Goal: Information Seeking & Learning: Learn about a topic

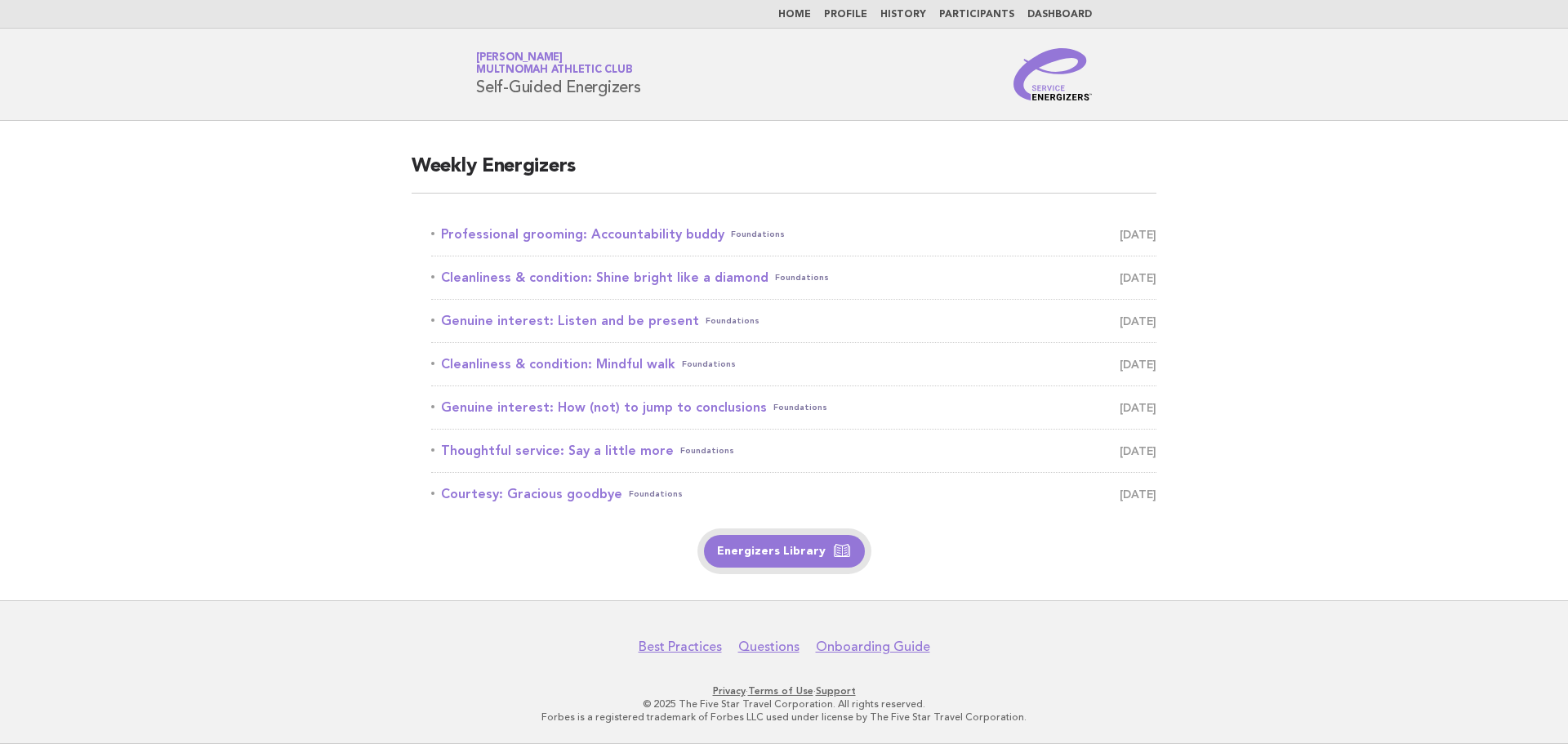
click at [810, 549] on link "Energizers Library" at bounding box center [784, 552] width 161 height 33
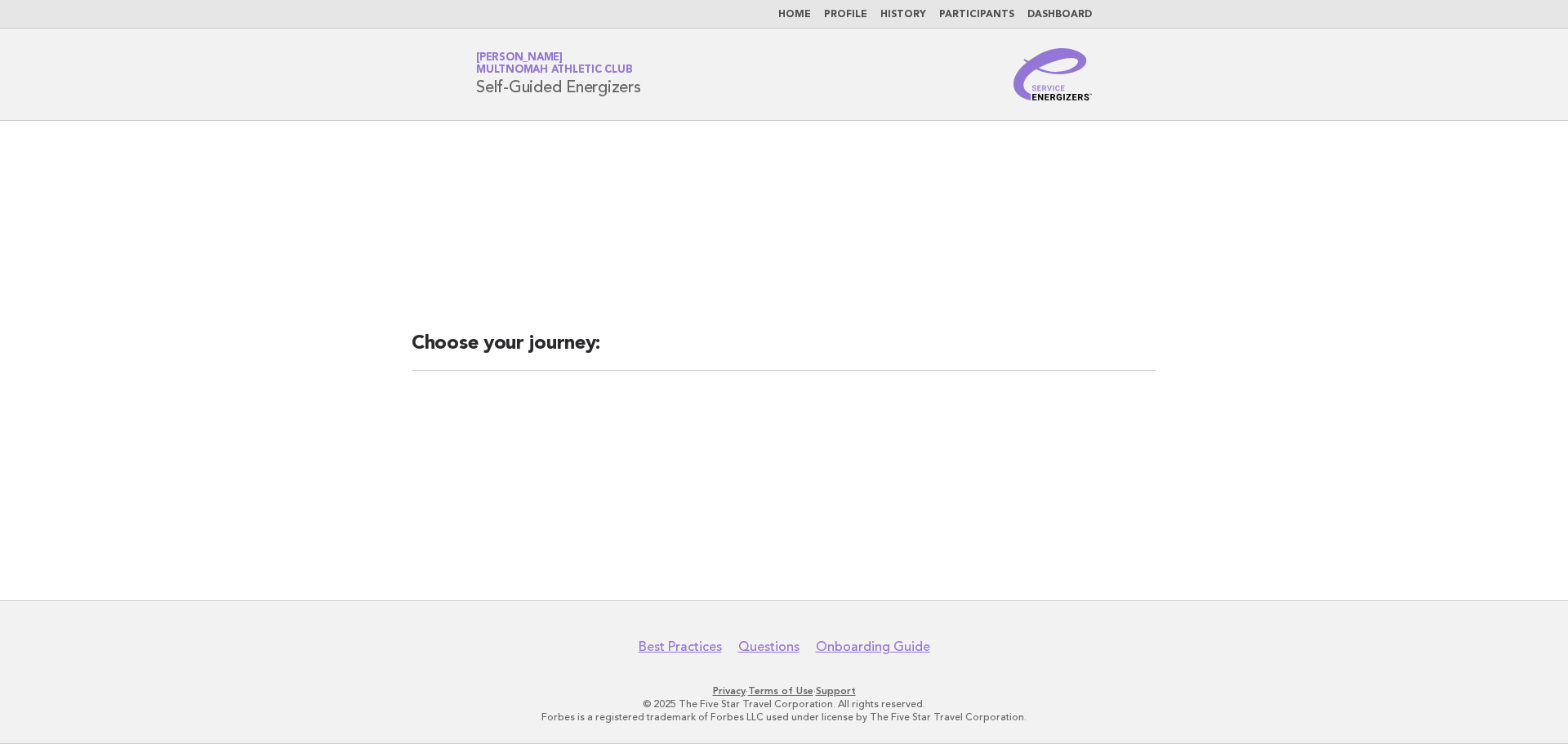
click at [811, 18] on link "Home" at bounding box center [795, 15] width 33 height 10
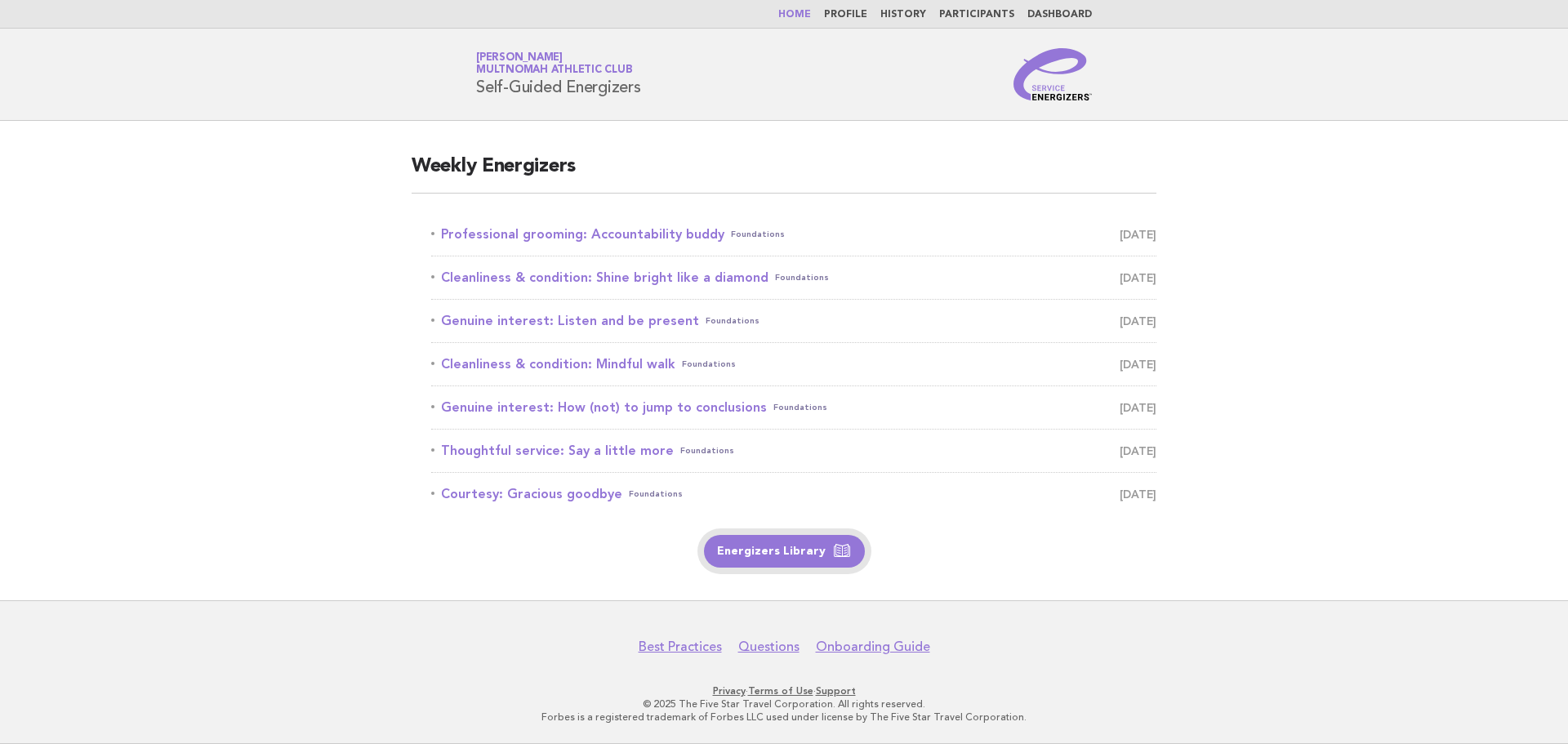
click at [740, 552] on link "Energizers Library" at bounding box center [784, 552] width 161 height 33
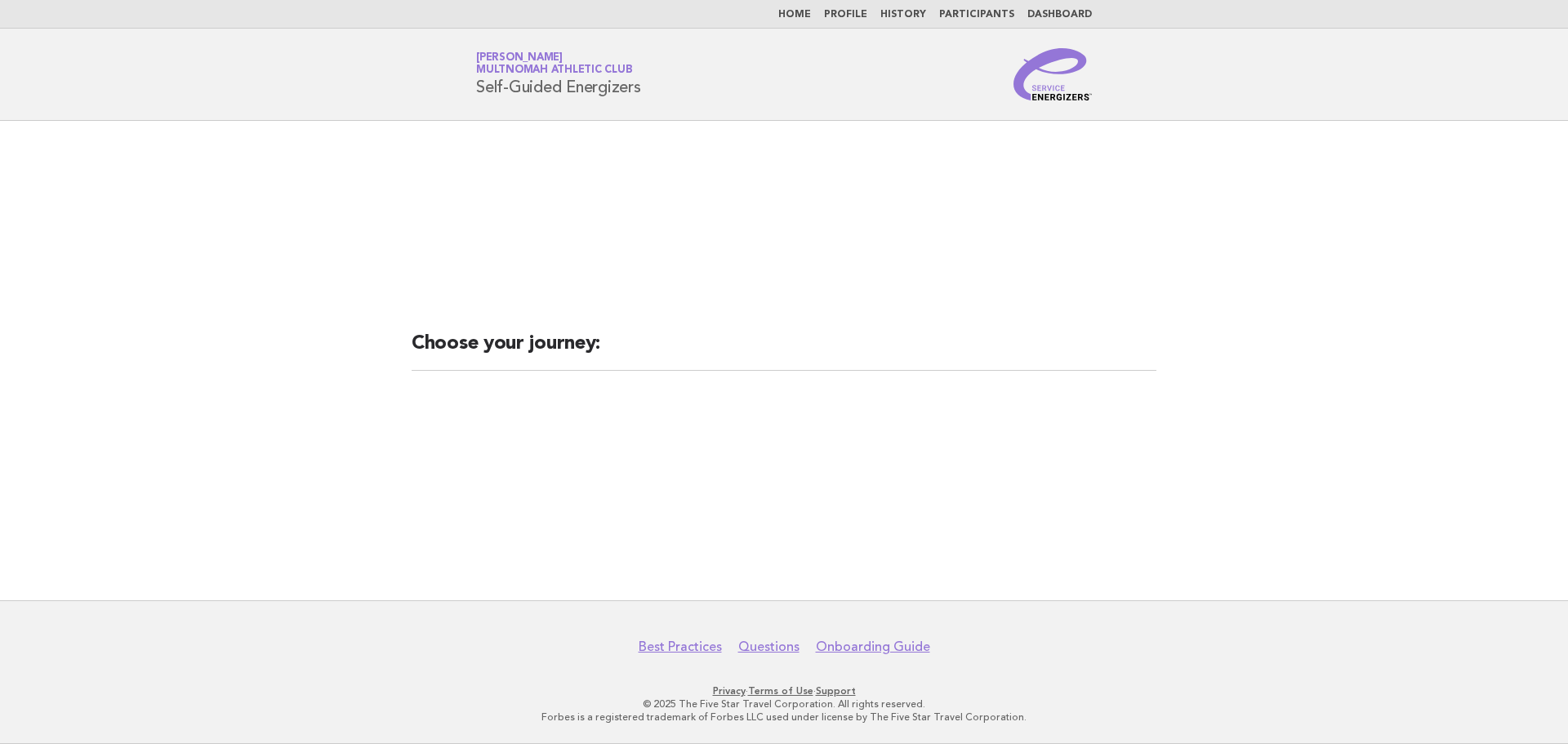
click at [580, 399] on div "Choose your journey:" at bounding box center [784, 360] width 784 height 99
drag, startPoint x: 659, startPoint y: 454, endPoint x: 781, endPoint y: 451, distance: 122.0
click at [660, 454] on main "Choose your journey:" at bounding box center [784, 360] width 1568 height 479
click at [786, 451] on main "Choose your journey:" at bounding box center [784, 360] width 1568 height 479
click at [848, 455] on main "Choose your journey:" at bounding box center [784, 360] width 1568 height 479
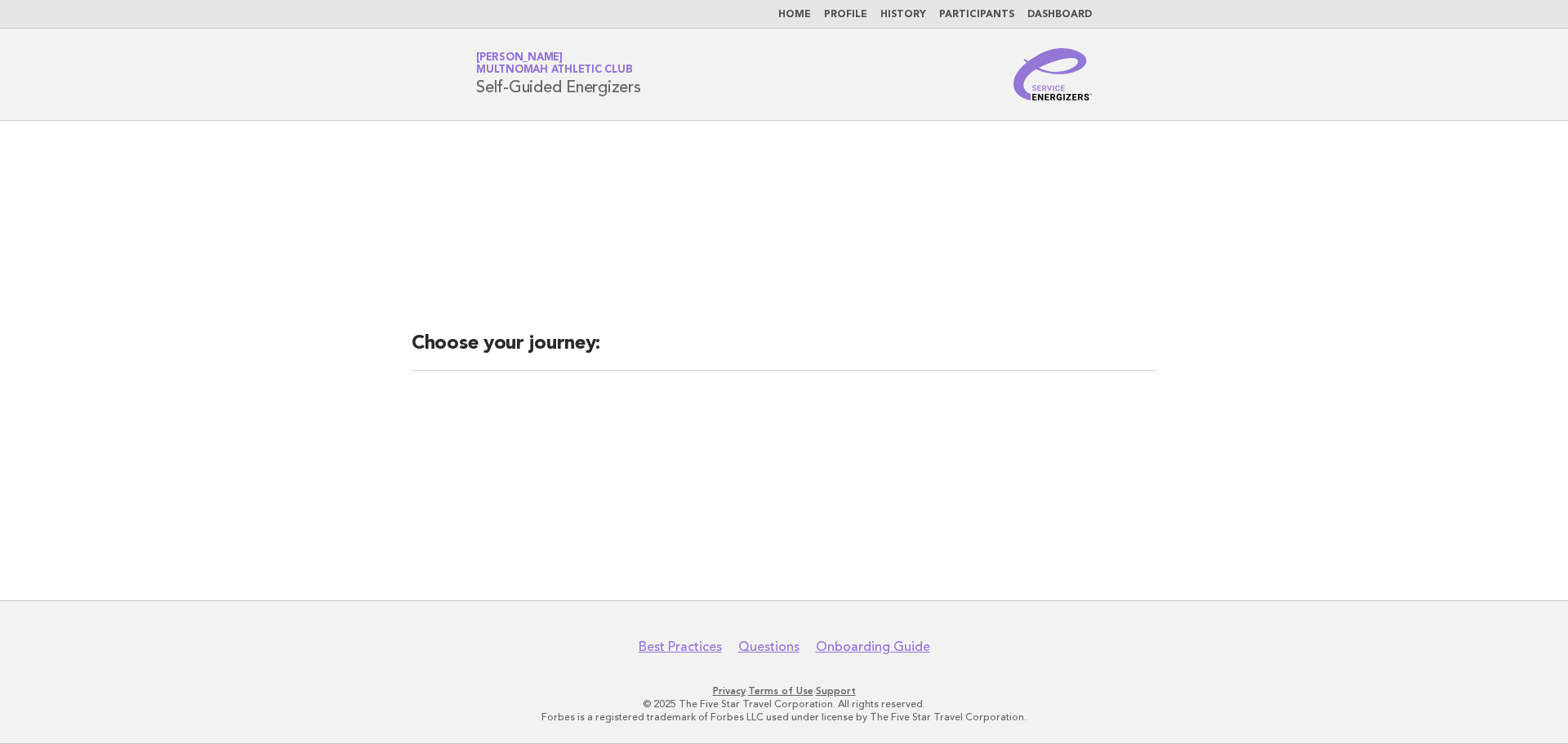
click at [866, 5] on nav "Home Profile History Participants Dashboard" at bounding box center [784, 15] width 1568 height 29
click at [864, 14] on link "Profile" at bounding box center [846, 15] width 44 height 10
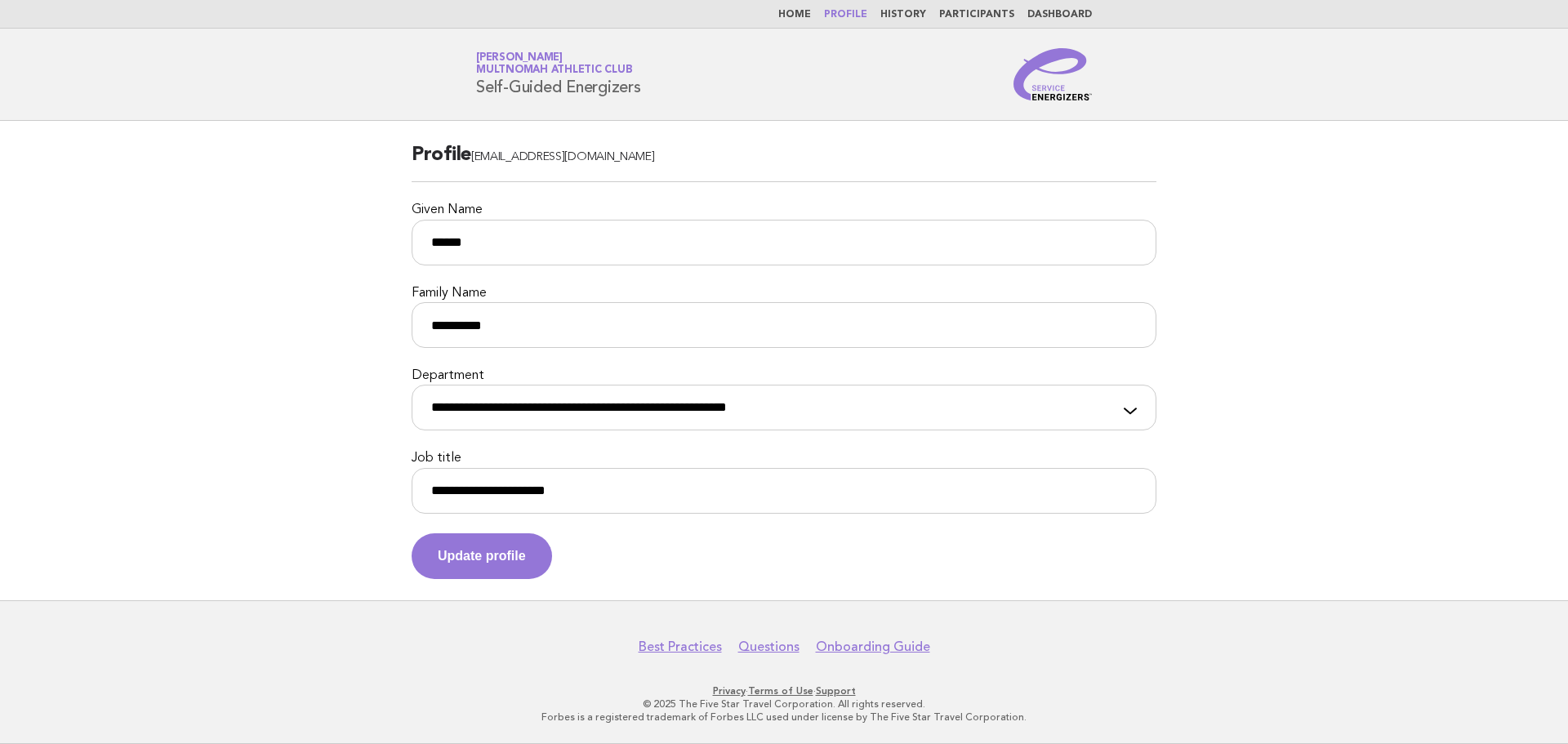
click at [920, 16] on link "History" at bounding box center [903, 15] width 45 height 10
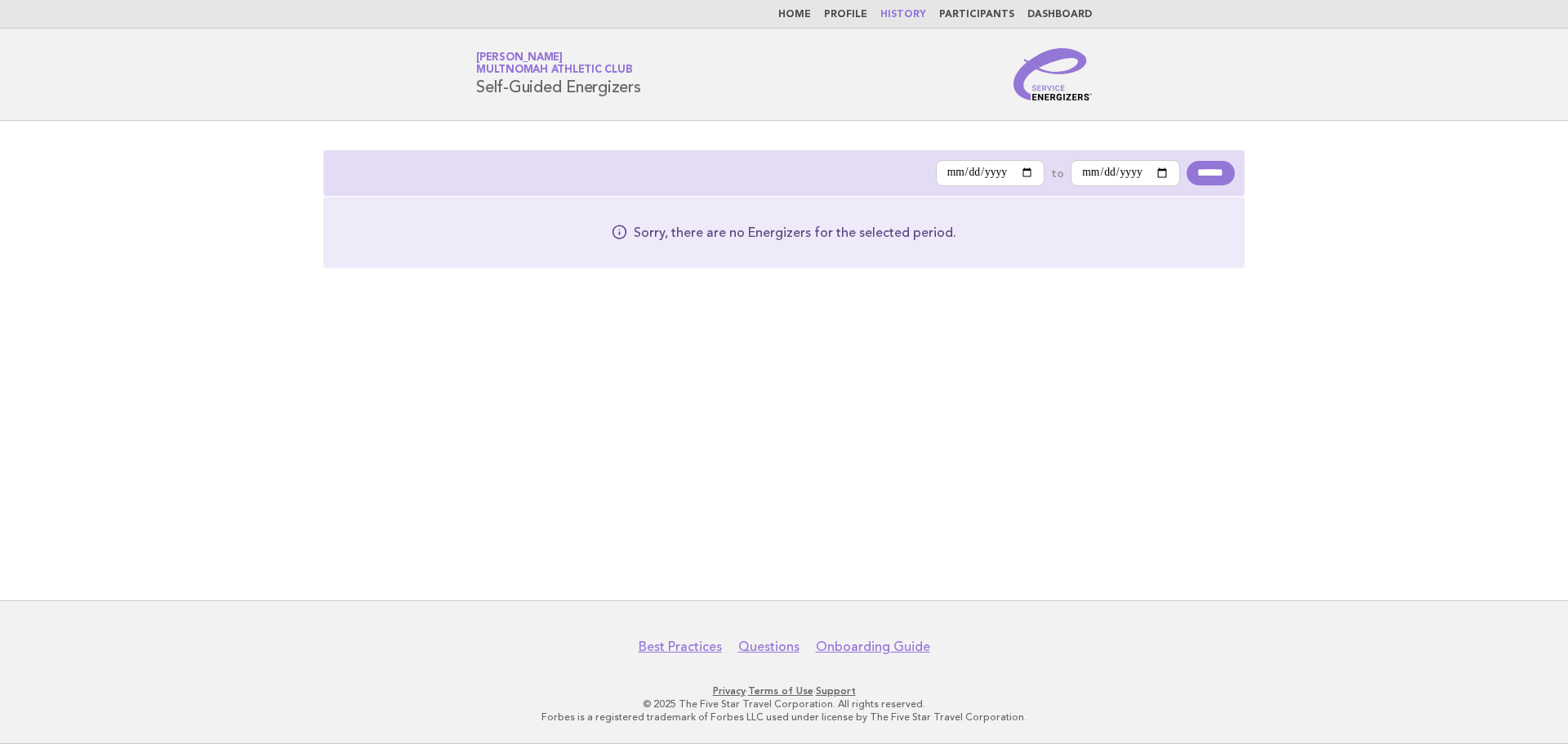
click at [978, 12] on link "Participants" at bounding box center [976, 15] width 75 height 10
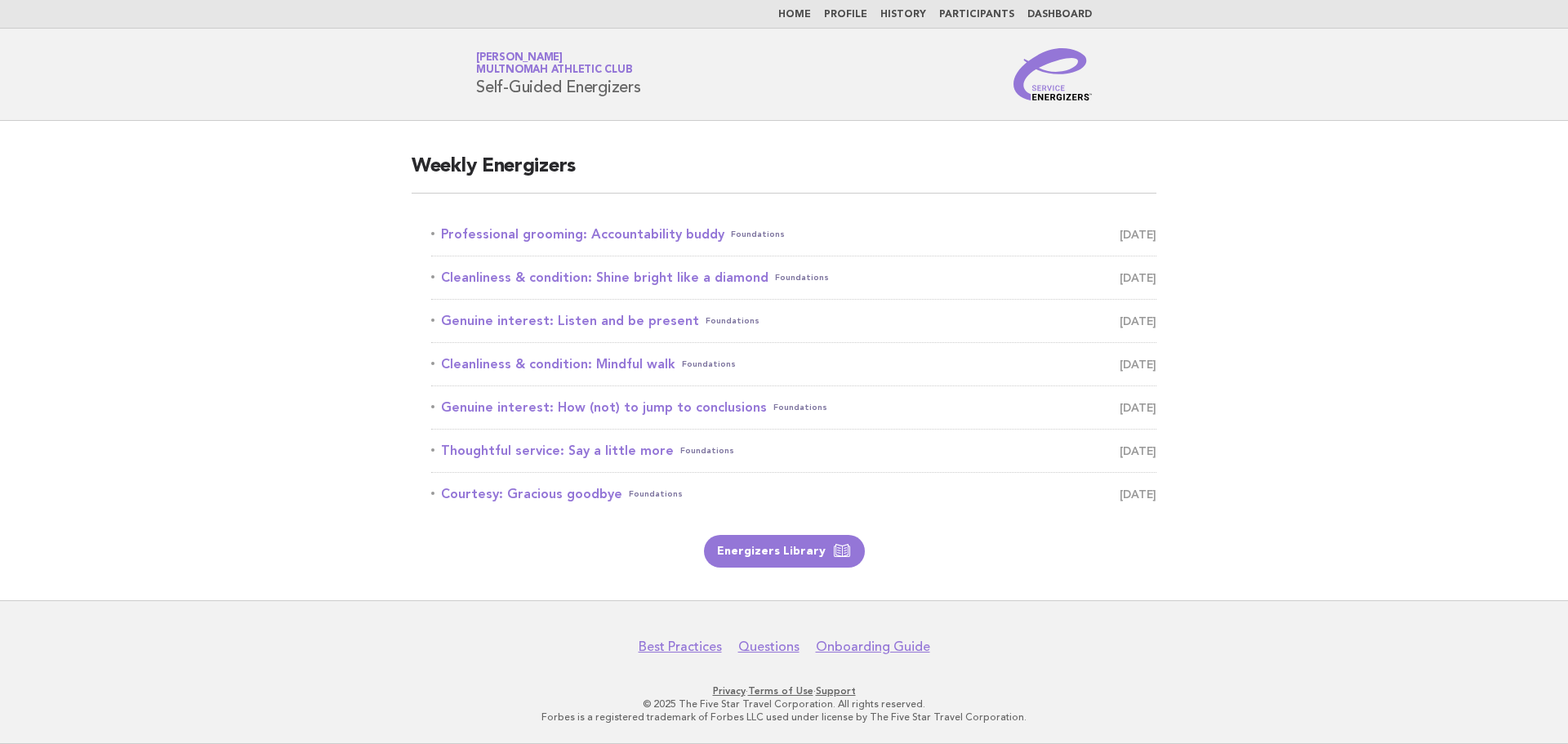
click at [1136, 622] on nav "Best Practices Questions Onboarding Guide" at bounding box center [784, 638] width 1568 height 34
click at [1043, 16] on link "Dashboard" at bounding box center [1059, 15] width 64 height 10
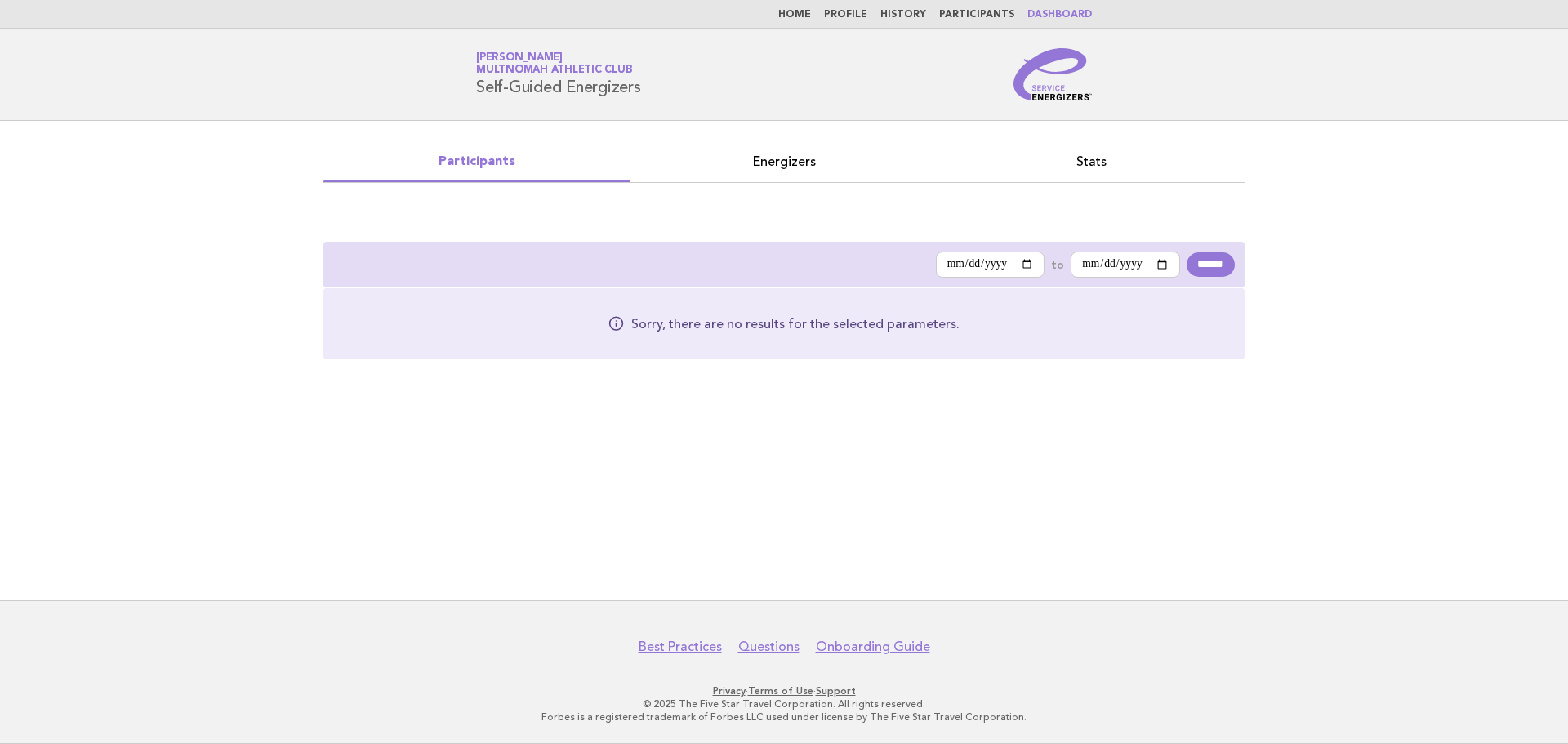
click at [795, 167] on link "Energizers" at bounding box center [784, 162] width 307 height 23
click at [1093, 162] on link "Stats" at bounding box center [1091, 162] width 307 height 23
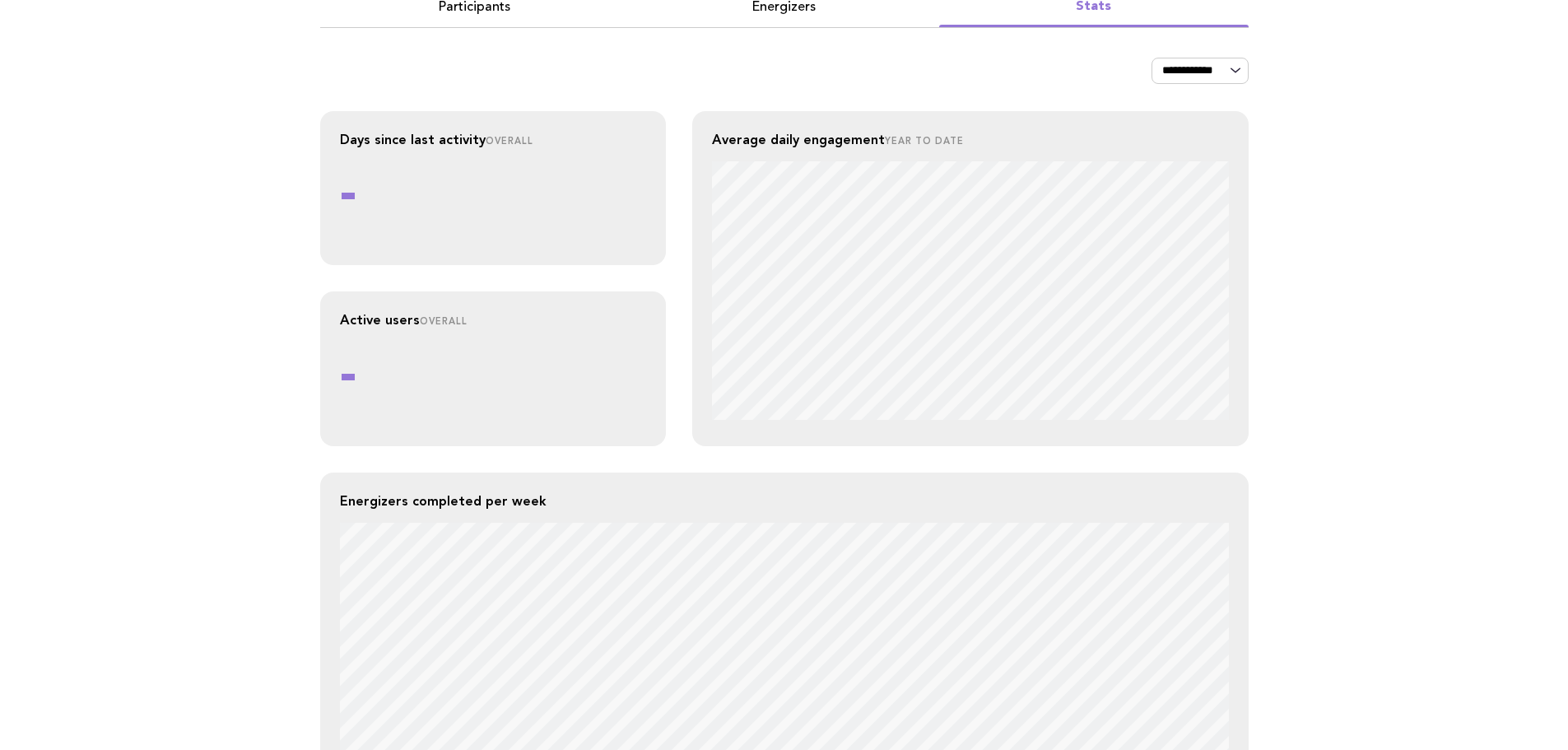
scroll to position [163, 0]
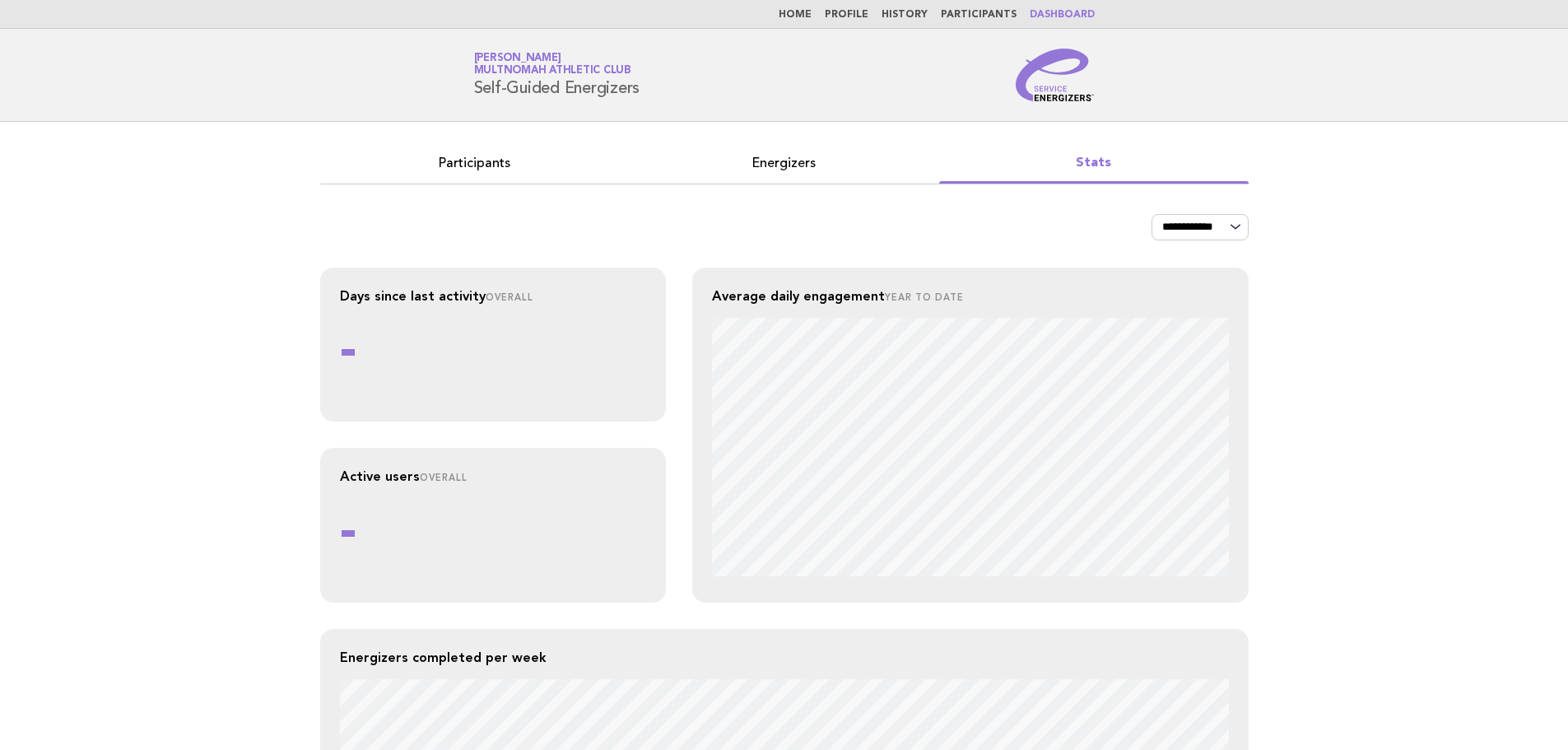
click at [800, 11] on link "Home" at bounding box center [795, 15] width 33 height 10
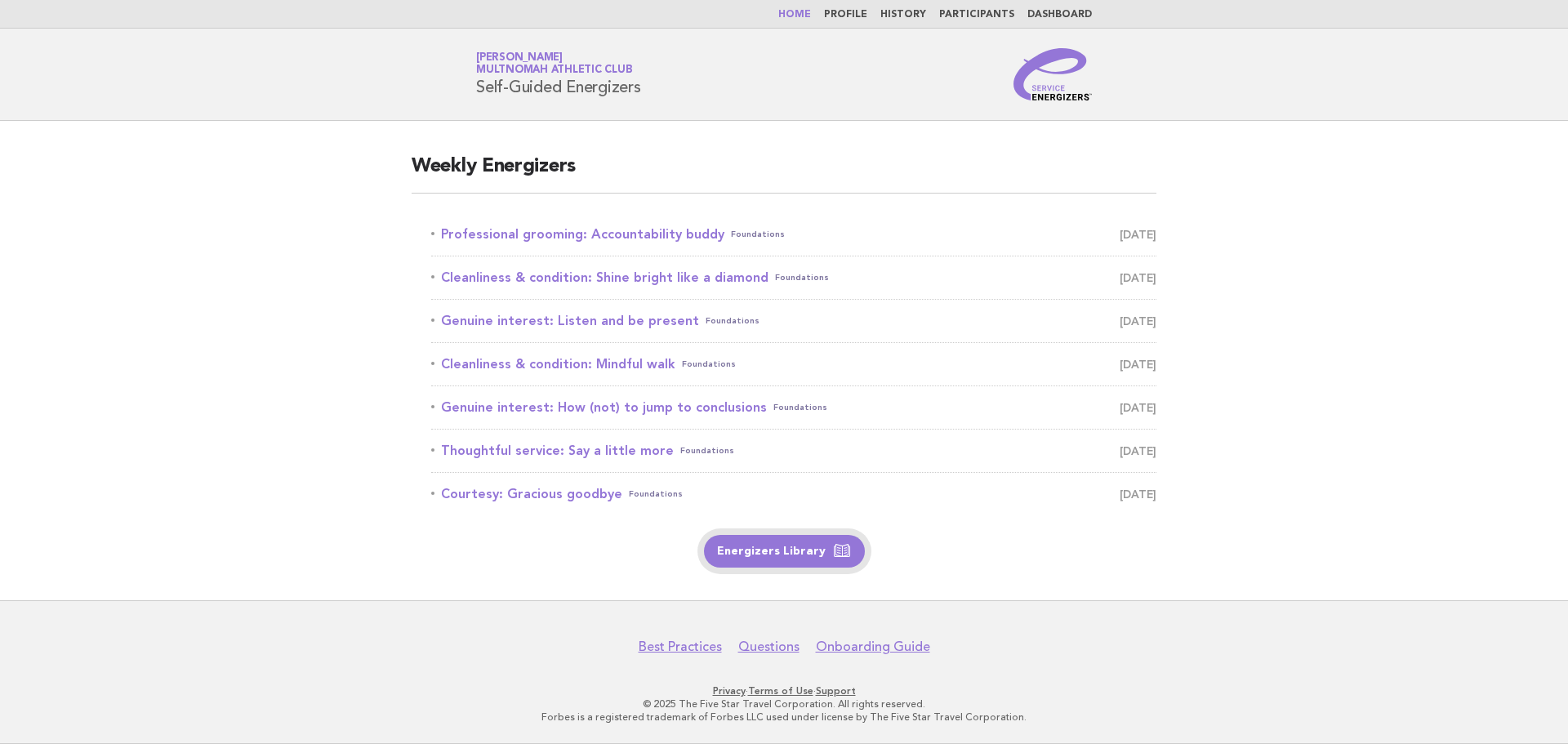
click at [781, 549] on link "Energizers Library" at bounding box center [784, 552] width 161 height 33
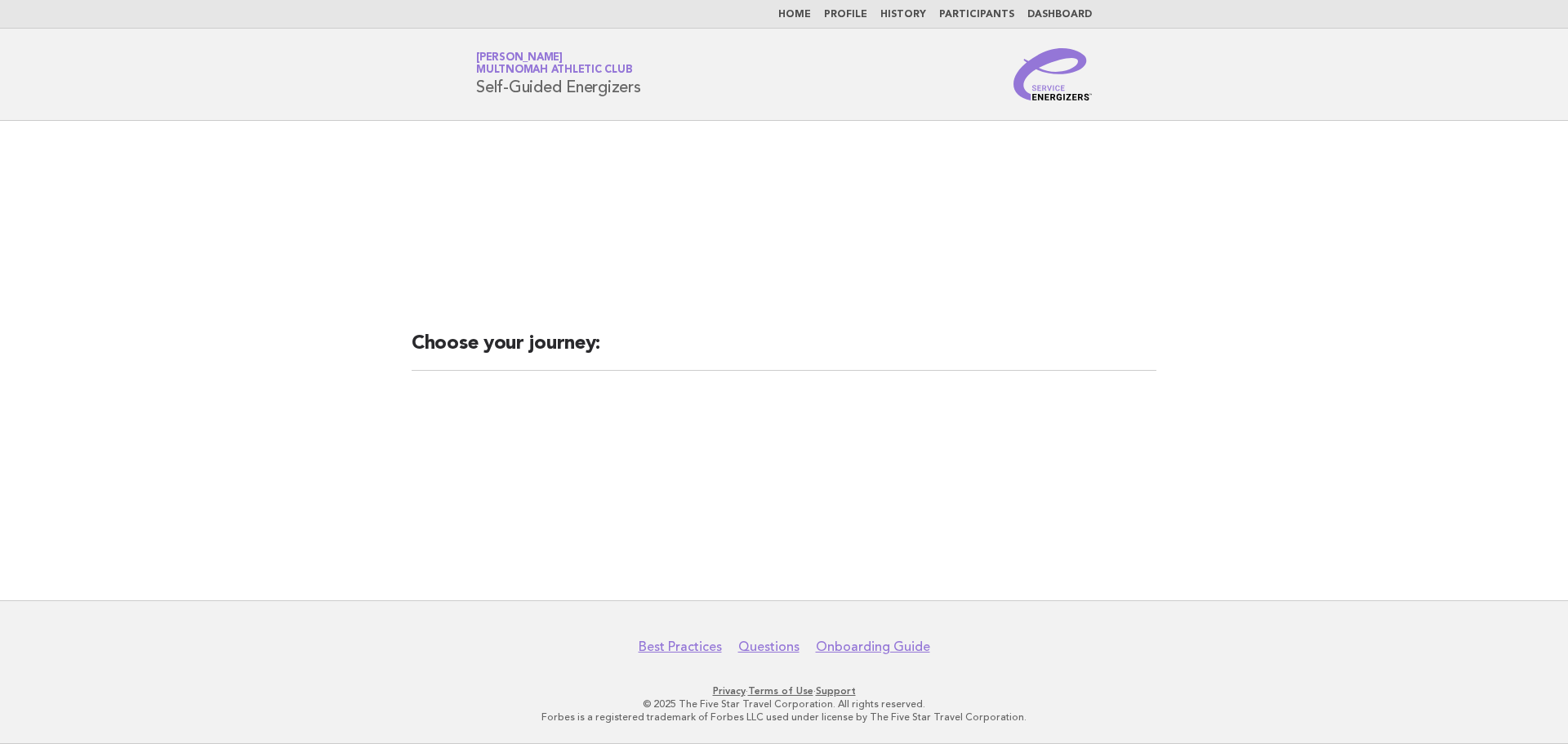
click at [806, 21] on nav "Home Profile History Participants Dashboard" at bounding box center [784, 15] width 1568 height 29
click at [806, 17] on link "Home" at bounding box center [795, 15] width 33 height 10
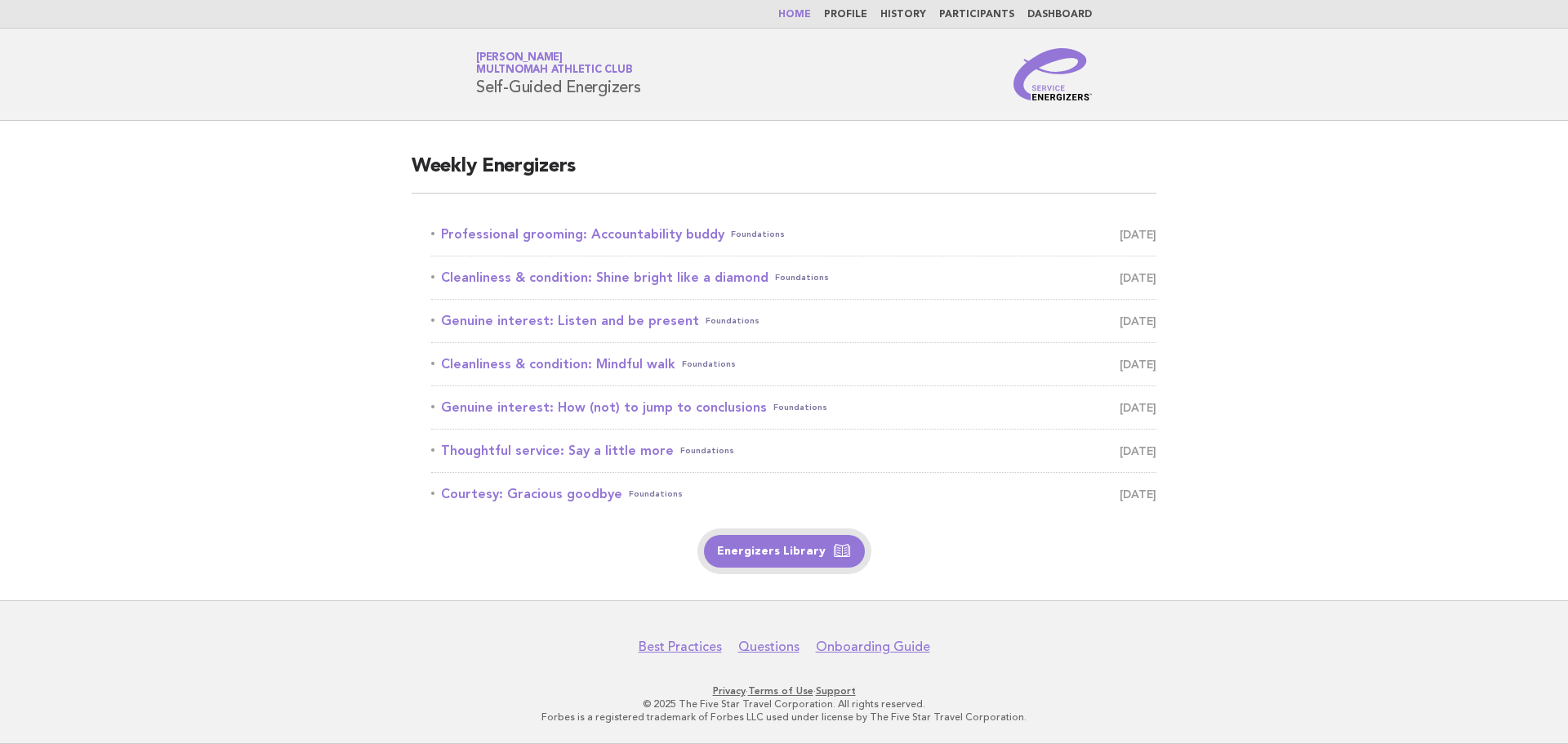
click at [819, 553] on link "Energizers Library" at bounding box center [784, 552] width 161 height 33
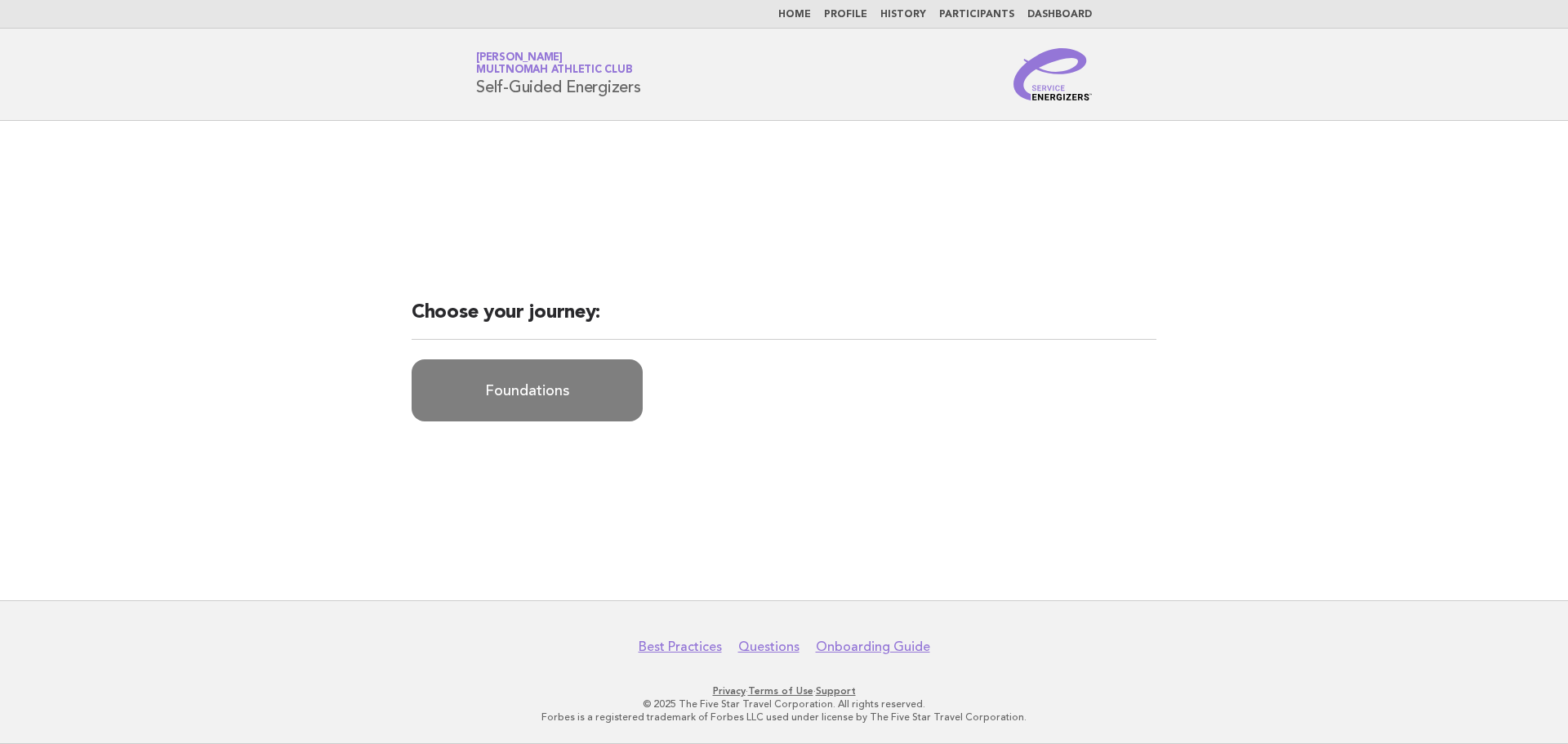
click at [522, 388] on link "Foundations" at bounding box center [527, 390] width 231 height 62
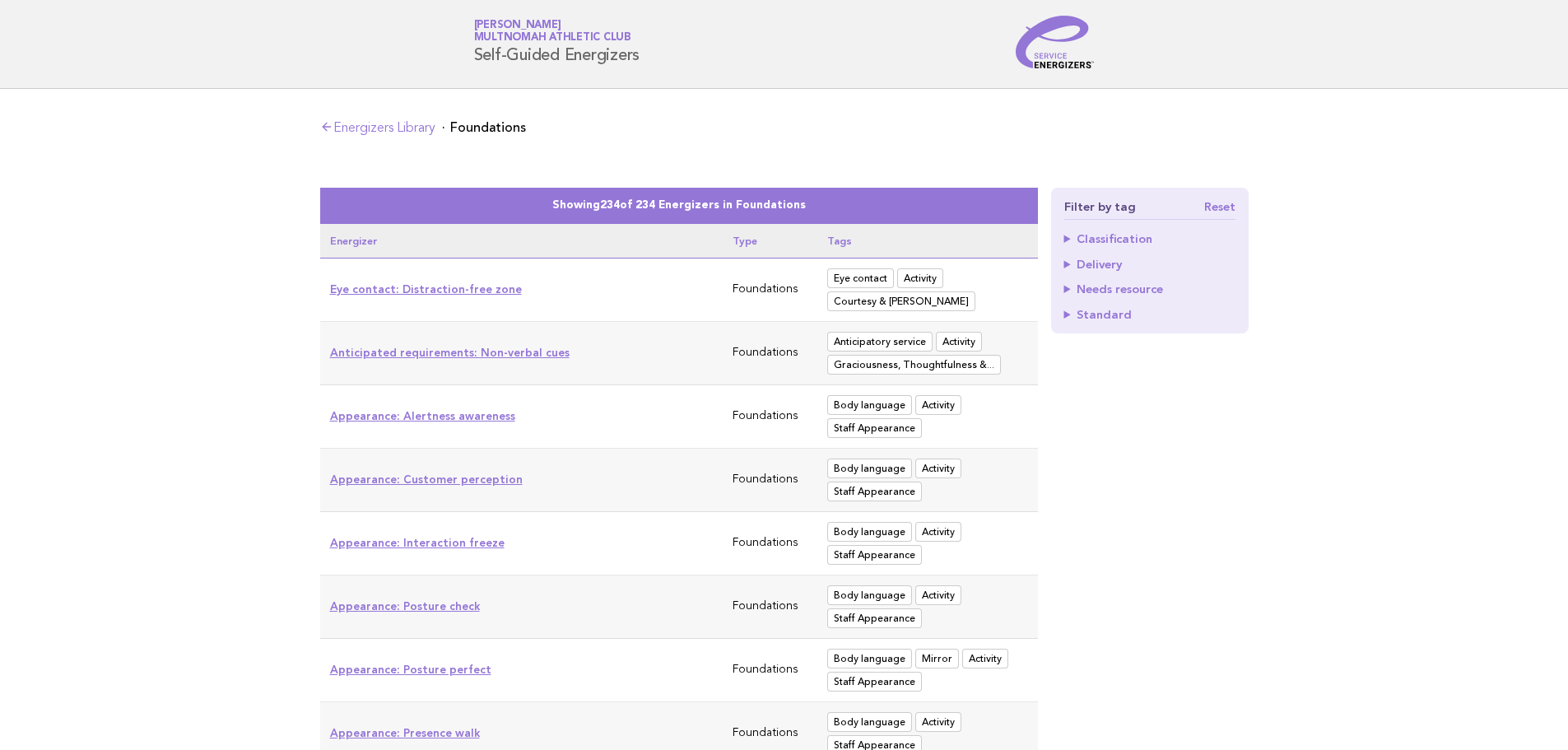
scroll to position [38, 0]
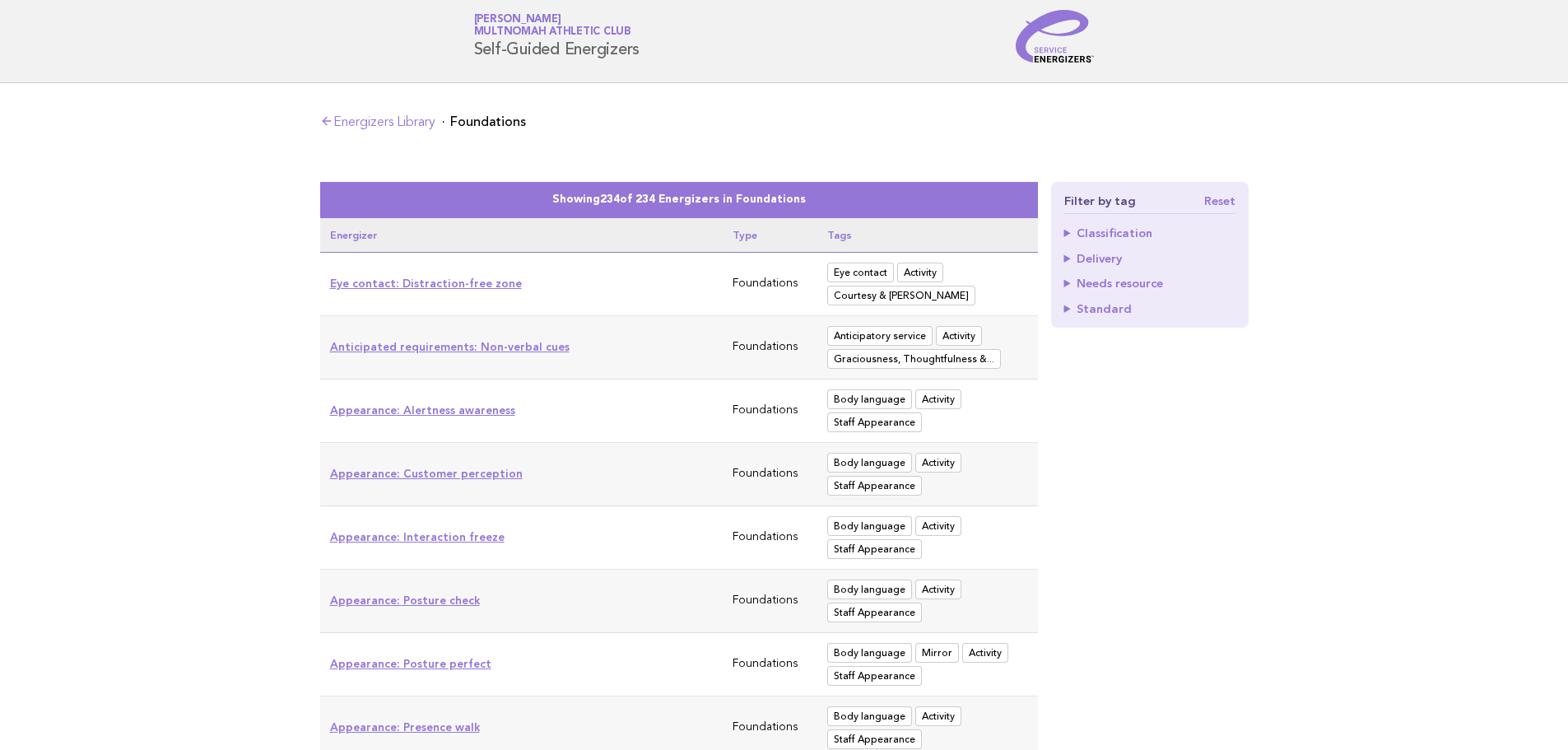
click at [488, 284] on link "Eye contact: Distraction-free zone" at bounding box center [426, 283] width 192 height 13
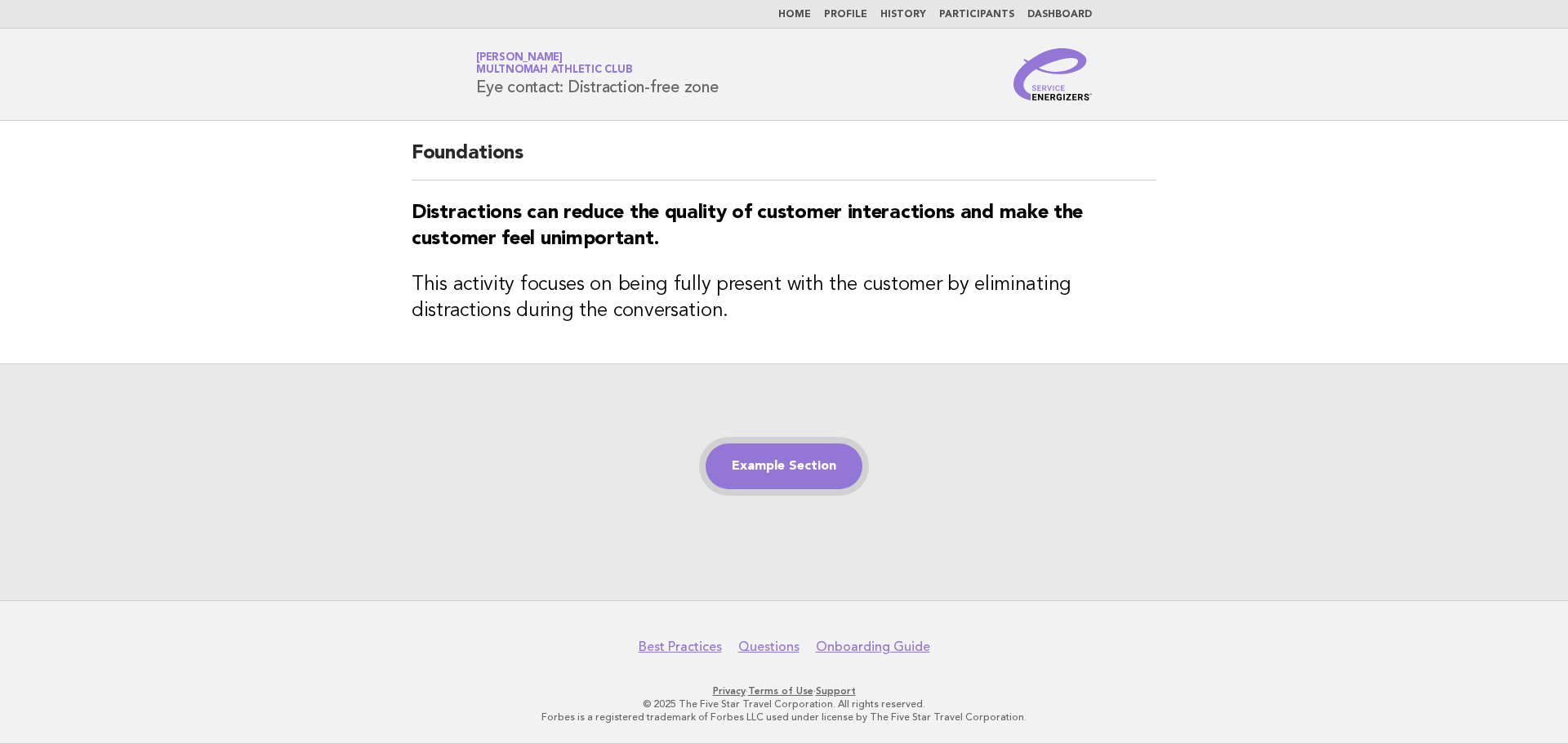
click at [814, 457] on link "Example Section" at bounding box center [784, 466] width 157 height 45
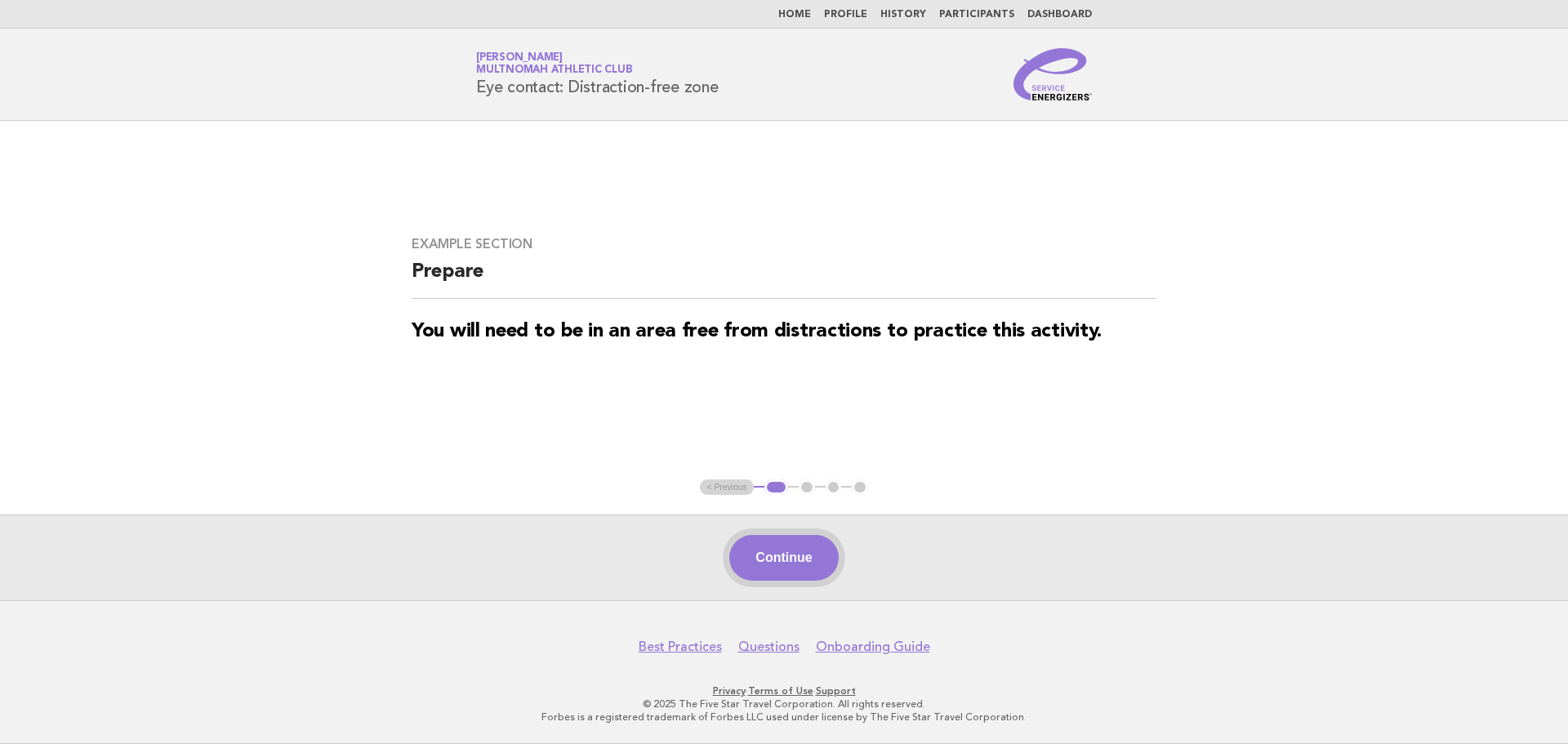
click at [820, 551] on button "Continue" at bounding box center [784, 558] width 109 height 45
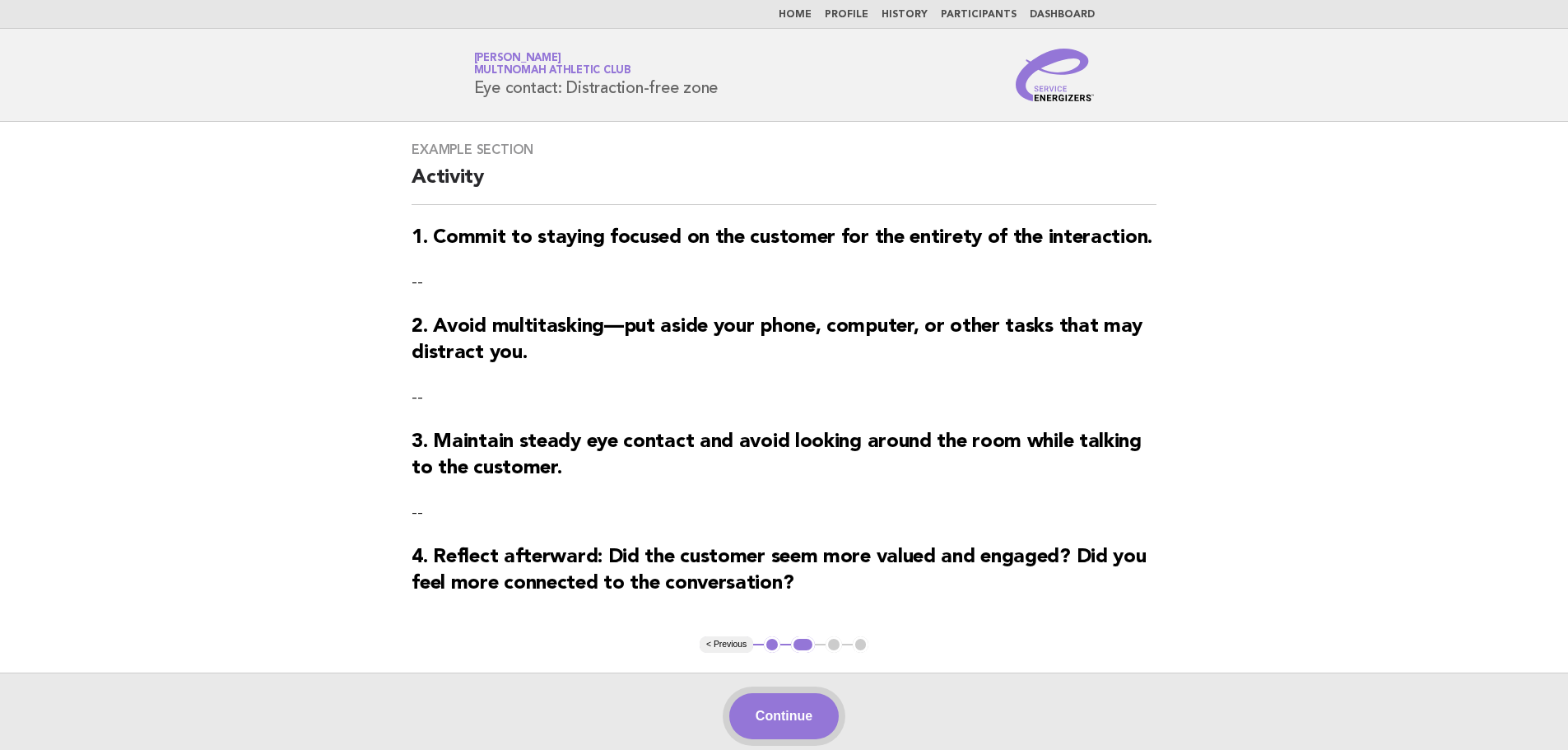
click at [780, 725] on button "Continue" at bounding box center [784, 716] width 110 height 46
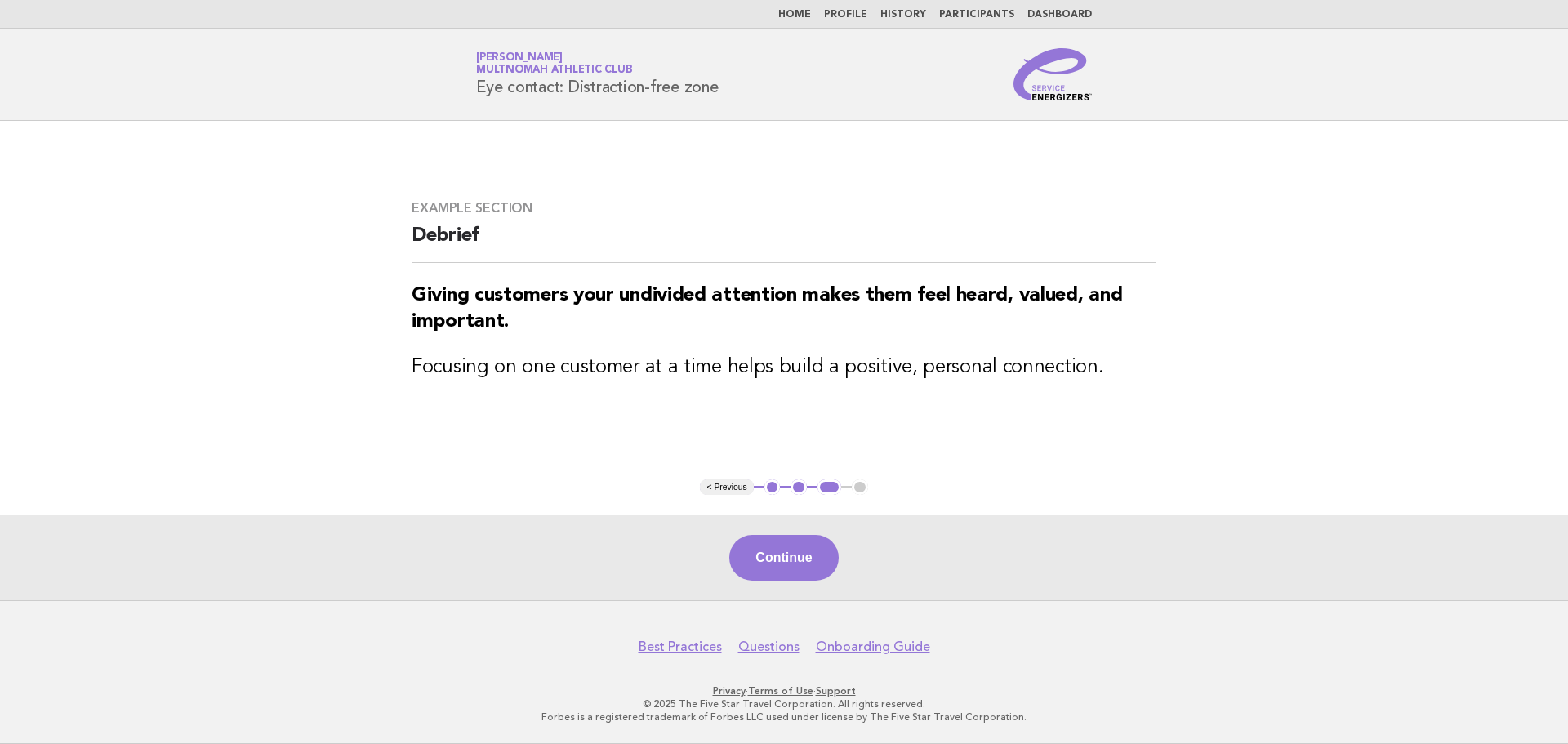
click at [811, 12] on link "Home" at bounding box center [795, 15] width 33 height 10
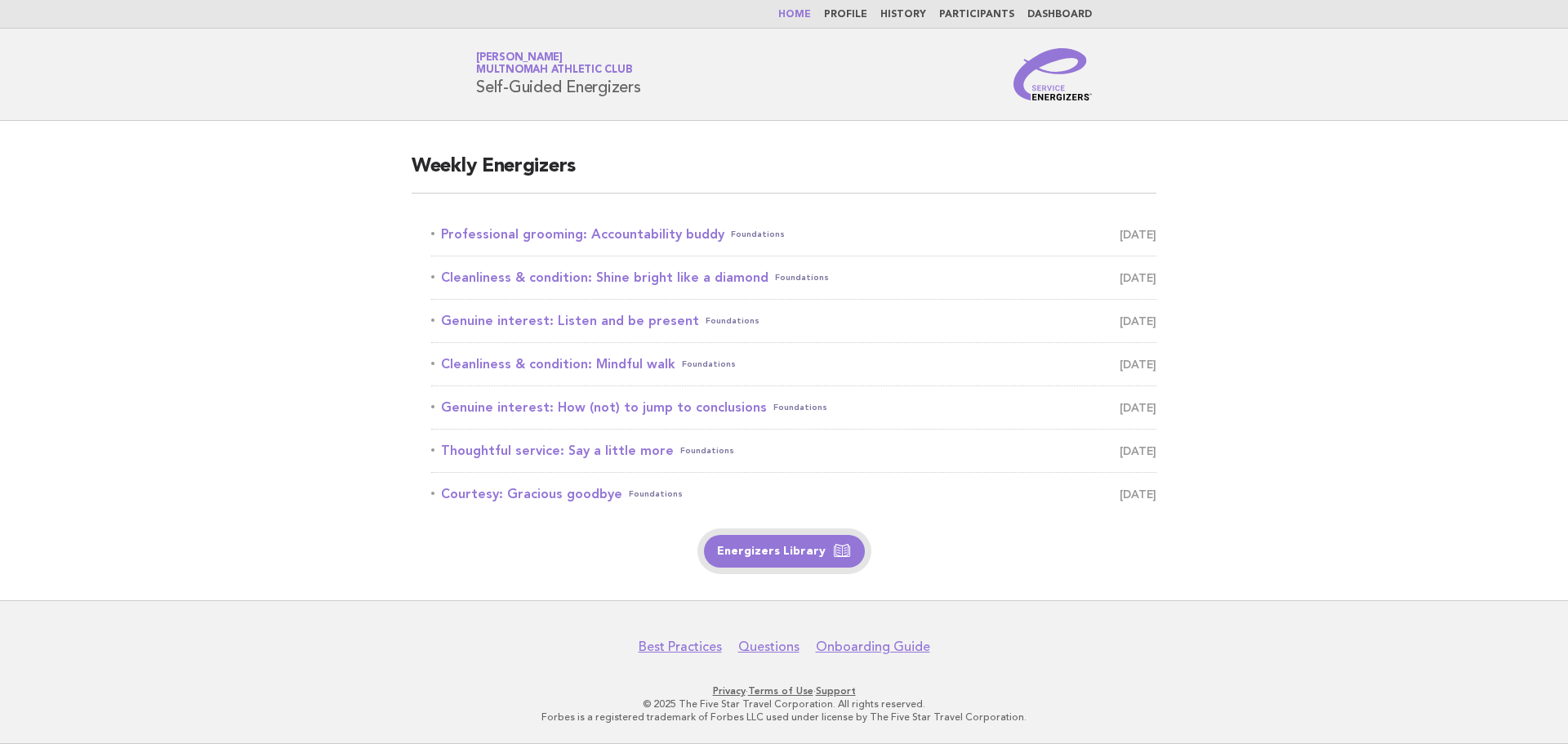
click at [796, 559] on link "Energizers Library" at bounding box center [784, 552] width 161 height 33
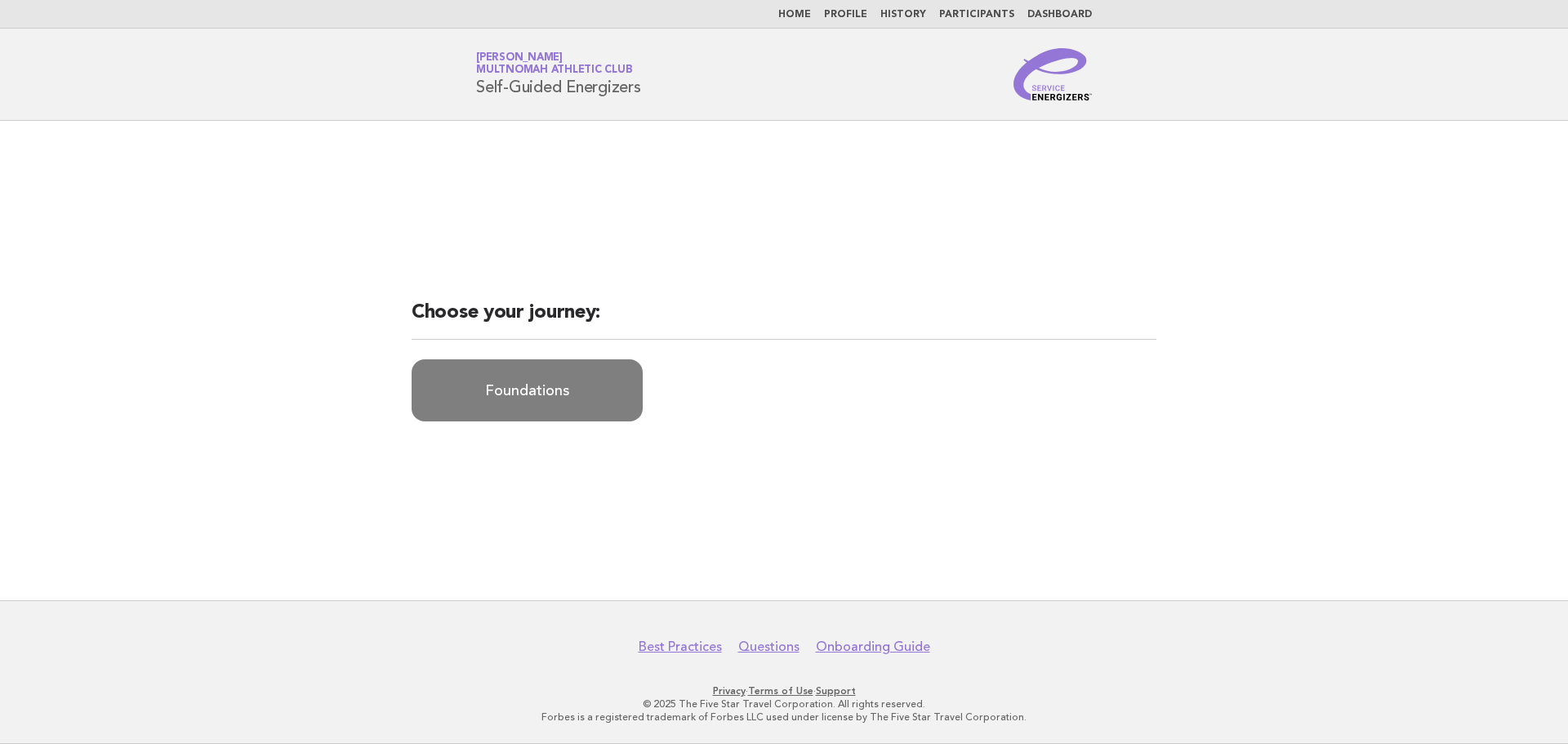
click at [557, 402] on link "Foundations" at bounding box center [527, 390] width 231 height 62
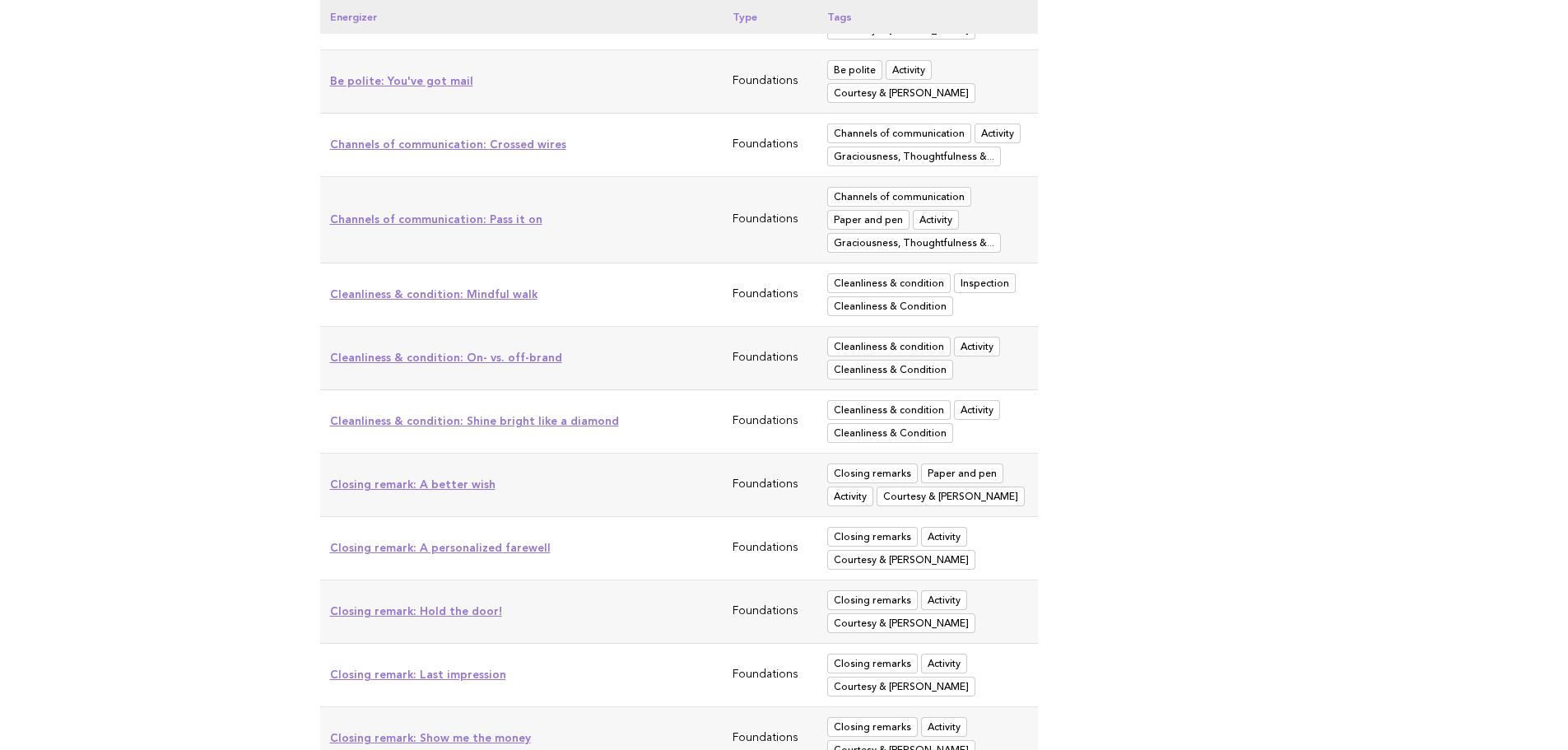
scroll to position [1934, 0]
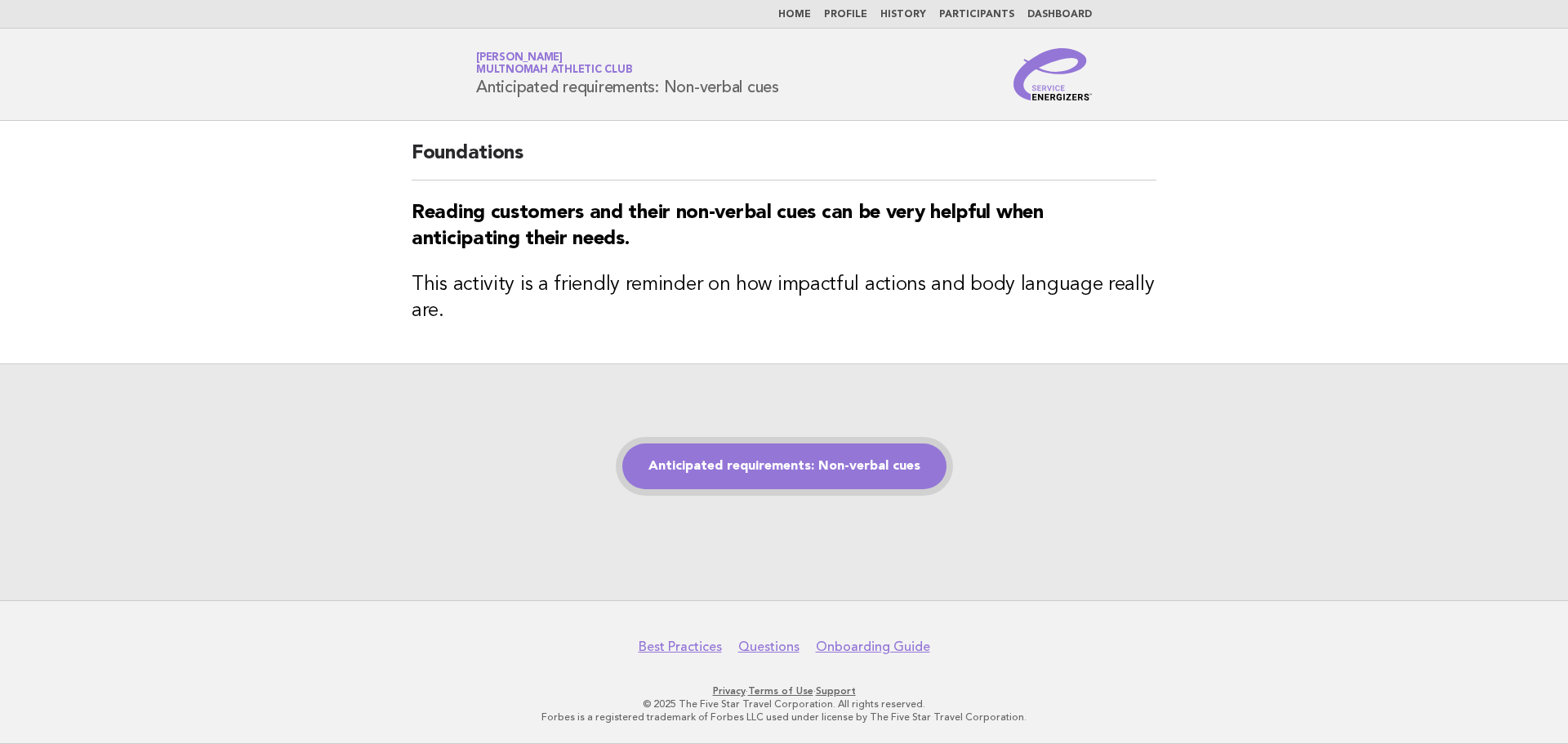
click at [913, 468] on link "Anticipated requirements: Non-verbal cues" at bounding box center [784, 466] width 324 height 45
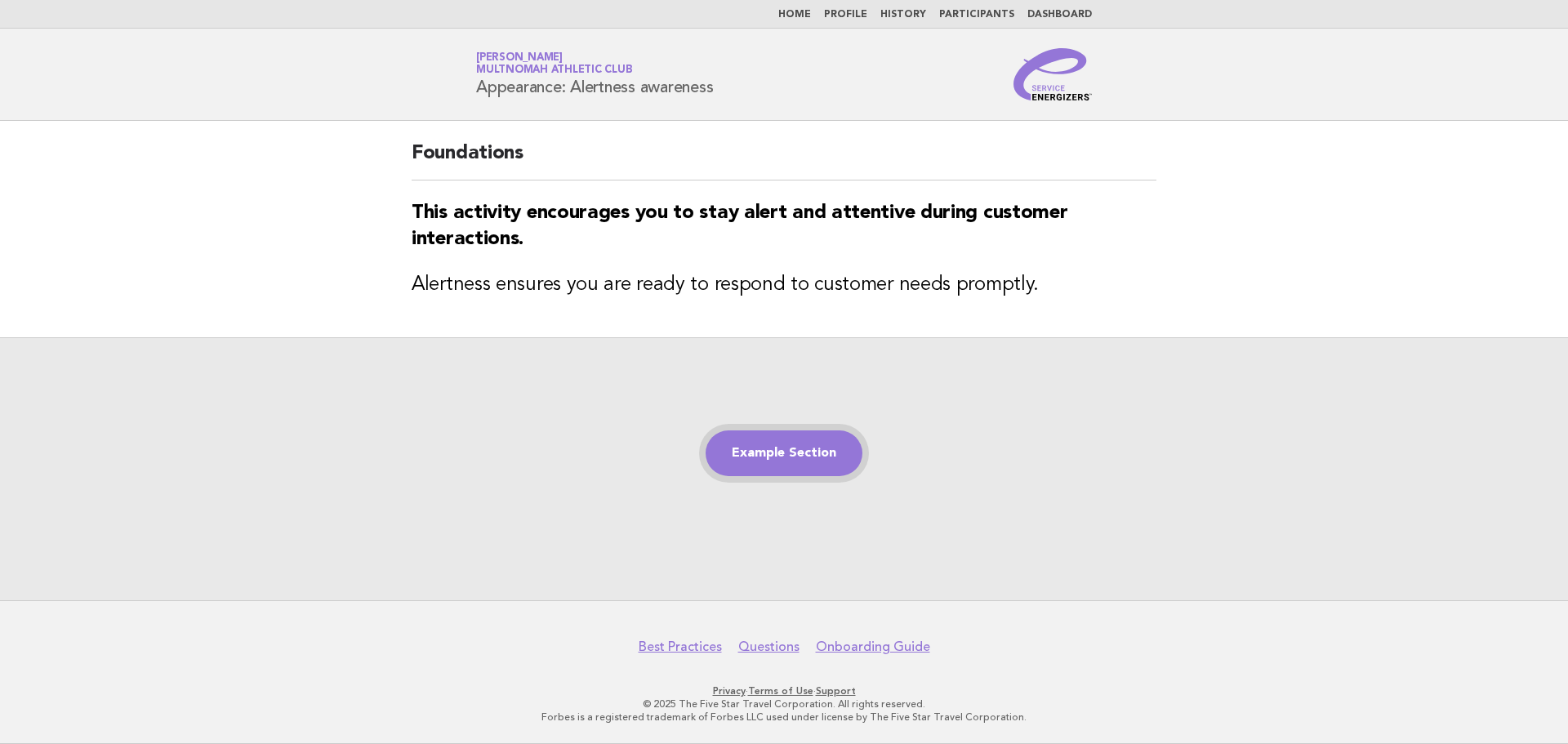
click at [826, 447] on link "Example Section" at bounding box center [784, 453] width 157 height 45
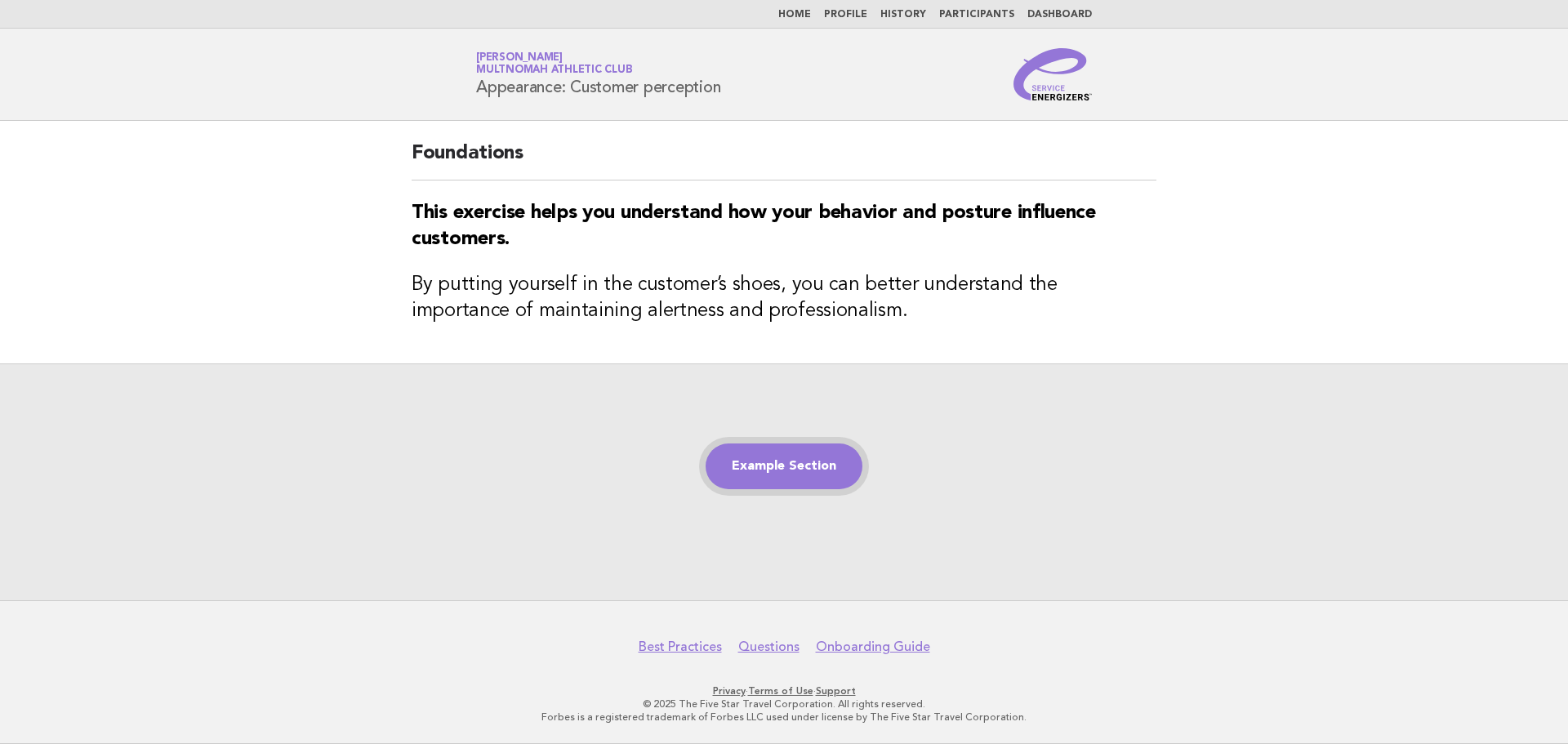
click at [781, 470] on link "Example Section" at bounding box center [784, 466] width 157 height 45
click at [822, 475] on link "Example Section" at bounding box center [784, 466] width 157 height 45
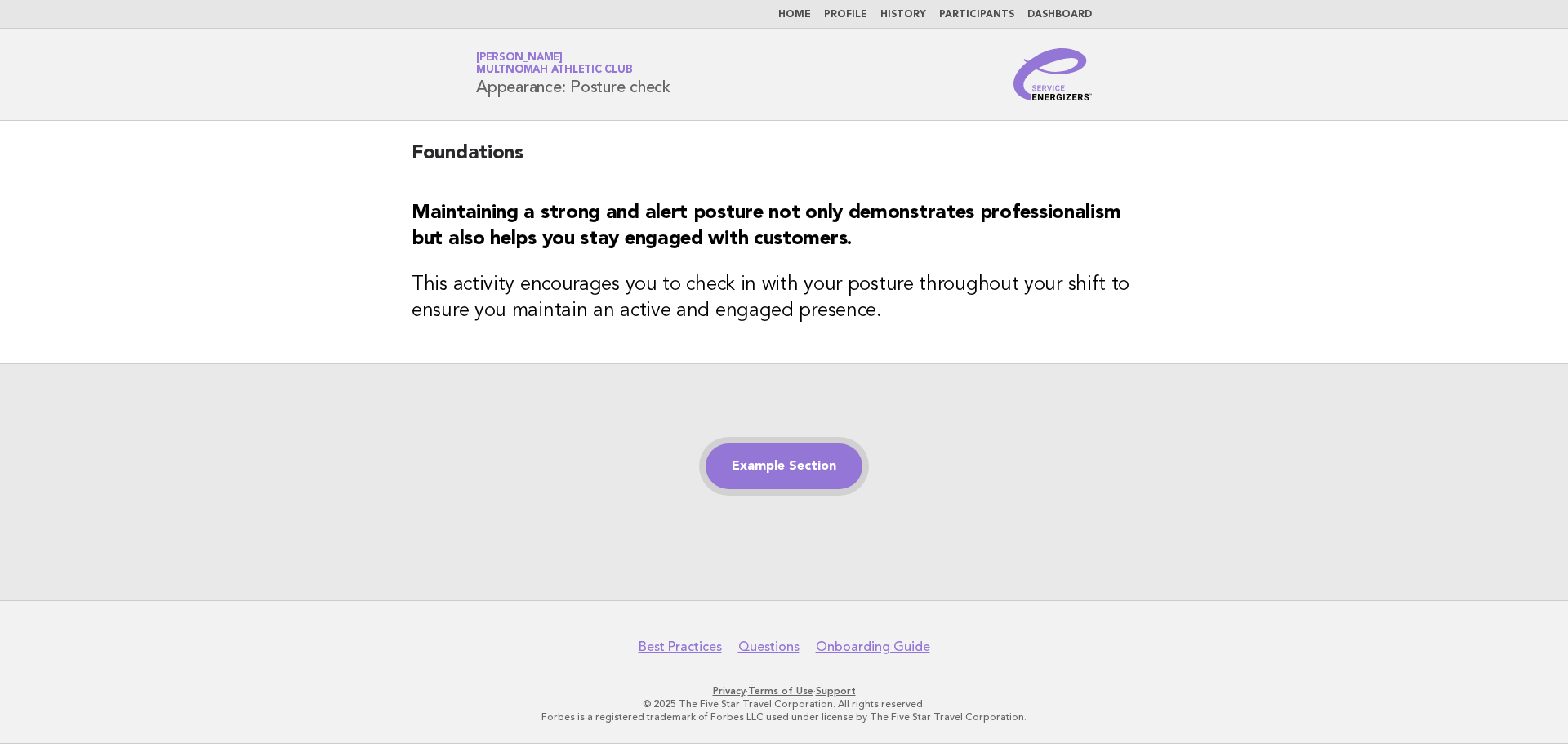
click at [804, 479] on link "Example Section" at bounding box center [784, 466] width 157 height 45
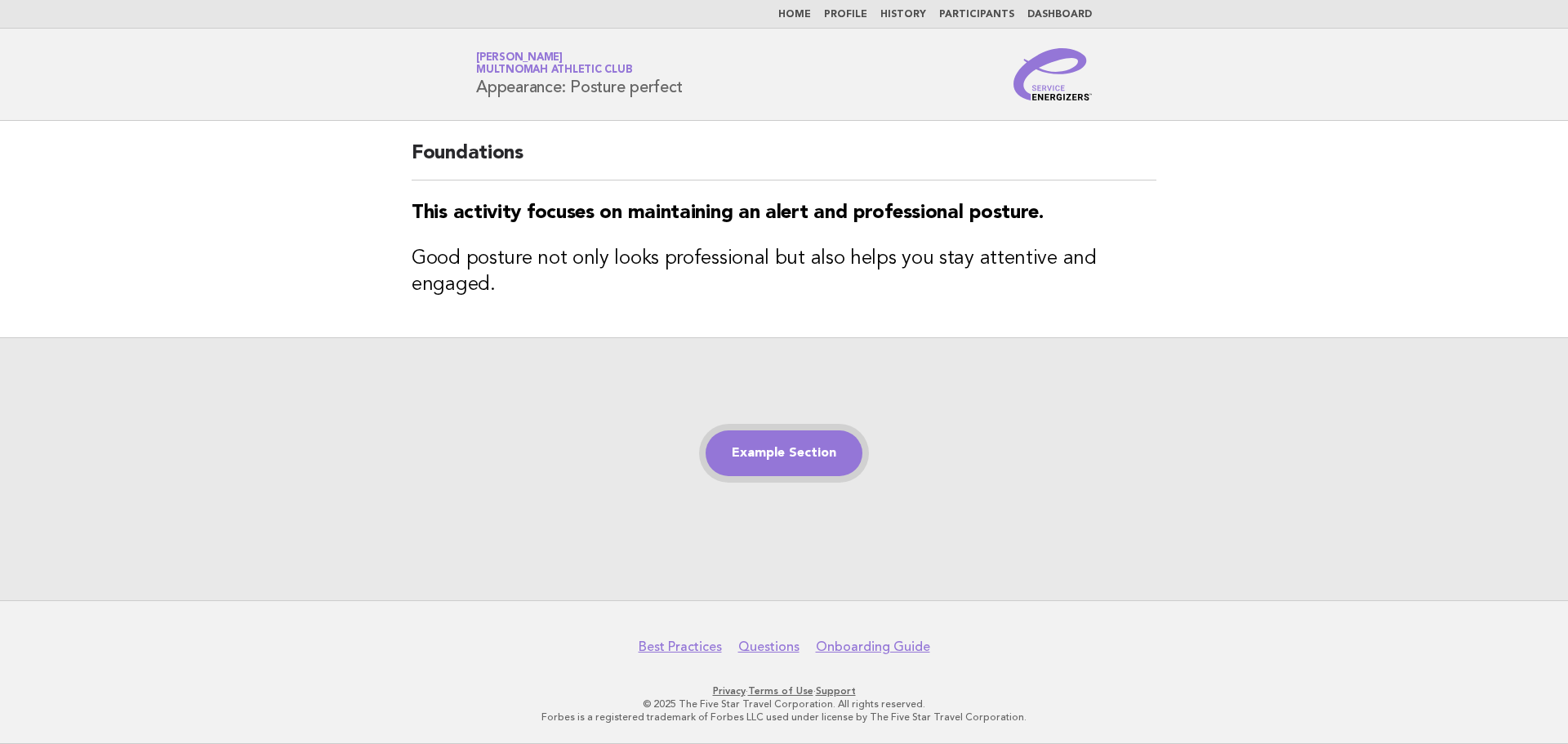
click at [780, 447] on link "Example Section" at bounding box center [784, 453] width 157 height 45
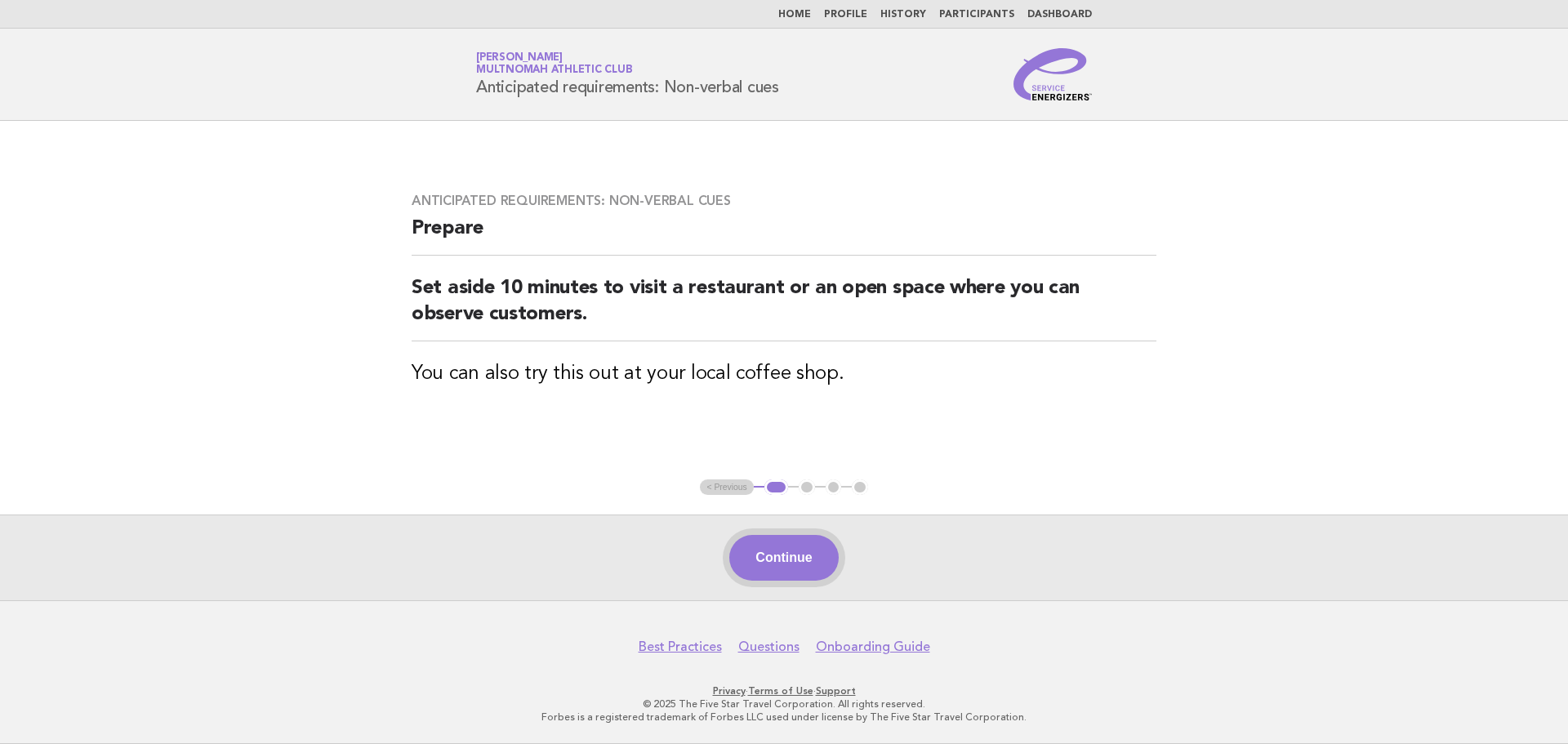
click at [790, 553] on button "Continue" at bounding box center [784, 558] width 109 height 45
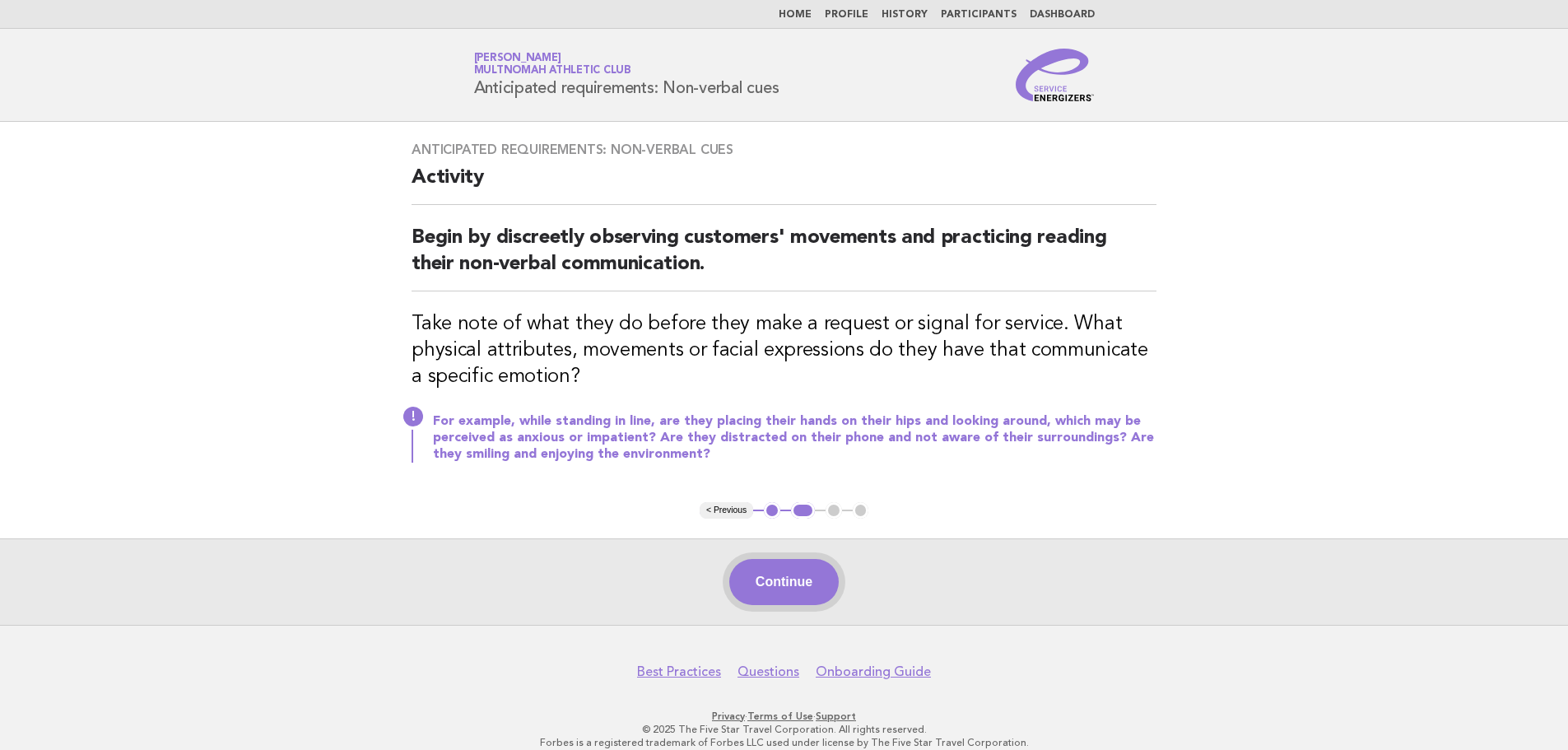
click at [795, 572] on button "Continue" at bounding box center [784, 582] width 110 height 46
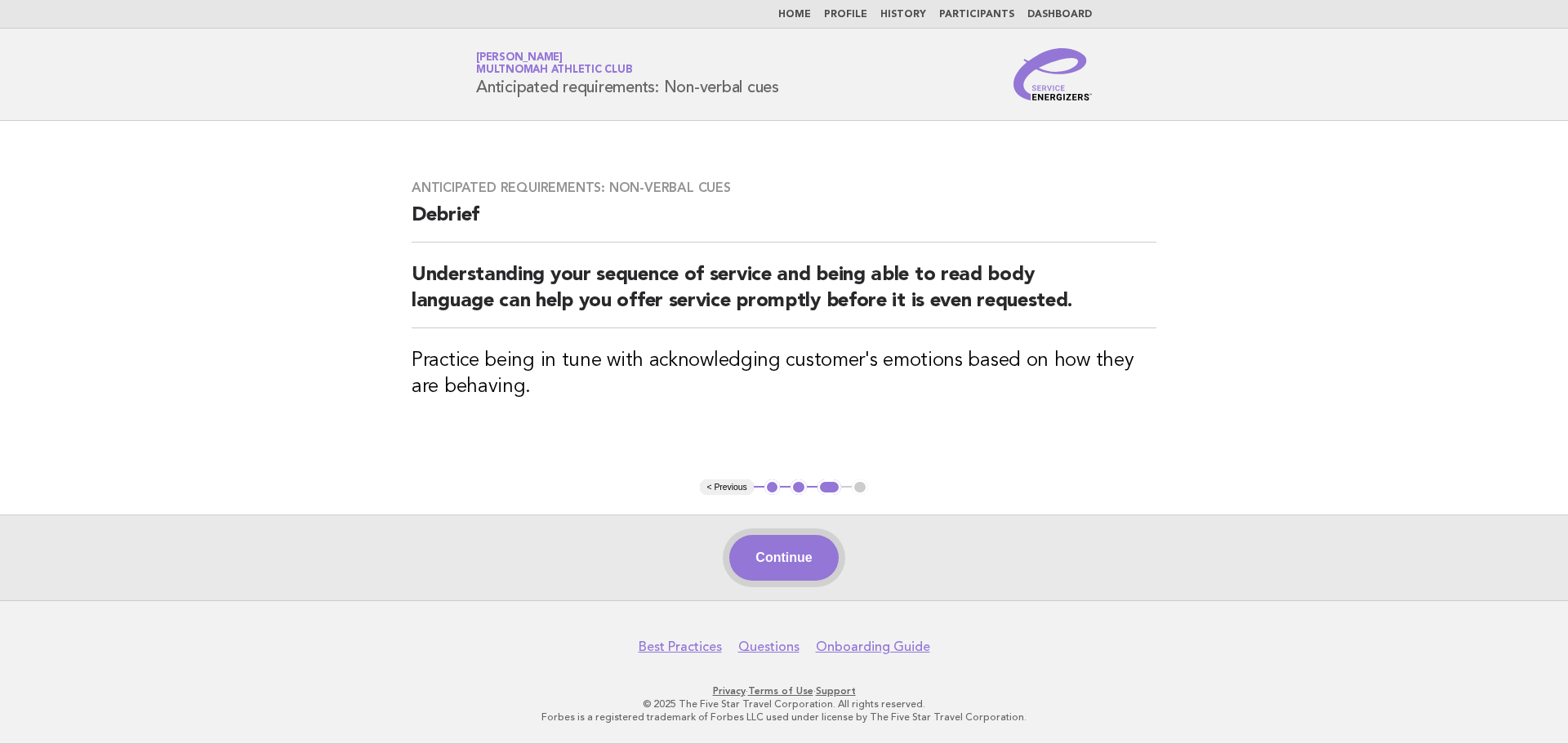
click at [789, 553] on button "Continue" at bounding box center [784, 558] width 109 height 45
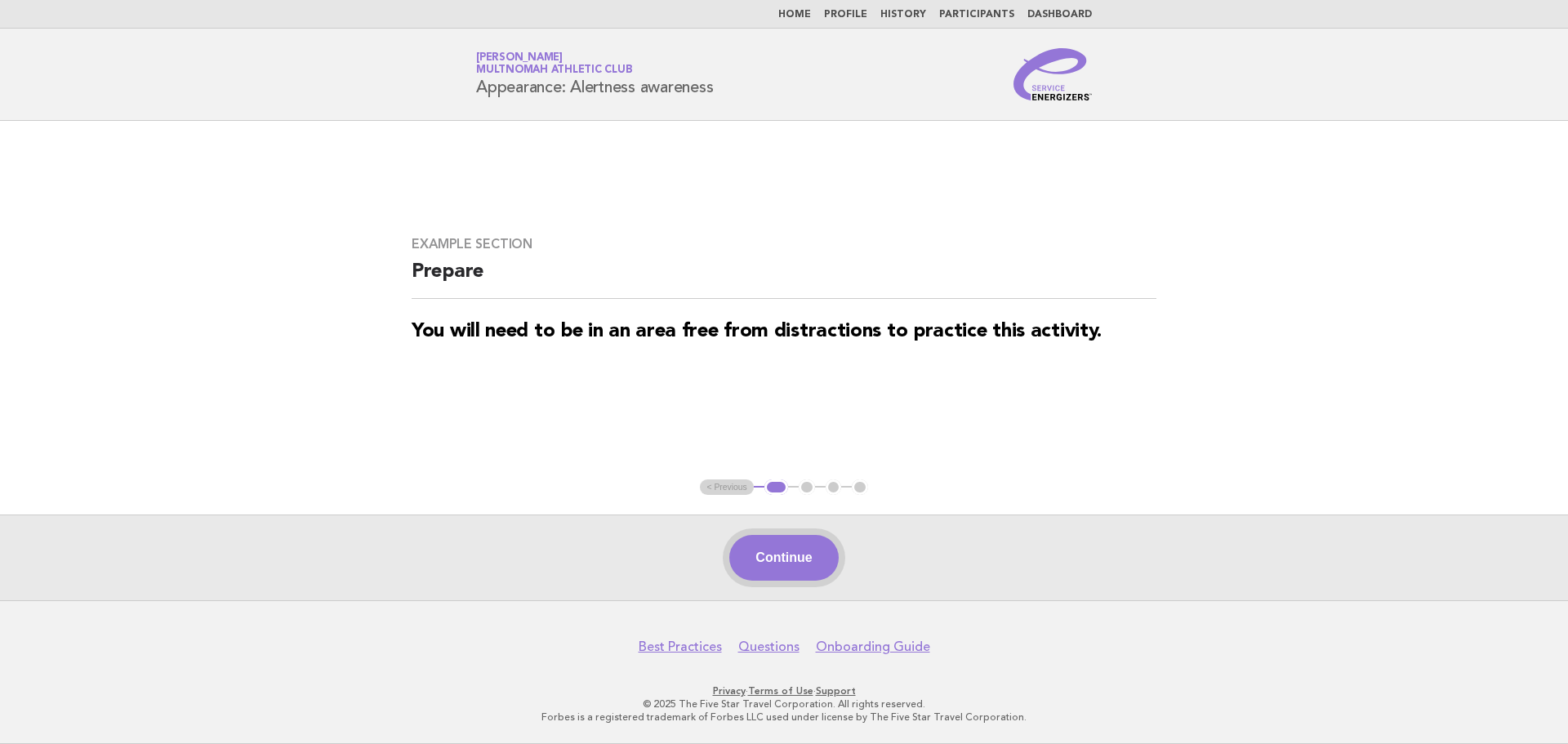
click at [815, 543] on button "Continue" at bounding box center [784, 558] width 109 height 45
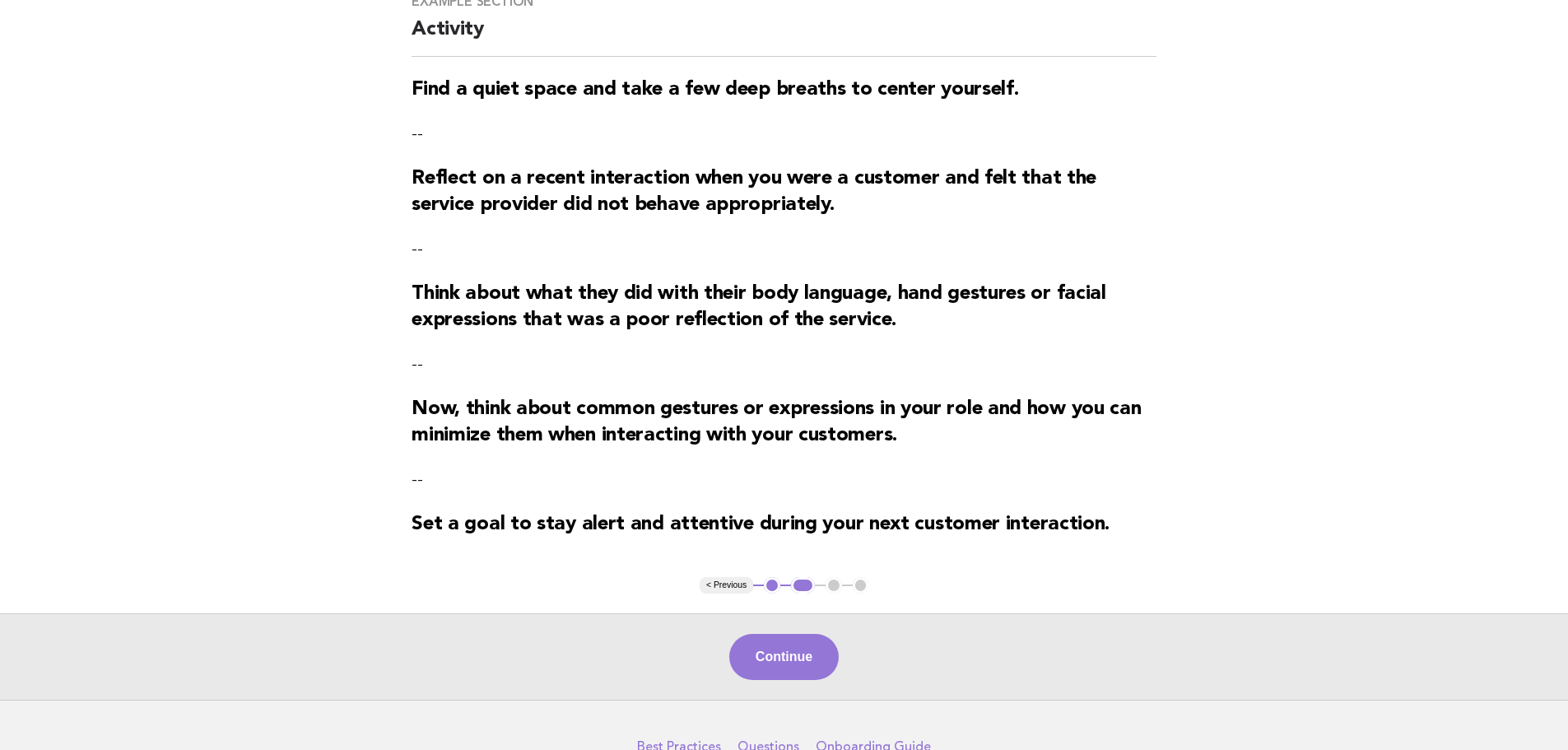
scroll to position [171, 0]
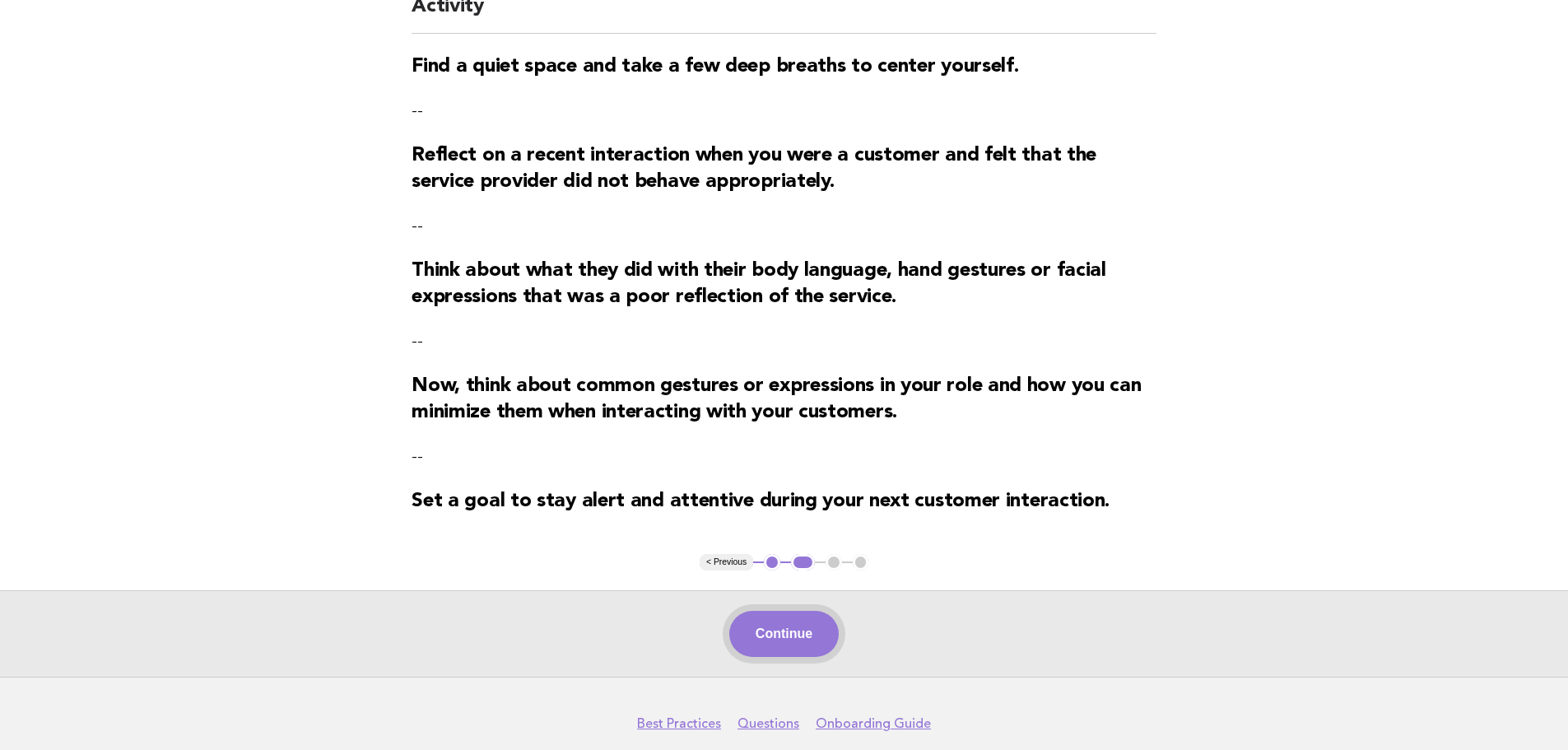
click at [798, 637] on button "Continue" at bounding box center [784, 634] width 110 height 46
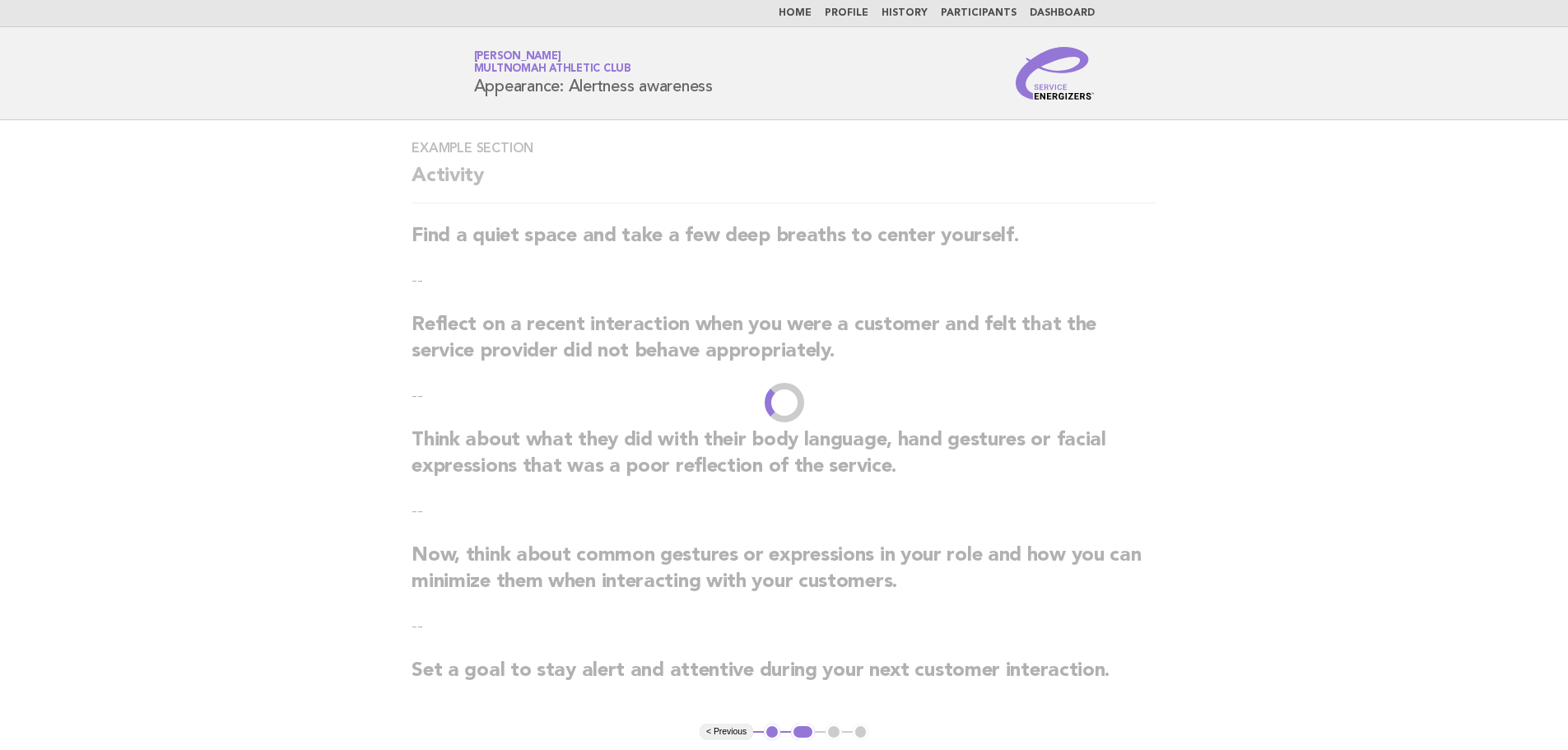
scroll to position [0, 0]
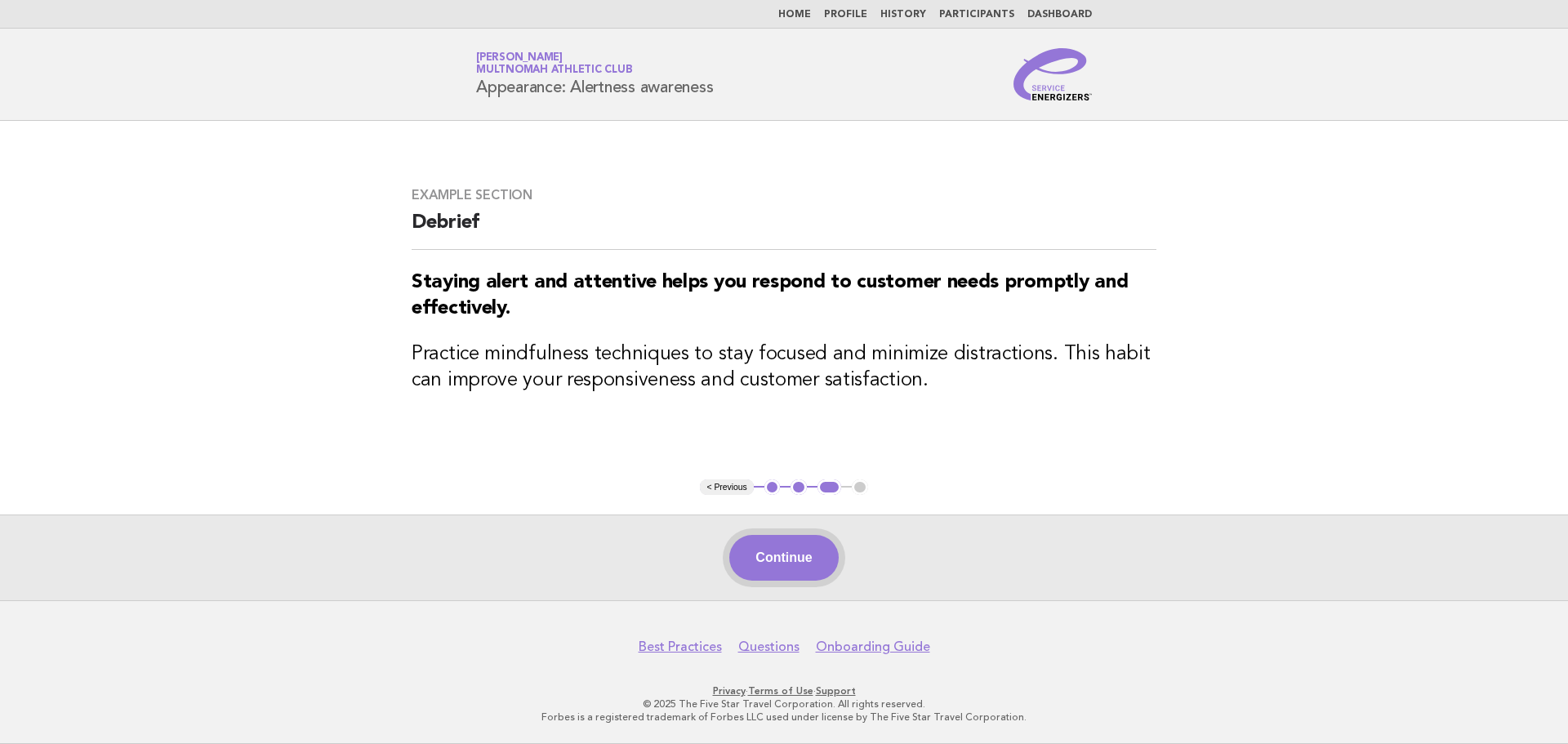
click at [799, 555] on button "Continue" at bounding box center [784, 558] width 109 height 45
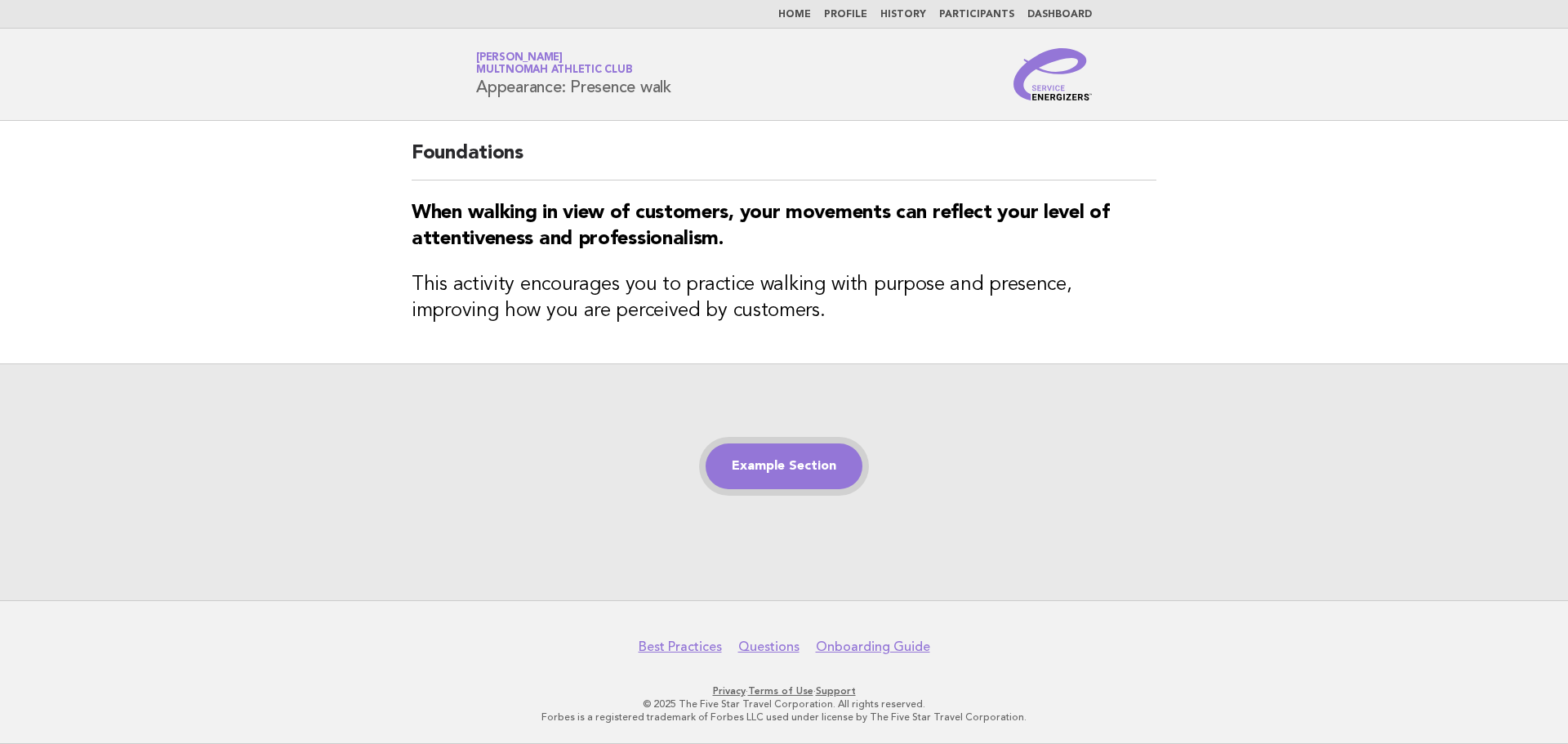
click at [833, 472] on link "Example Section" at bounding box center [784, 466] width 157 height 45
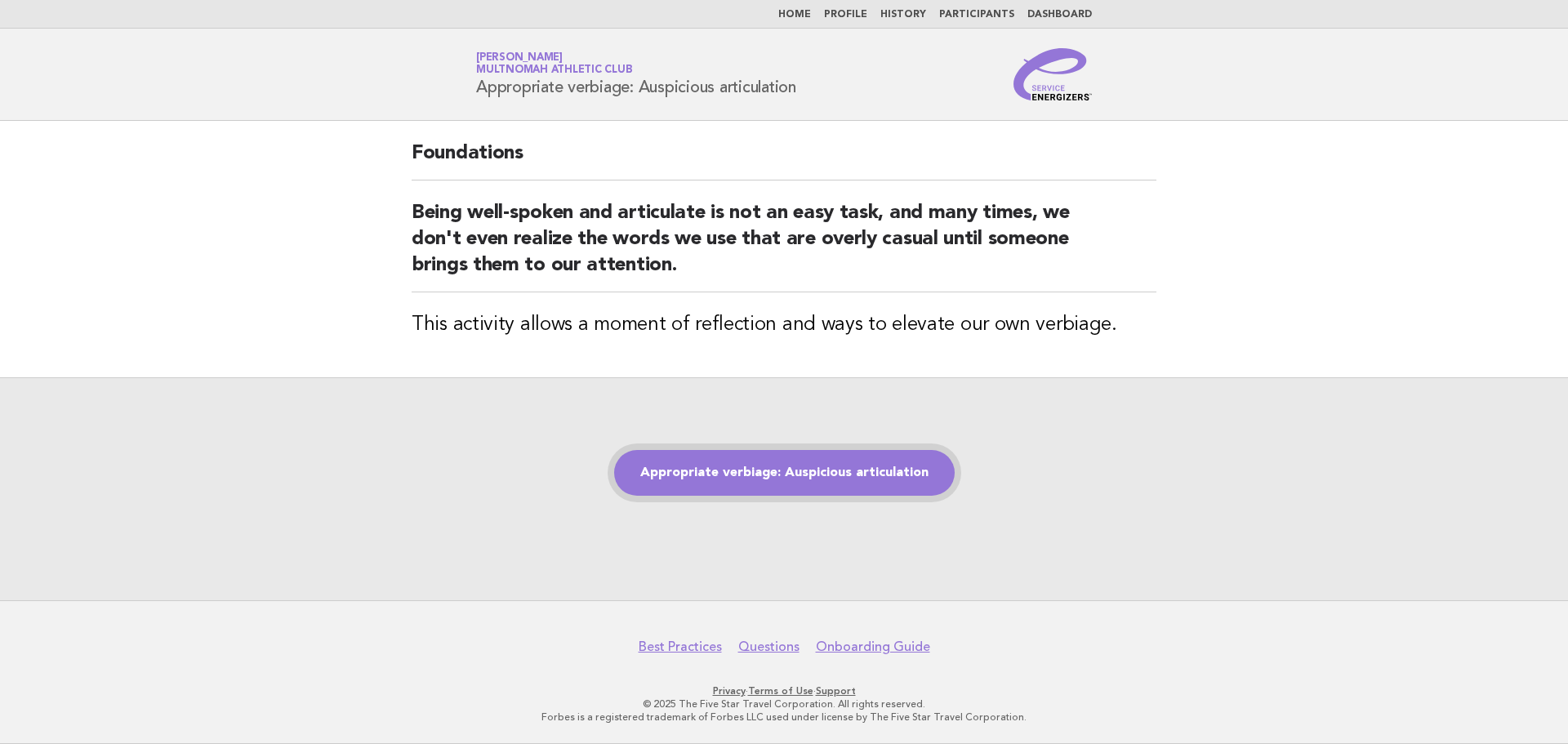
click at [873, 485] on link "Appropriate verbiage: Auspicious articulation" at bounding box center [784, 473] width 340 height 45
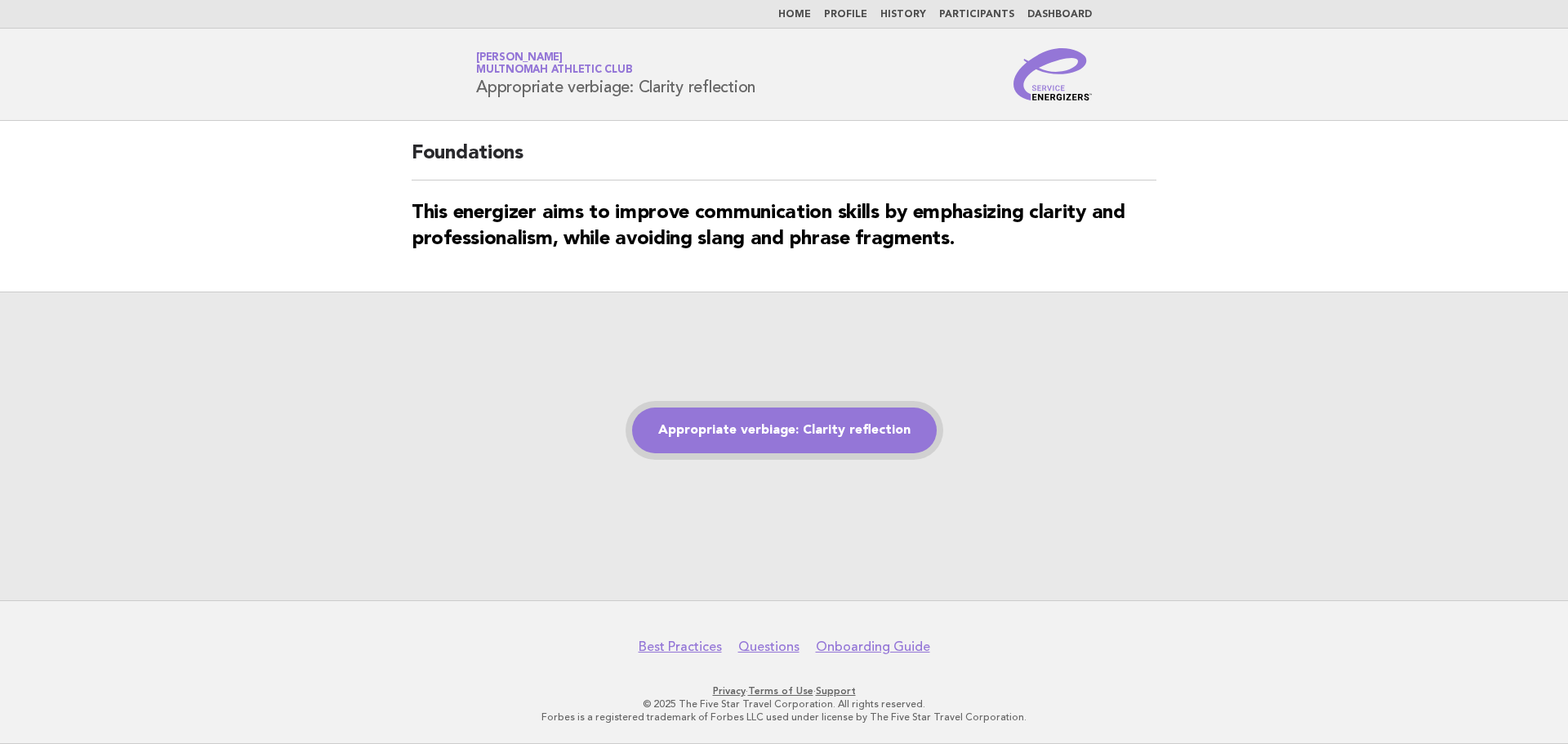
click at [828, 442] on link "Appropriate verbiage: Clarity reflection" at bounding box center [785, 430] width 305 height 45
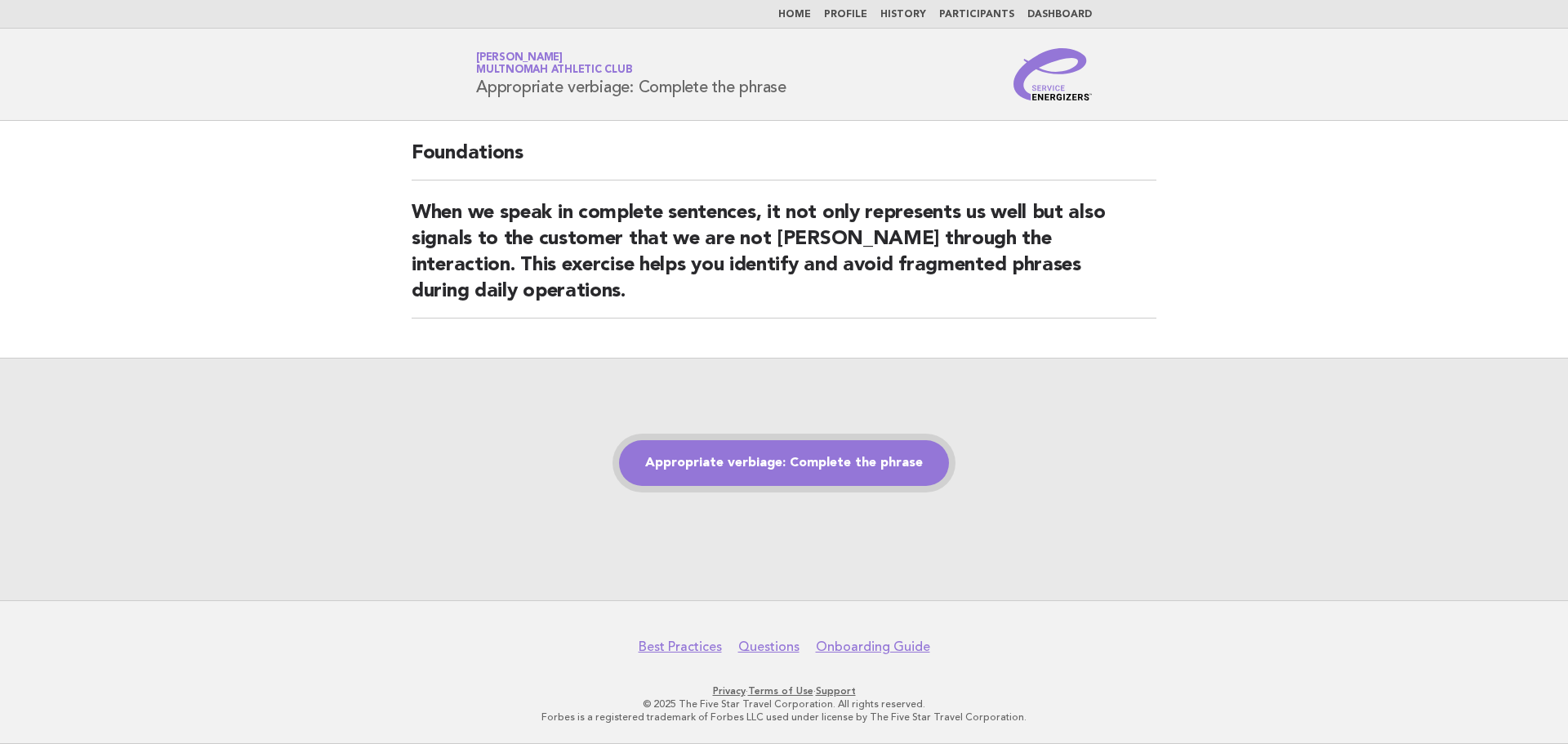
click at [764, 463] on link "Appropriate verbiage: Complete the phrase" at bounding box center [784, 463] width 330 height 45
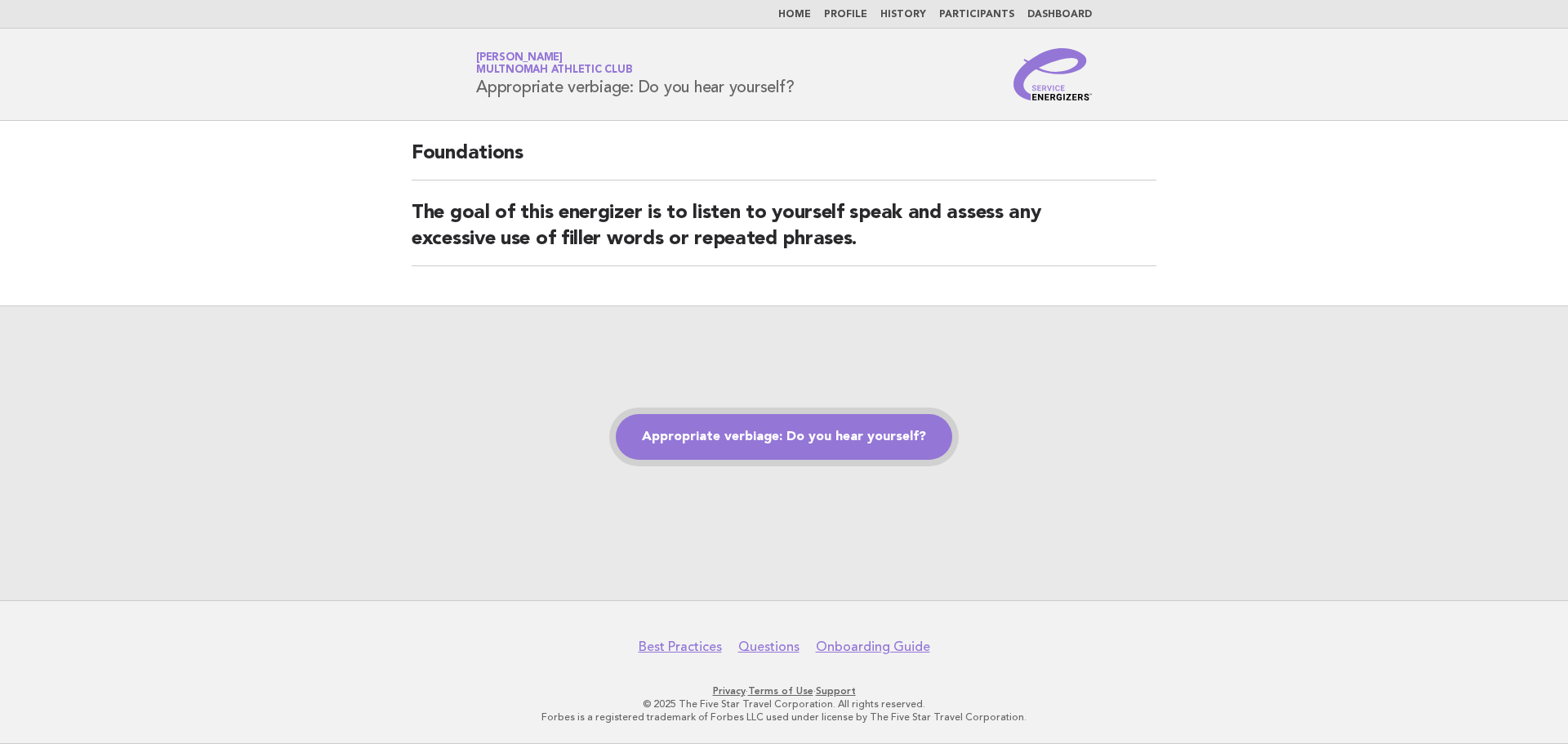
click at [811, 435] on link "Appropriate verbiage: Do you hear yourself?" at bounding box center [784, 436] width 337 height 45
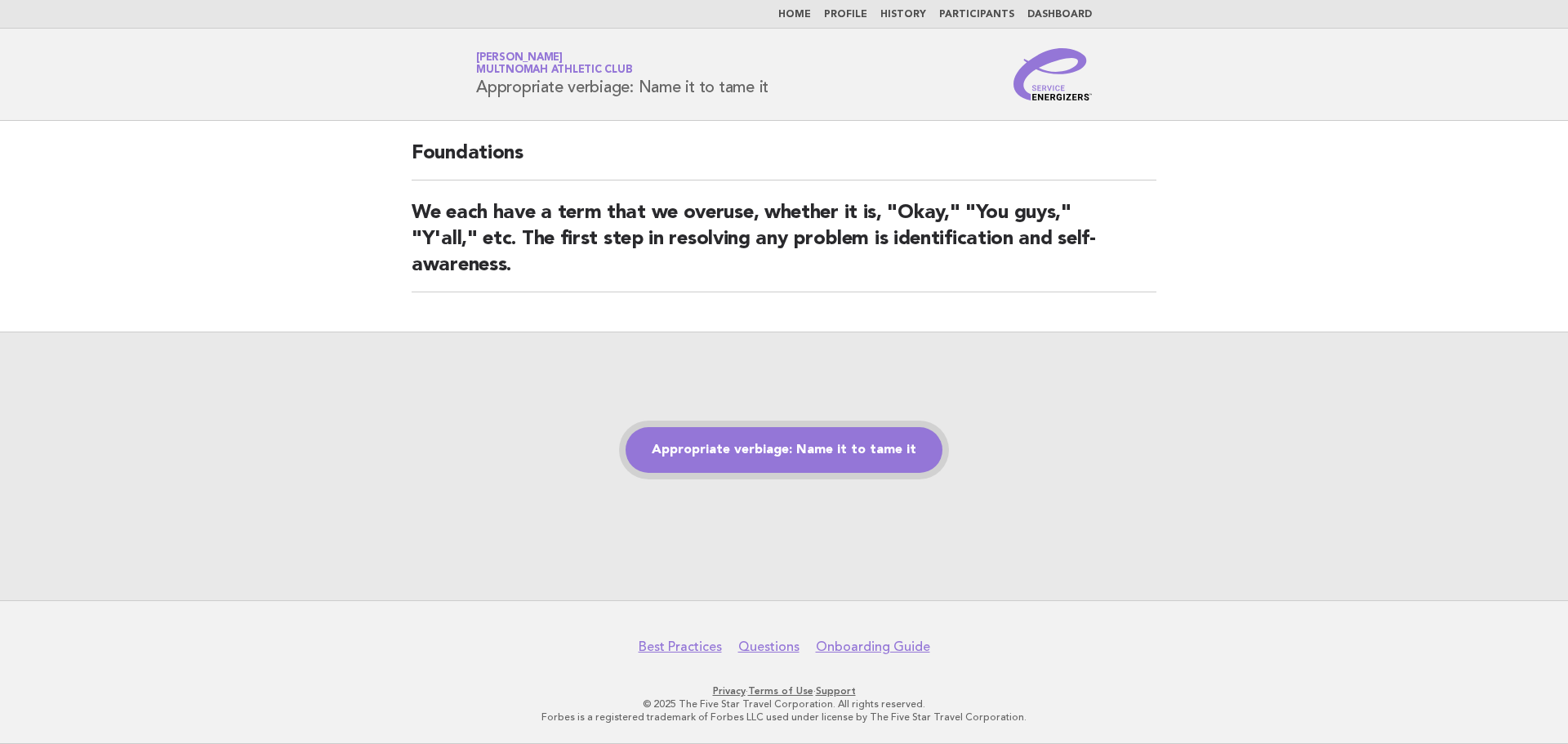
click at [855, 456] on link "Appropriate verbiage: Name it to tame it" at bounding box center [784, 450] width 317 height 45
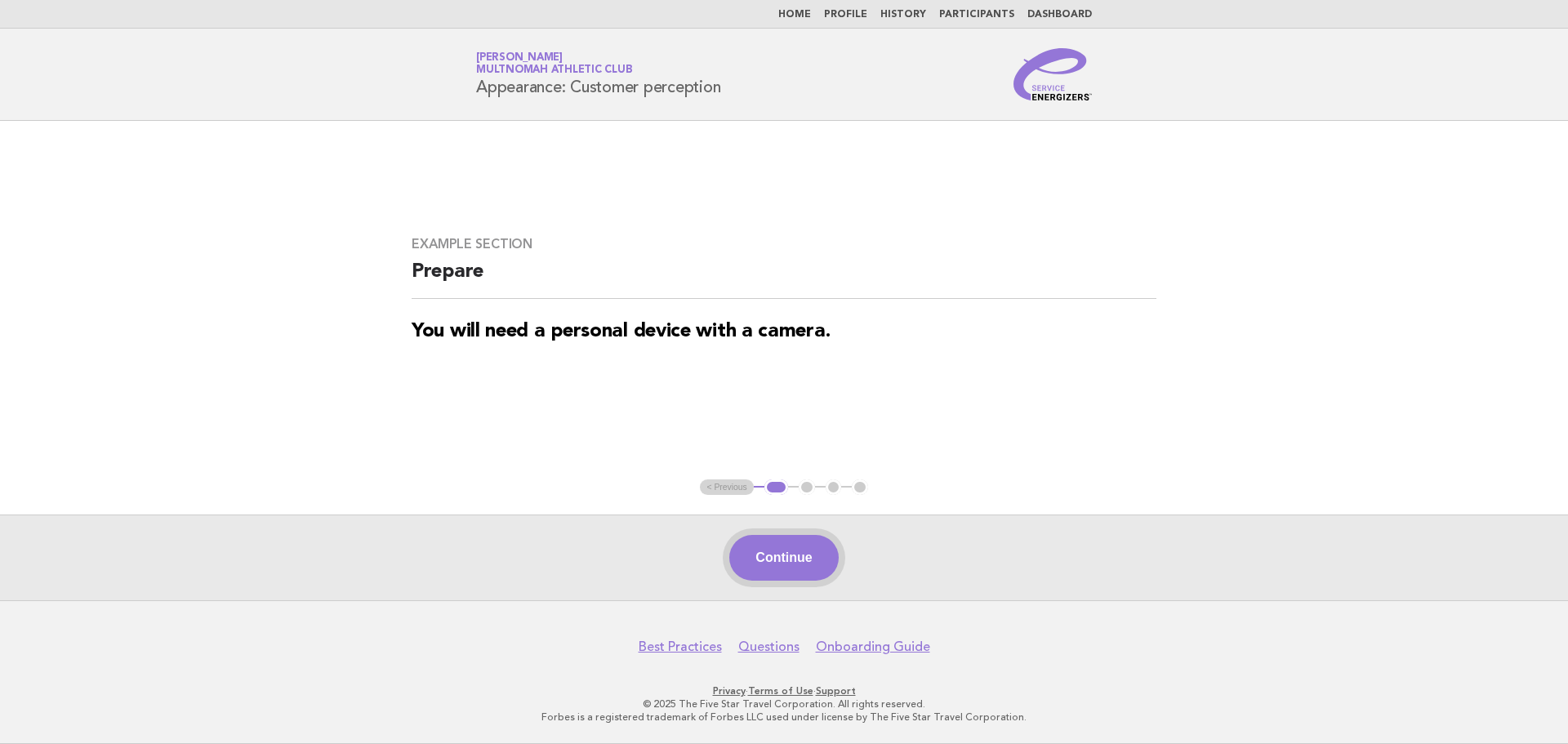
click at [822, 555] on button "Continue" at bounding box center [784, 558] width 109 height 45
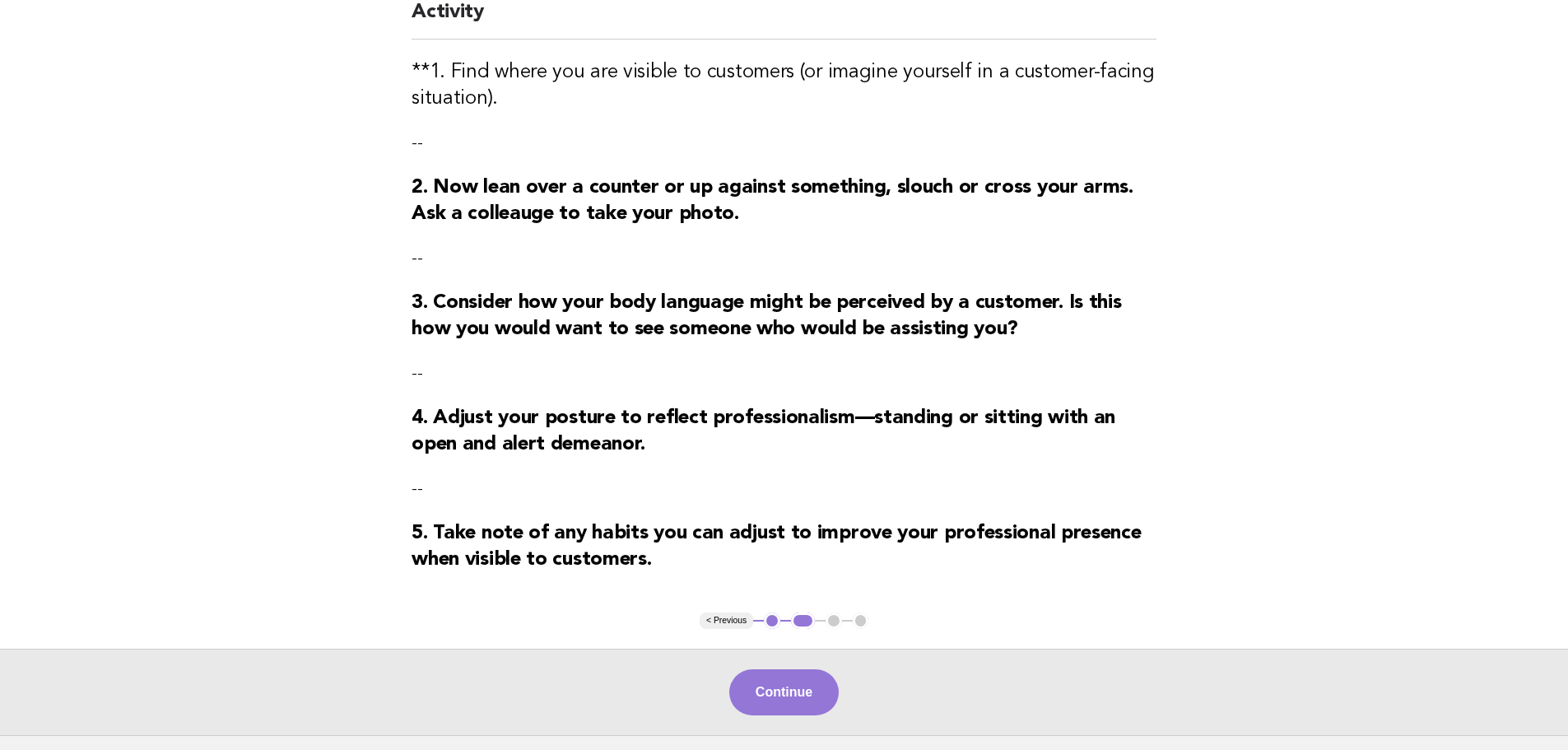
scroll to position [170, 0]
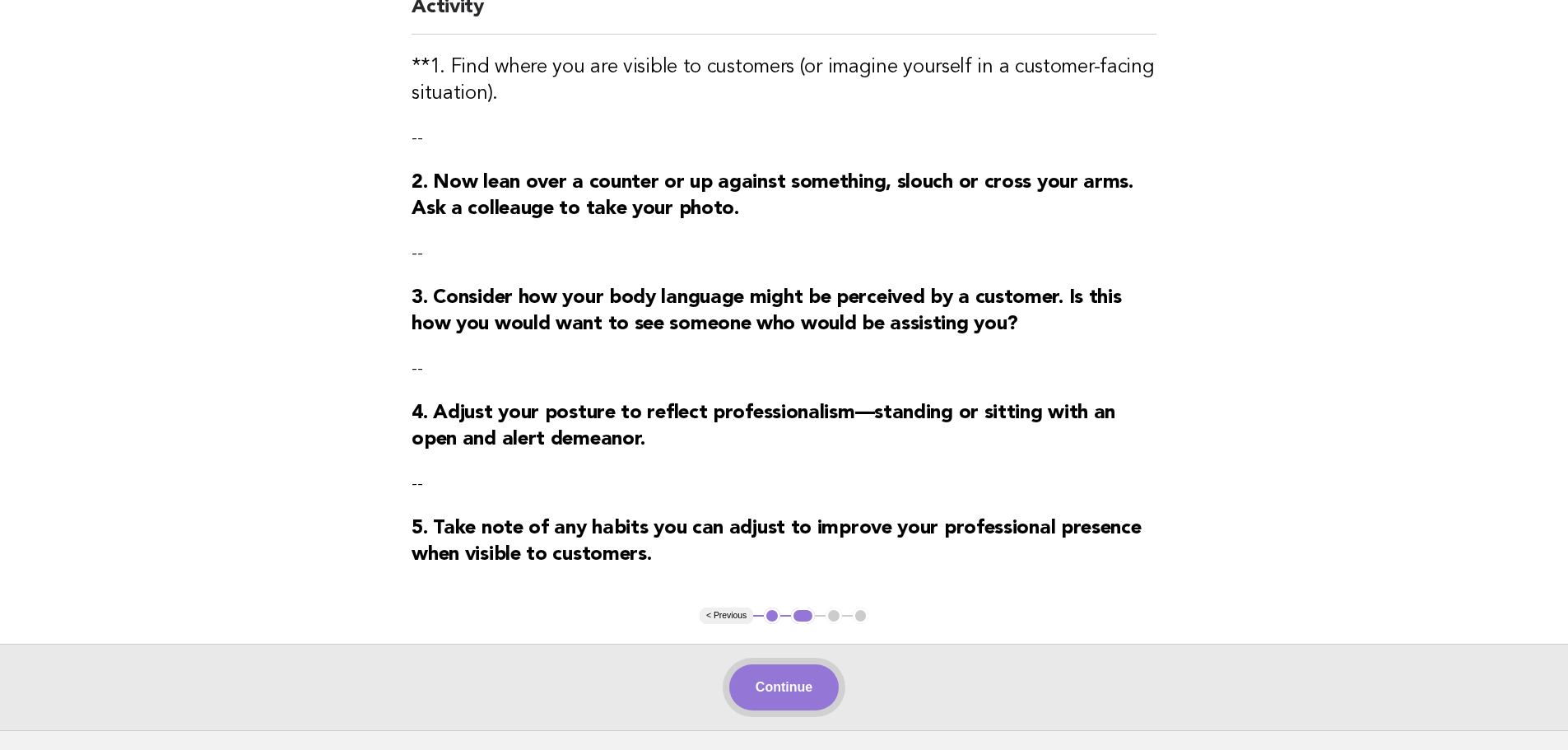
click at [812, 689] on button "Continue" at bounding box center [784, 687] width 110 height 46
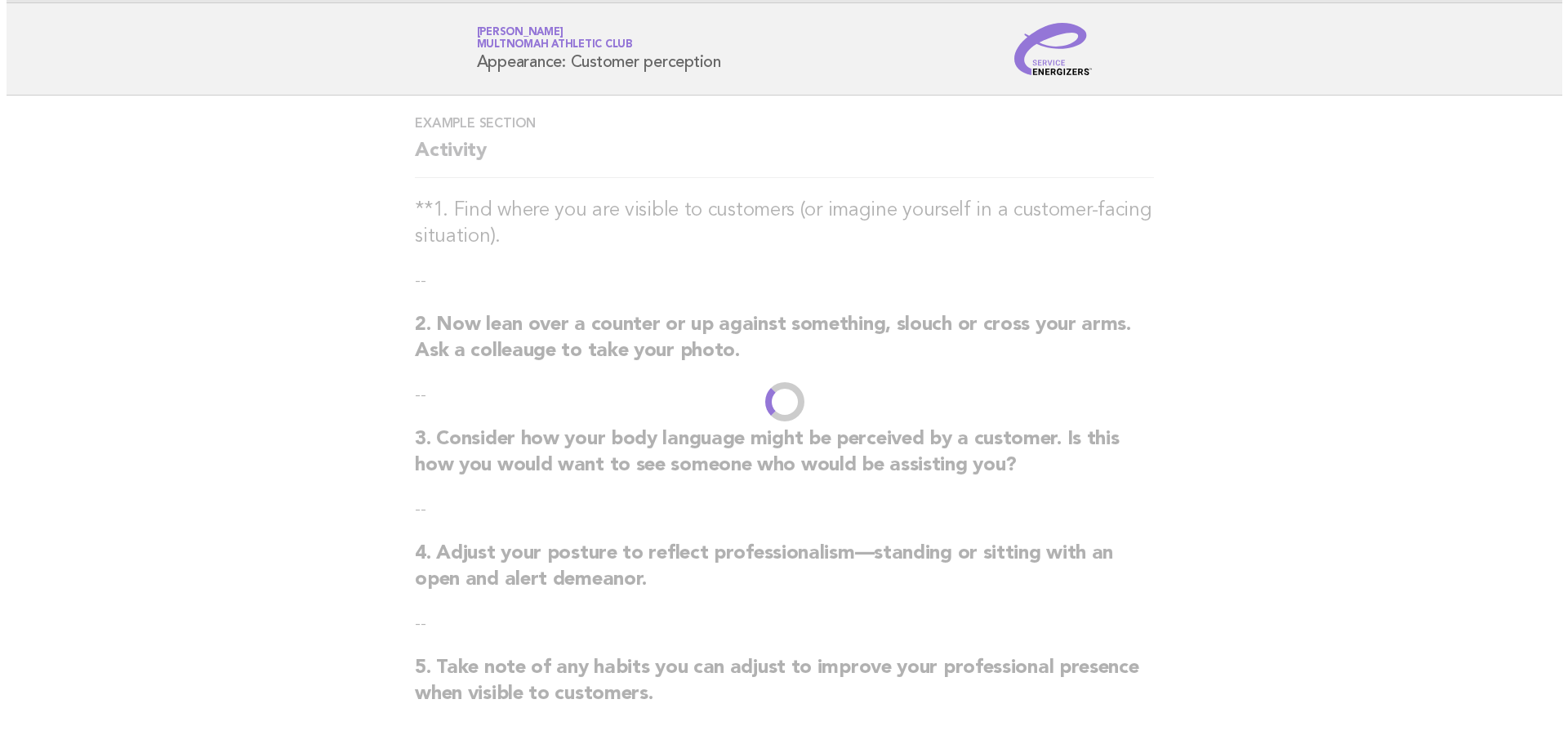
scroll to position [0, 0]
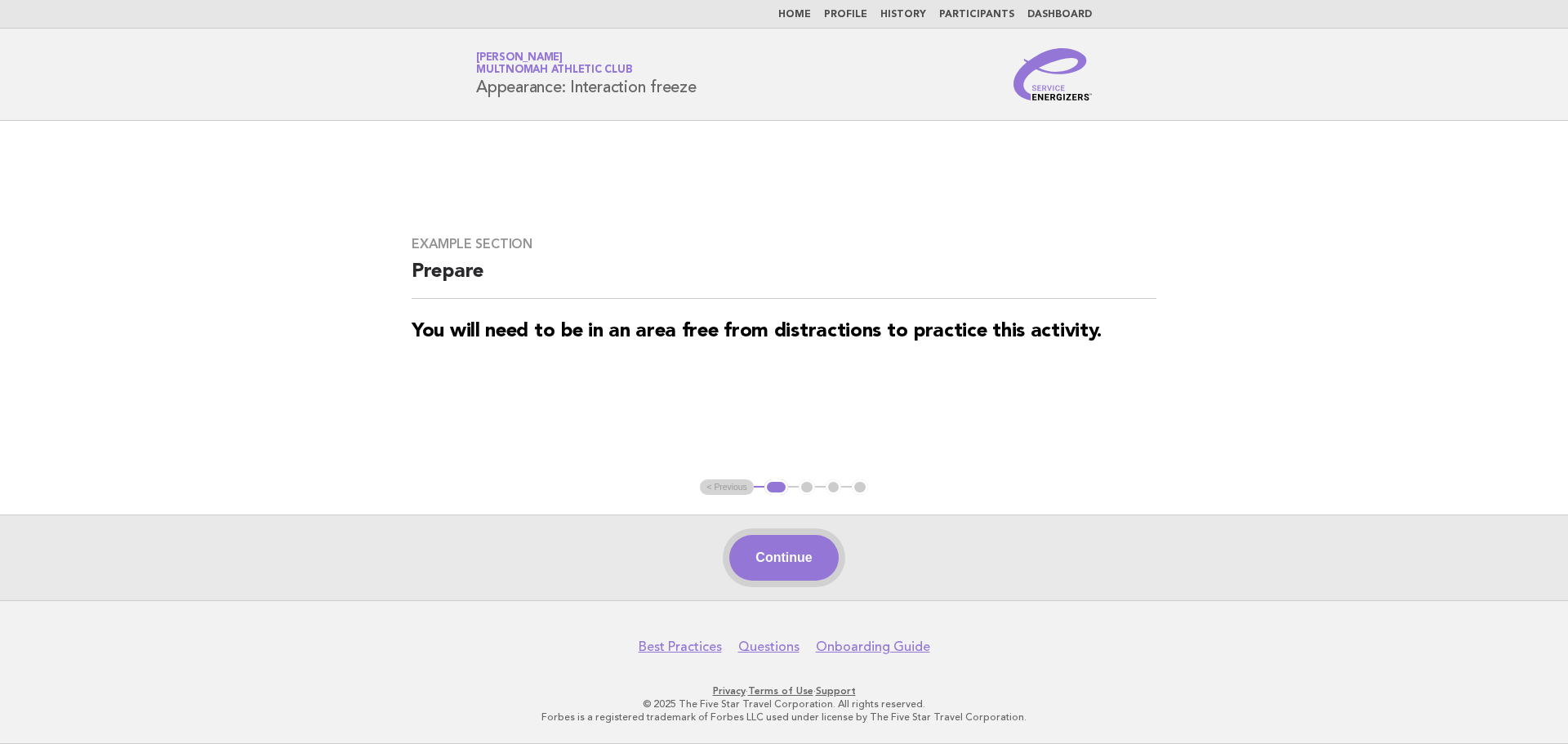
click at [818, 554] on button "Continue" at bounding box center [784, 558] width 109 height 45
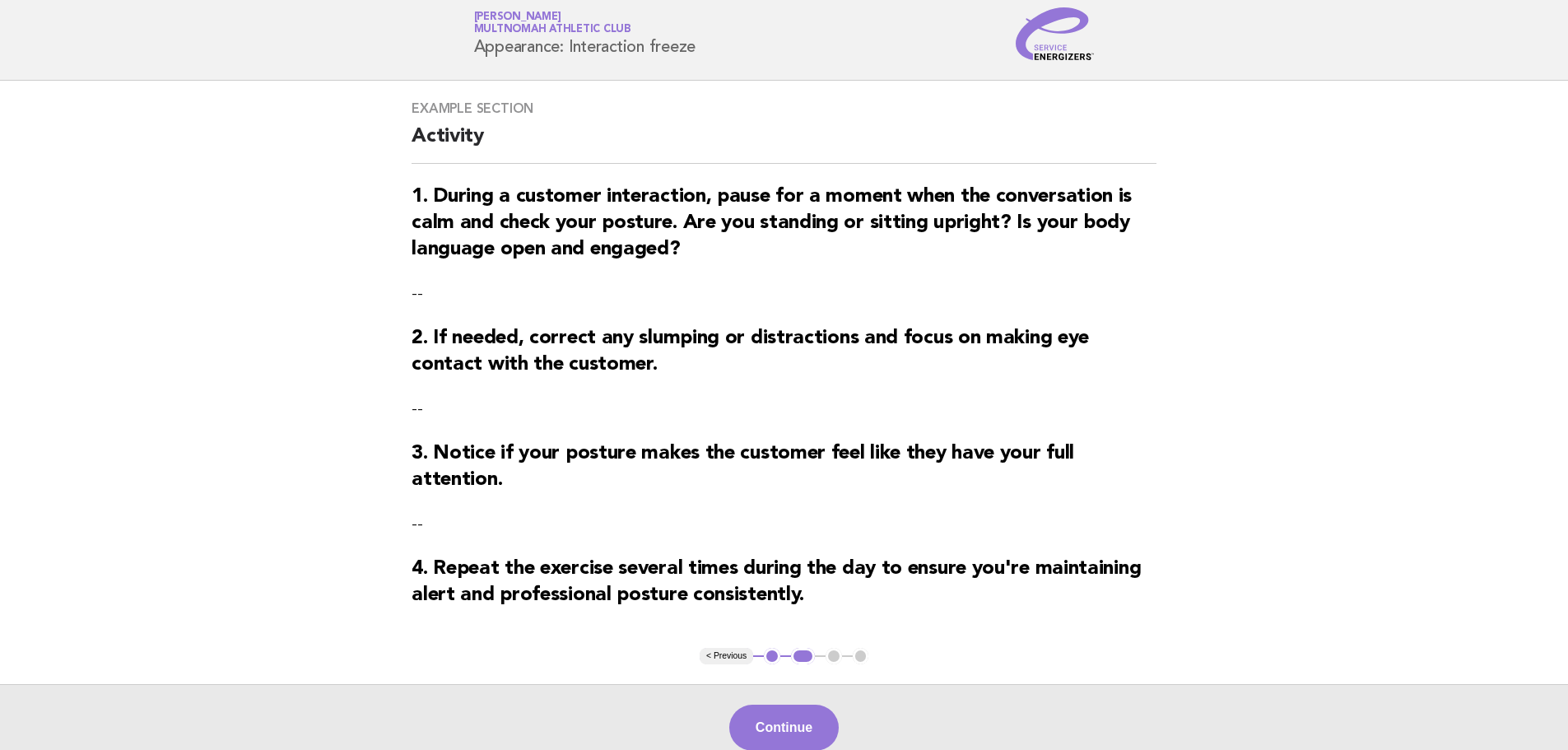
scroll to position [43, 0]
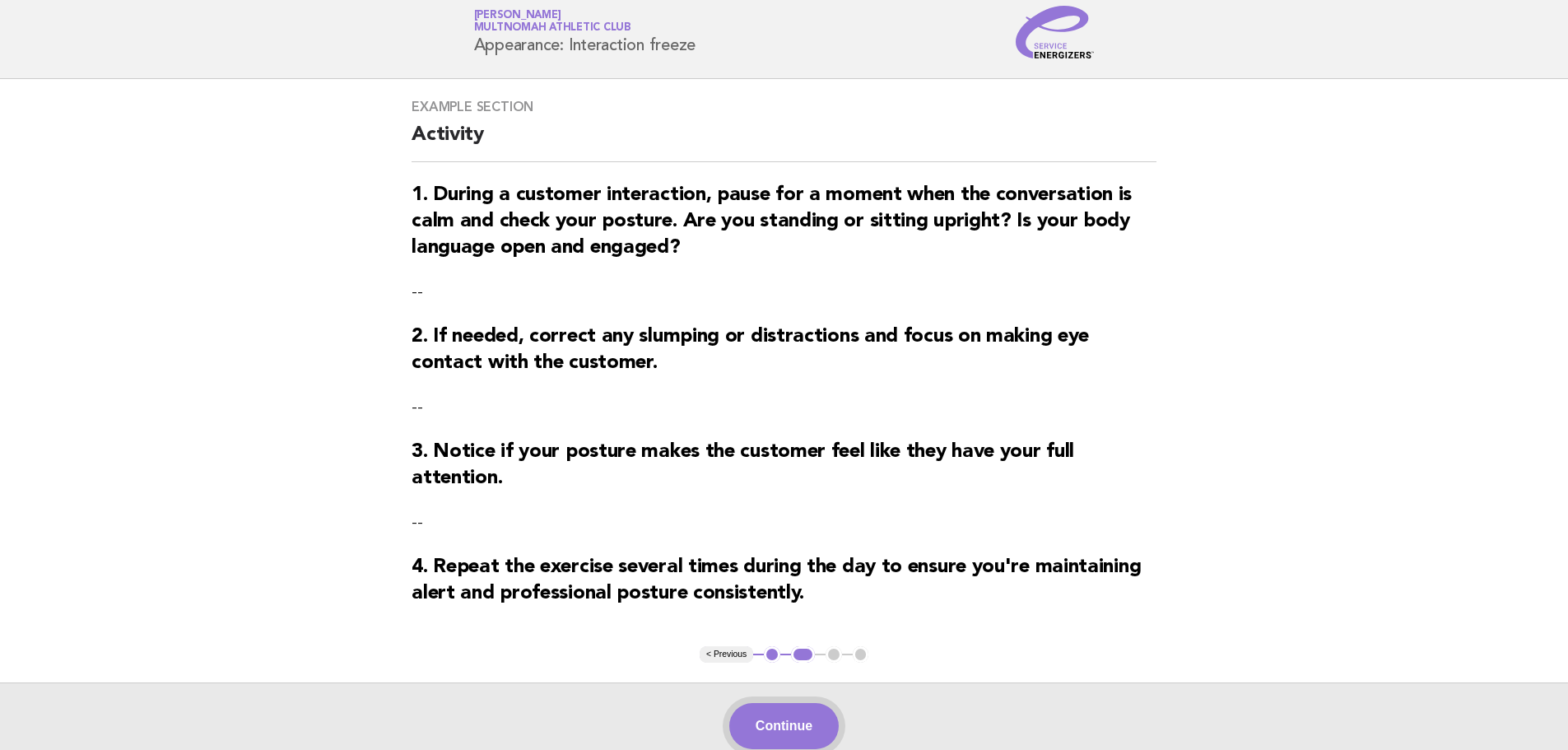
click at [818, 731] on button "Continue" at bounding box center [784, 726] width 110 height 46
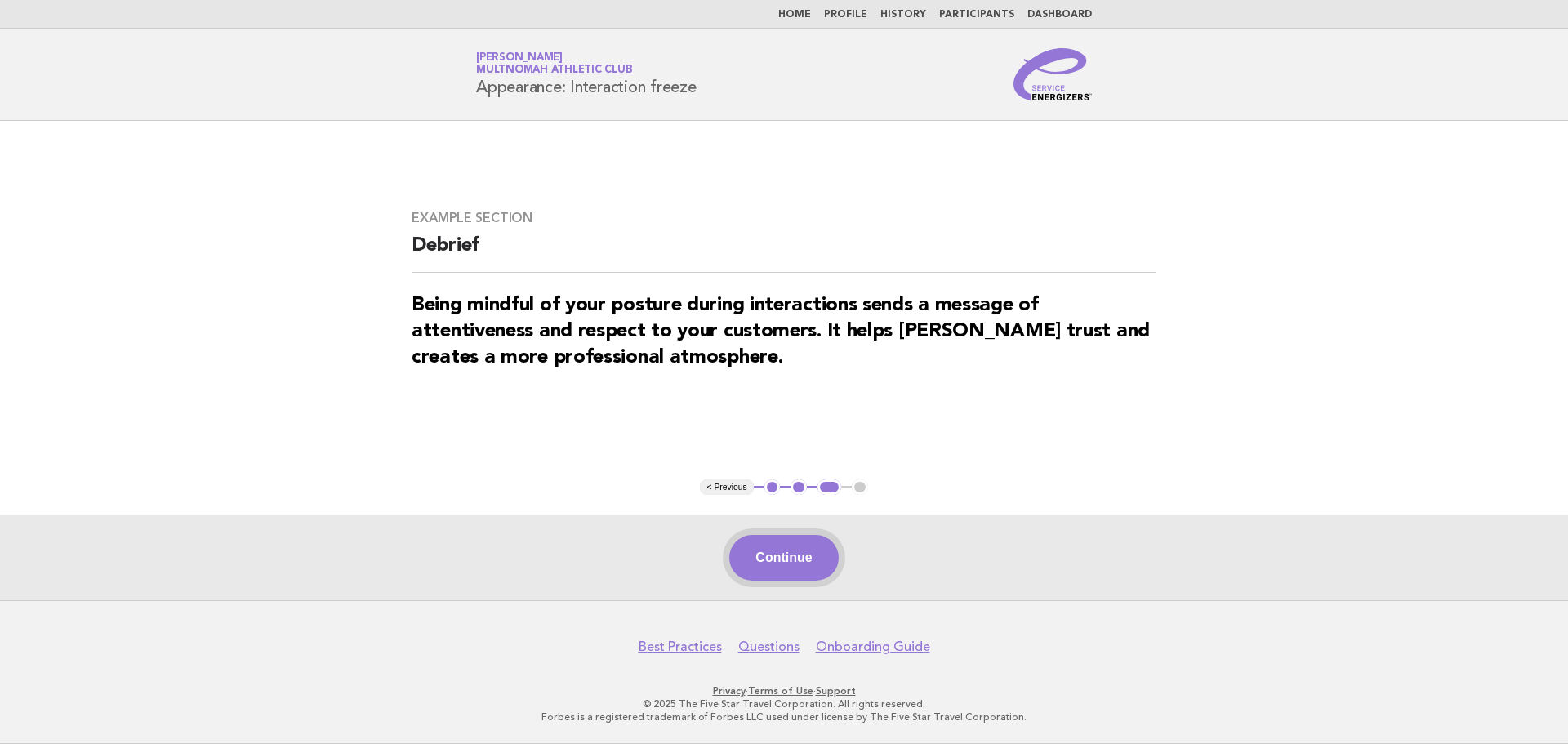
click at [798, 569] on button "Continue" at bounding box center [784, 558] width 109 height 45
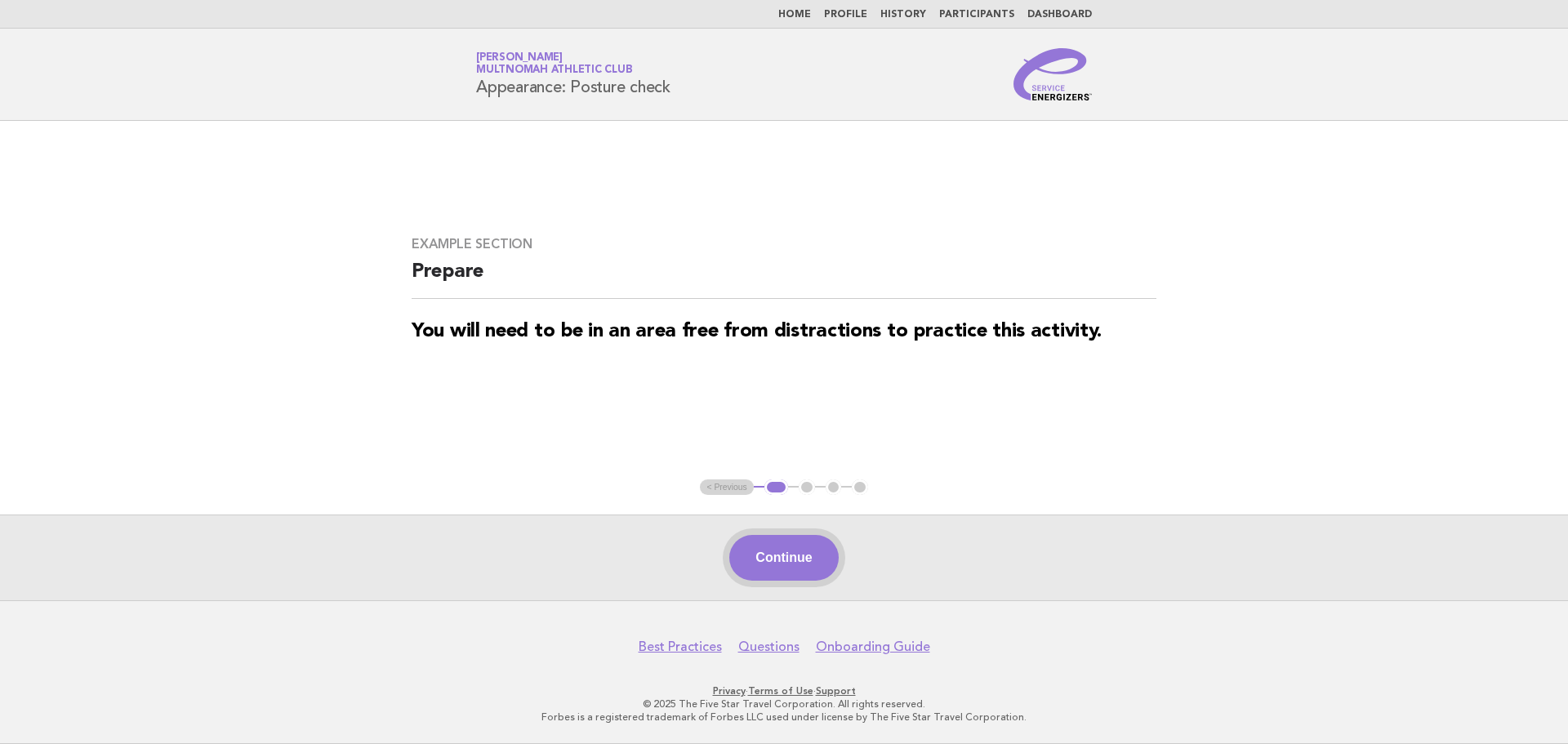
click at [796, 549] on button "Continue" at bounding box center [784, 558] width 109 height 45
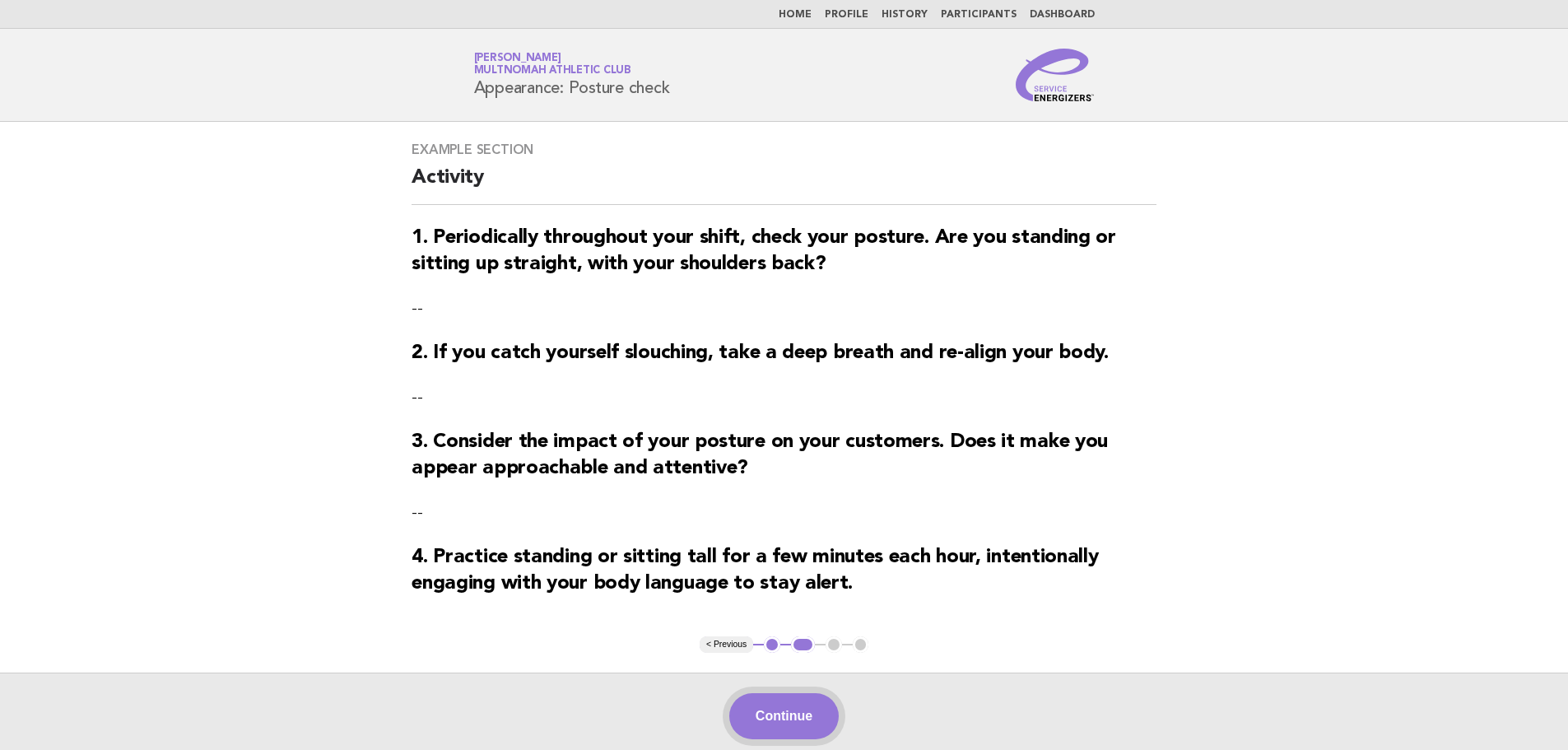
click at [801, 723] on button "Continue" at bounding box center [784, 716] width 110 height 46
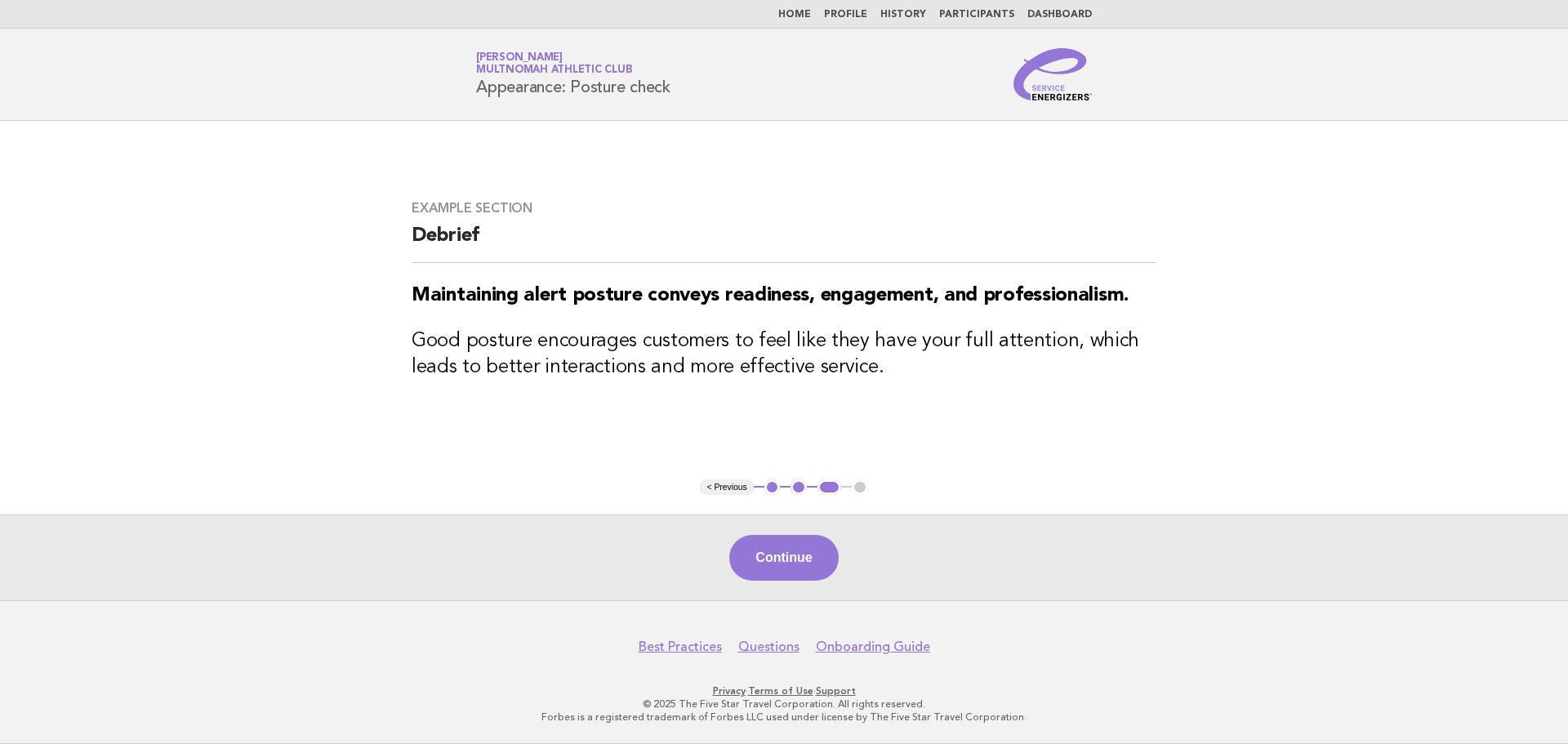
click at [769, 563] on button "Continue" at bounding box center [784, 558] width 109 height 45
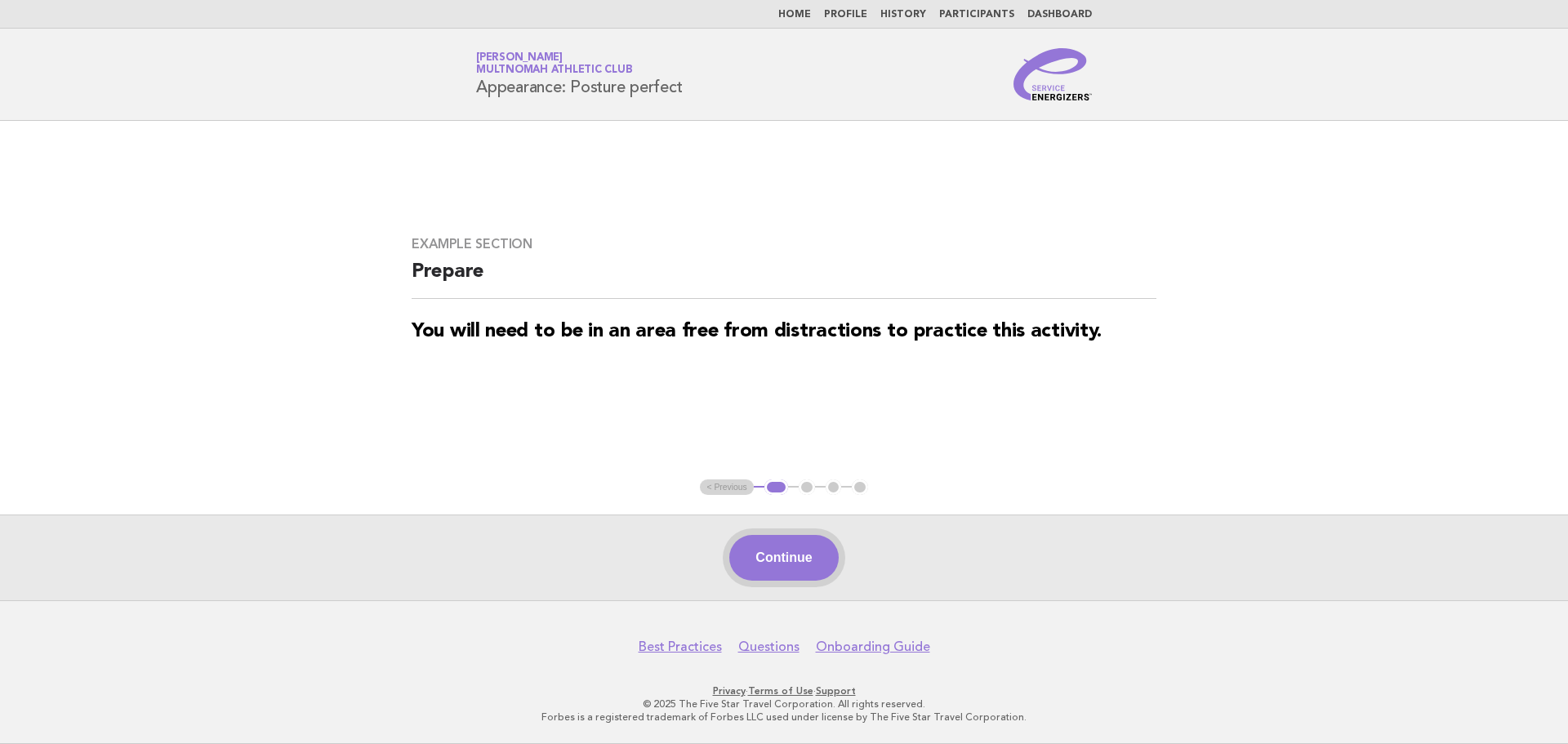
click at [781, 547] on button "Continue" at bounding box center [784, 558] width 109 height 45
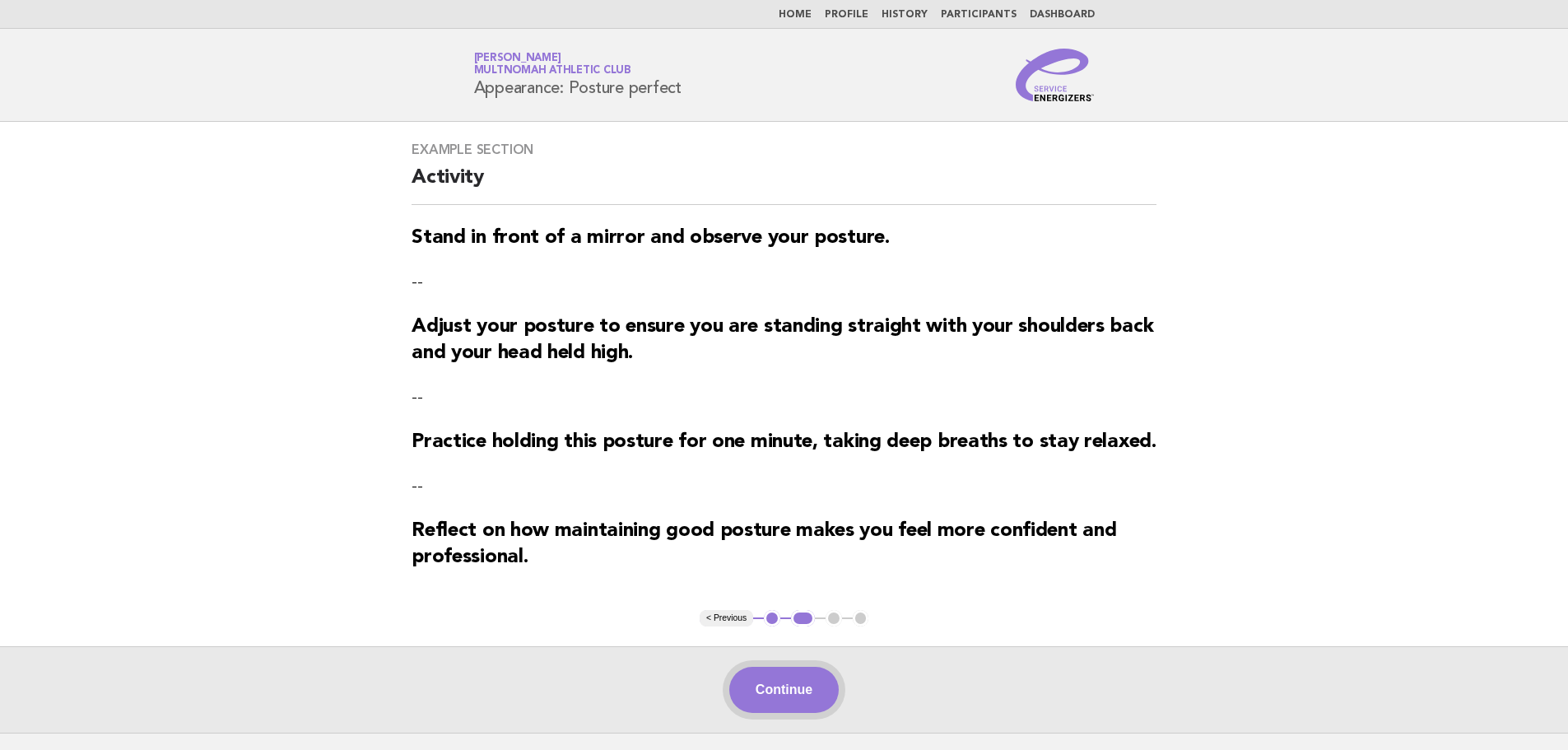
click at [803, 698] on button "Continue" at bounding box center [784, 690] width 110 height 46
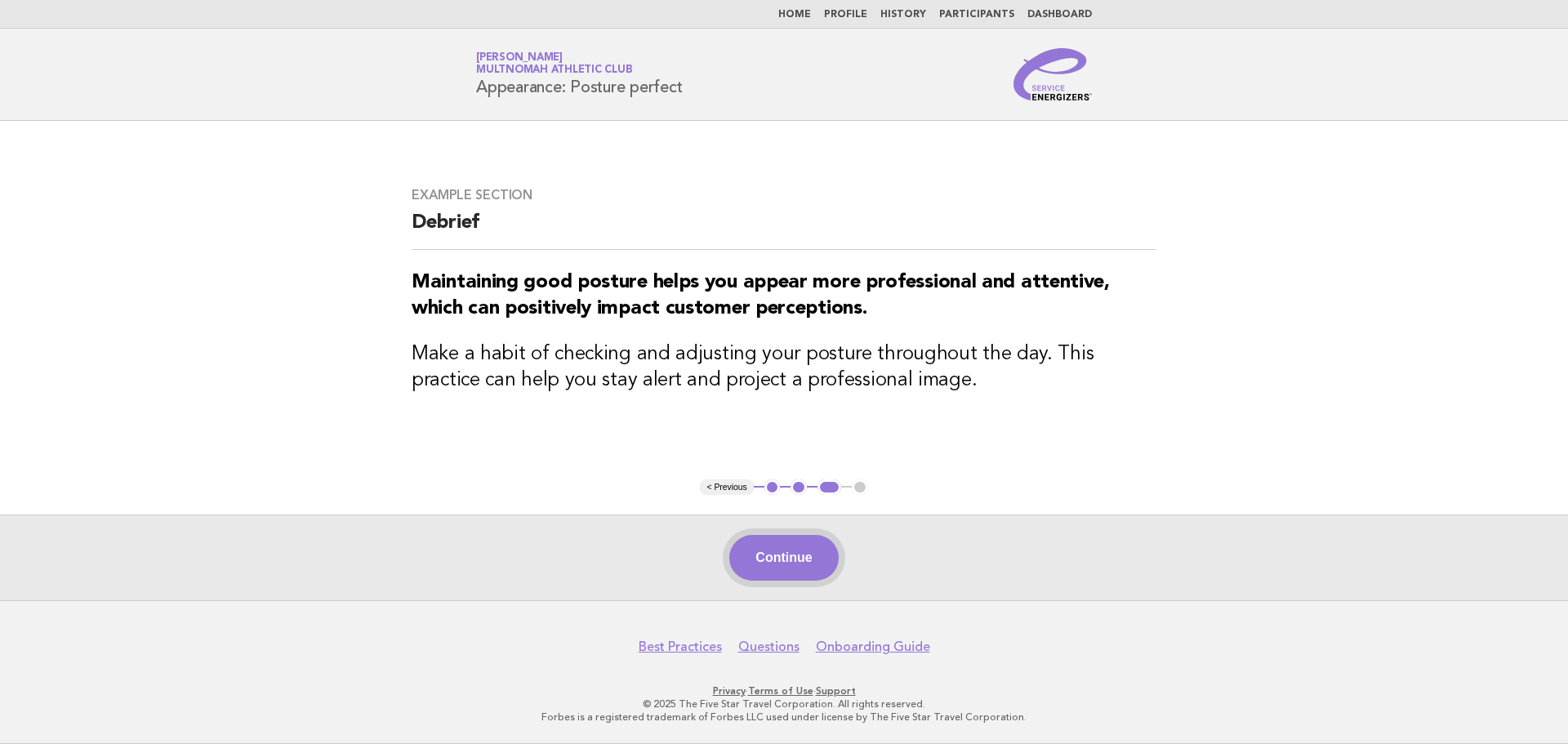
click at [808, 536] on button "Continue" at bounding box center [784, 558] width 109 height 45
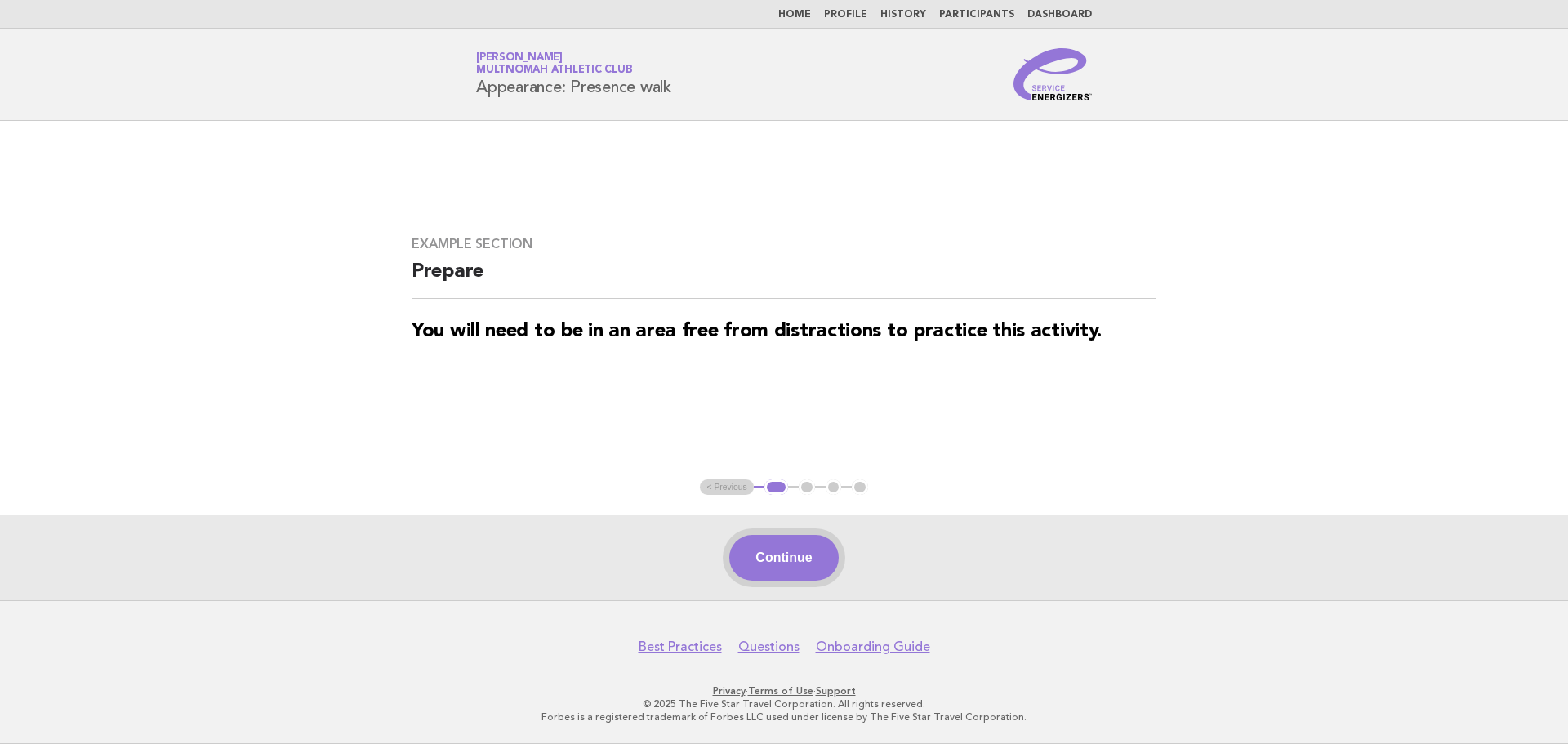
click at [808, 558] on button "Continue" at bounding box center [784, 558] width 109 height 45
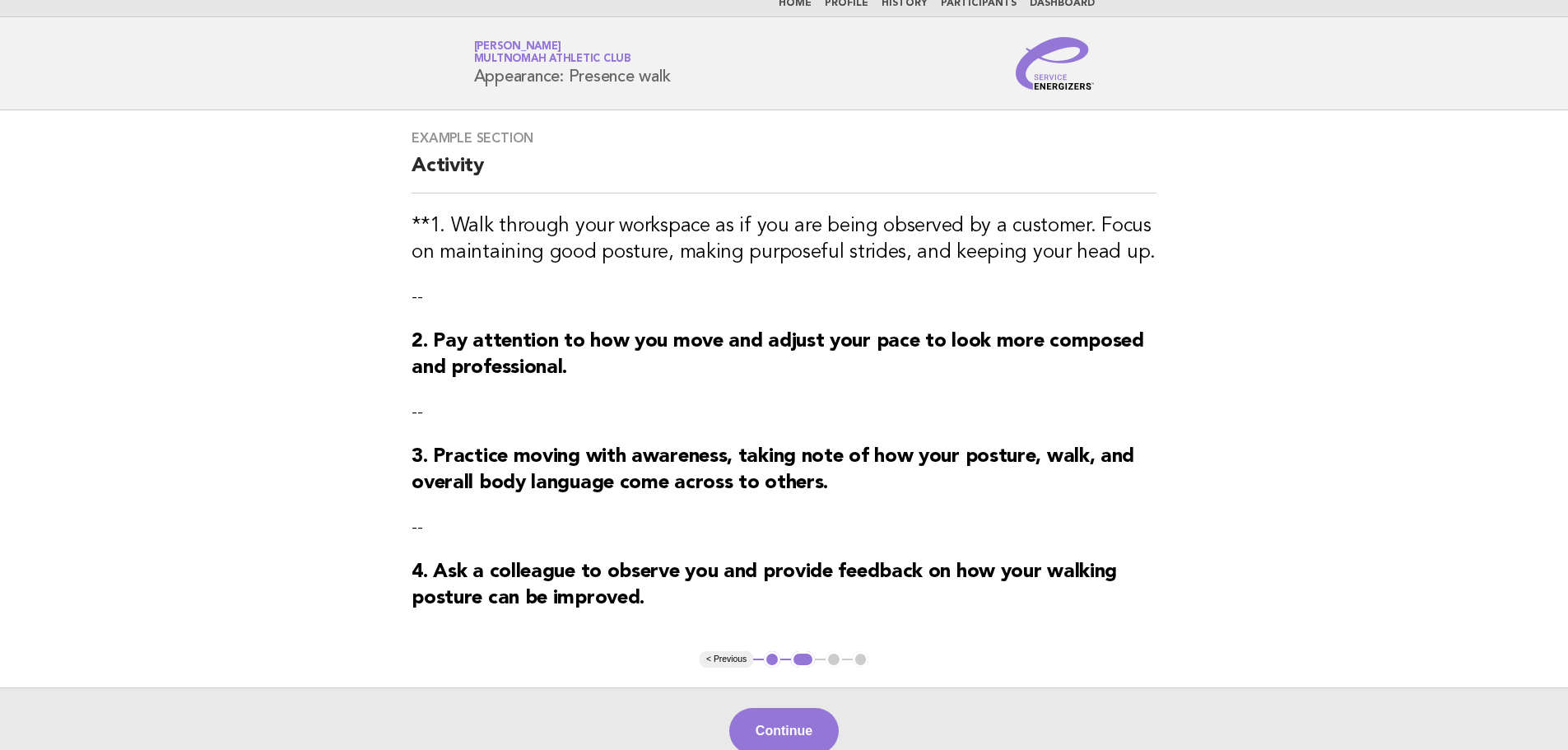
scroll to position [15, 0]
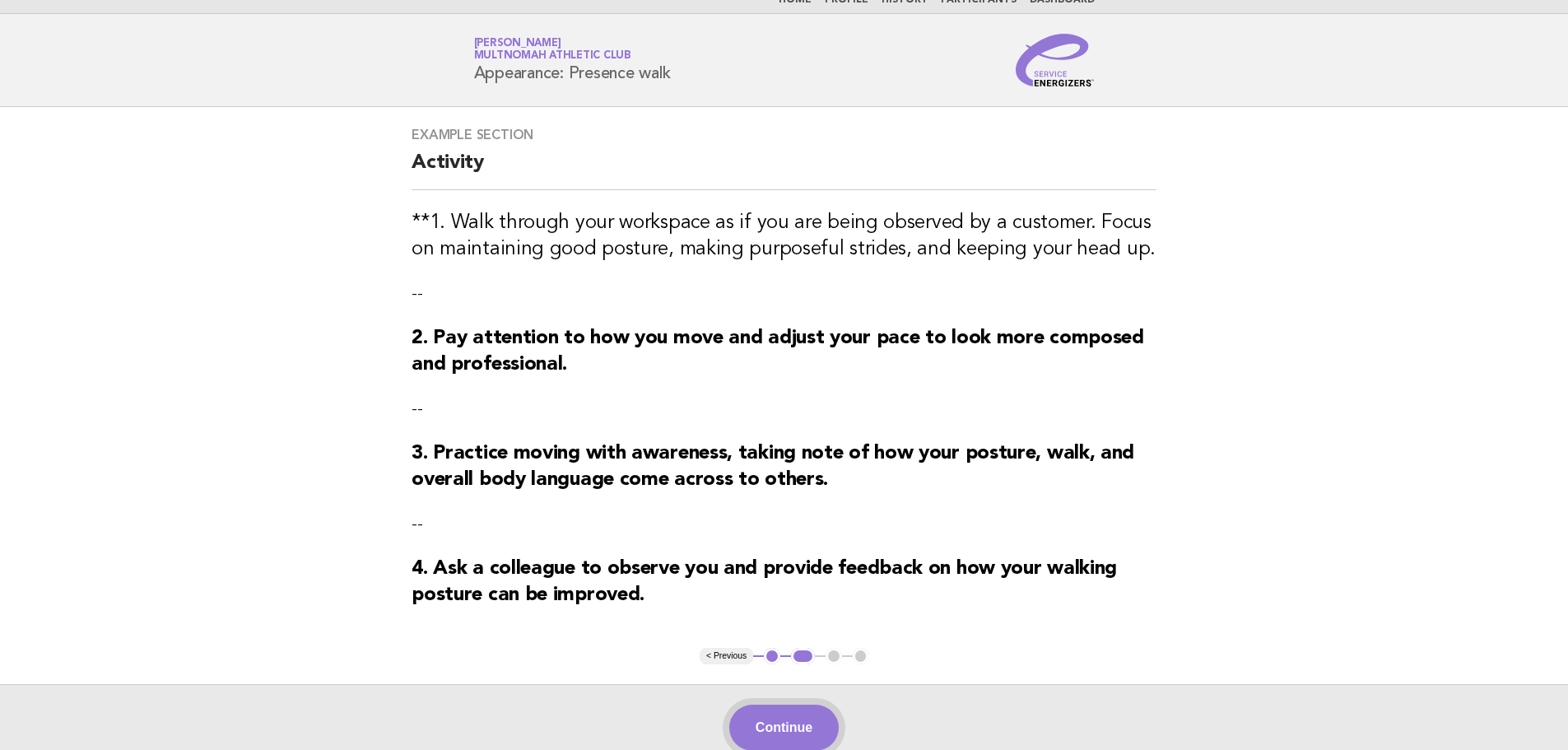
click at [824, 722] on button "Continue" at bounding box center [784, 728] width 110 height 46
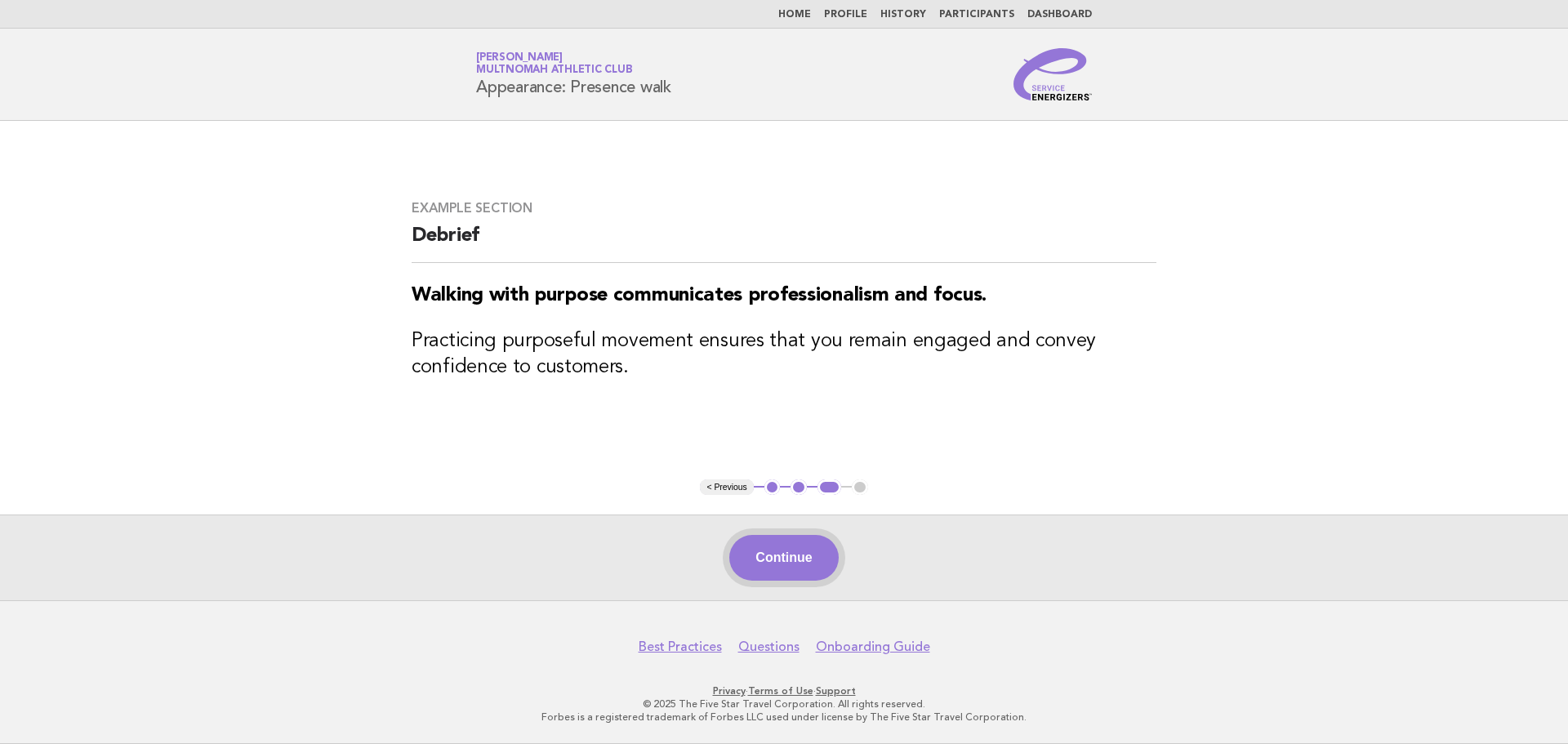
click at [794, 562] on button "Continue" at bounding box center [784, 558] width 109 height 45
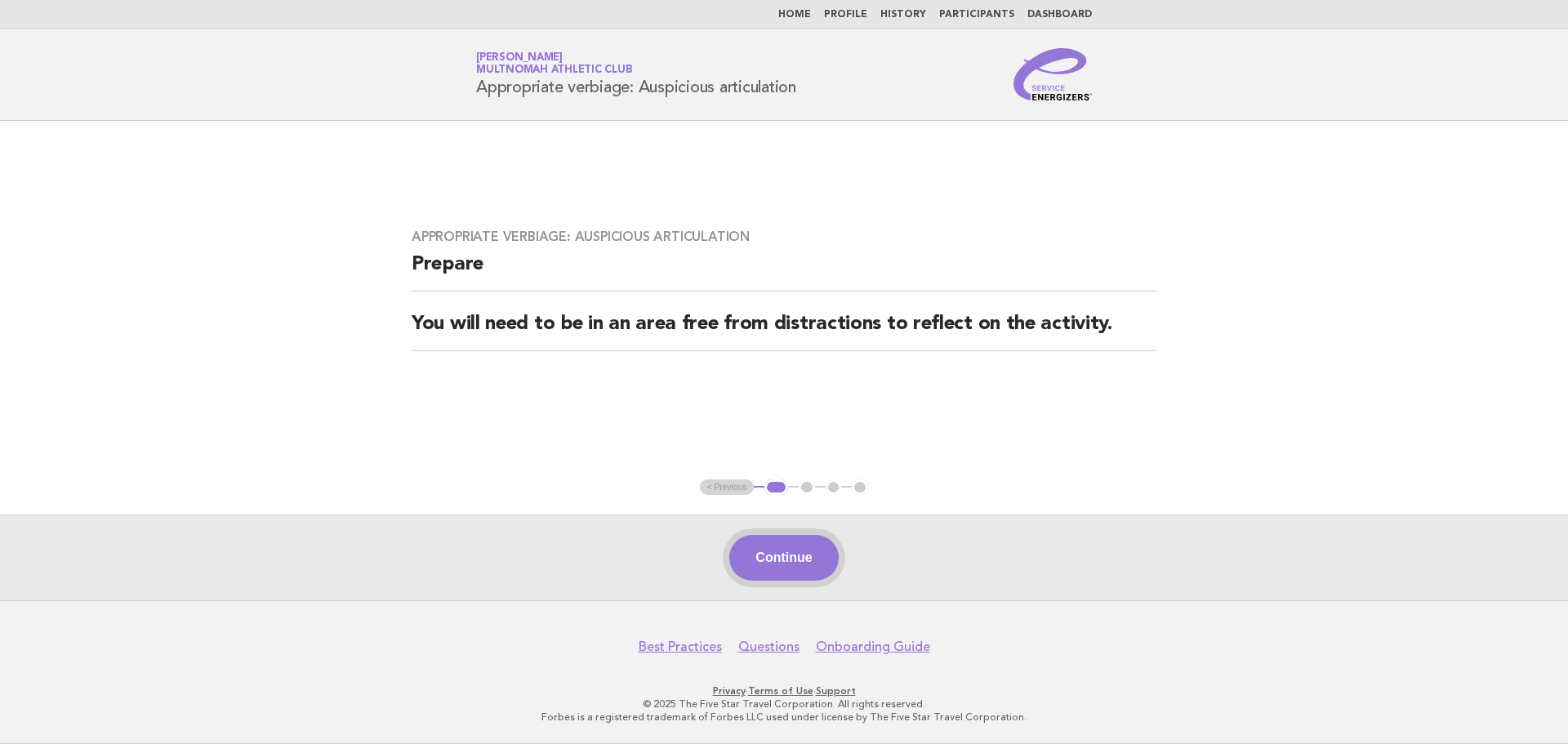
click at [813, 557] on button "Continue" at bounding box center [784, 558] width 109 height 45
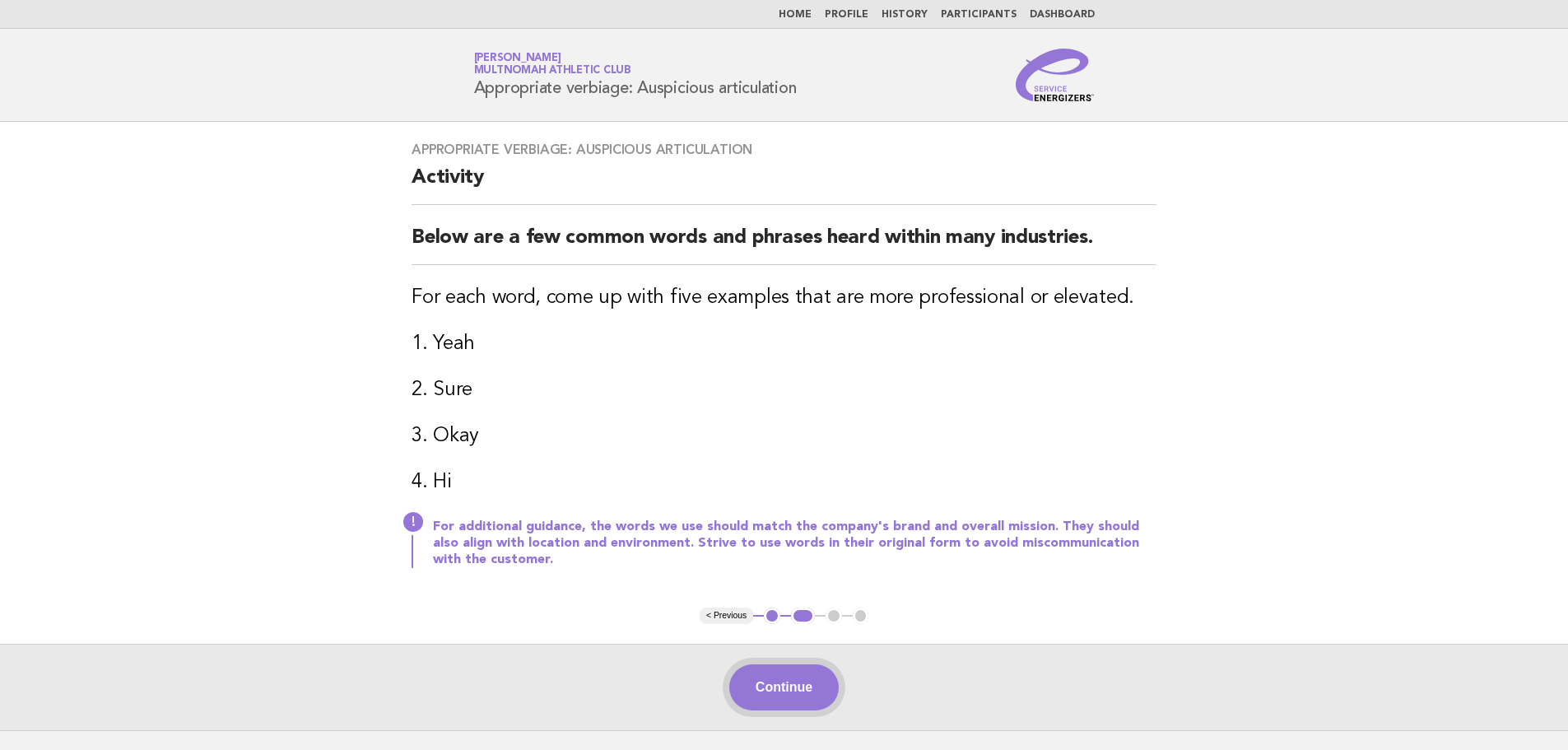
click at [813, 678] on button "Continue" at bounding box center [784, 687] width 110 height 46
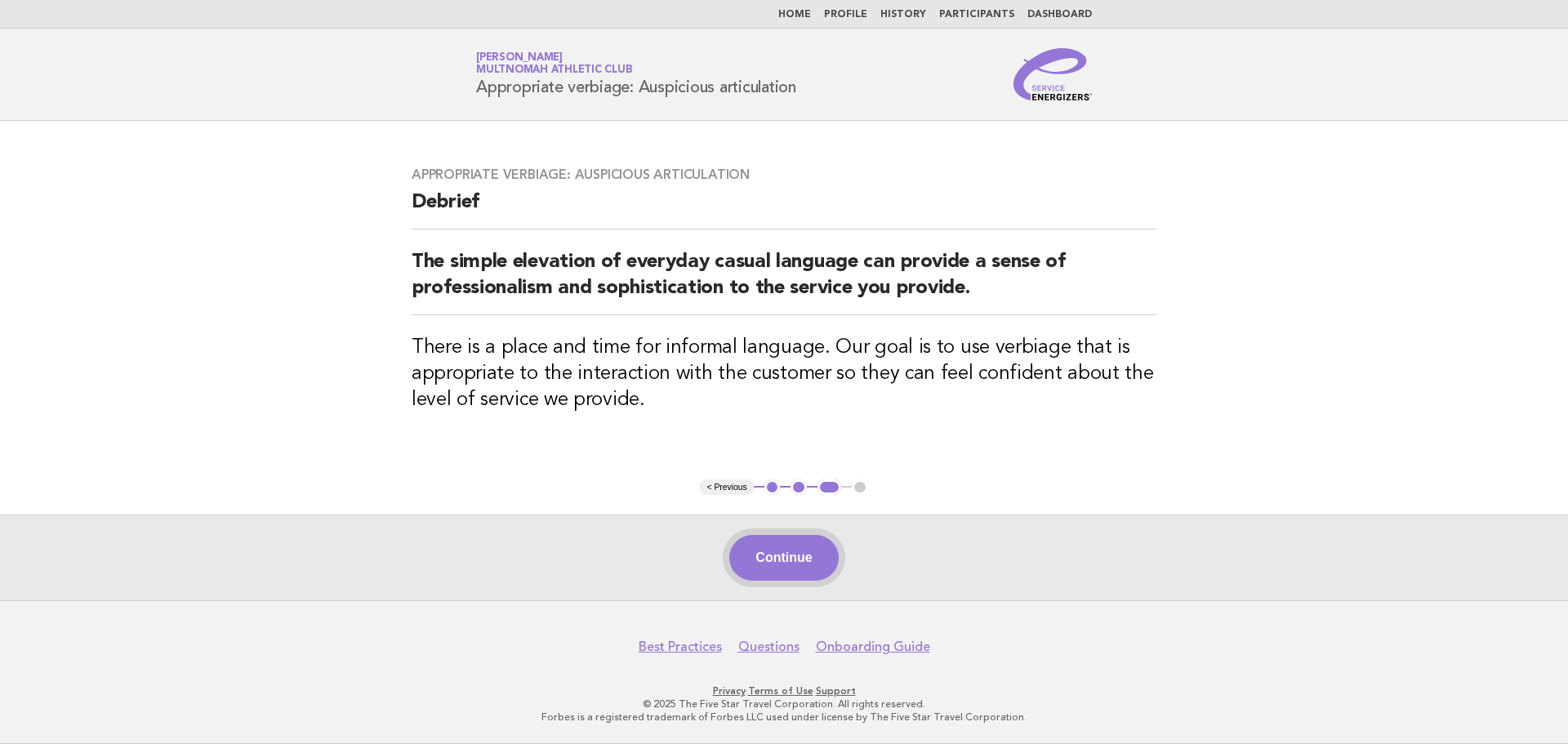
click at [774, 570] on button "Continue" at bounding box center [784, 558] width 109 height 45
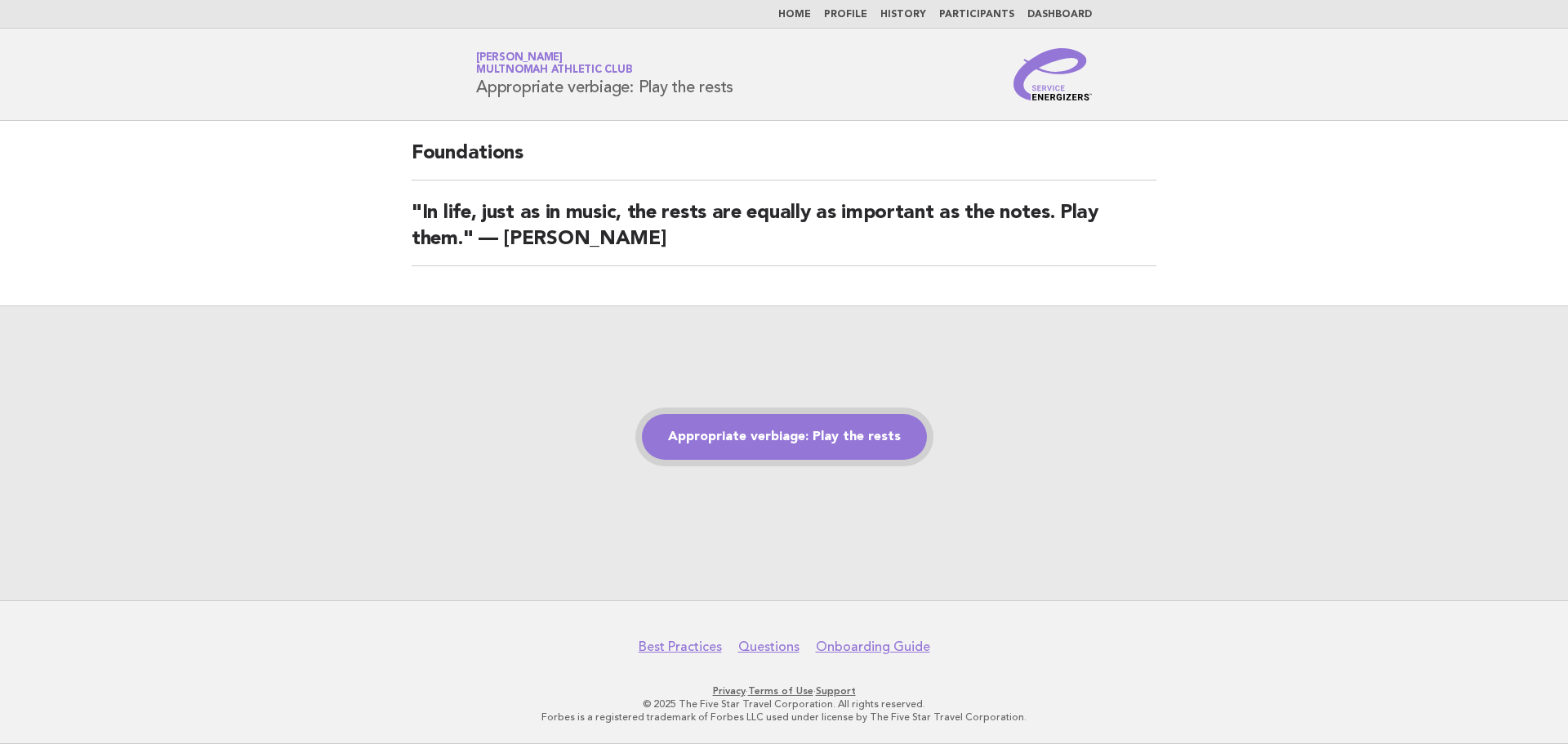
click at [825, 439] on link "Appropriate verbiage: Play the rests" at bounding box center [785, 436] width 285 height 45
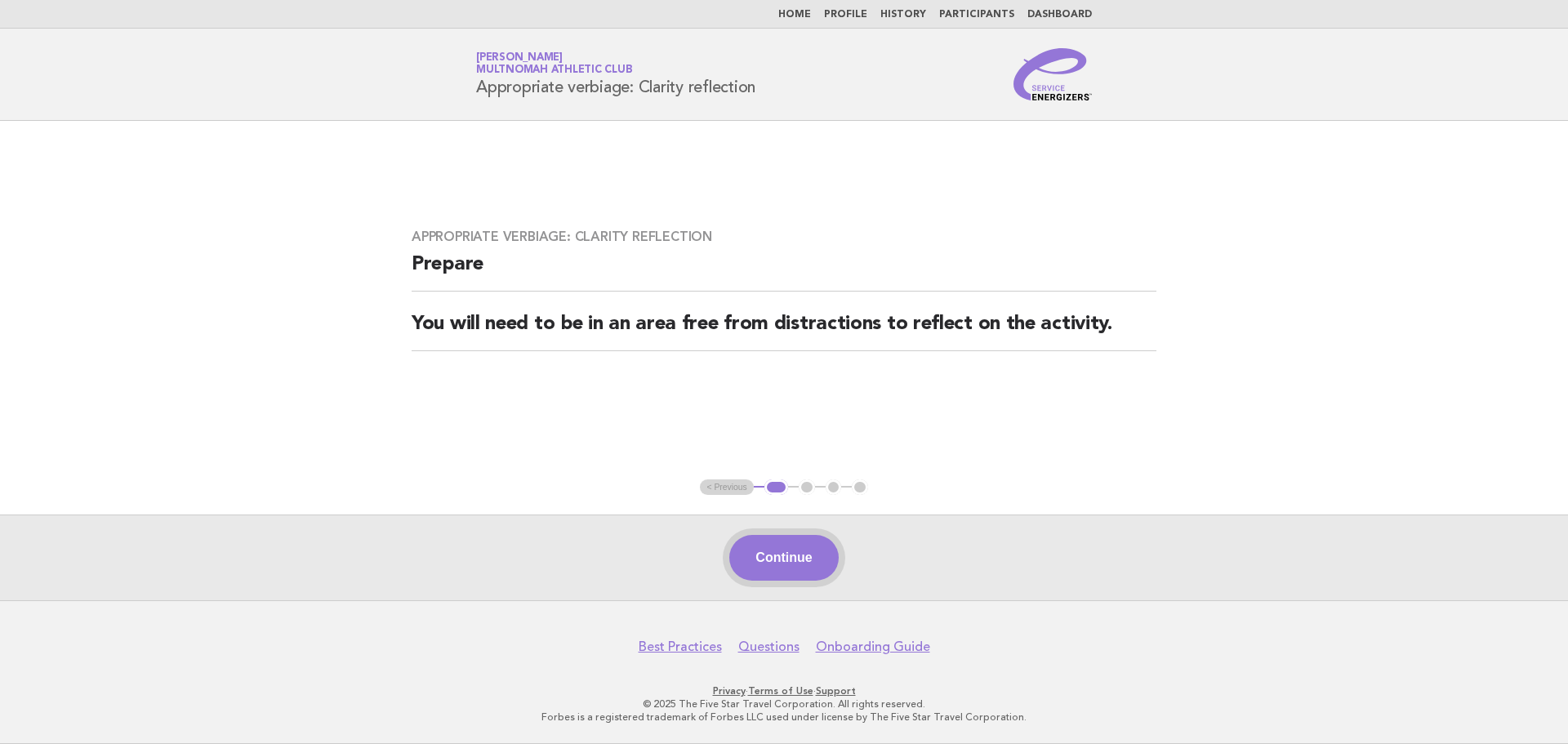
click at [815, 547] on button "Continue" at bounding box center [784, 558] width 109 height 45
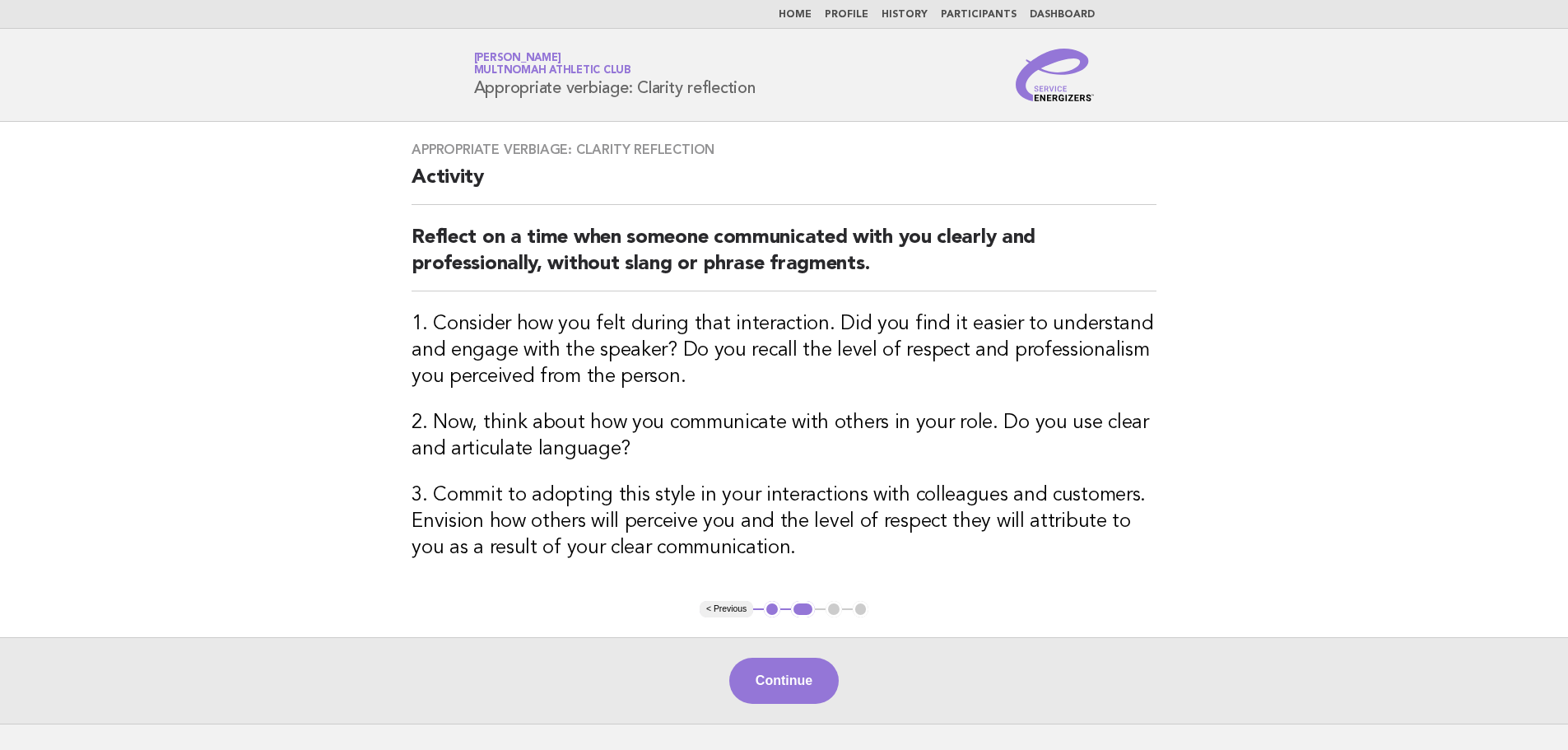
click at [815, 681] on button "Continue" at bounding box center [784, 680] width 110 height 46
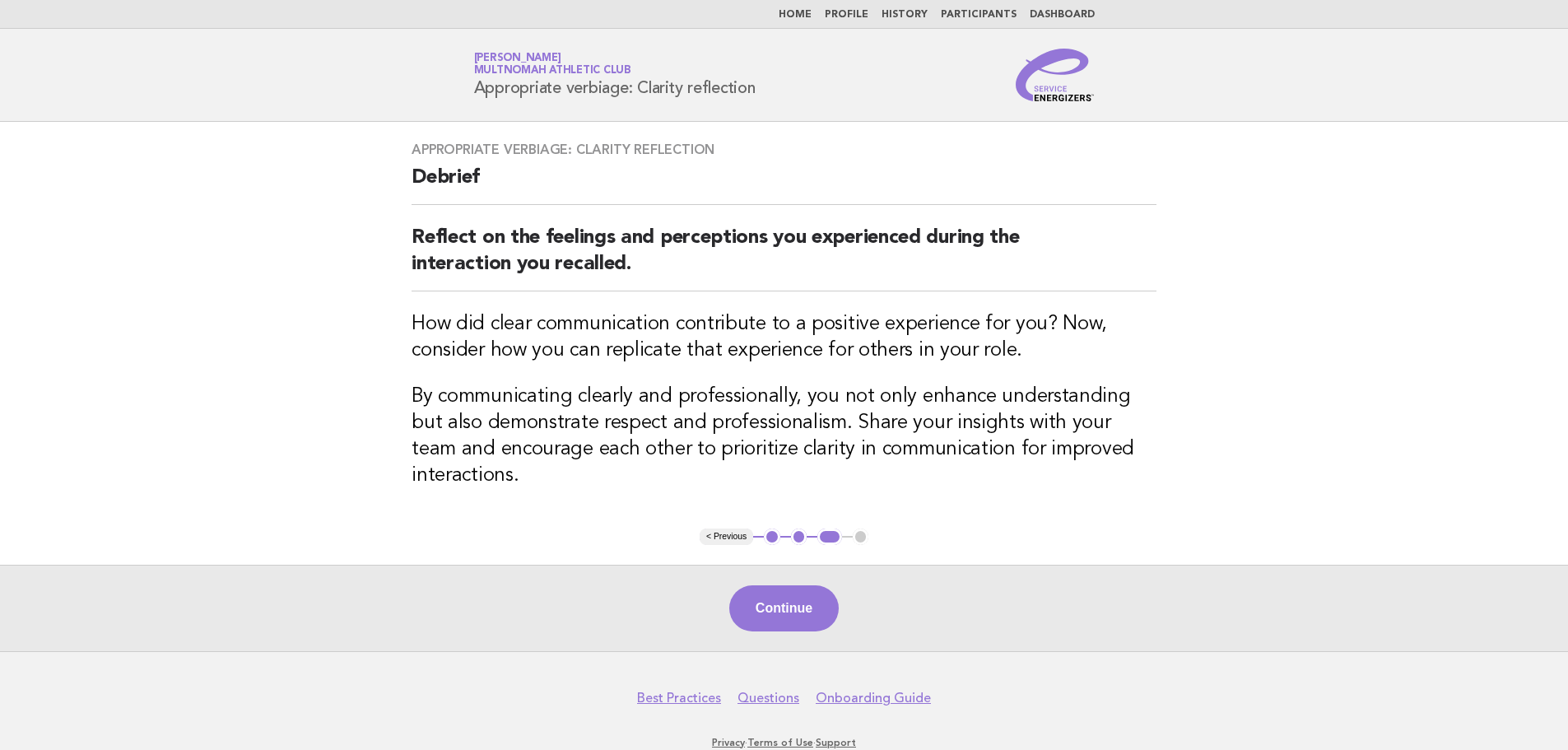
click at [735, 529] on button "< Previous" at bounding box center [726, 537] width 54 height 16
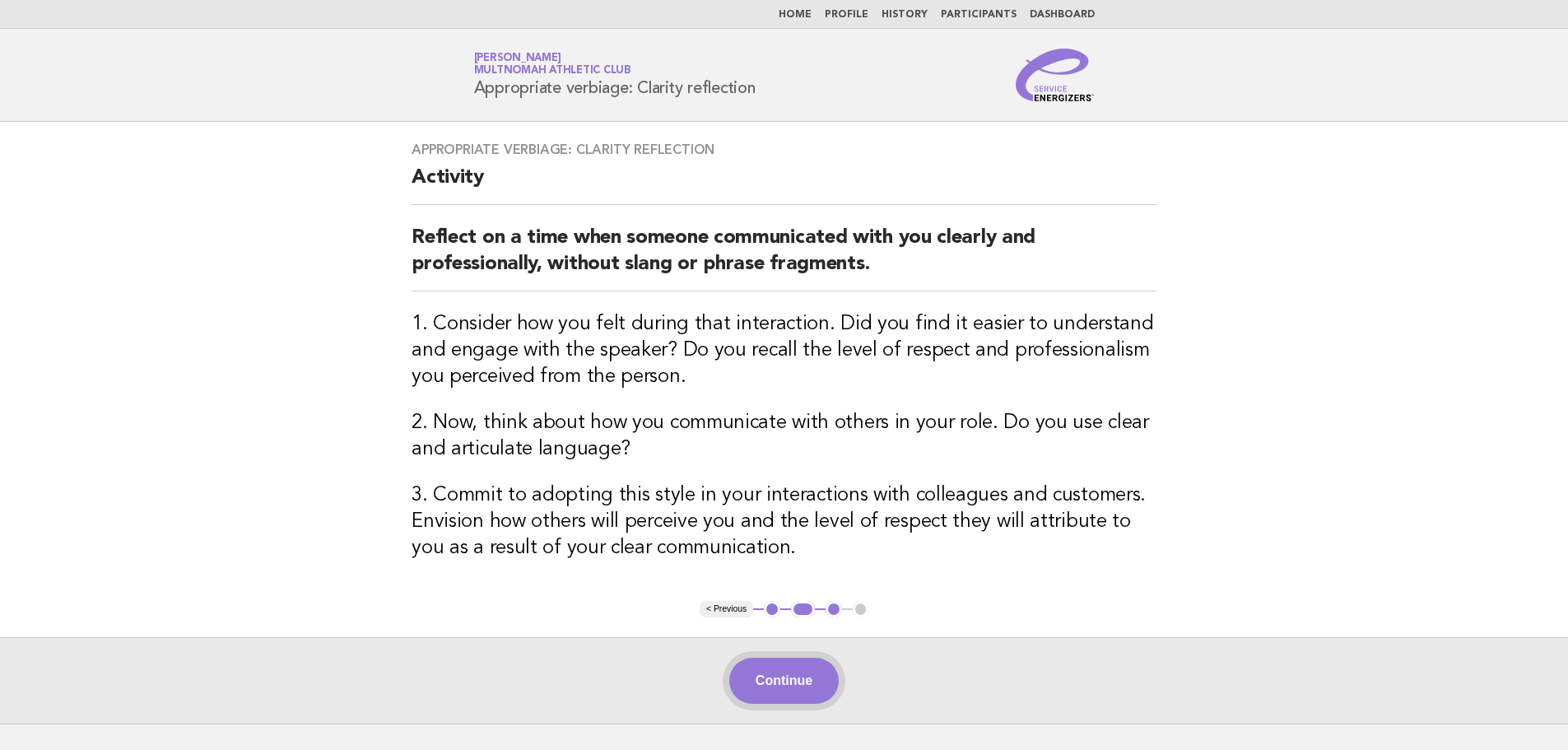
click at [816, 679] on button "Continue" at bounding box center [784, 680] width 110 height 46
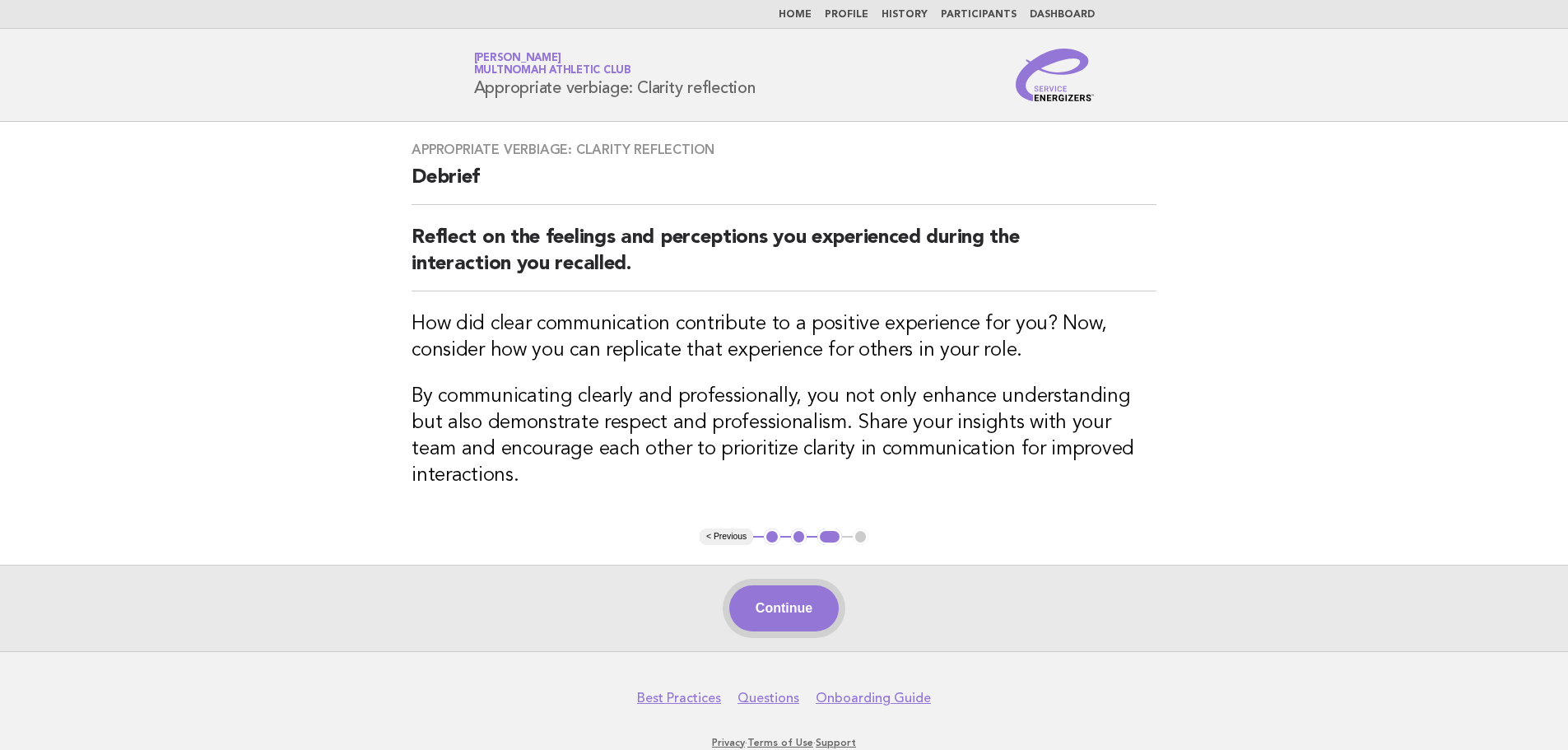
click at [811, 585] on button "Continue" at bounding box center [784, 608] width 110 height 46
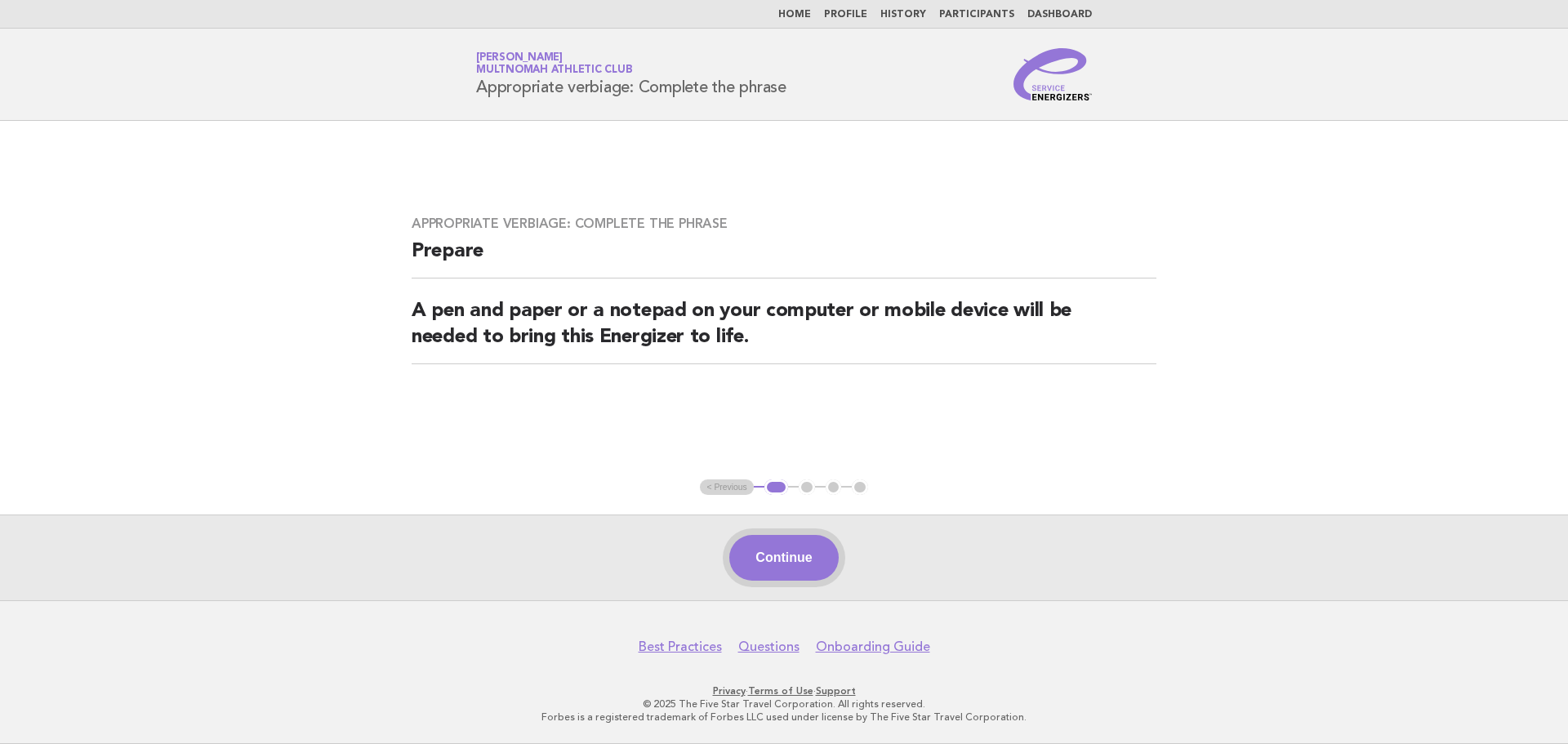
click at [794, 554] on button "Continue" at bounding box center [784, 558] width 109 height 45
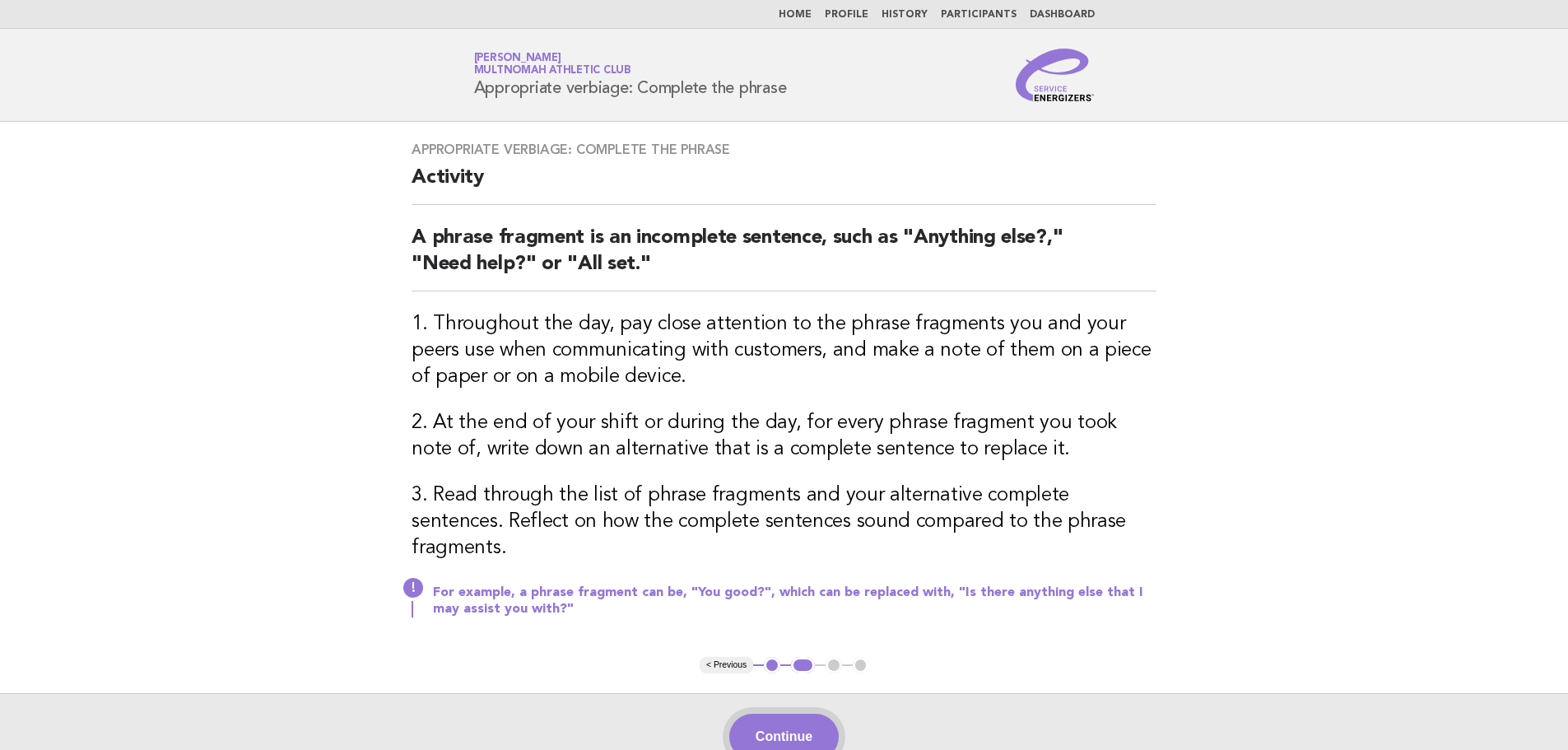
click at [808, 713] on button "Continue" at bounding box center [784, 736] width 110 height 46
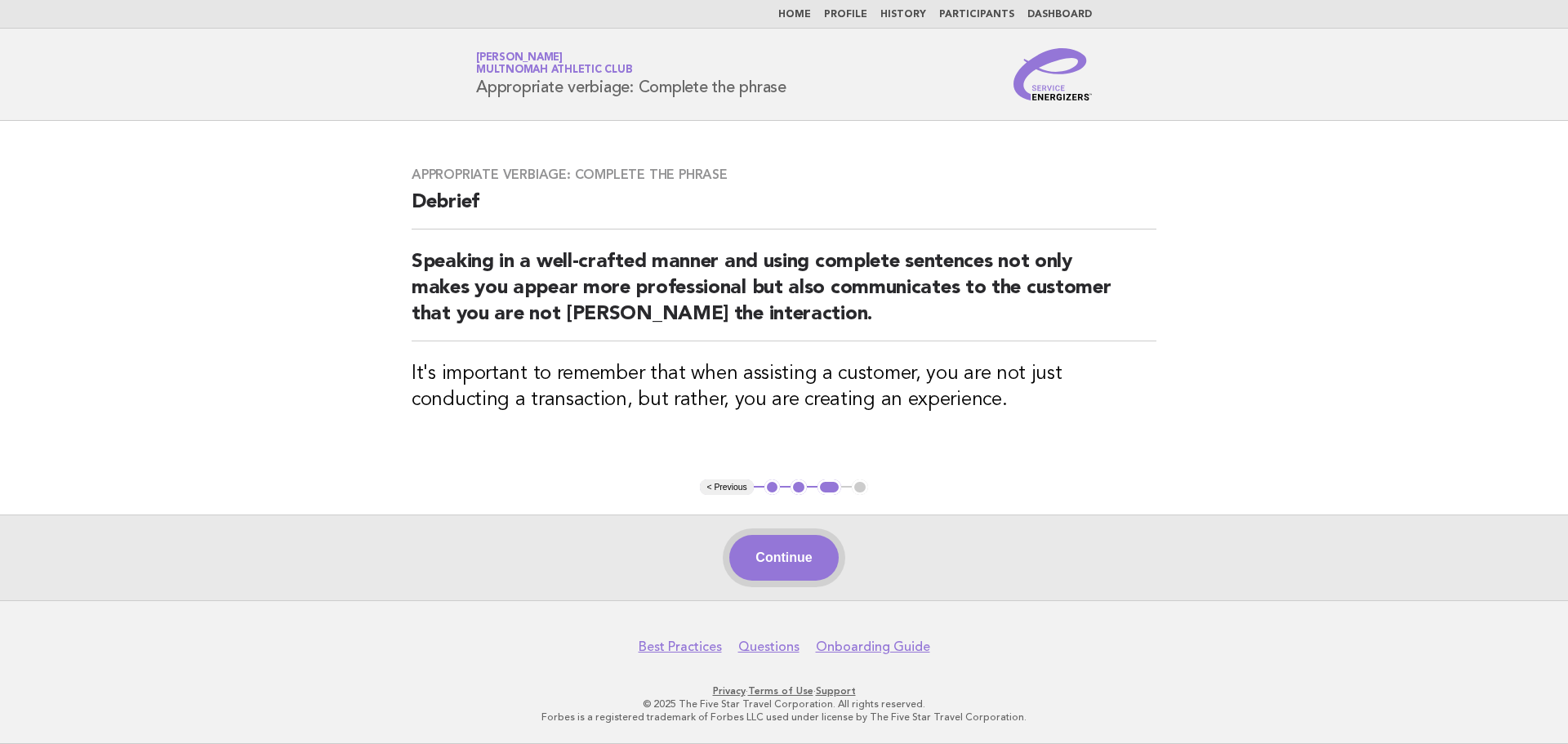
click at [799, 553] on button "Continue" at bounding box center [784, 558] width 109 height 45
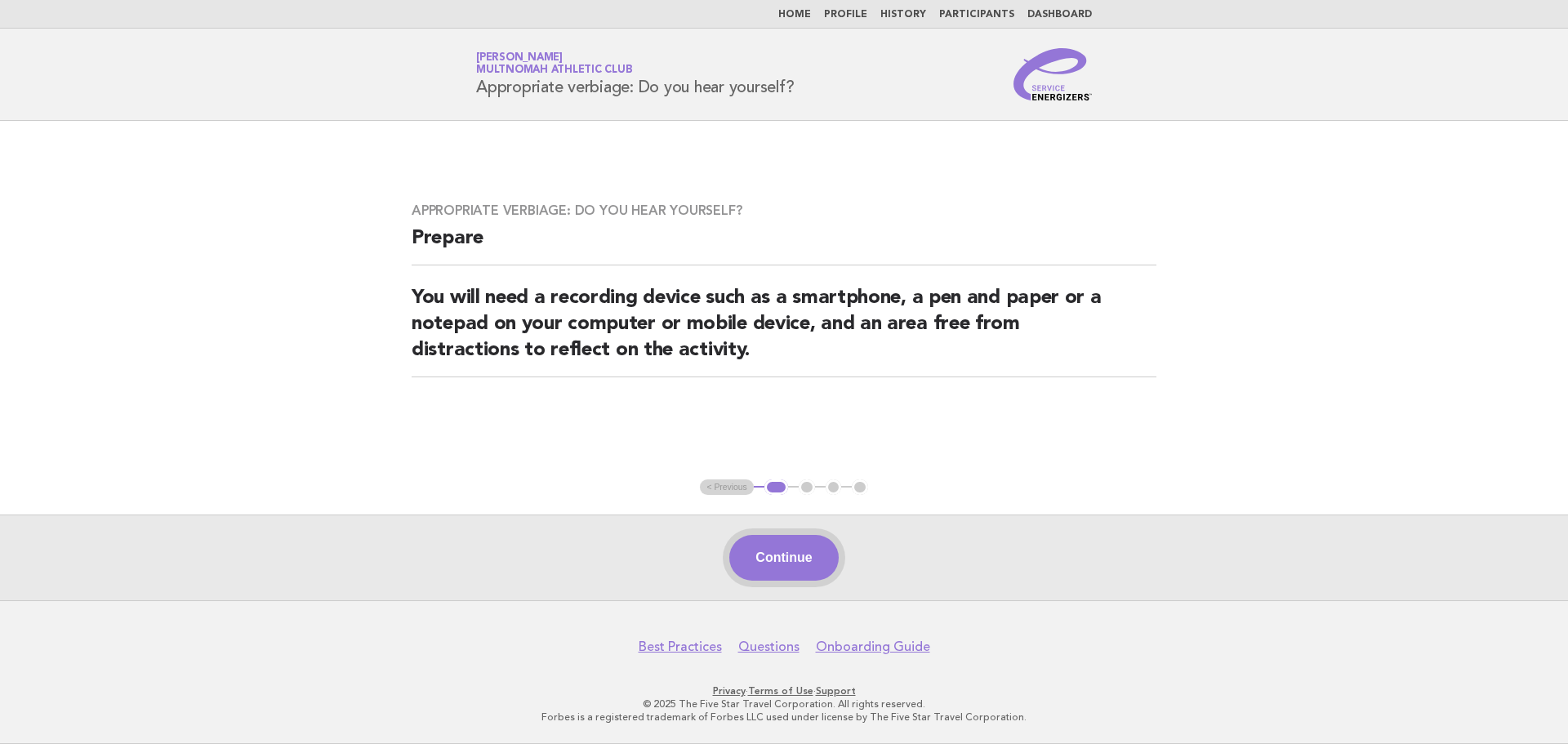
click at [814, 555] on button "Continue" at bounding box center [784, 558] width 109 height 45
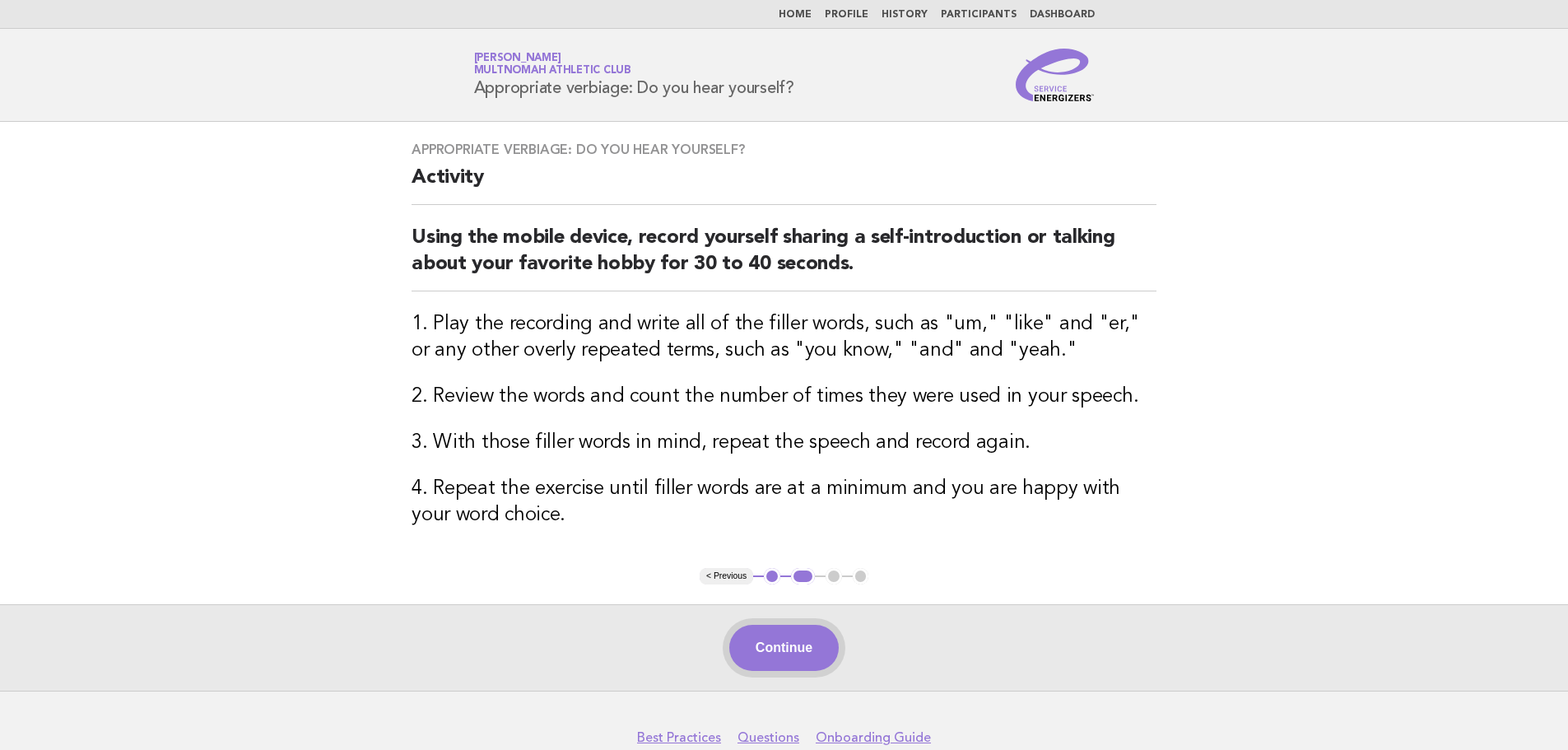
click at [799, 635] on button "Continue" at bounding box center [784, 648] width 110 height 46
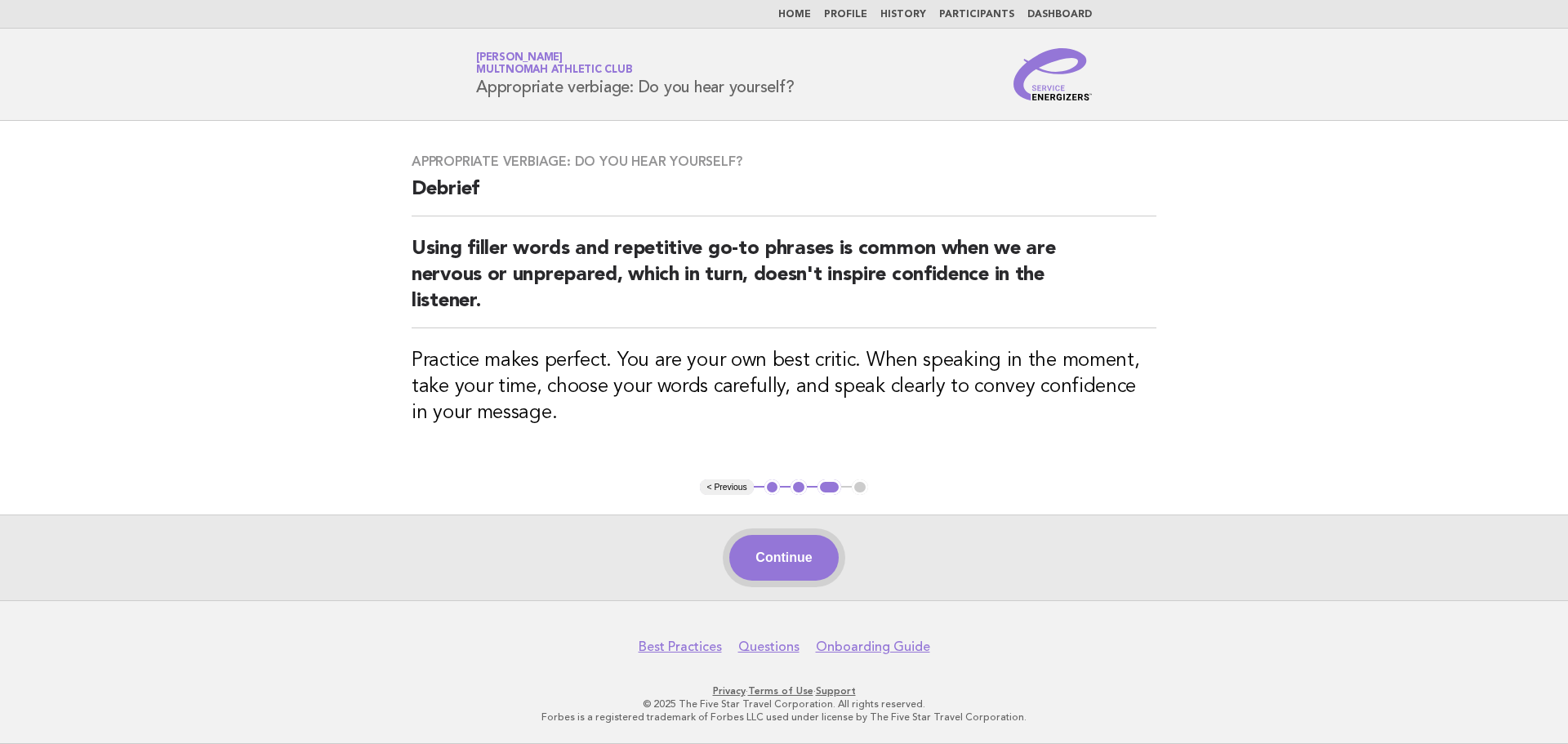
click at [756, 554] on button "Continue" at bounding box center [784, 558] width 109 height 45
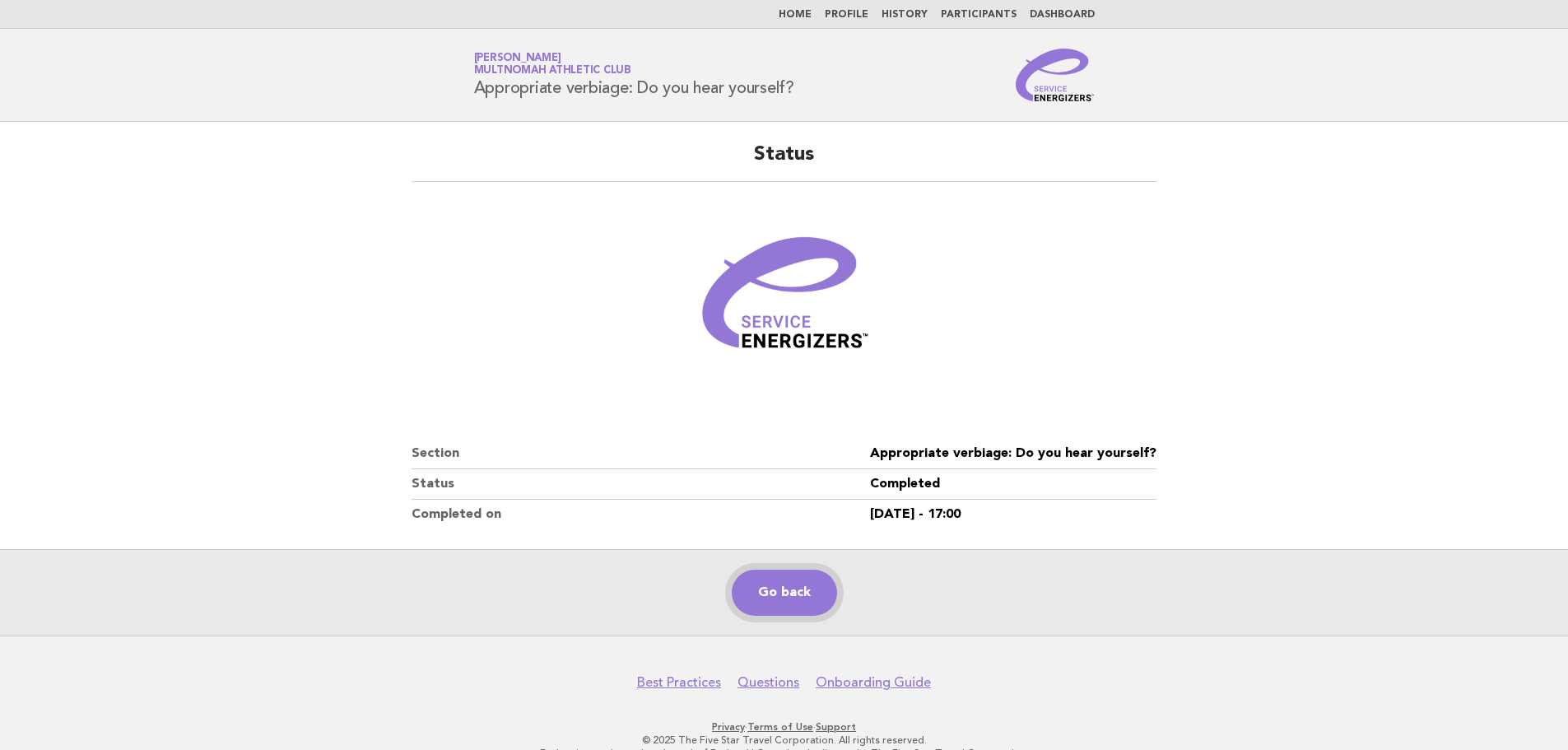
click at [791, 582] on link "Go back" at bounding box center [784, 593] width 105 height 46
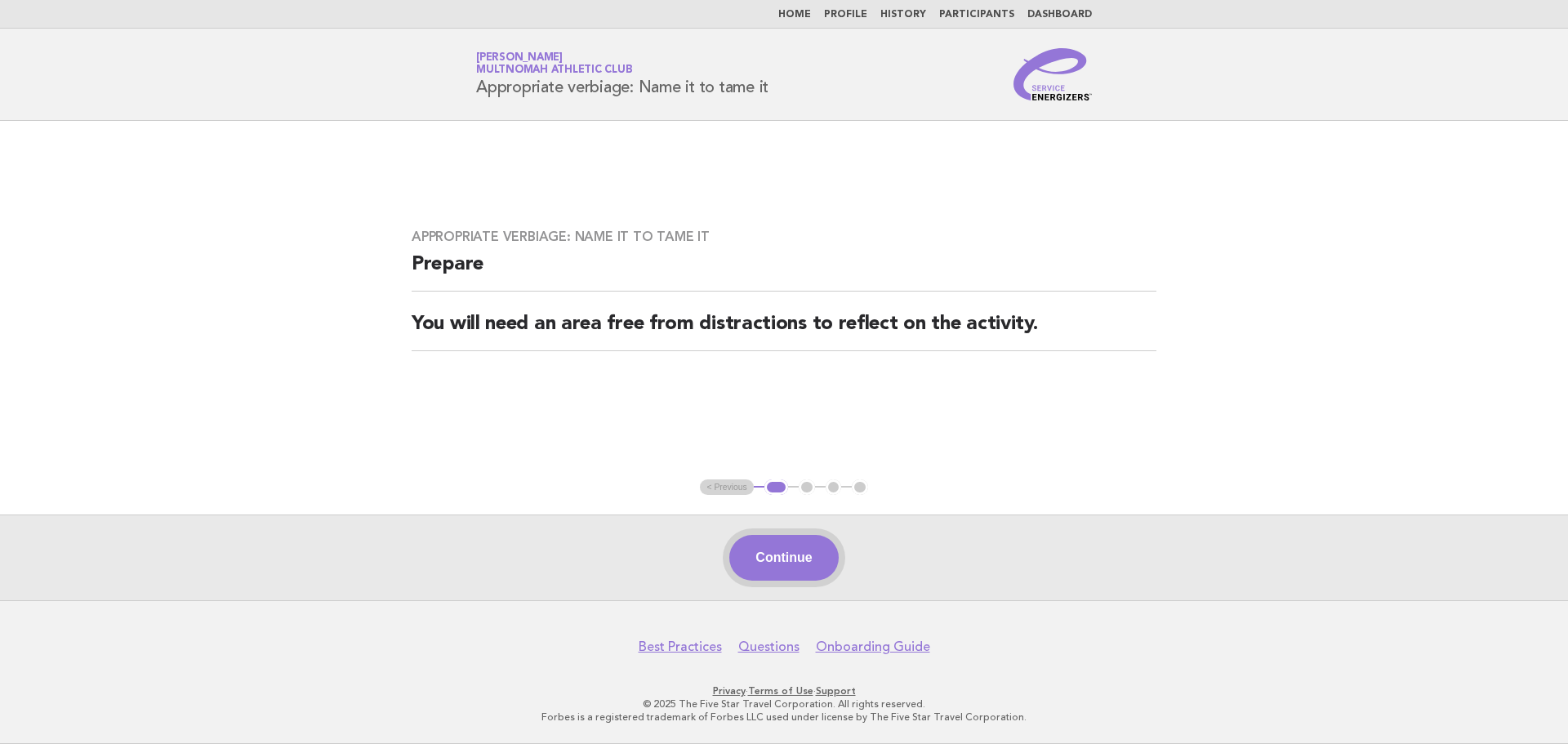
click at [814, 543] on button "Continue" at bounding box center [784, 558] width 109 height 45
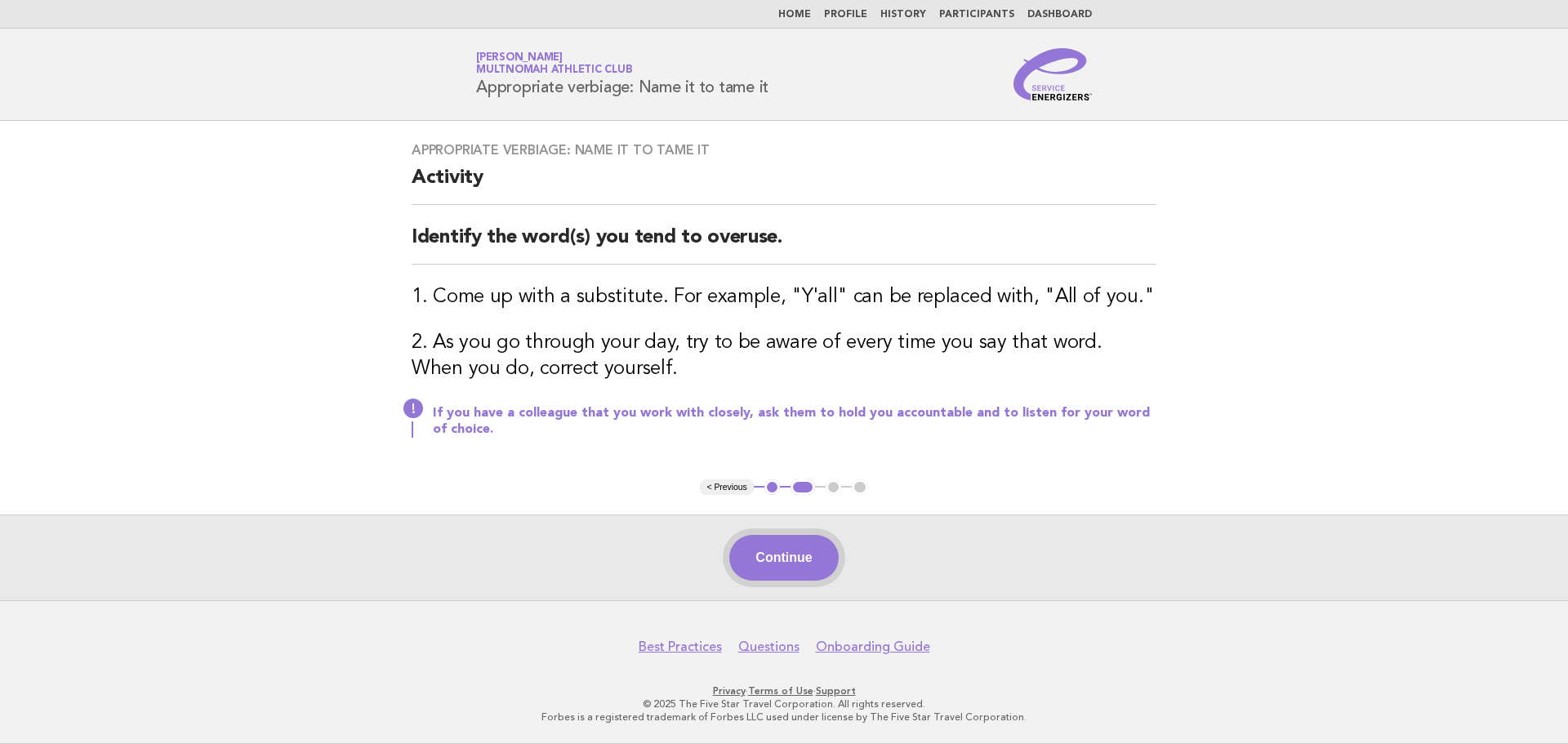
click at [838, 560] on button "Continue" at bounding box center [784, 558] width 109 height 45
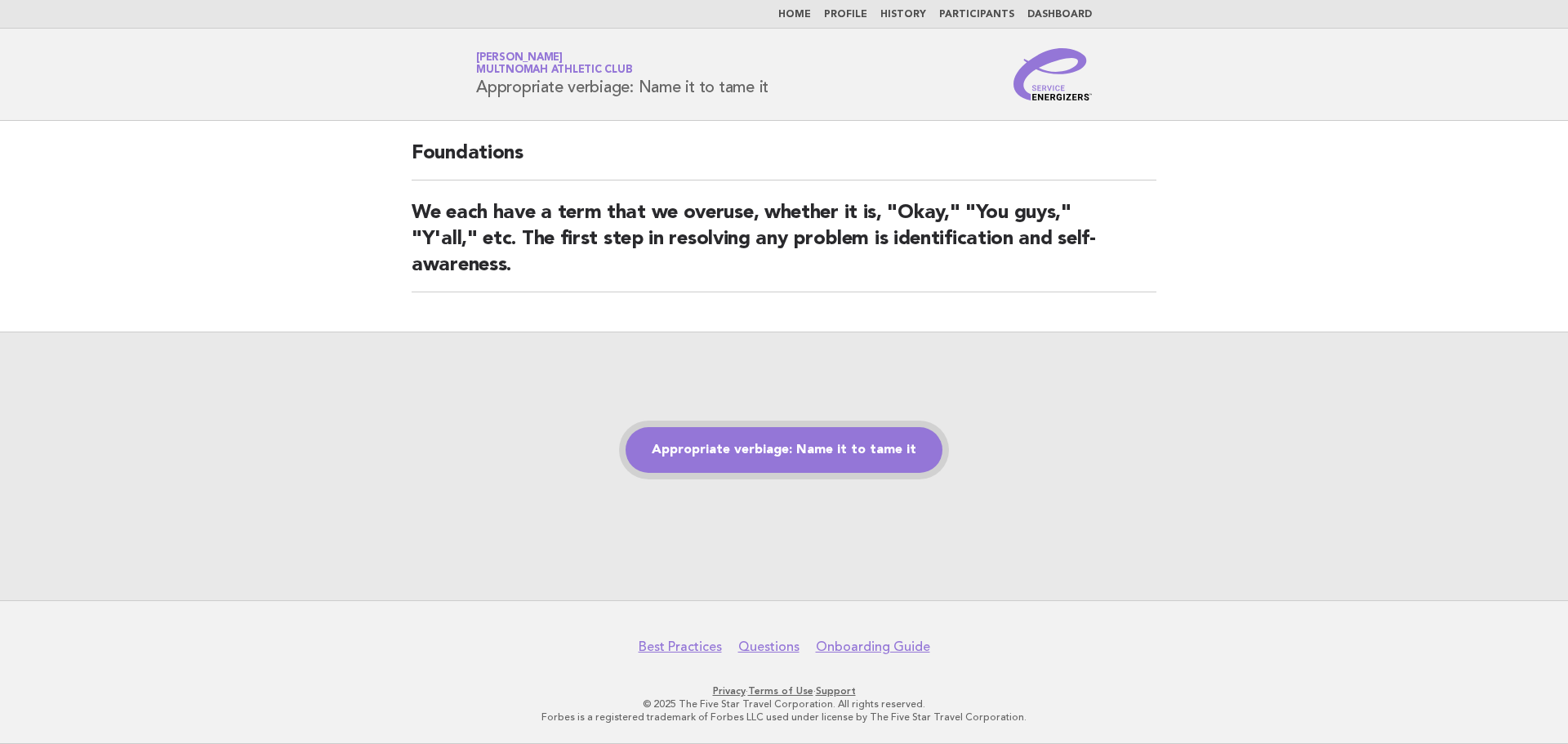
click at [906, 454] on link "Appropriate verbiage: Name it to tame it" at bounding box center [784, 450] width 317 height 45
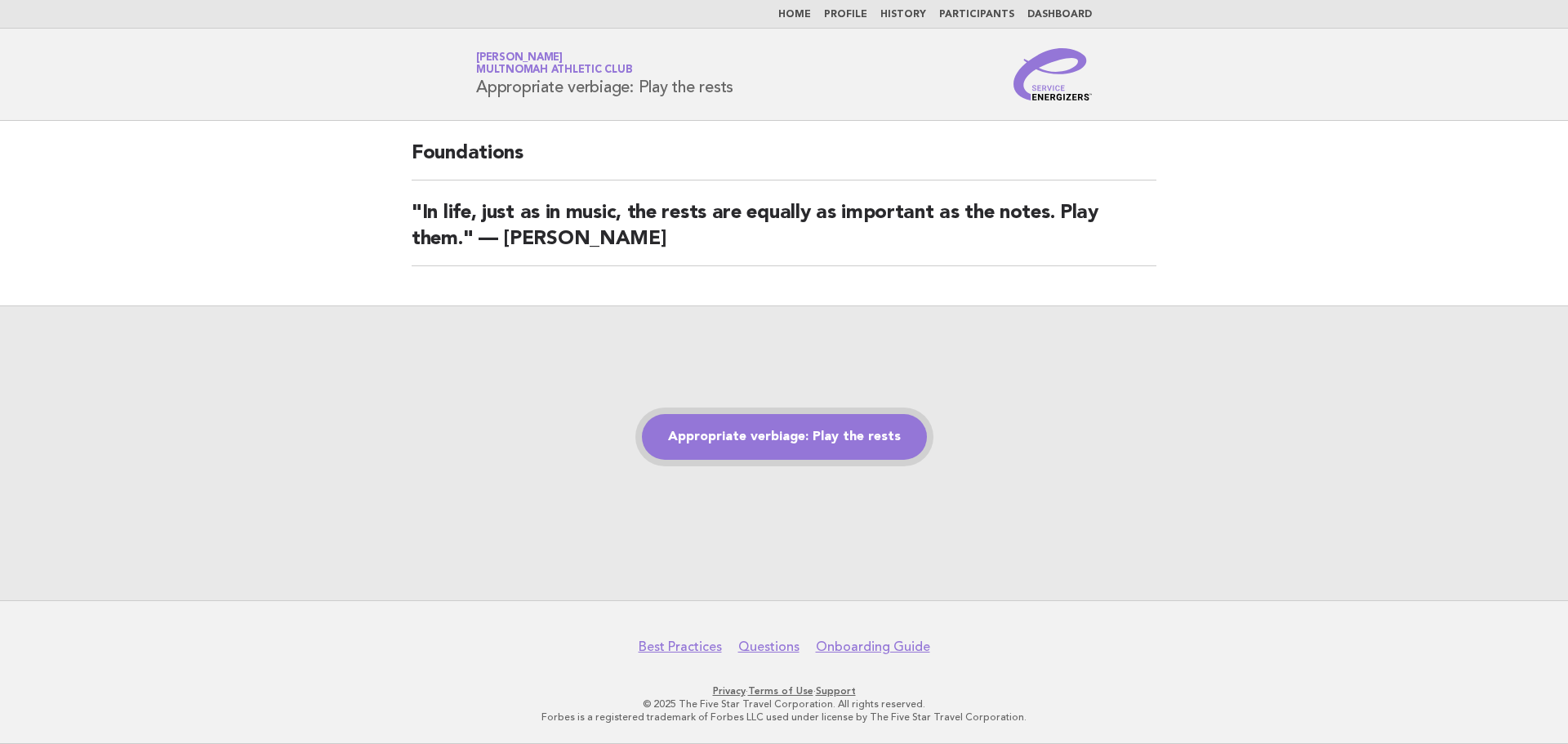
click at [882, 440] on link "Appropriate verbiage: Play the rests" at bounding box center [785, 436] width 285 height 45
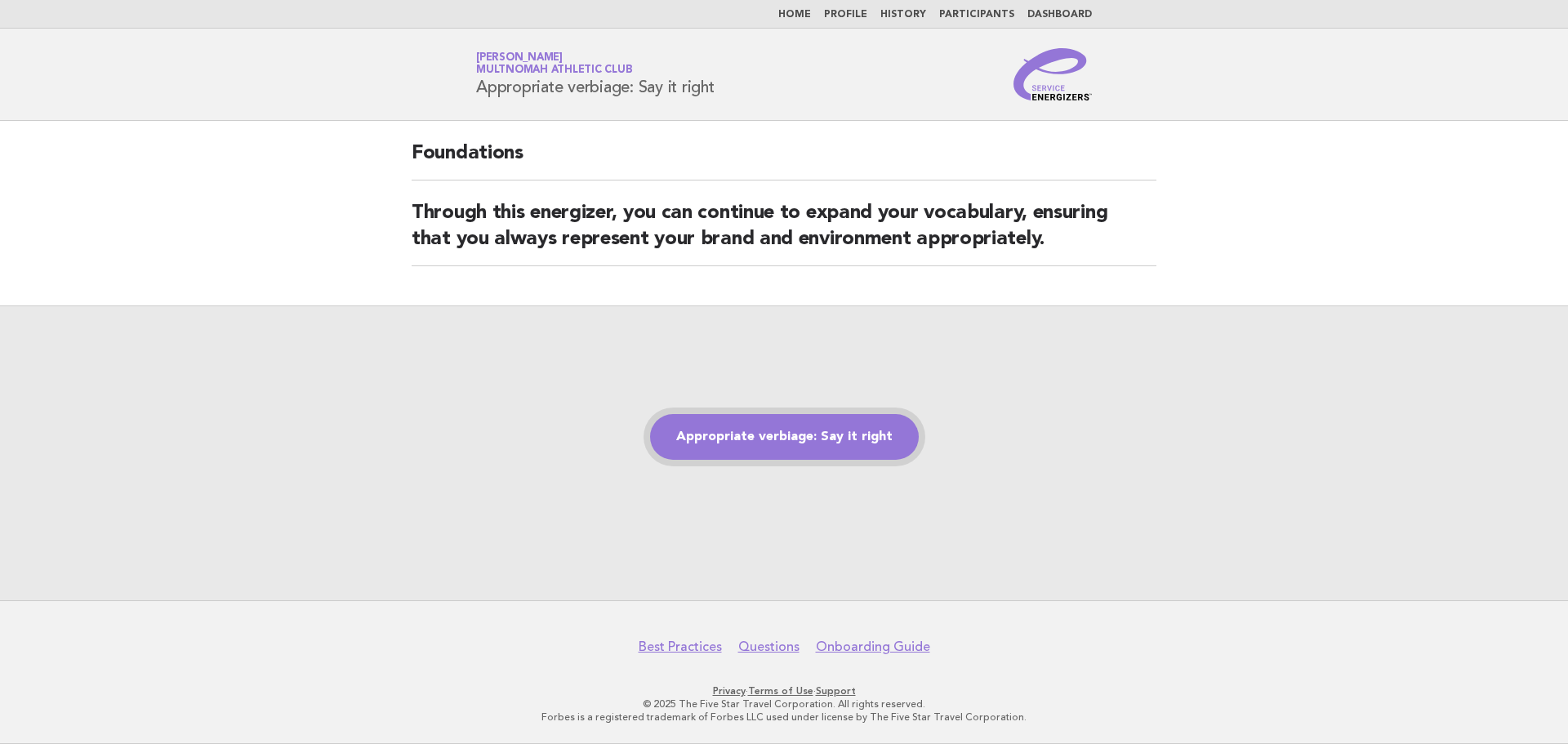
click at [887, 436] on link "Appropriate verbiage: Say it right" at bounding box center [785, 436] width 269 height 45
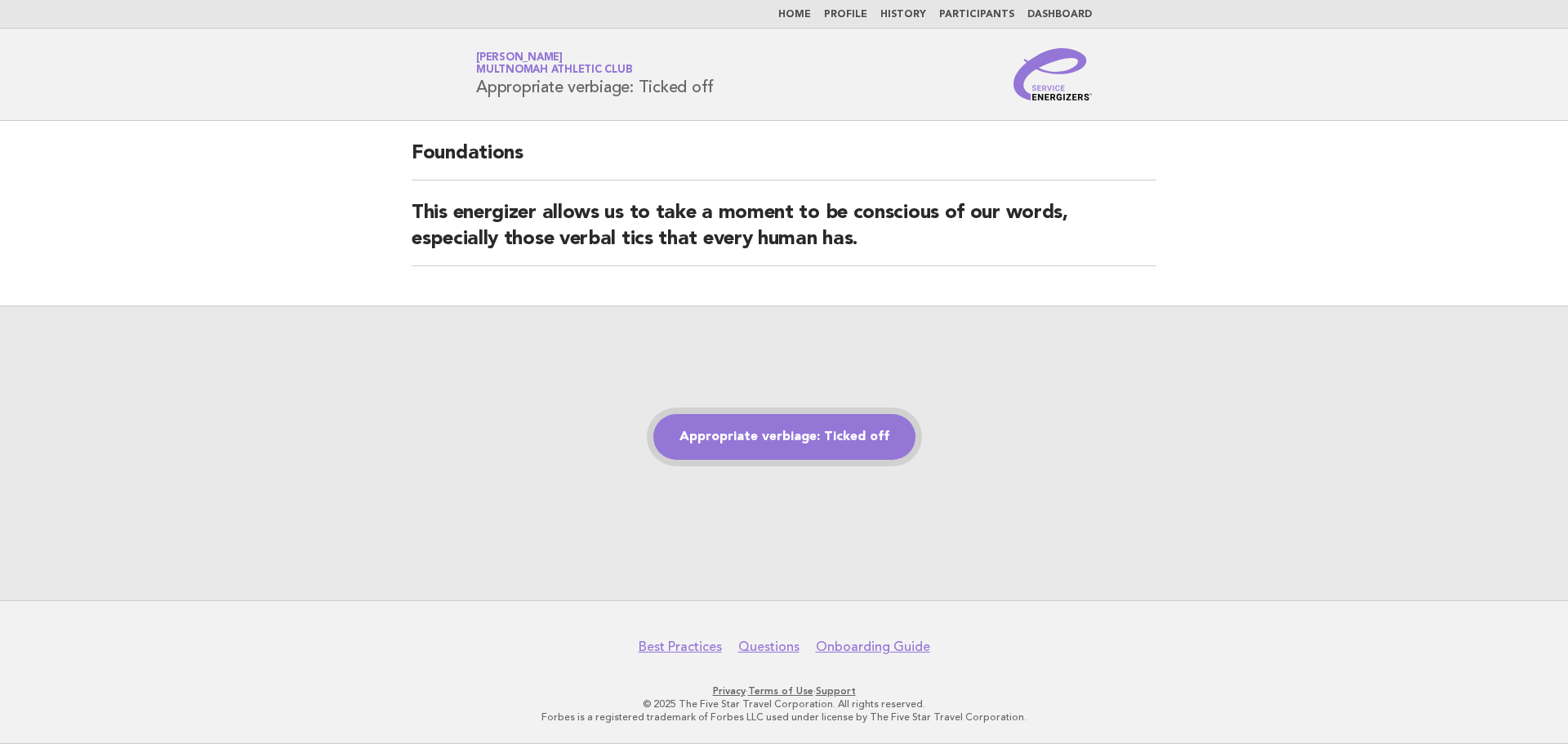
click at [826, 448] on link "Appropriate verbiage: Ticked off" at bounding box center [784, 436] width 262 height 45
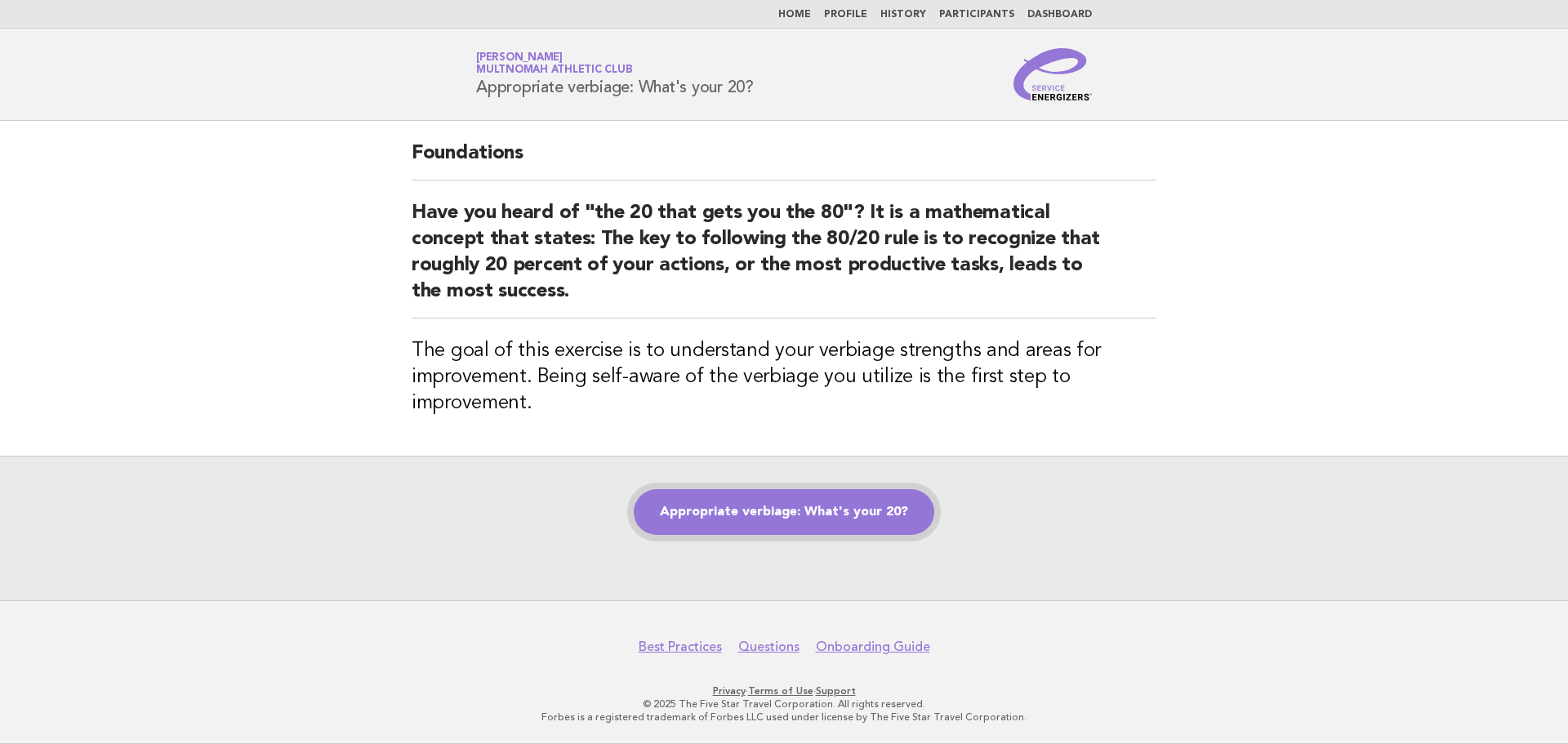
click at [878, 507] on link "Appropriate verbiage: What's your 20?" at bounding box center [784, 512] width 300 height 45
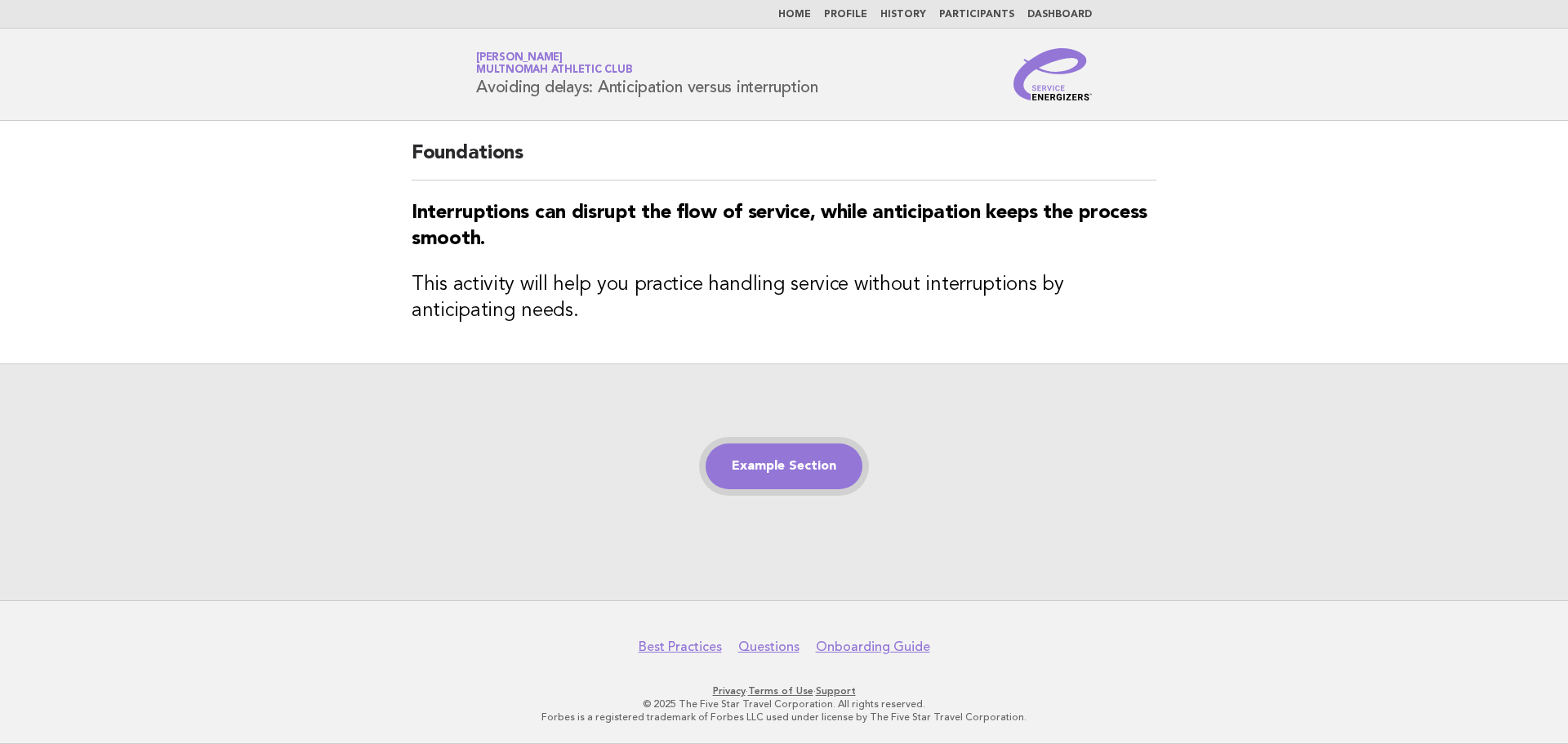
click at [841, 473] on link "Example Section" at bounding box center [784, 466] width 157 height 45
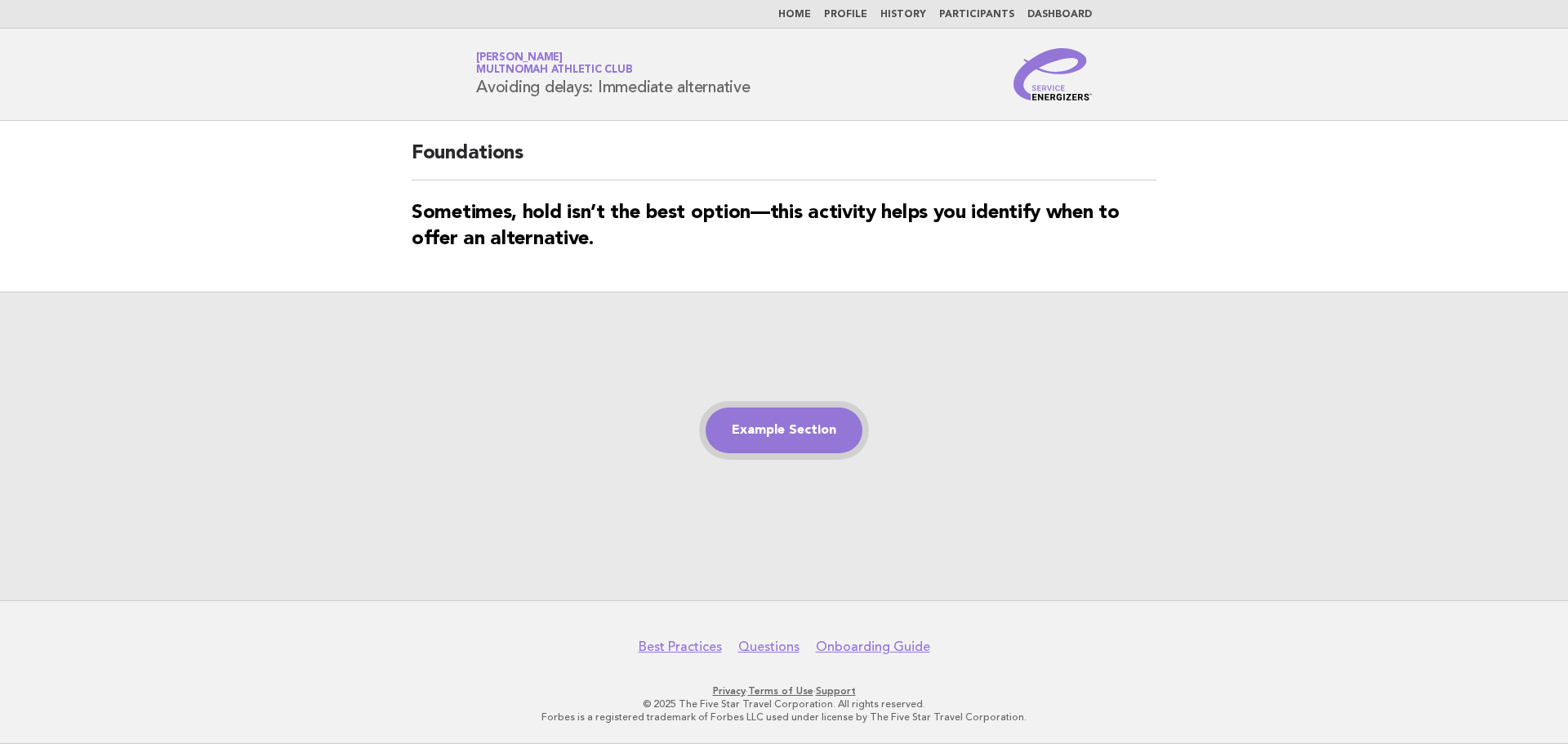
click at [783, 428] on link "Example Section" at bounding box center [784, 430] width 157 height 45
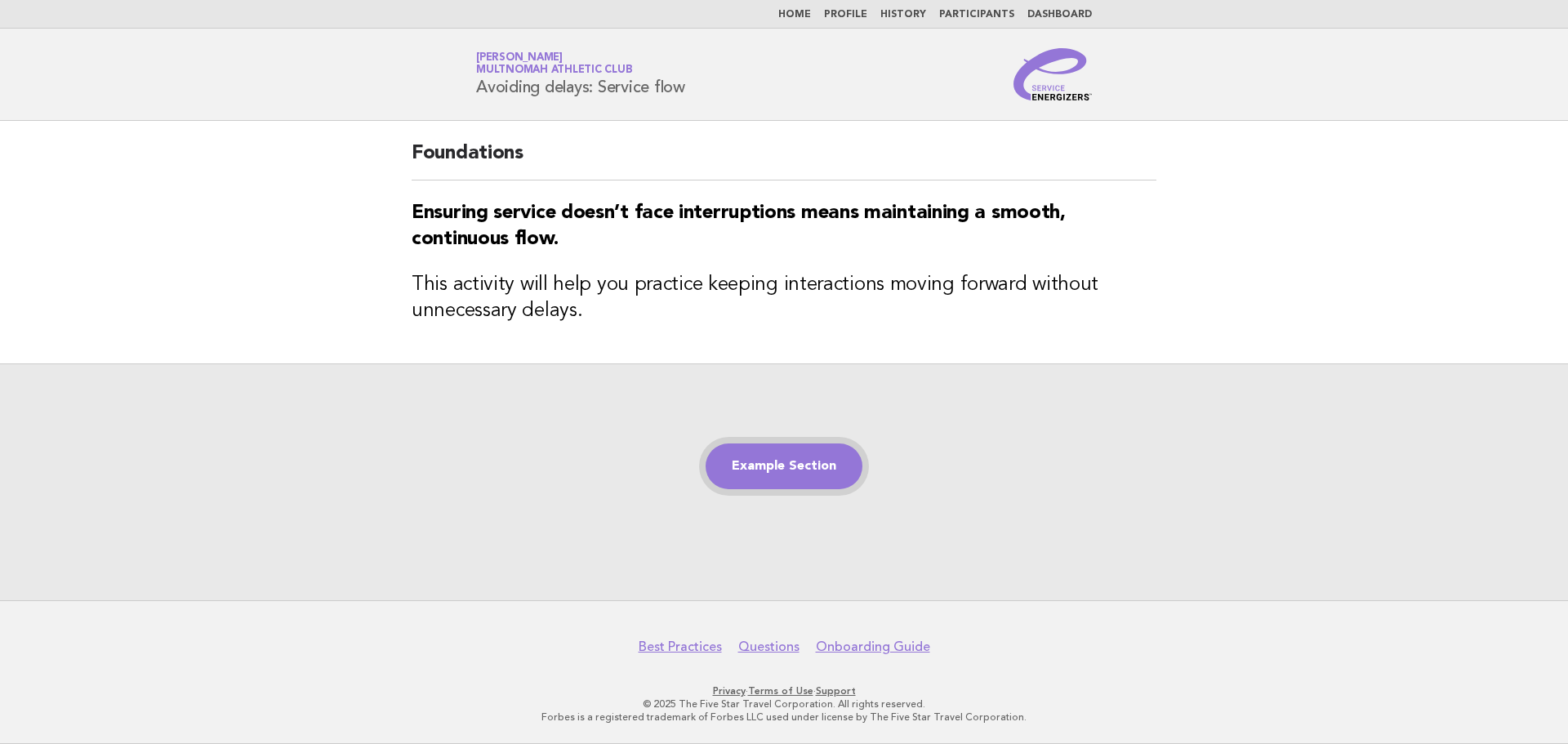
click at [780, 451] on link "Example Section" at bounding box center [784, 466] width 157 height 45
click at [796, 498] on div "Example Section" at bounding box center [784, 482] width 1568 height 237
click at [796, 475] on link "Example Section" at bounding box center [784, 466] width 157 height 45
click at [799, 475] on link "Example Section" at bounding box center [784, 466] width 157 height 45
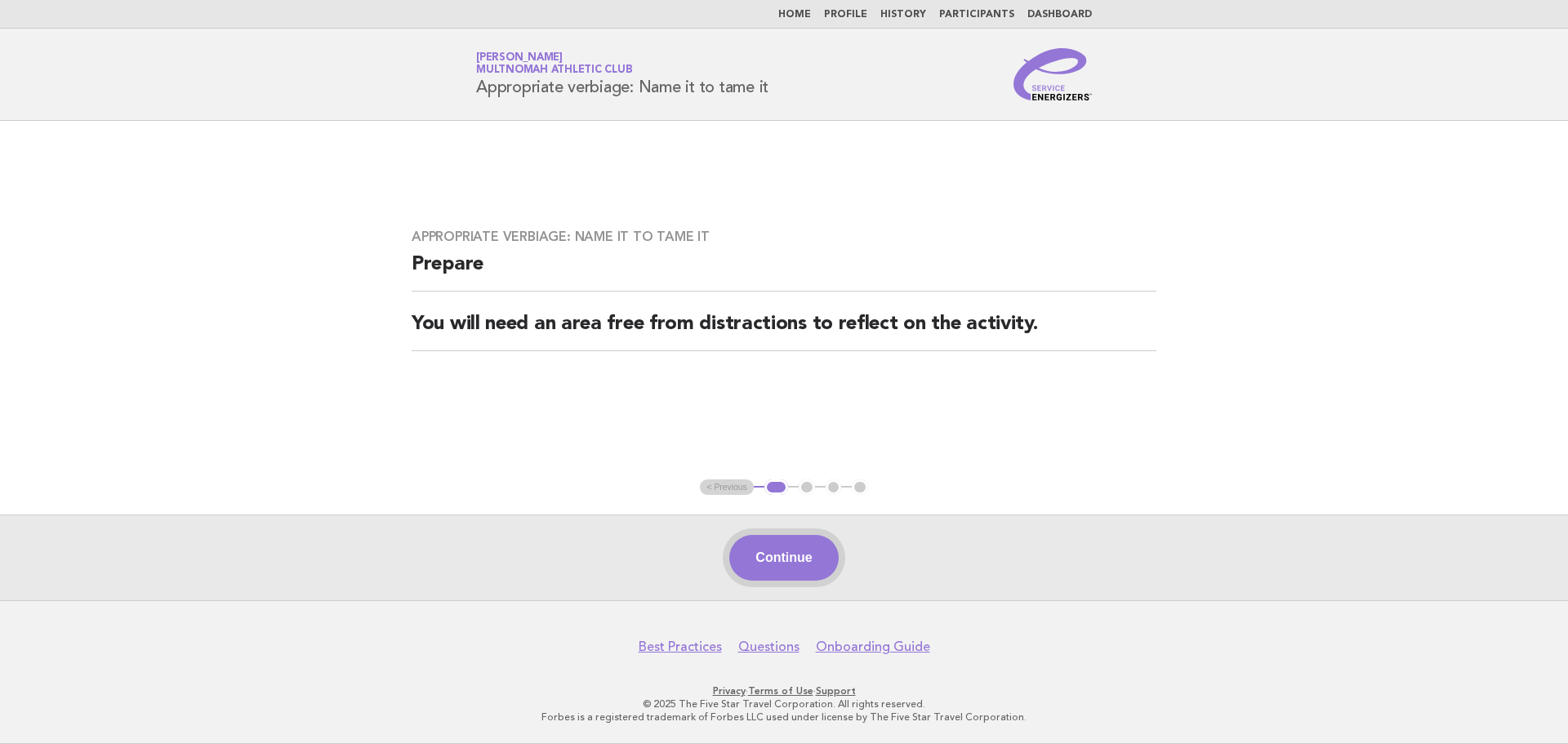
click at [827, 562] on button "Continue" at bounding box center [784, 558] width 109 height 45
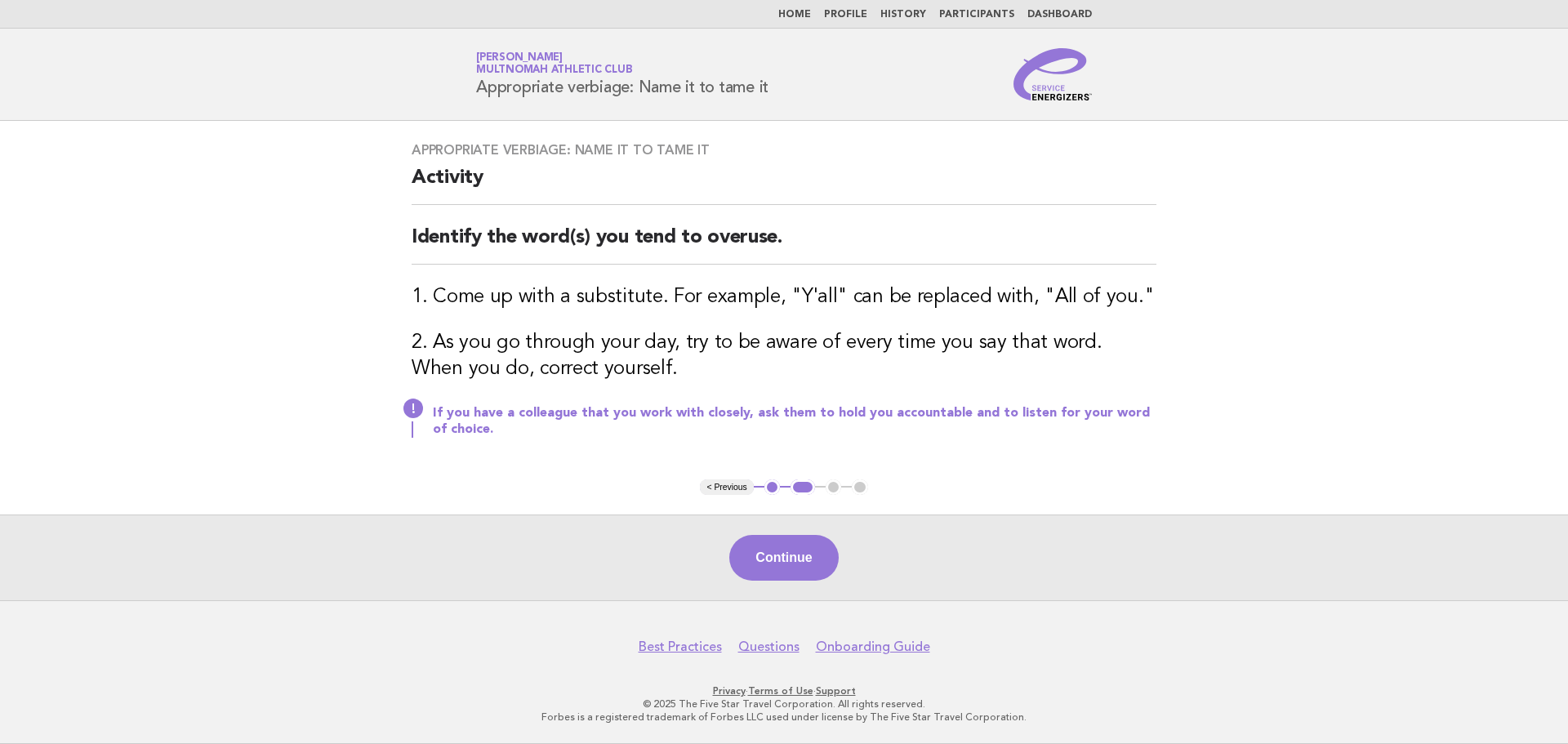
click at [827, 562] on button "Continue" at bounding box center [784, 558] width 109 height 45
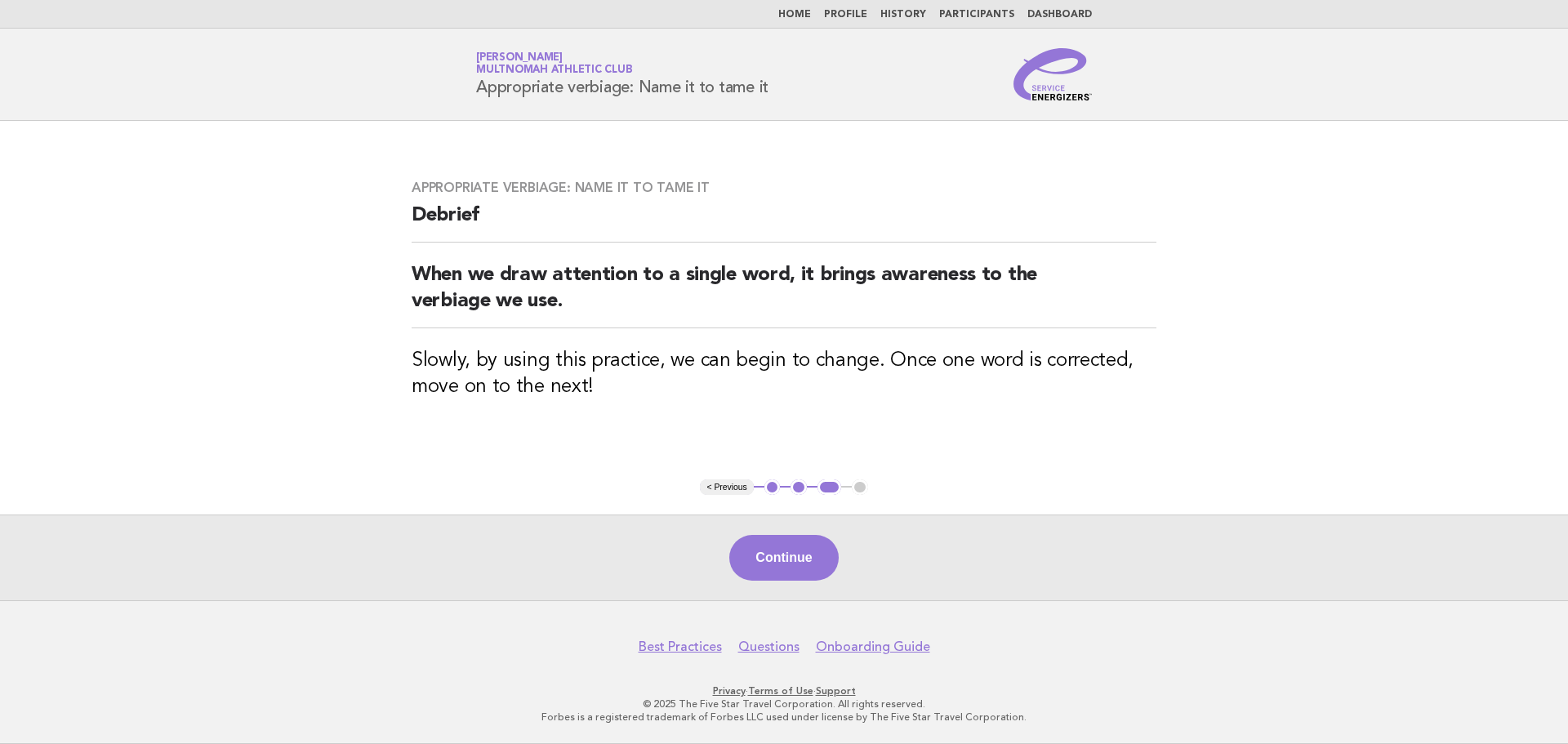
click at [827, 562] on button "Continue" at bounding box center [784, 558] width 109 height 45
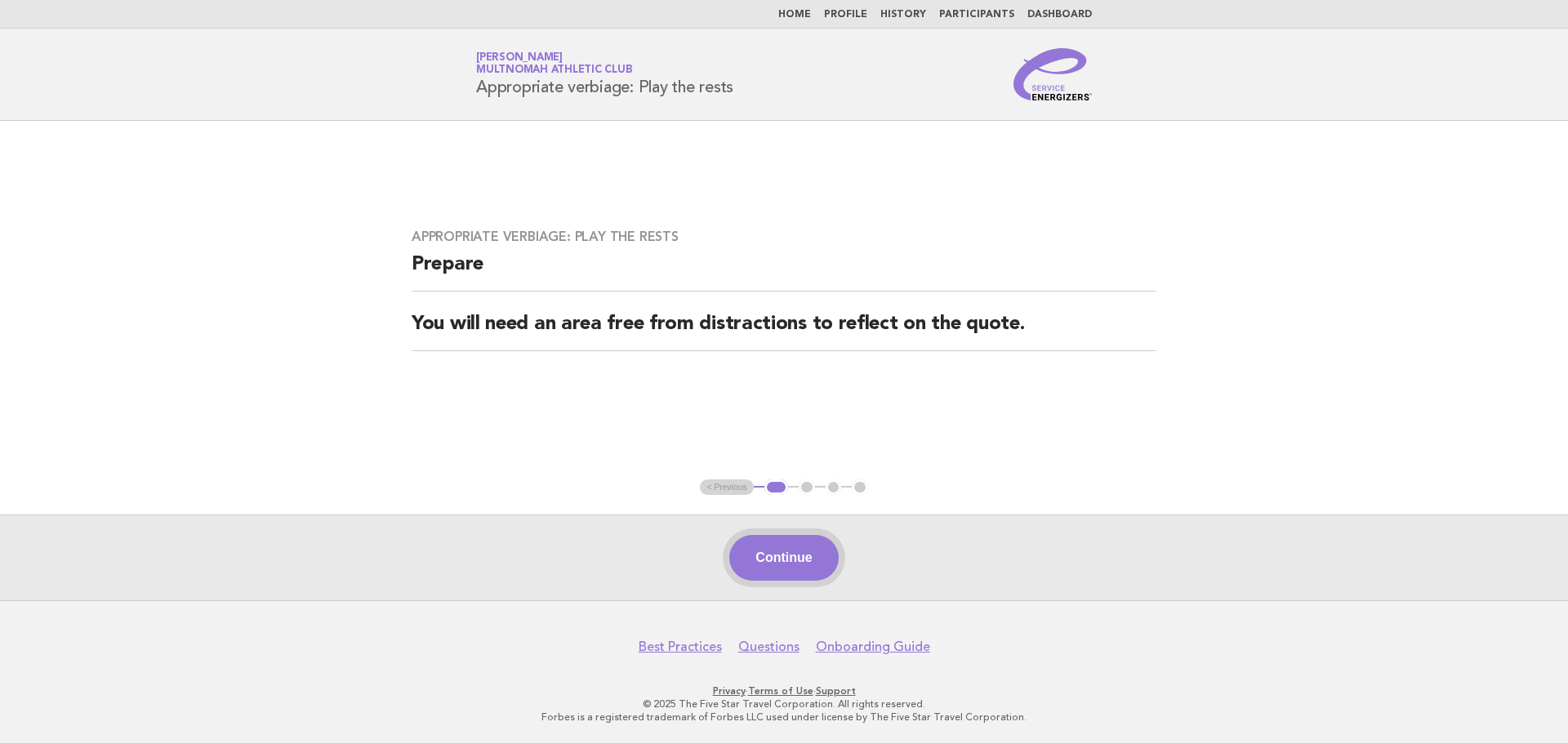
click at [818, 549] on button "Continue" at bounding box center [784, 558] width 109 height 45
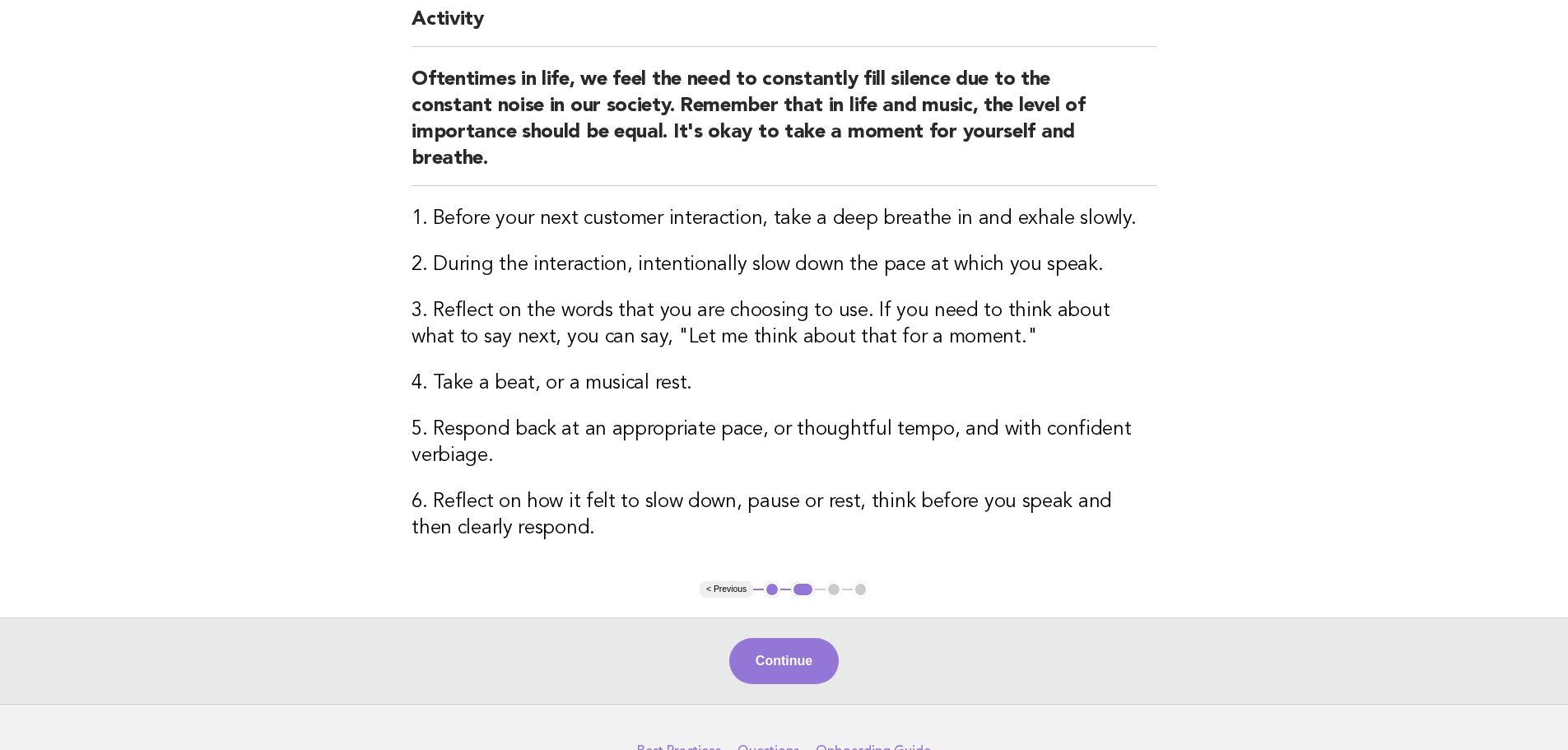
scroll to position [160, 0]
click at [747, 658] on button "Continue" at bounding box center [784, 659] width 110 height 46
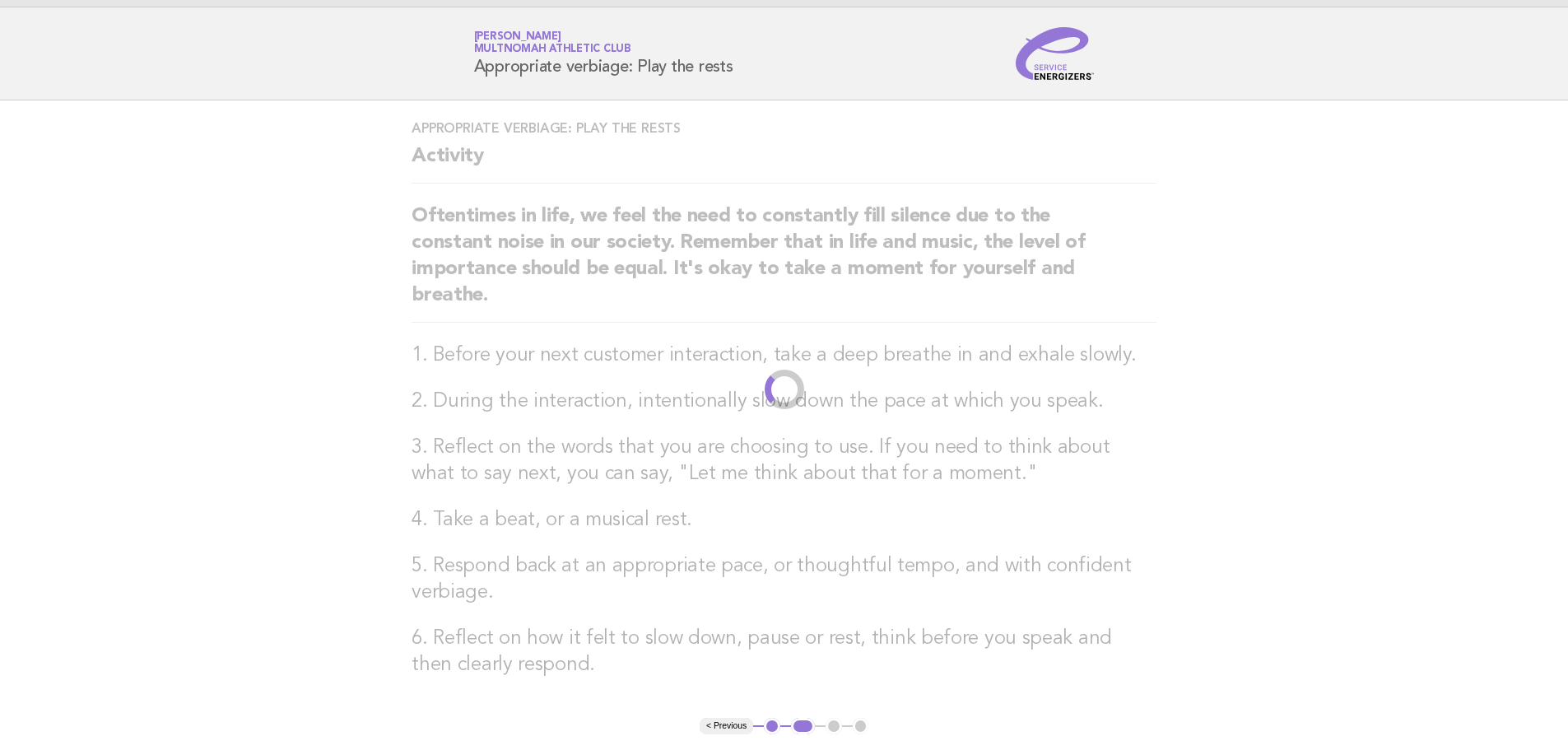
scroll to position [0, 0]
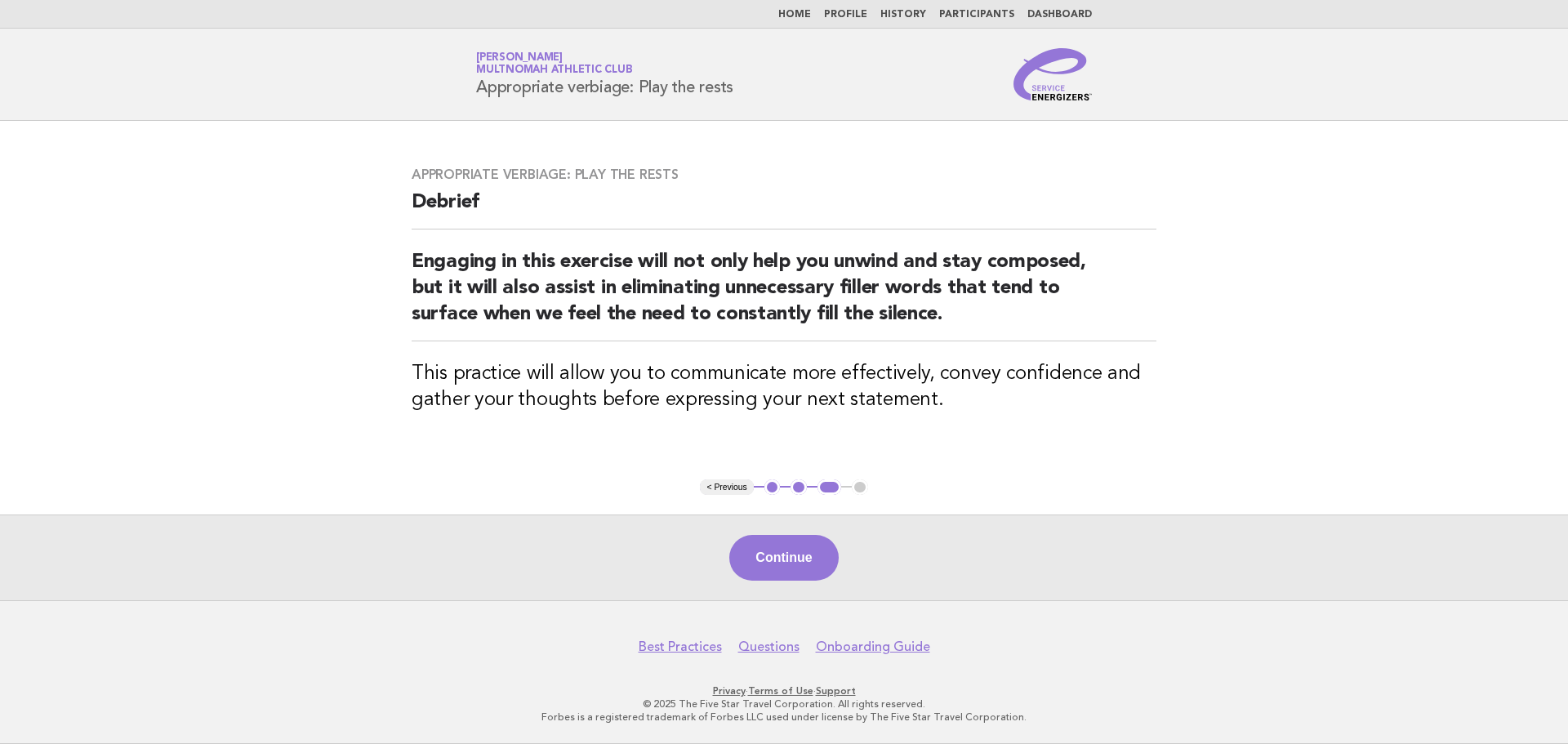
click at [788, 553] on button "Continue" at bounding box center [784, 558] width 109 height 45
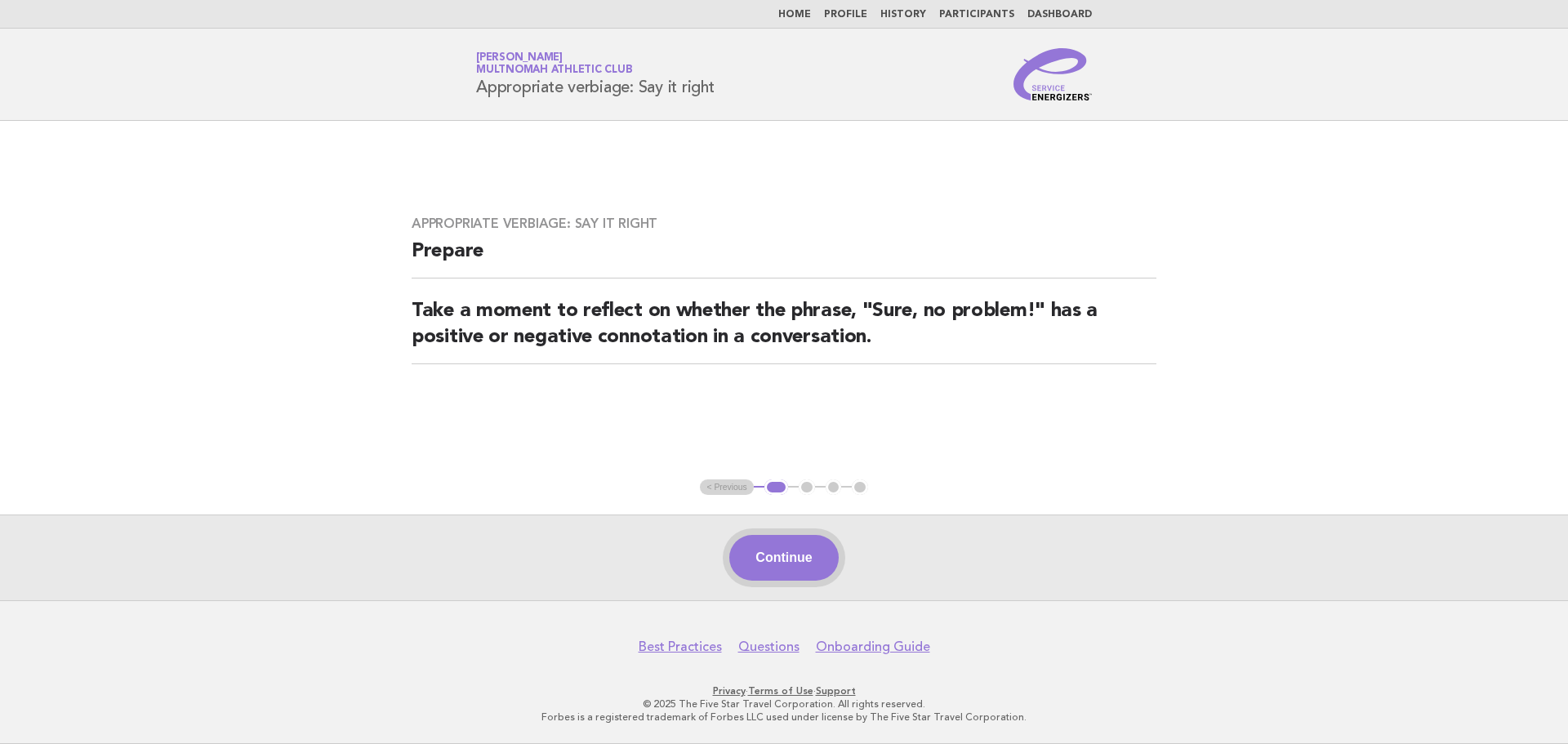
click at [787, 549] on button "Continue" at bounding box center [784, 558] width 109 height 45
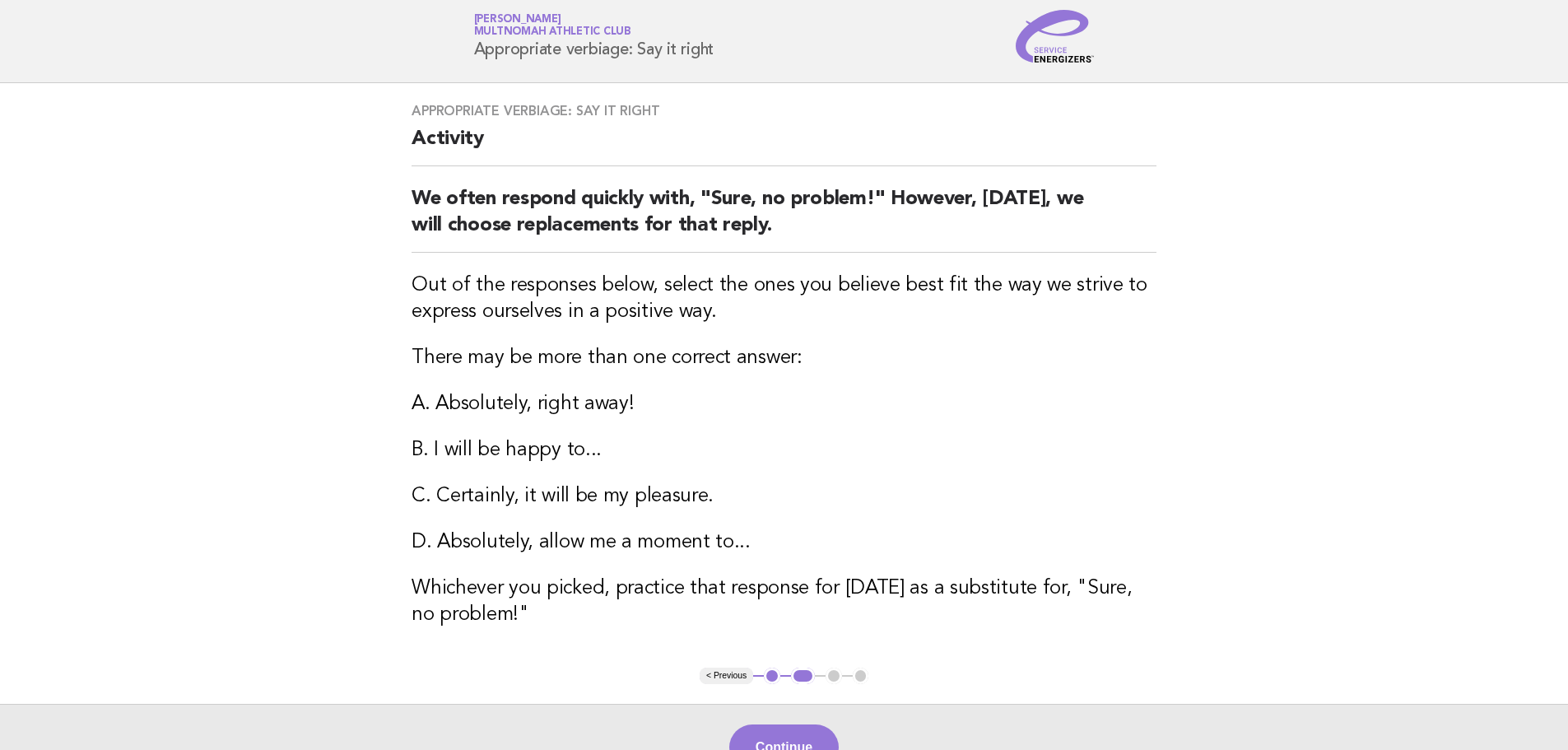
scroll to position [43, 0]
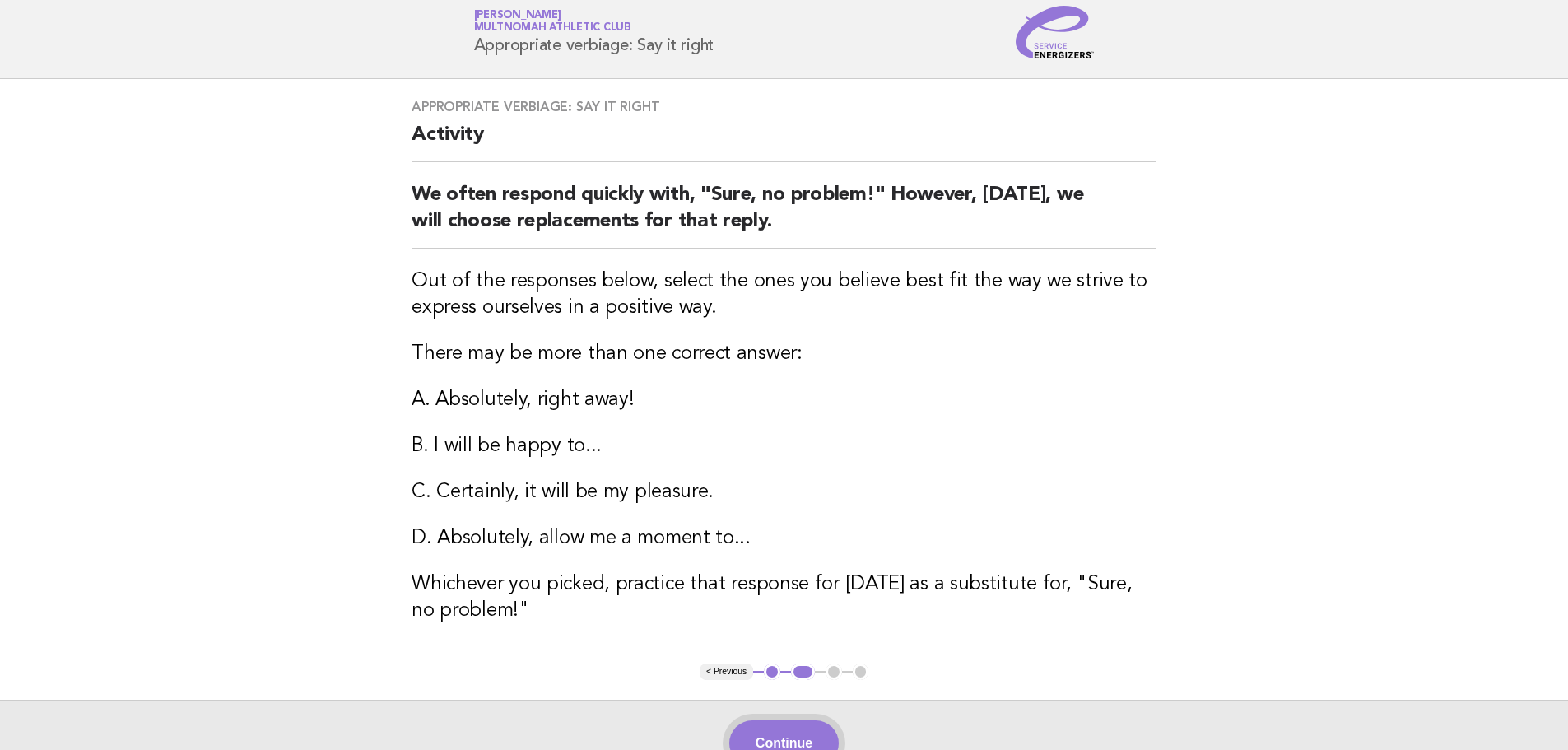
click at [812, 737] on button "Continue" at bounding box center [784, 744] width 110 height 46
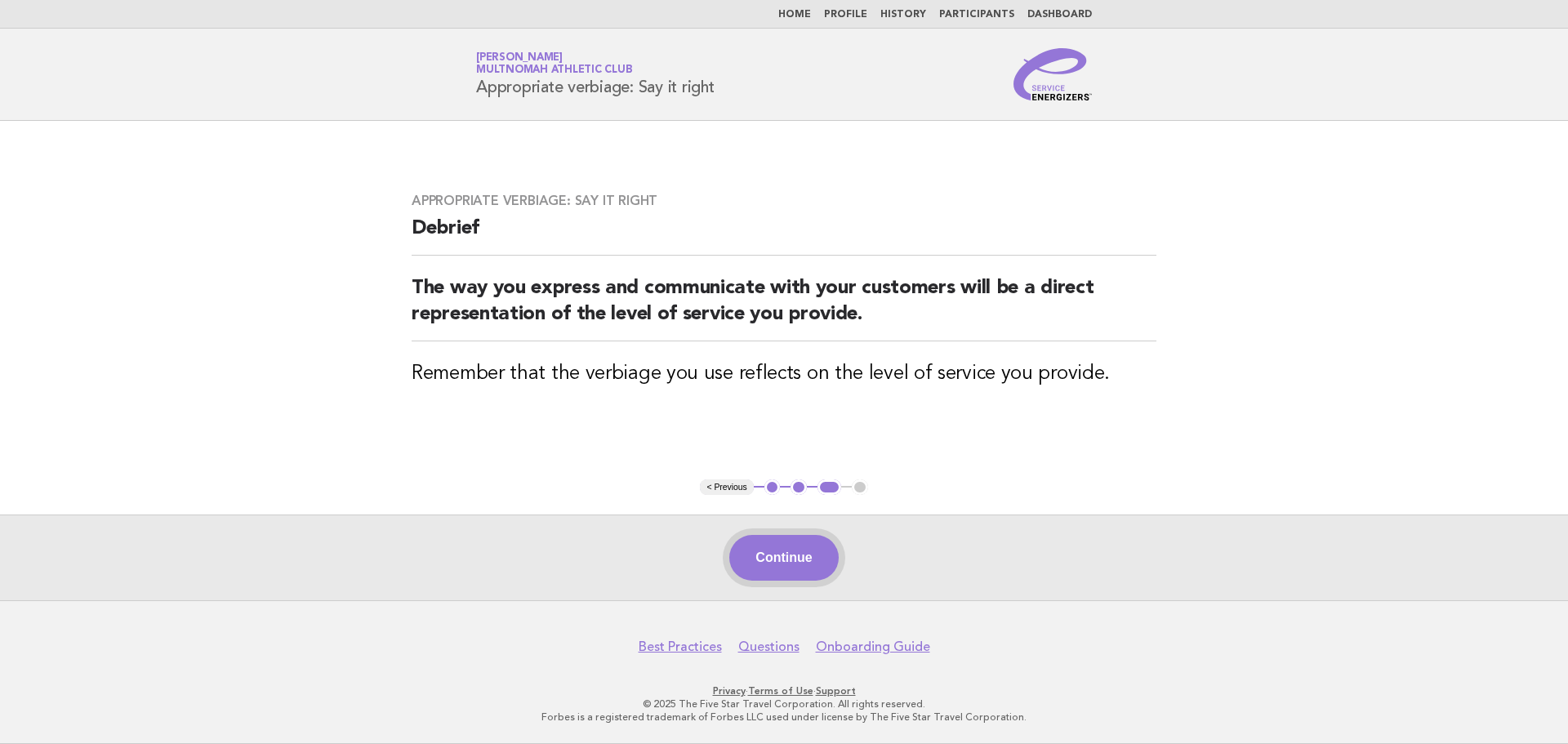
click at [813, 581] on button "Continue" at bounding box center [784, 558] width 109 height 45
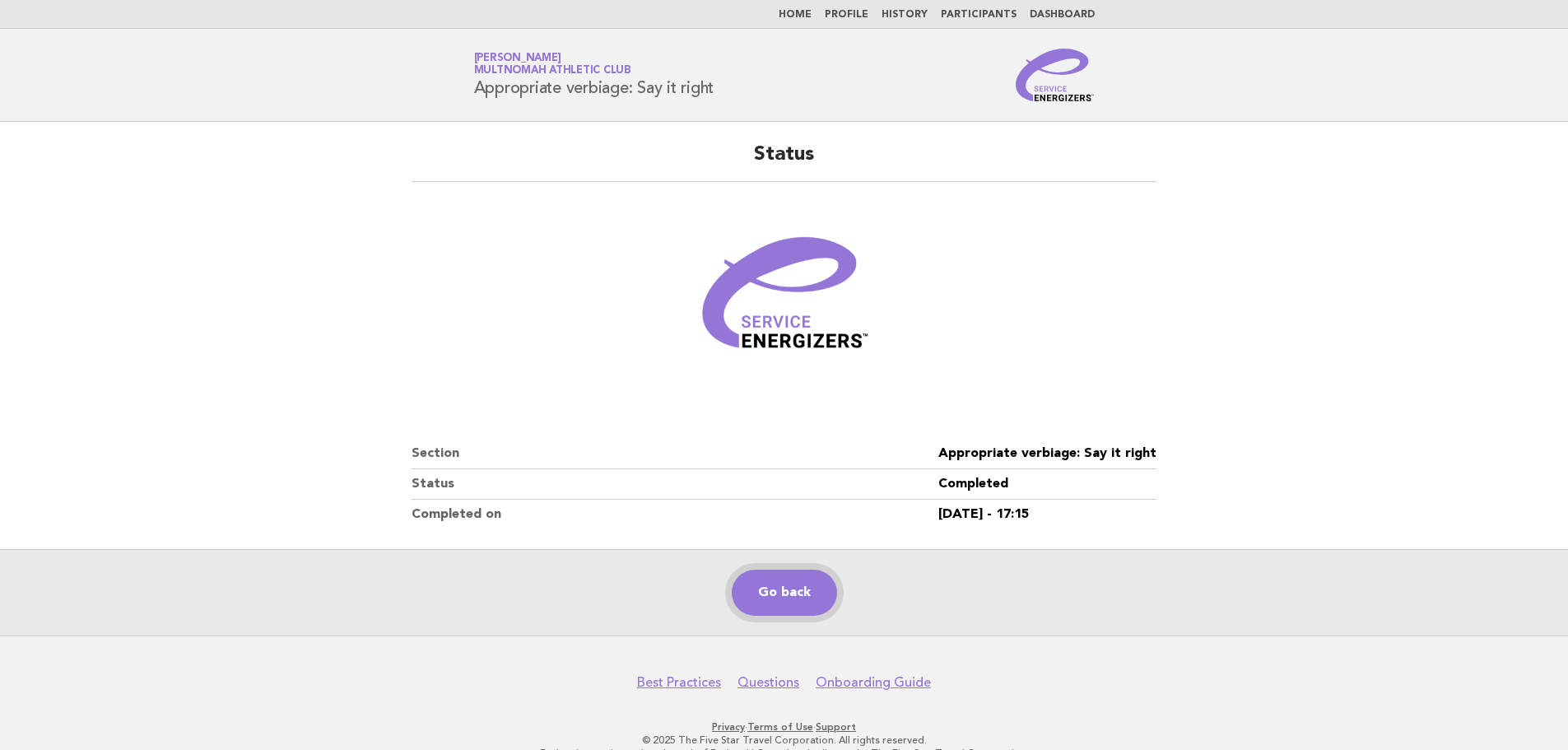
click at [819, 585] on link "Go back" at bounding box center [784, 593] width 105 height 46
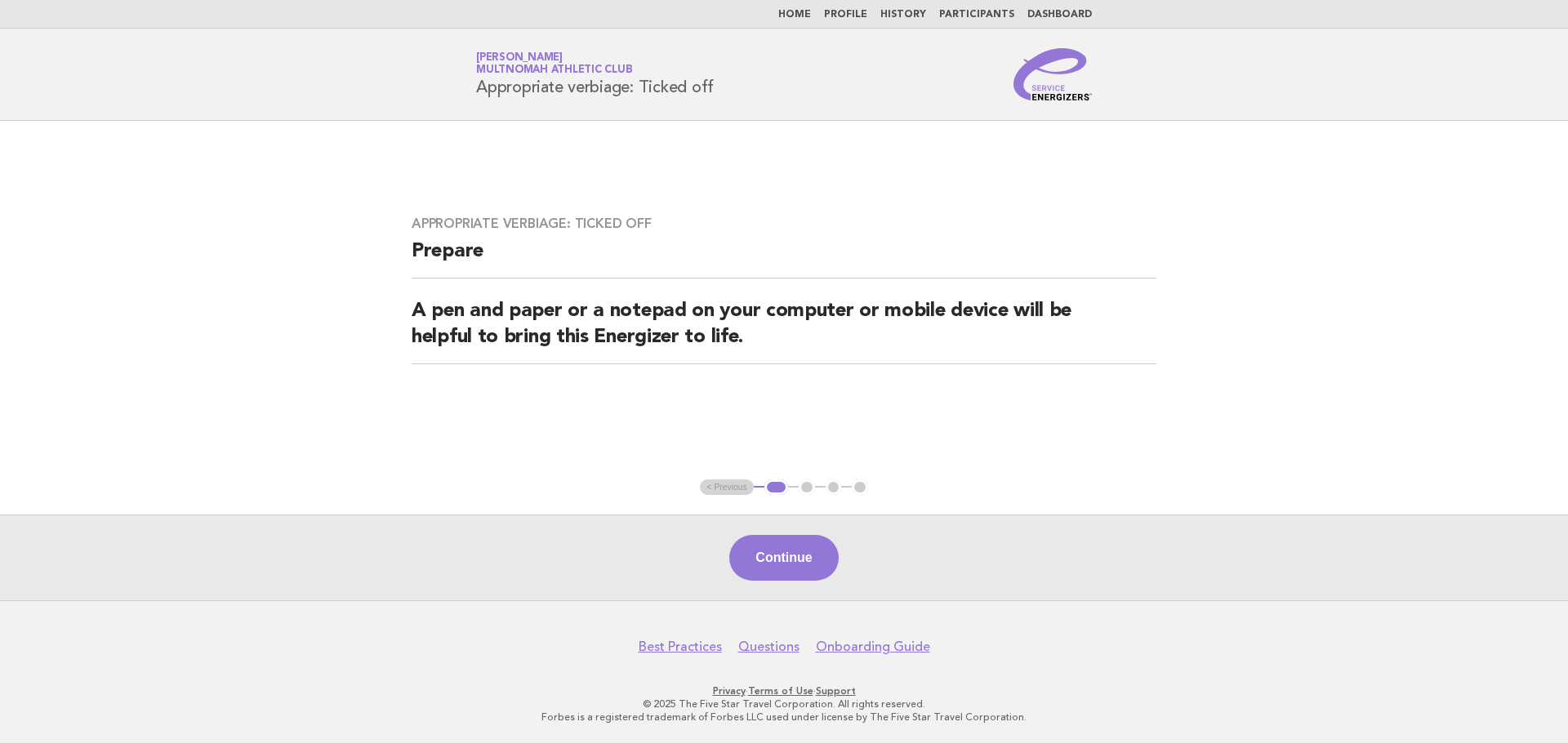
click at [814, 531] on div "Continue" at bounding box center [784, 557] width 1568 height 86
click at [810, 546] on button "Continue" at bounding box center [784, 558] width 109 height 45
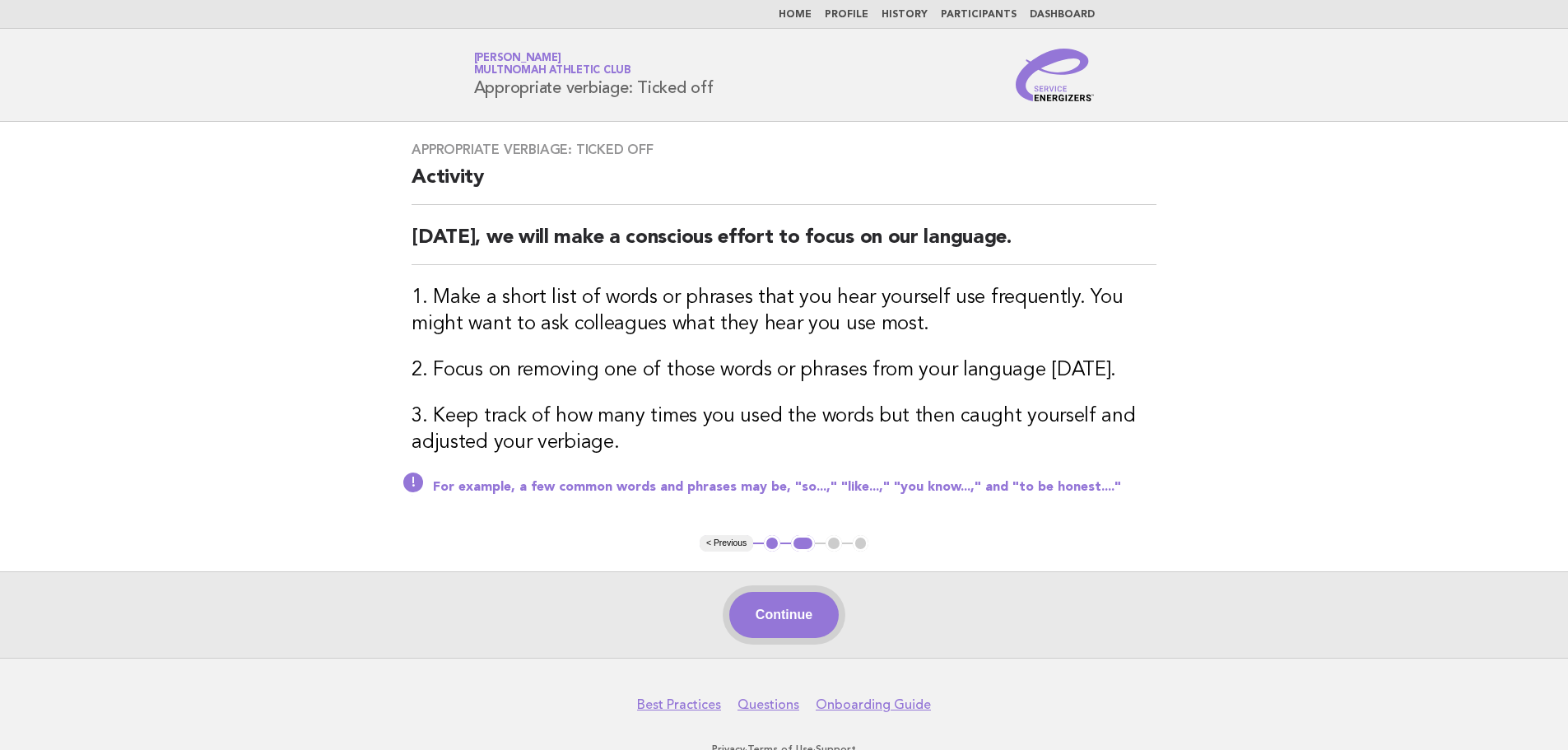
click at [805, 598] on button "Continue" at bounding box center [784, 615] width 110 height 46
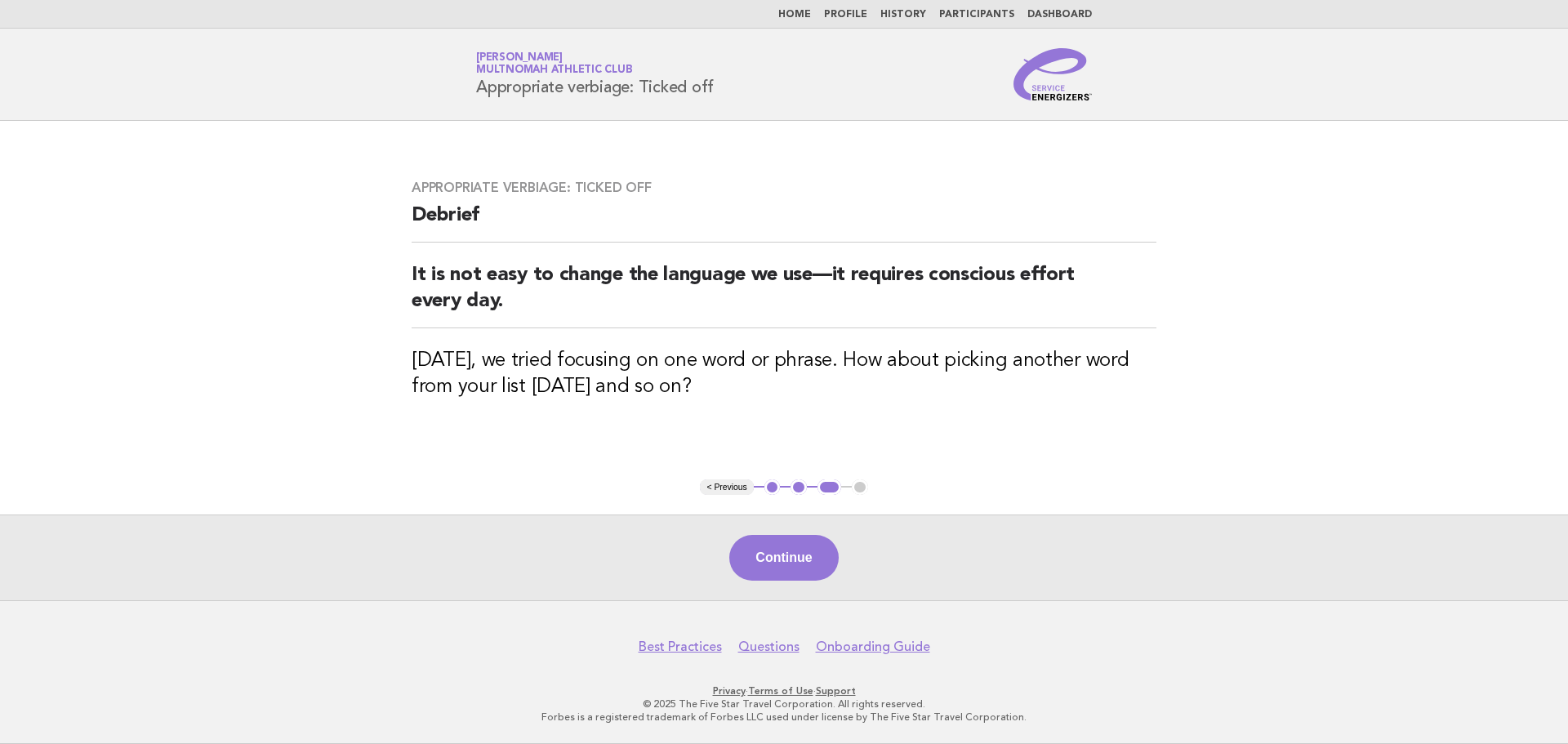
click at [779, 586] on div "Continue" at bounding box center [784, 557] width 1568 height 86
click at [779, 567] on button "Continue" at bounding box center [784, 558] width 109 height 45
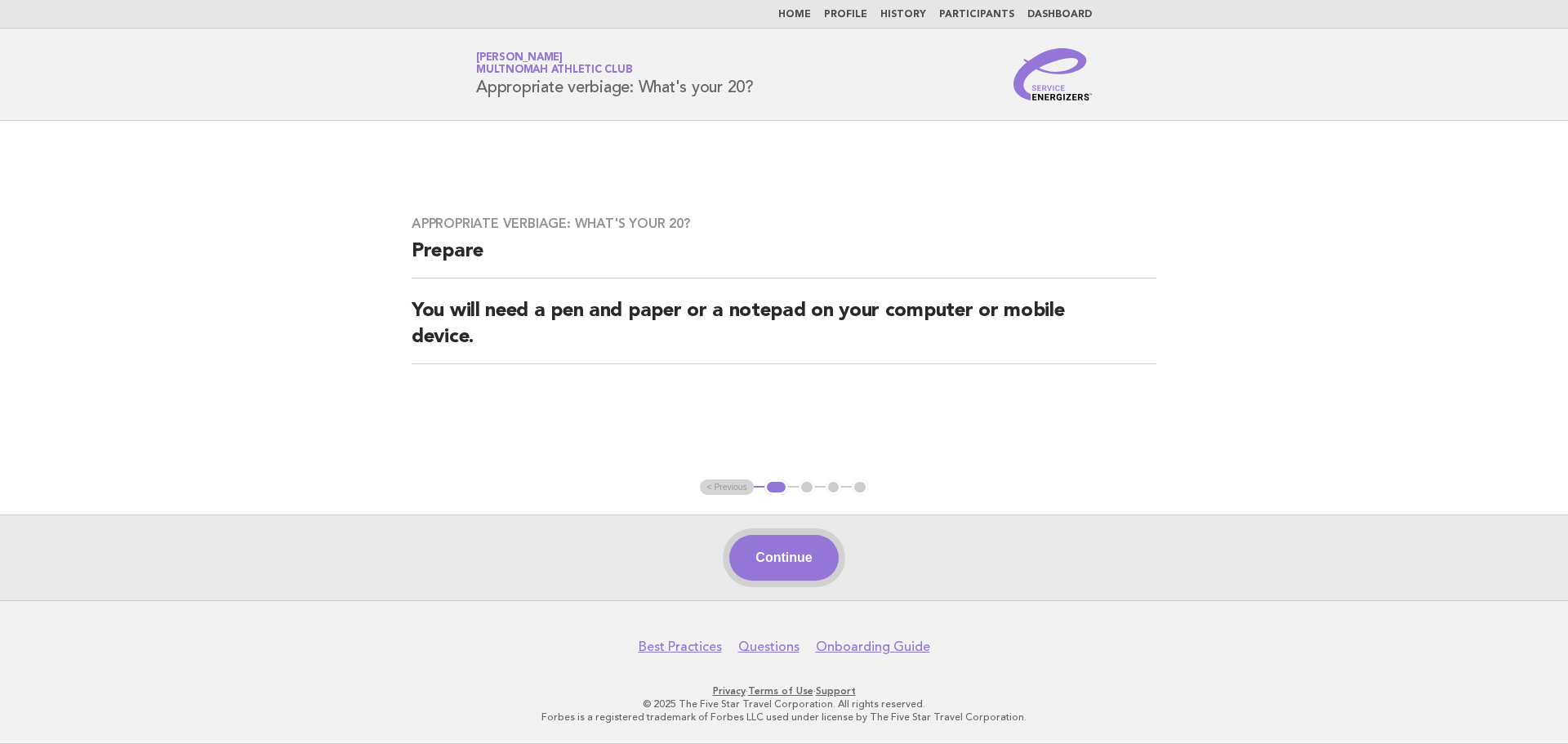
click at [829, 545] on button "Continue" at bounding box center [784, 558] width 109 height 45
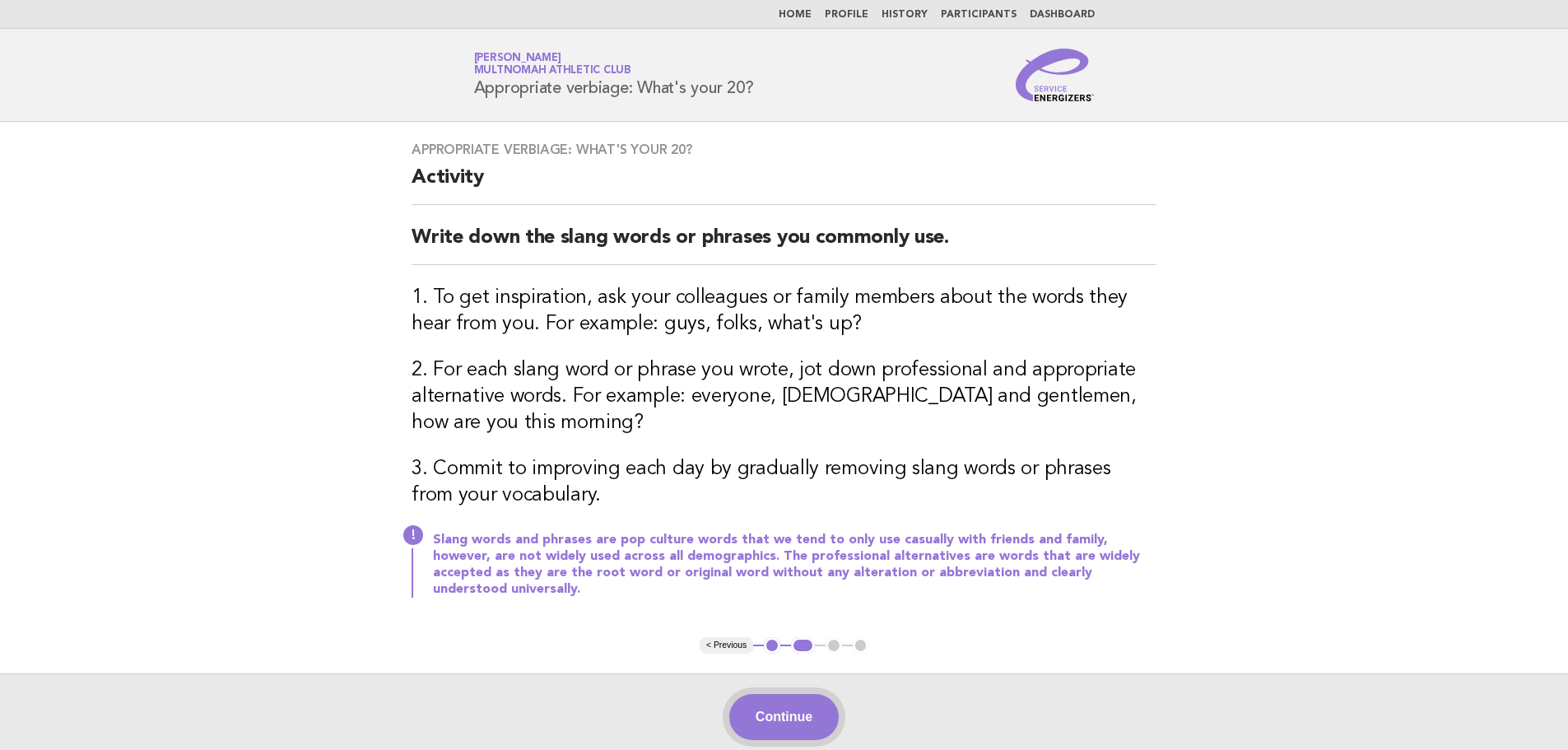
click at [787, 709] on button "Continue" at bounding box center [784, 717] width 110 height 46
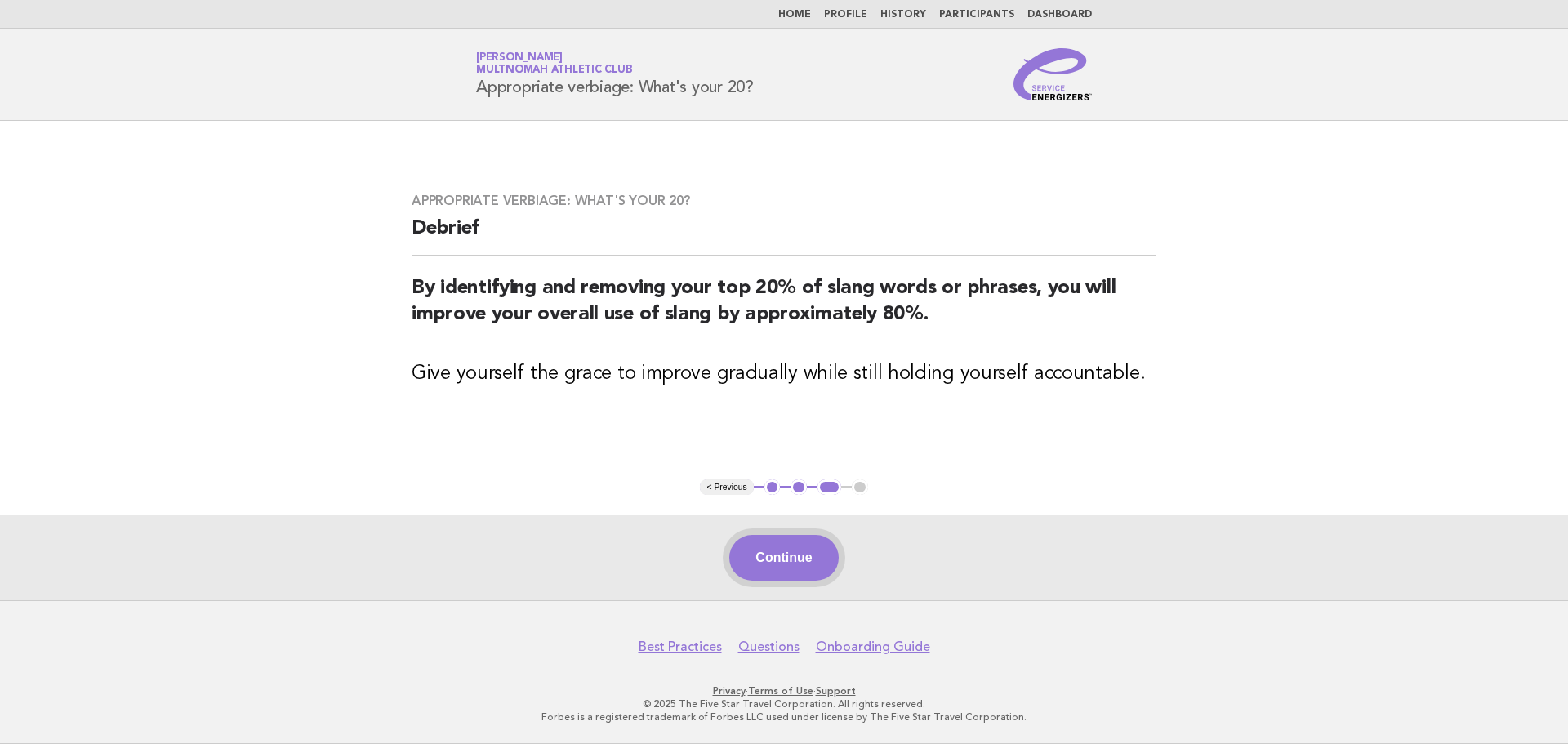
click at [740, 545] on button "Continue" at bounding box center [784, 558] width 109 height 45
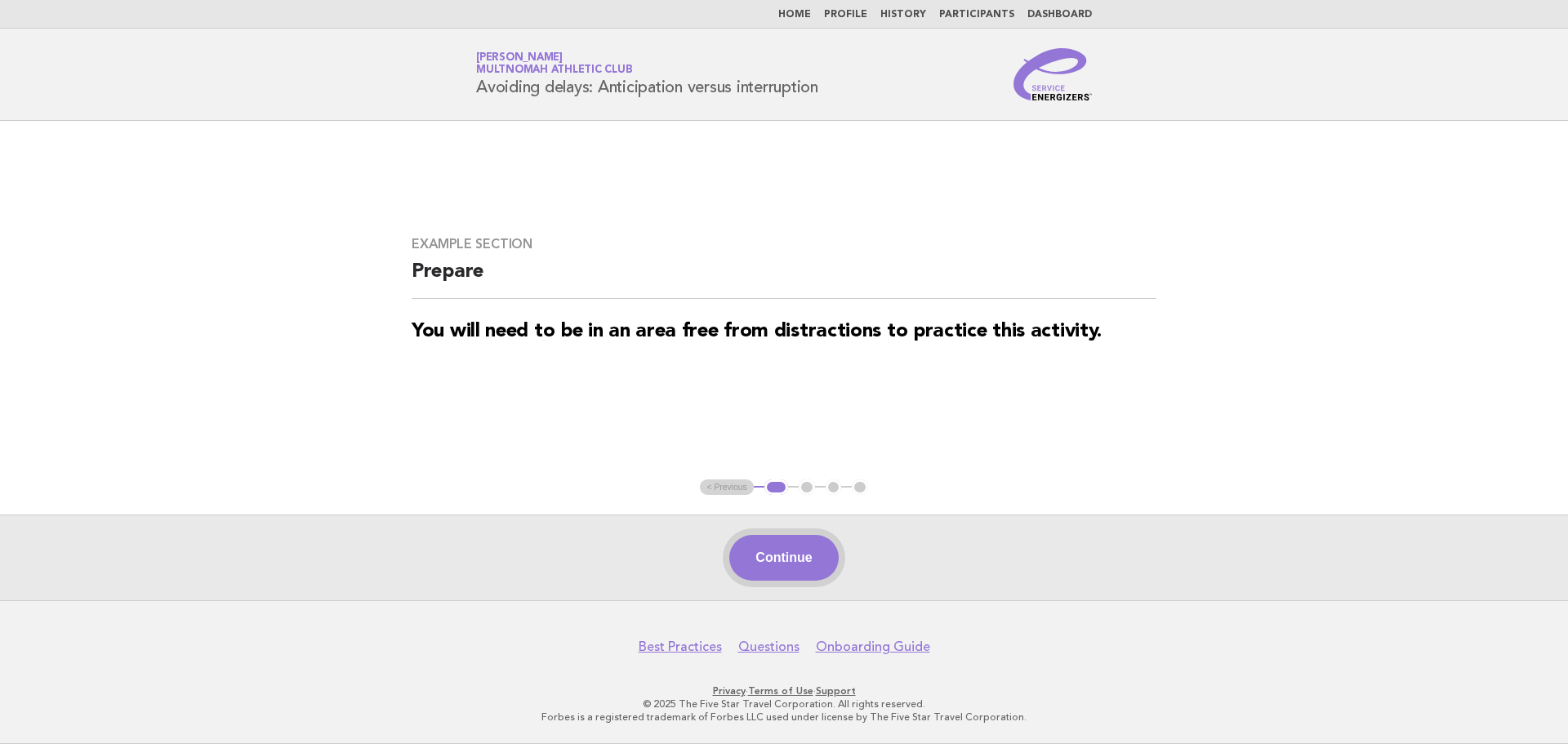
click at [821, 549] on button "Continue" at bounding box center [784, 558] width 109 height 45
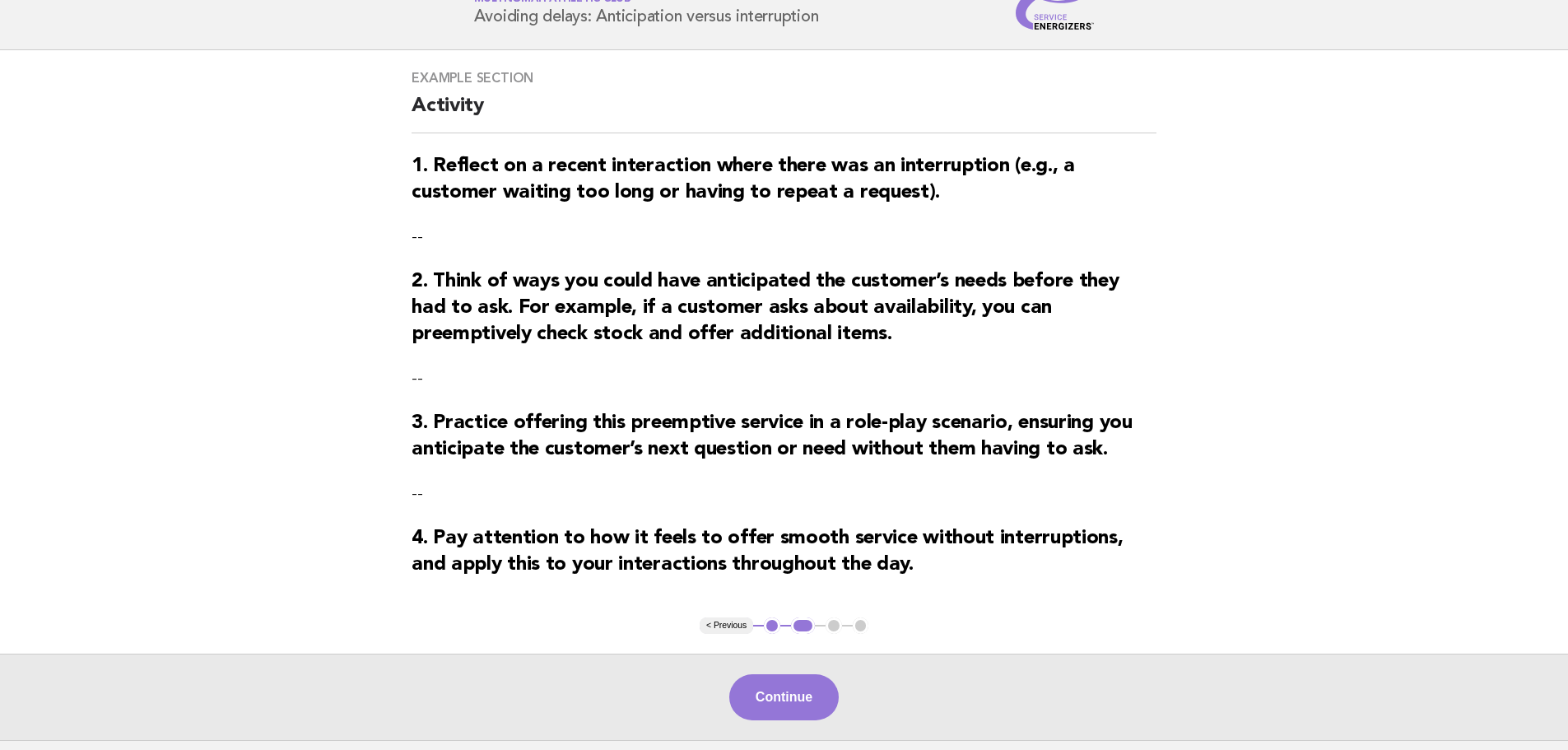
scroll to position [80, 0]
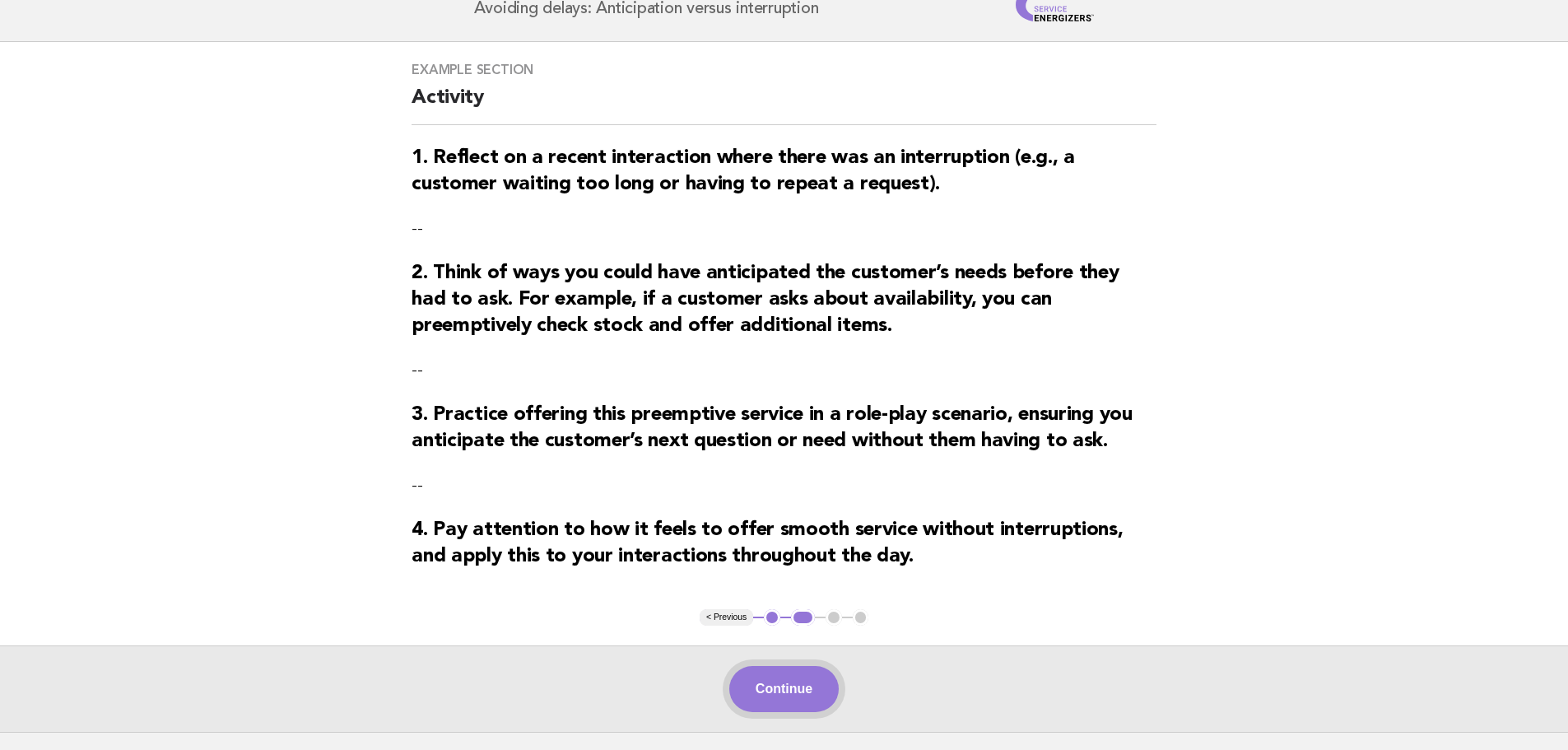
click at [763, 709] on button "Continue" at bounding box center [784, 689] width 110 height 46
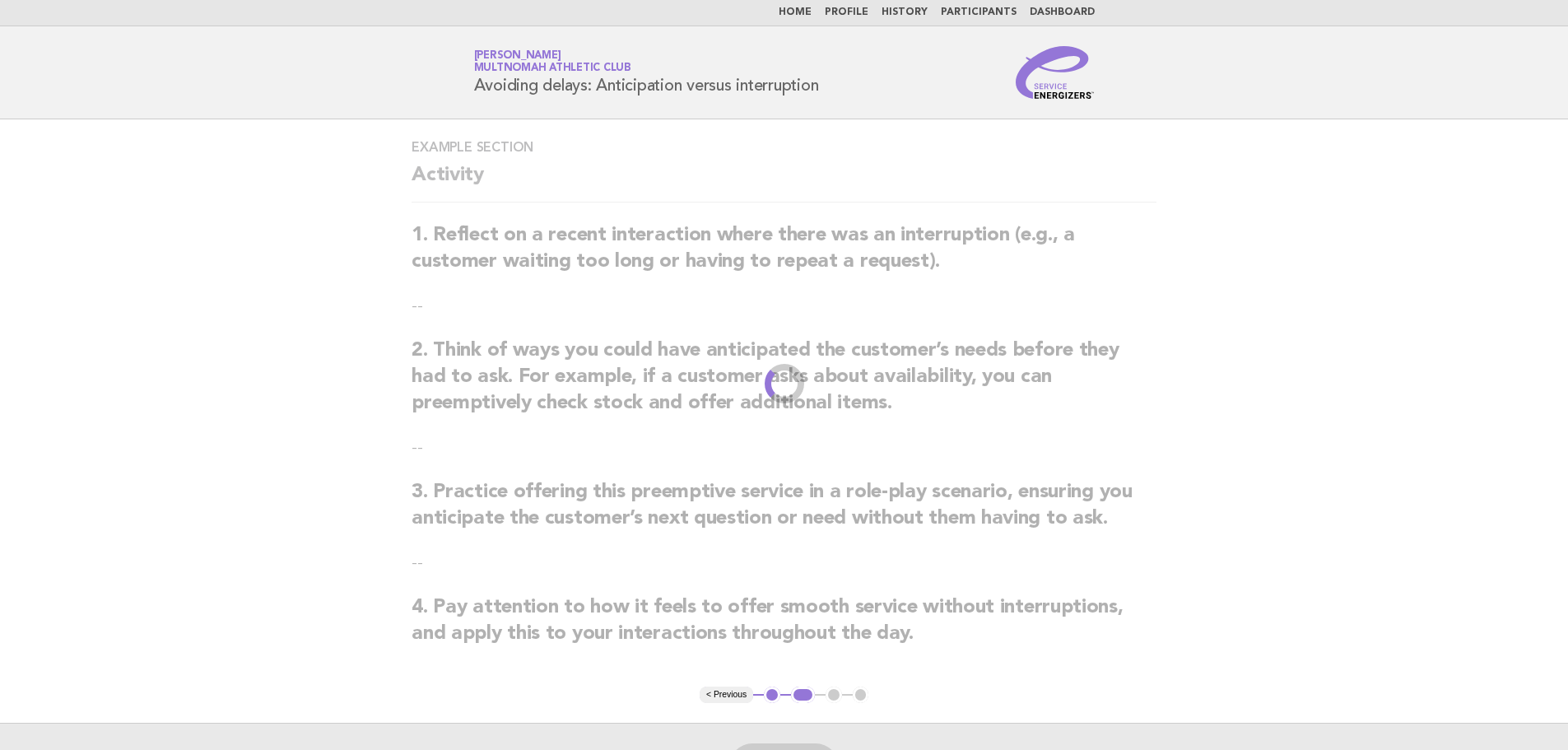
scroll to position [0, 0]
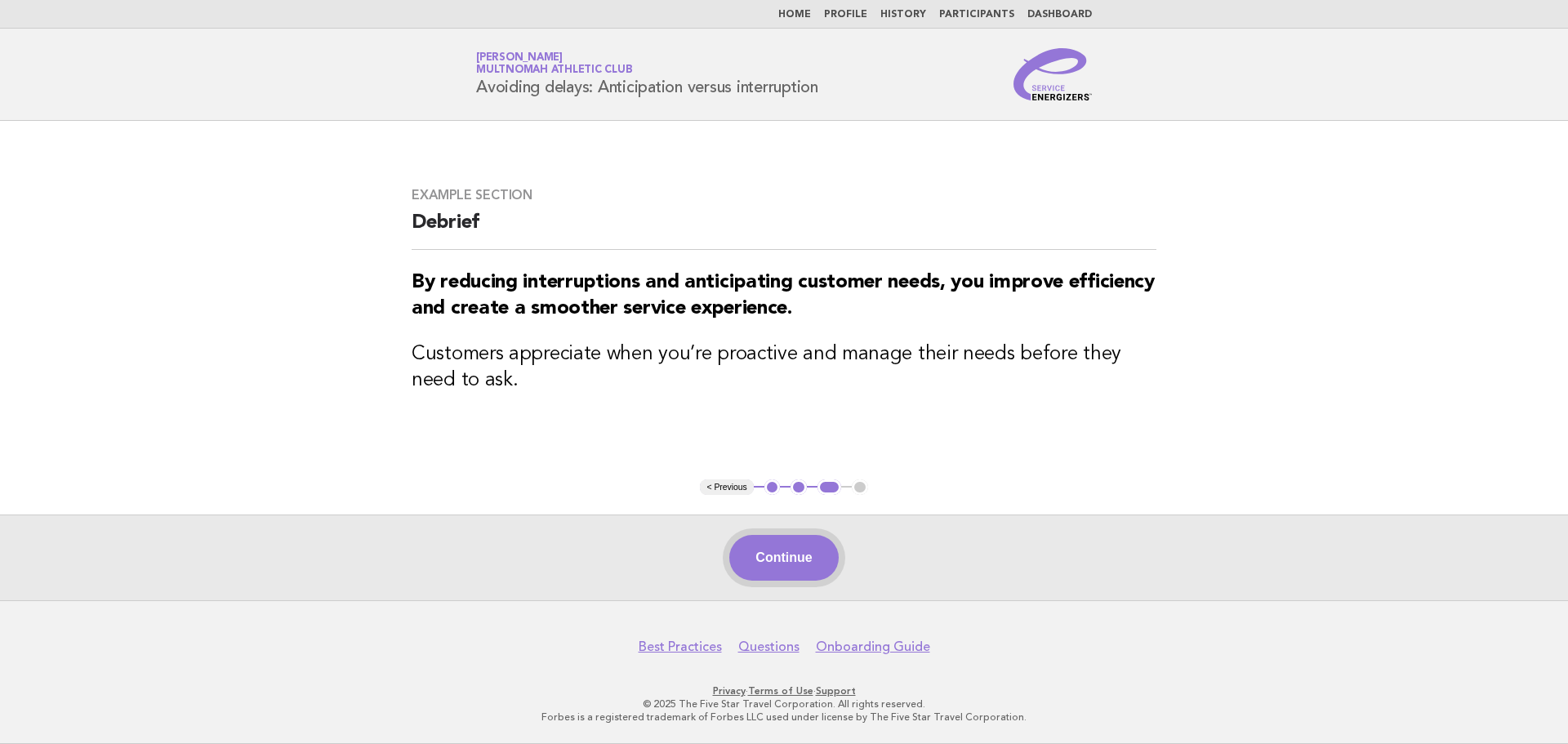
click at [806, 560] on button "Continue" at bounding box center [784, 558] width 109 height 45
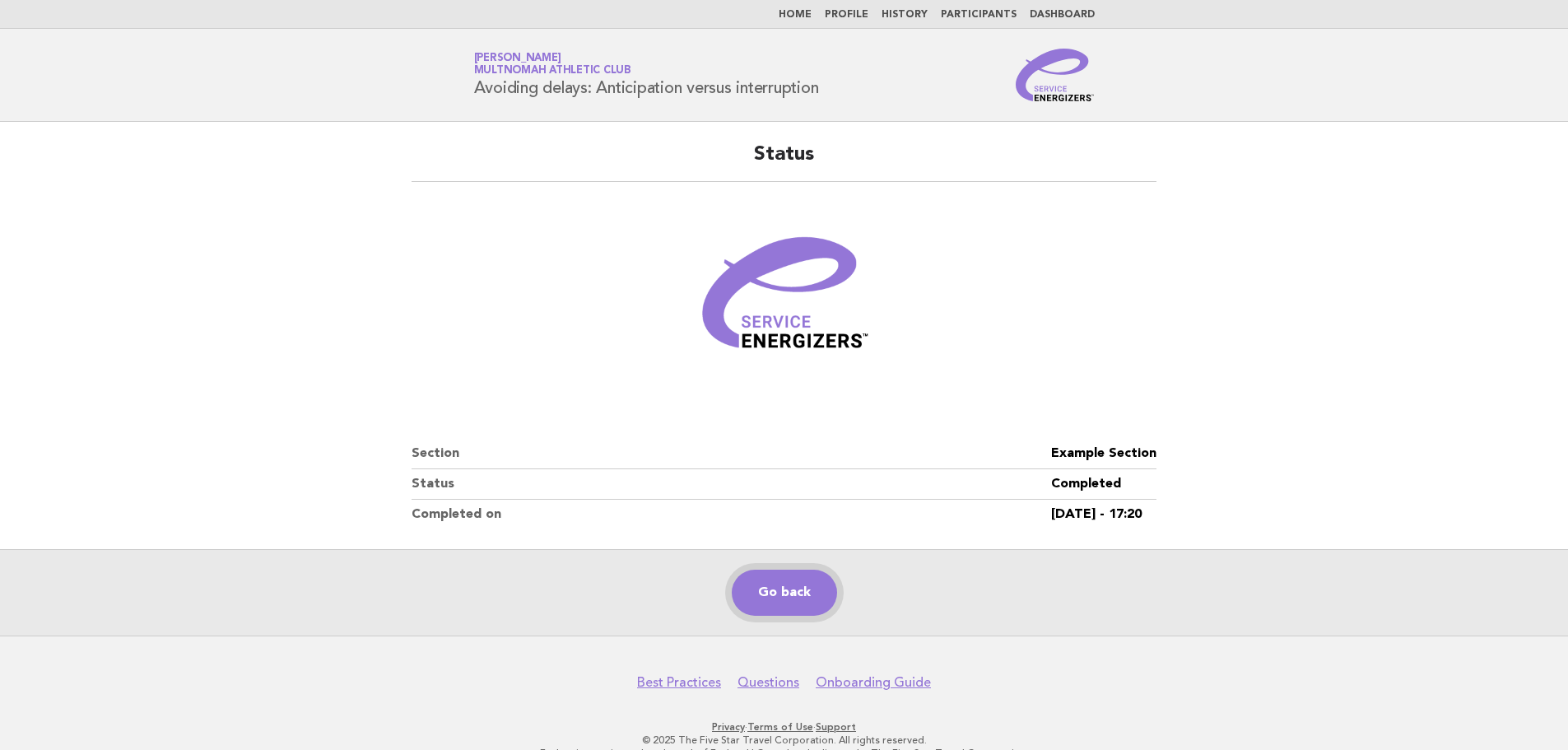
click at [773, 583] on link "Go back" at bounding box center [784, 593] width 105 height 46
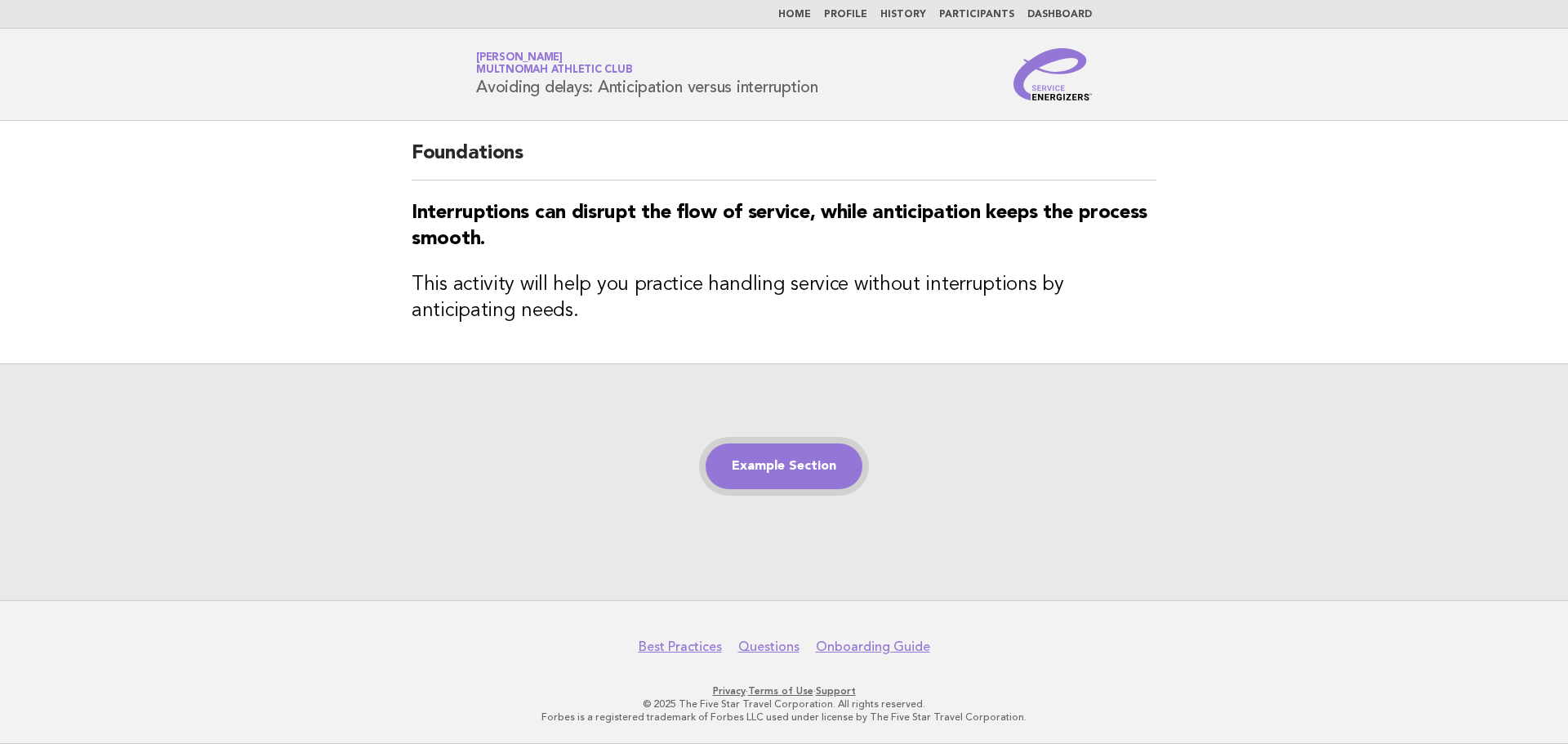
click at [800, 474] on link "Example Section" at bounding box center [784, 466] width 157 height 45
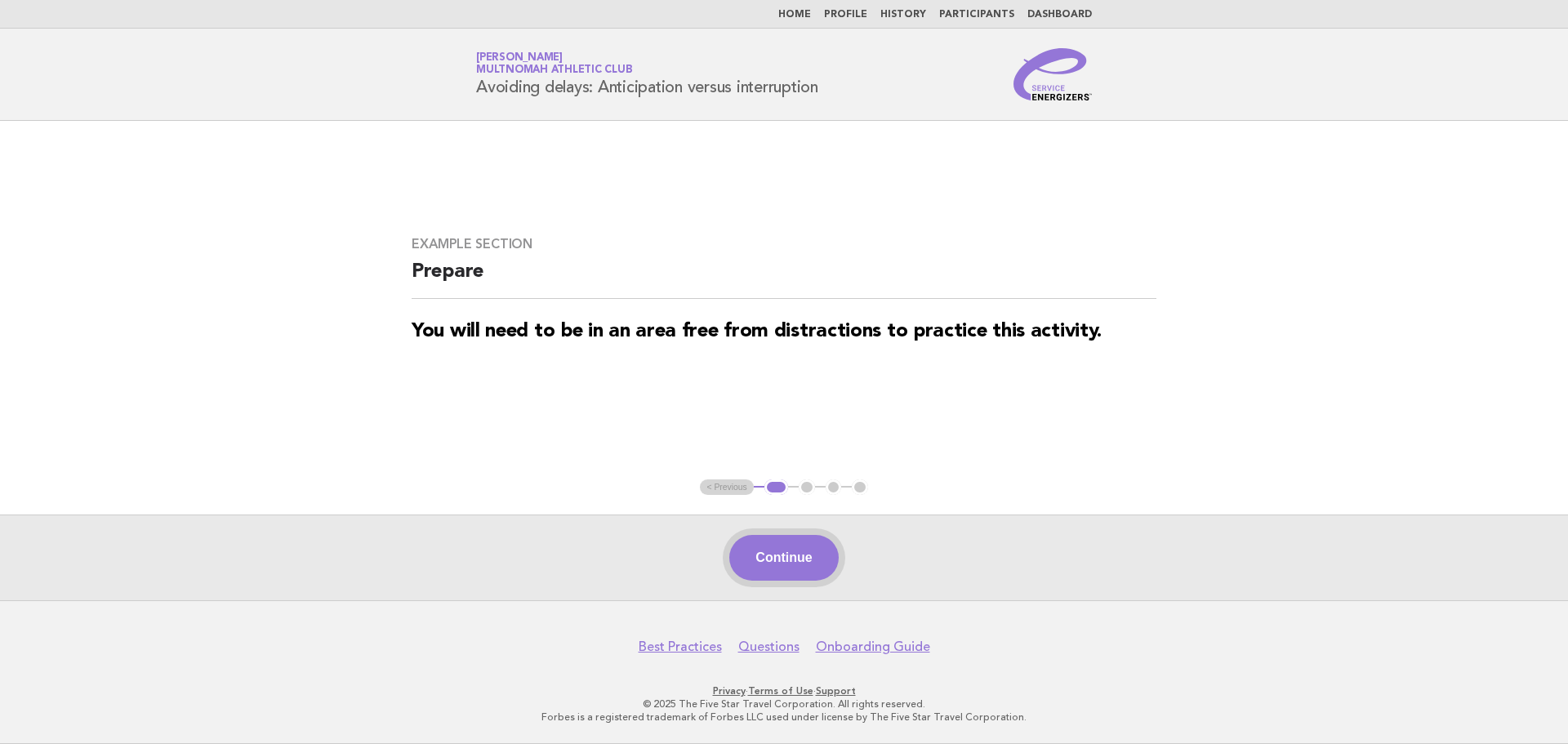
click at [772, 561] on button "Continue" at bounding box center [784, 558] width 109 height 45
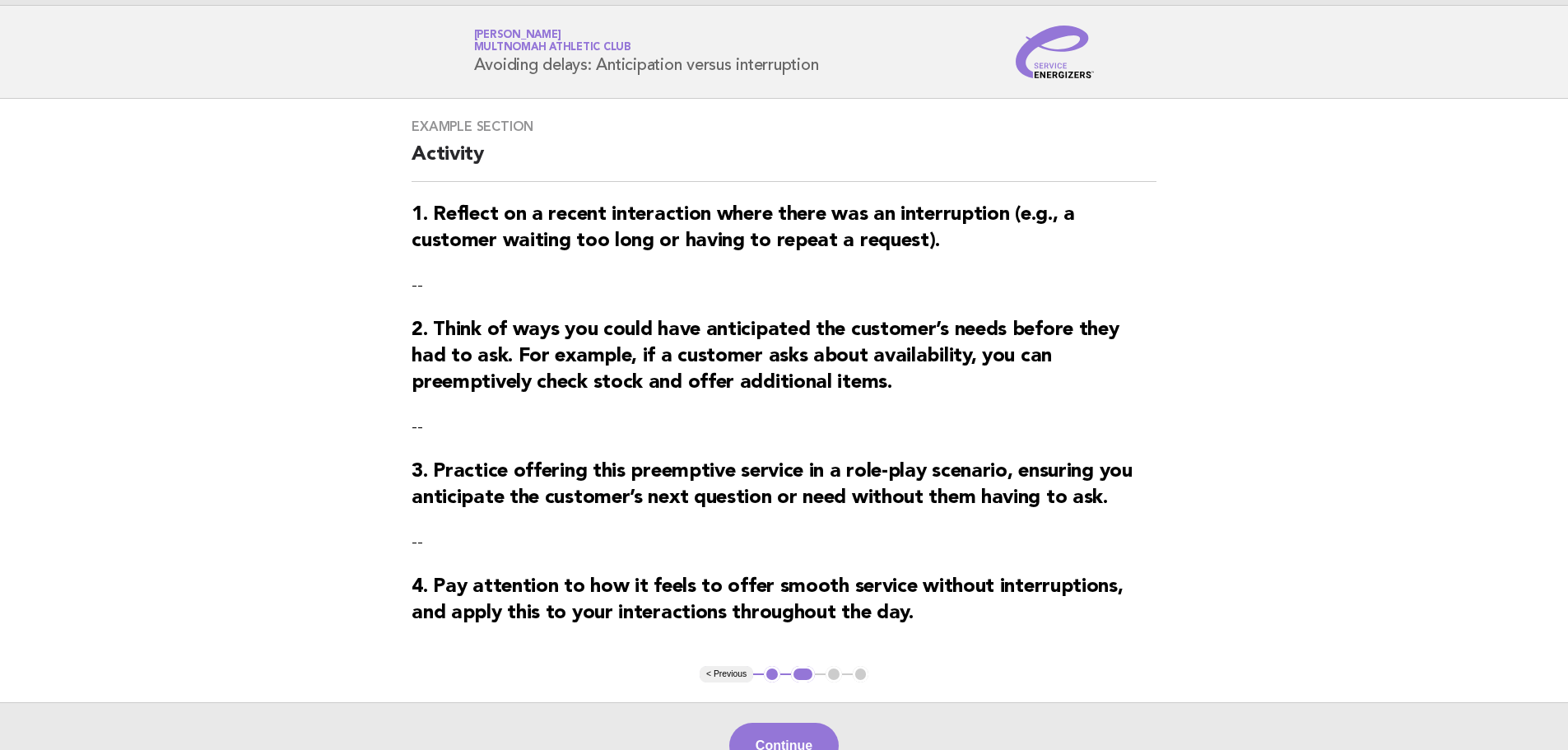
scroll to position [24, 0]
click at [816, 730] on button "Continue" at bounding box center [784, 745] width 110 height 46
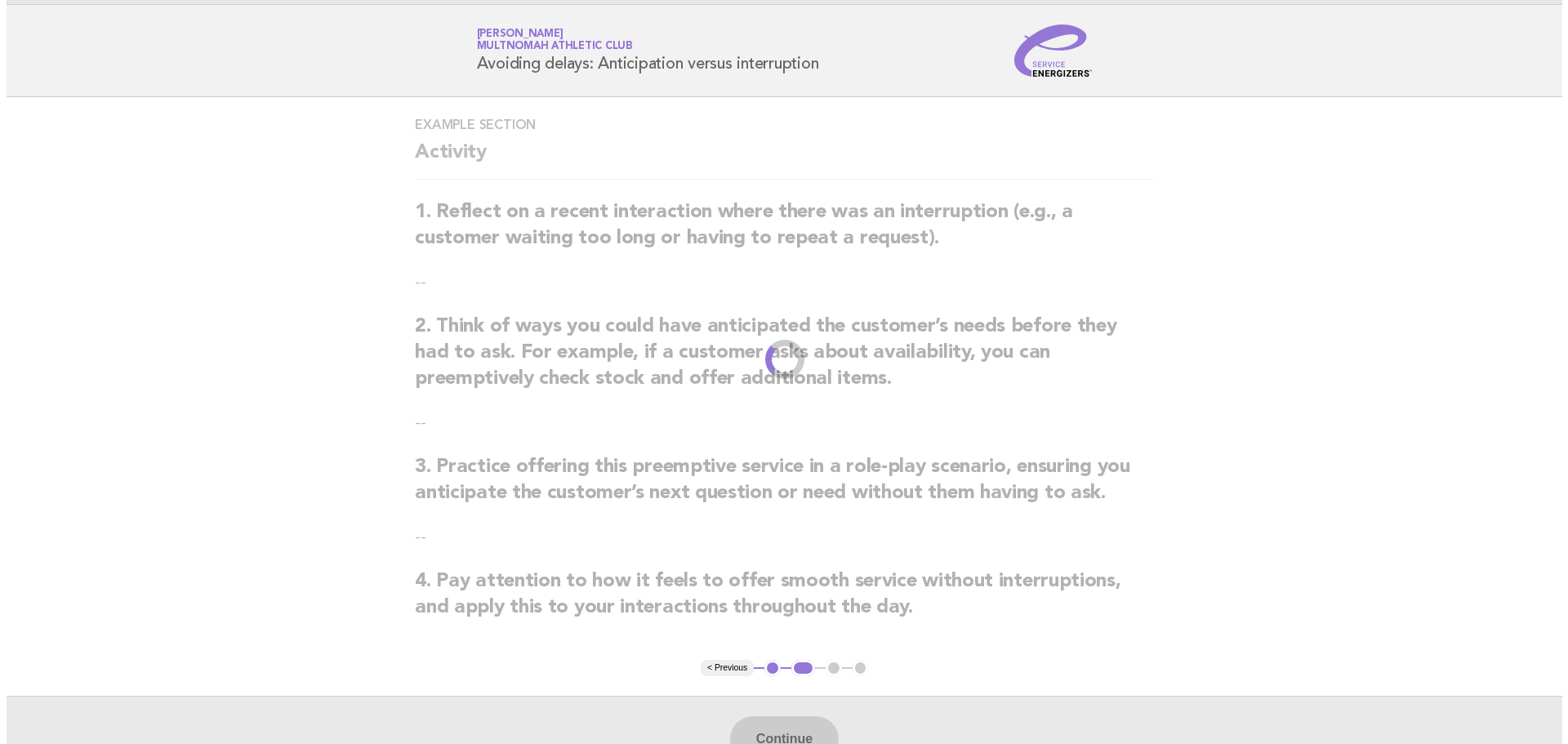
scroll to position [0, 0]
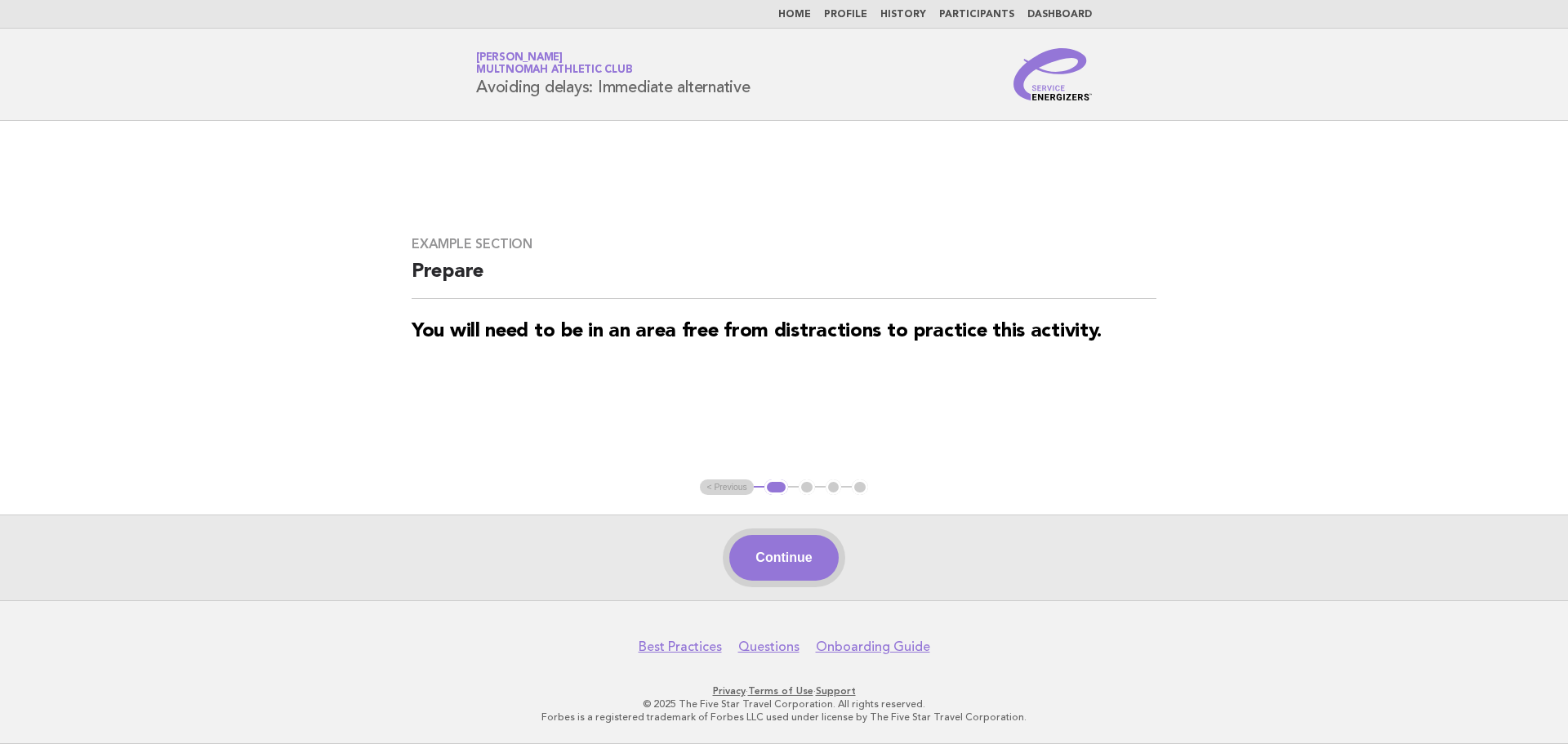
click at [781, 549] on button "Continue" at bounding box center [784, 558] width 109 height 45
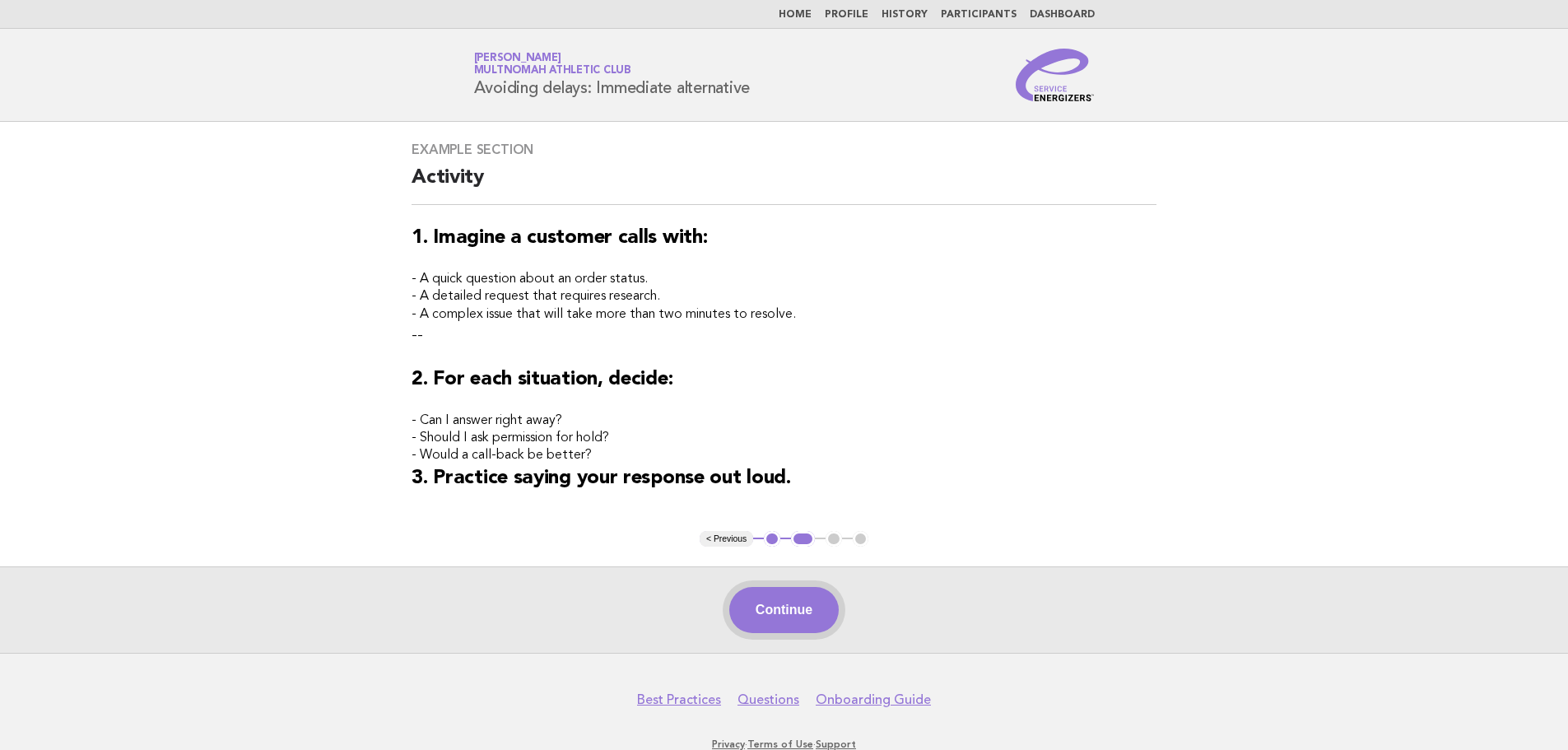
click at [818, 604] on button "Continue" at bounding box center [784, 610] width 110 height 46
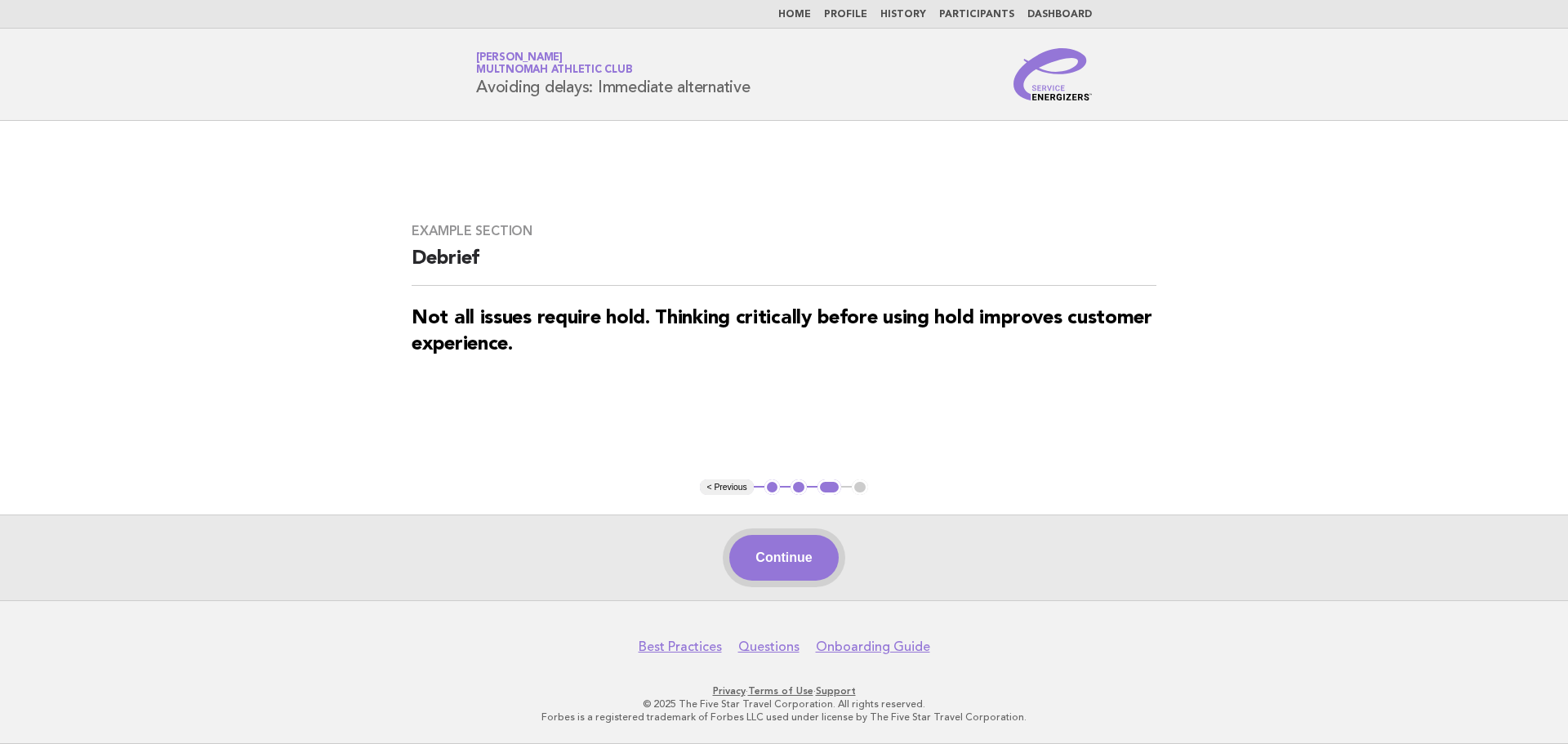
click at [799, 551] on button "Continue" at bounding box center [784, 558] width 109 height 45
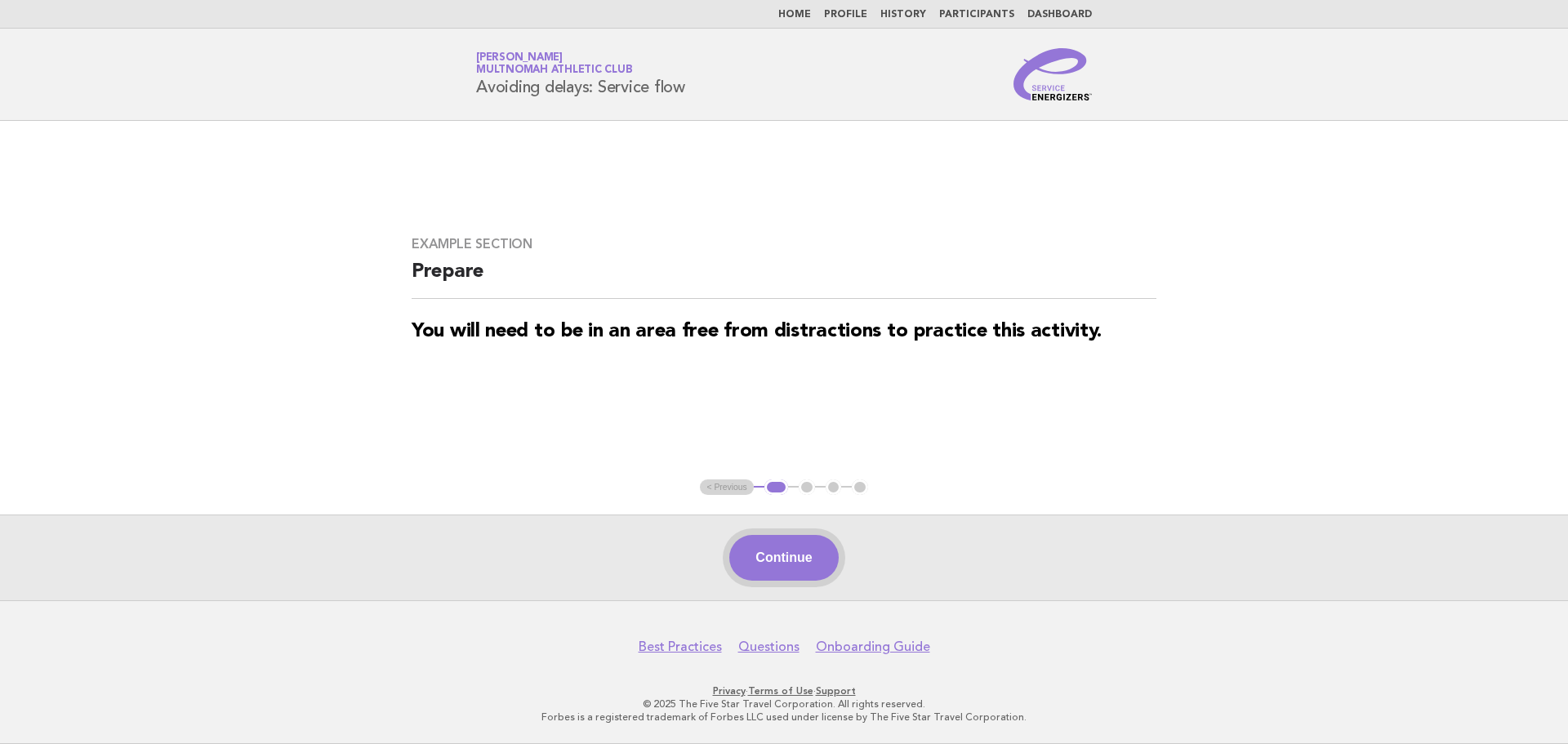
click at [821, 553] on button "Continue" at bounding box center [784, 558] width 109 height 45
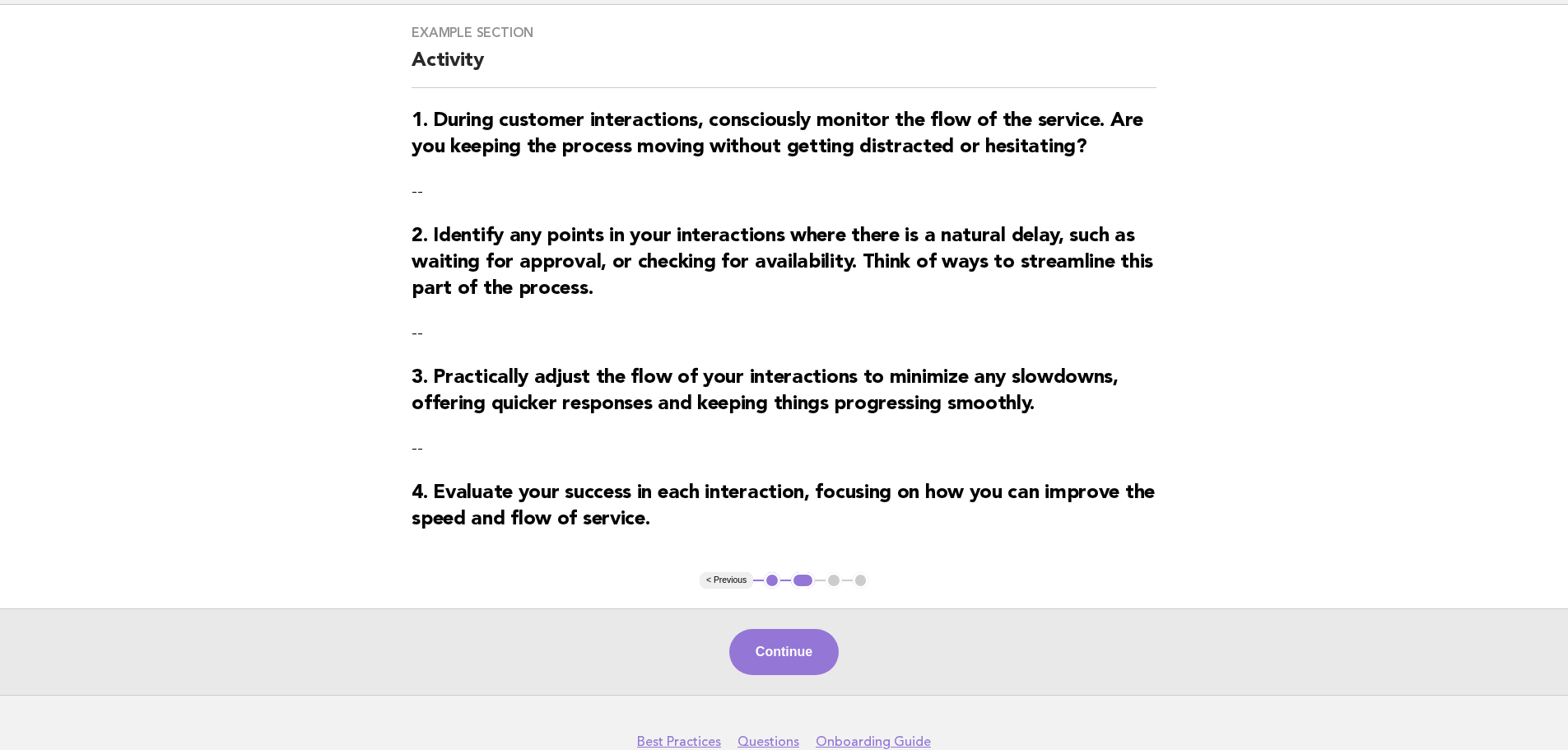
scroll to position [120, 0]
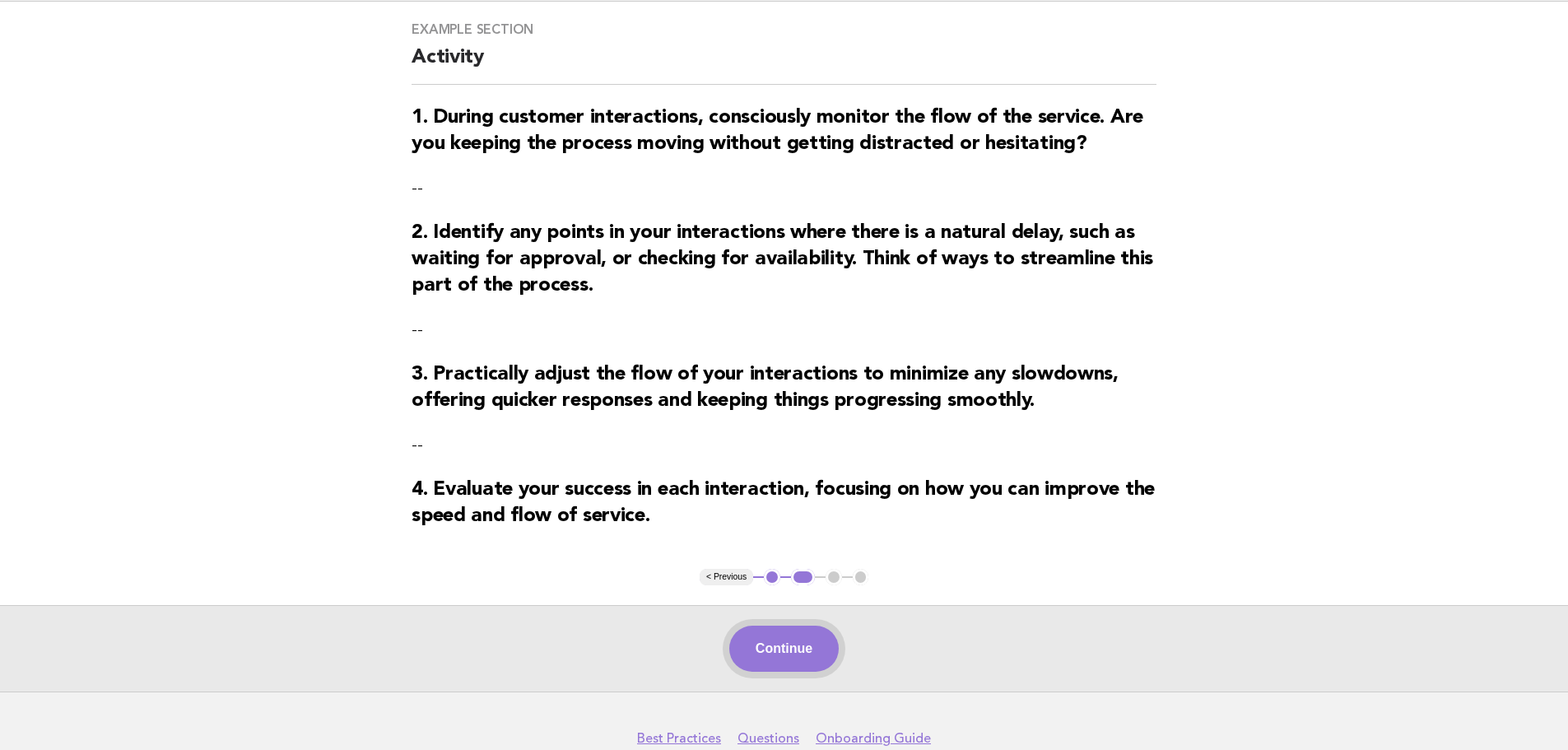
click at [790, 644] on button "Continue" at bounding box center [784, 648] width 110 height 46
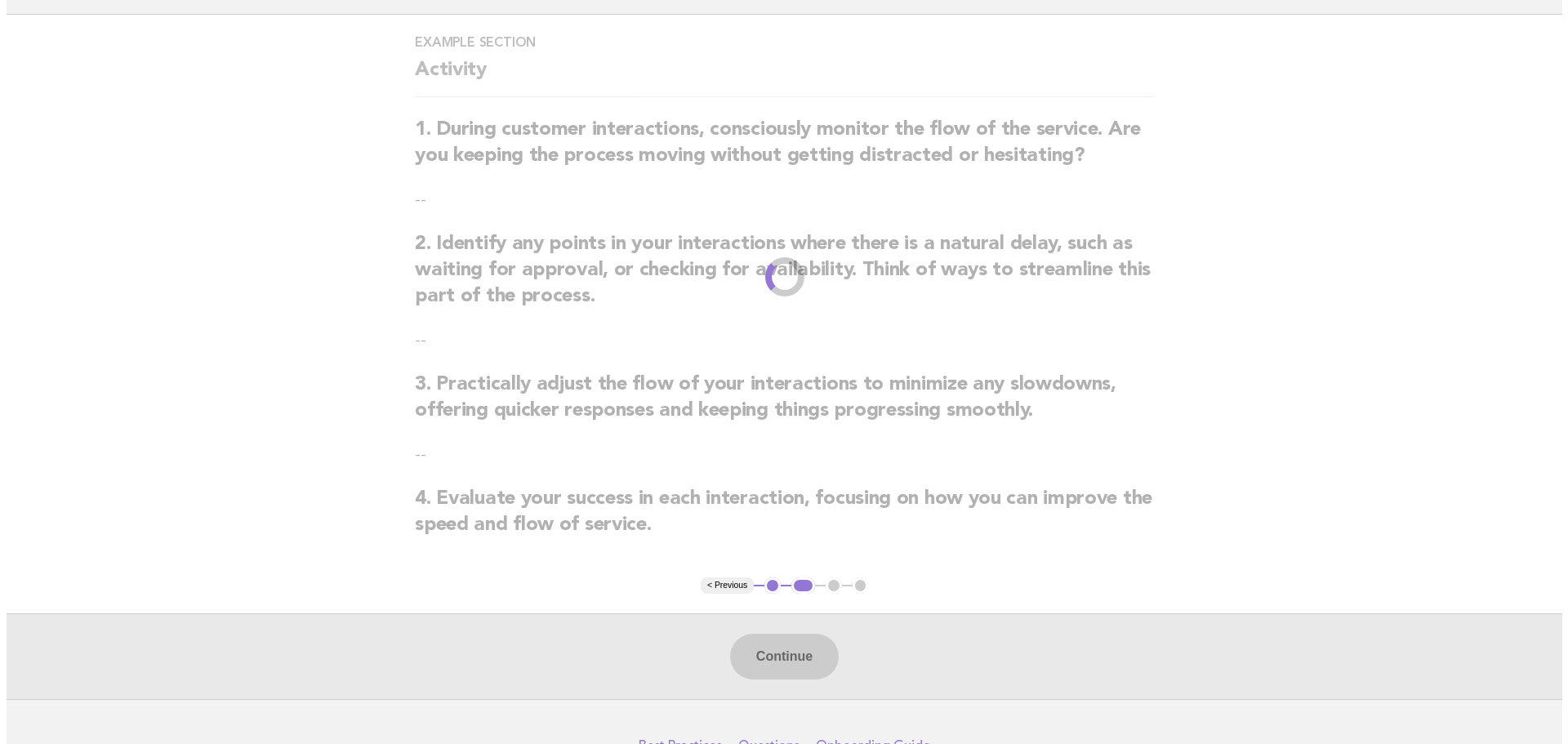
scroll to position [0, 0]
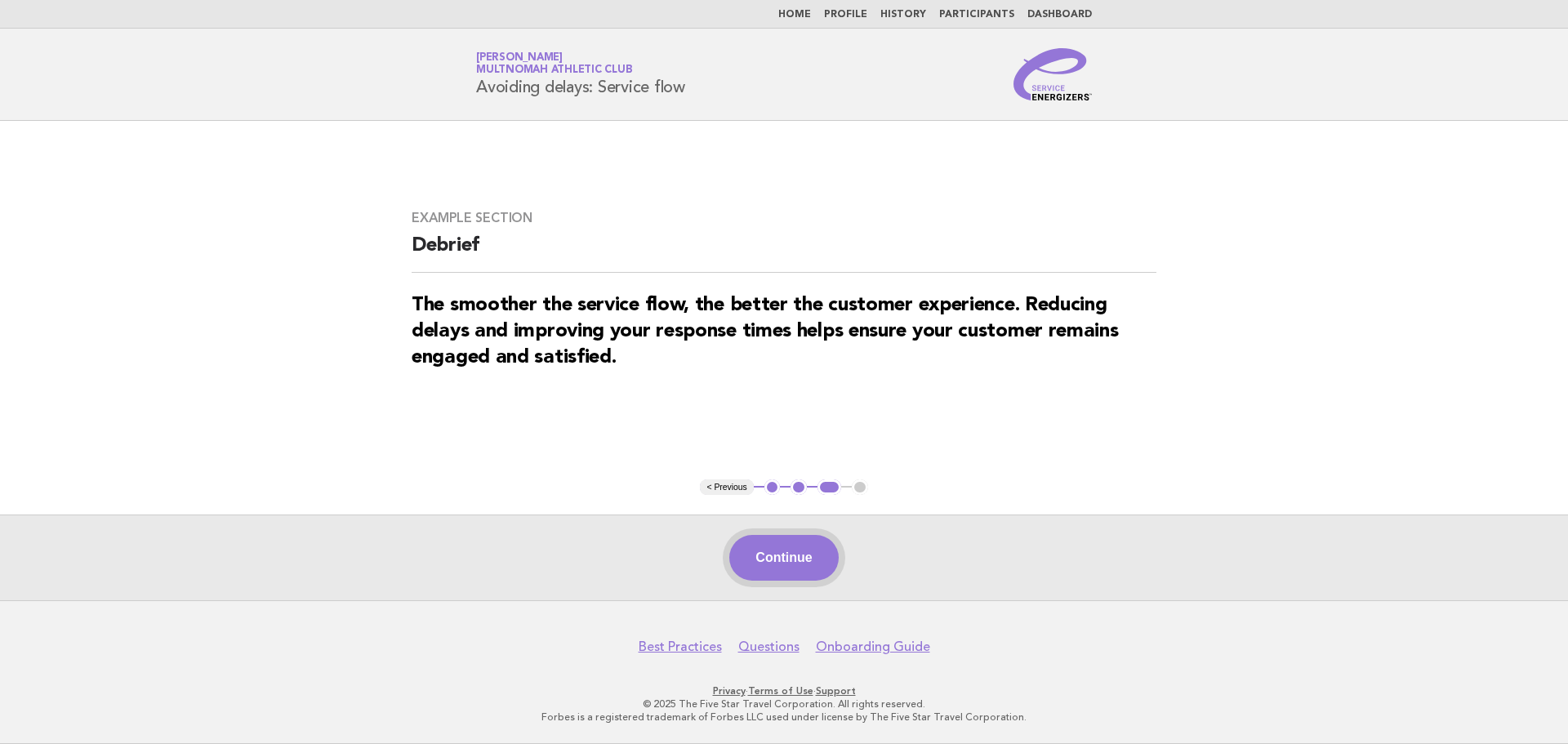
click at [796, 545] on button "Continue" at bounding box center [784, 558] width 109 height 45
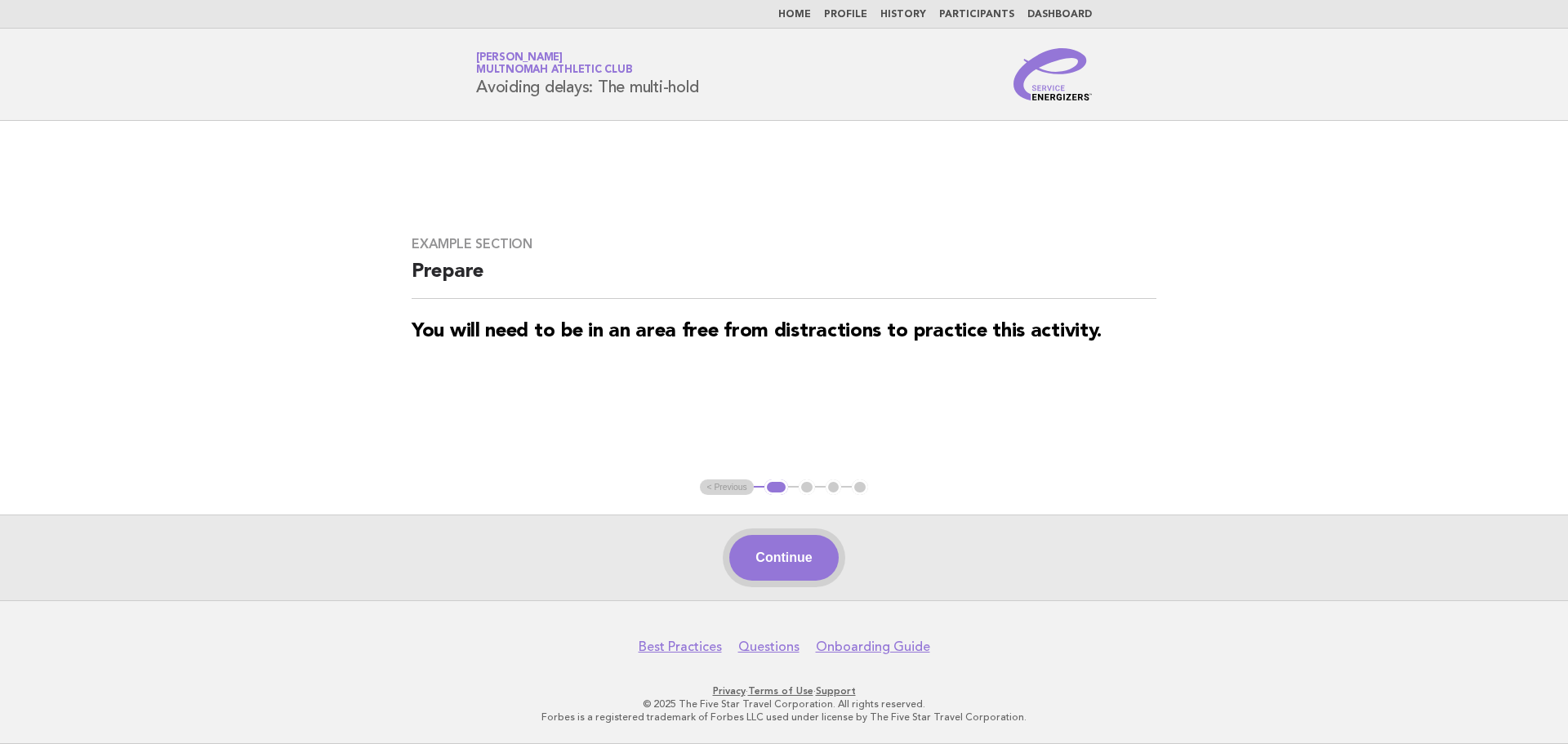
click at [795, 553] on button "Continue" at bounding box center [784, 558] width 109 height 45
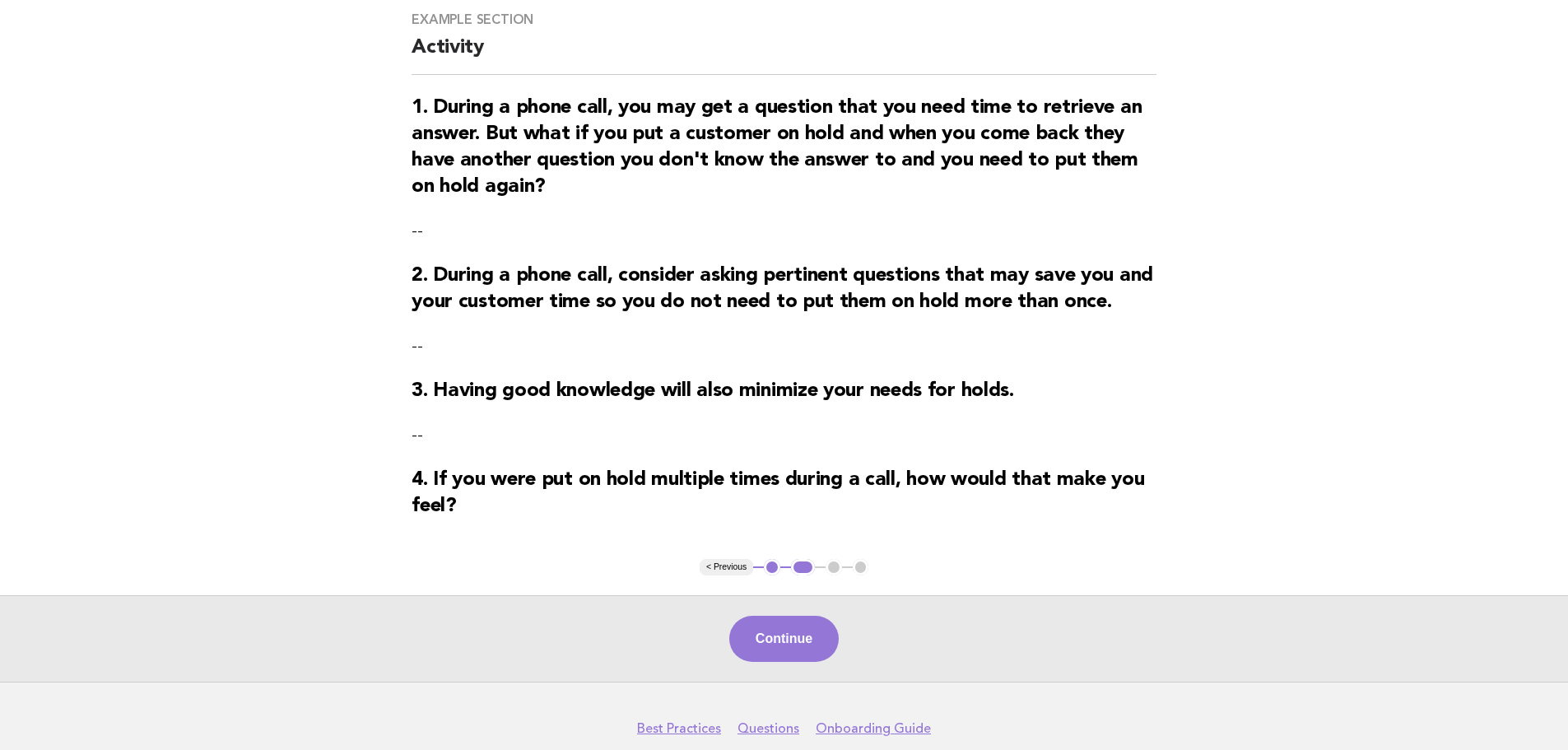
scroll to position [134, 0]
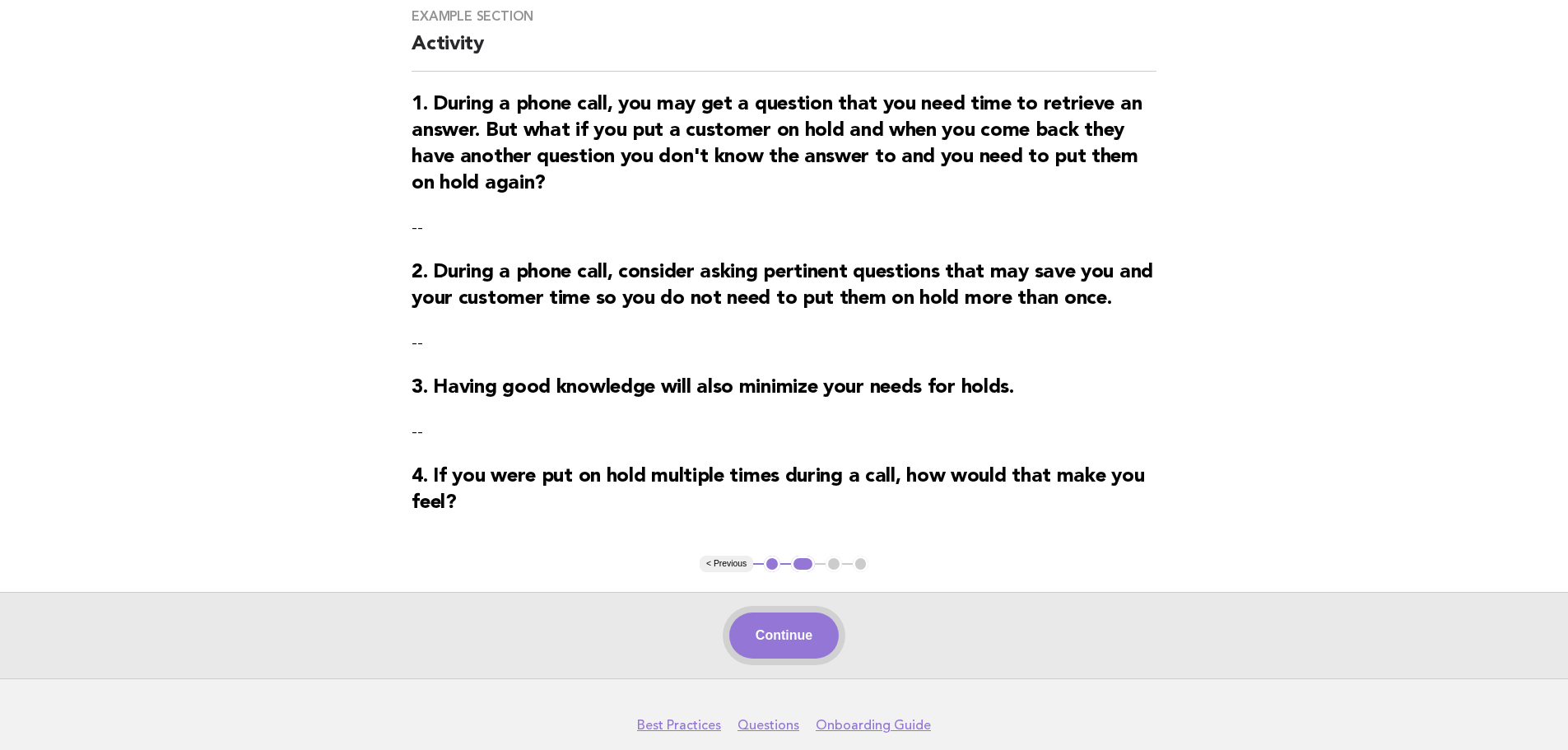
click at [815, 636] on button "Continue" at bounding box center [784, 636] width 110 height 46
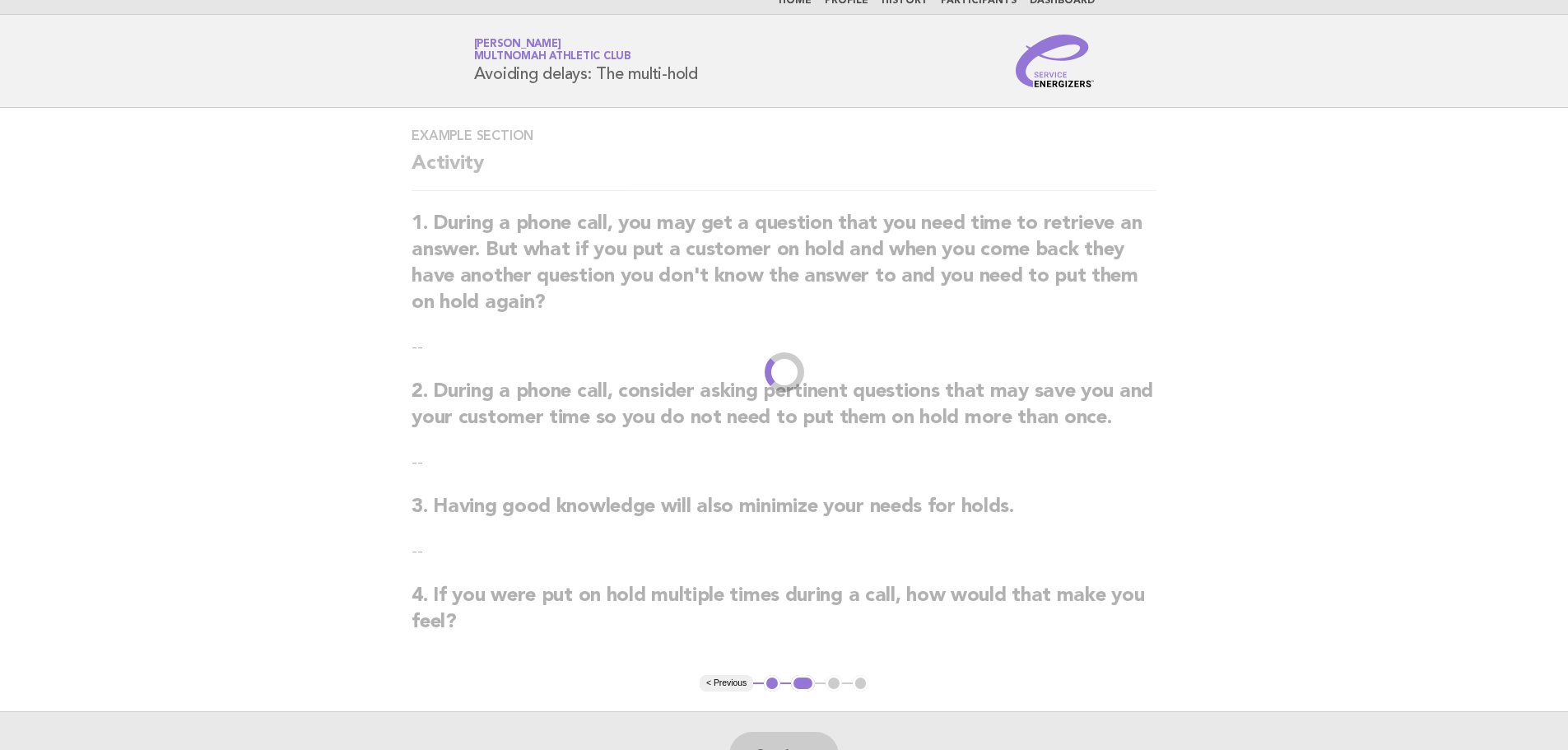
scroll to position [0, 0]
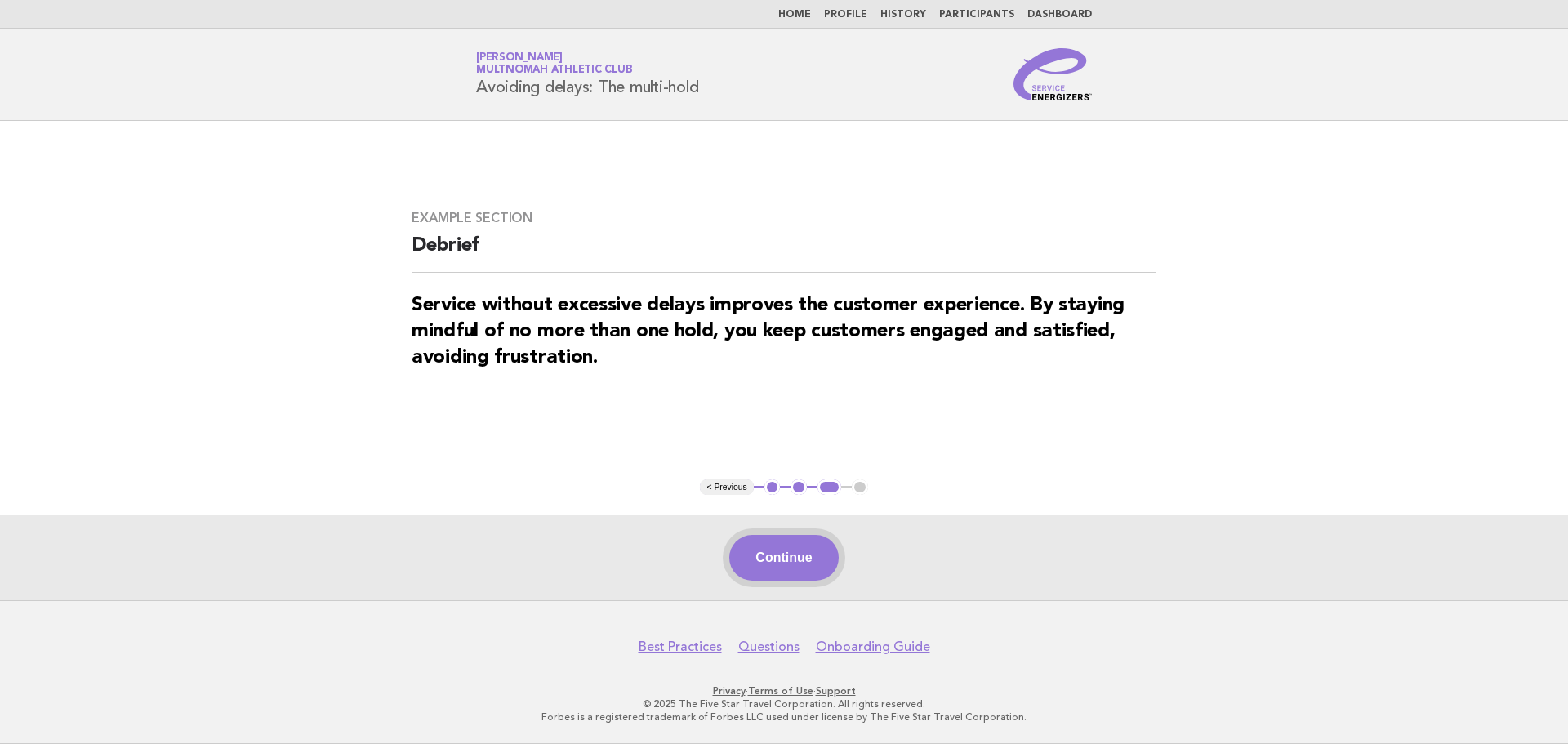
click at [765, 562] on button "Continue" at bounding box center [784, 558] width 109 height 45
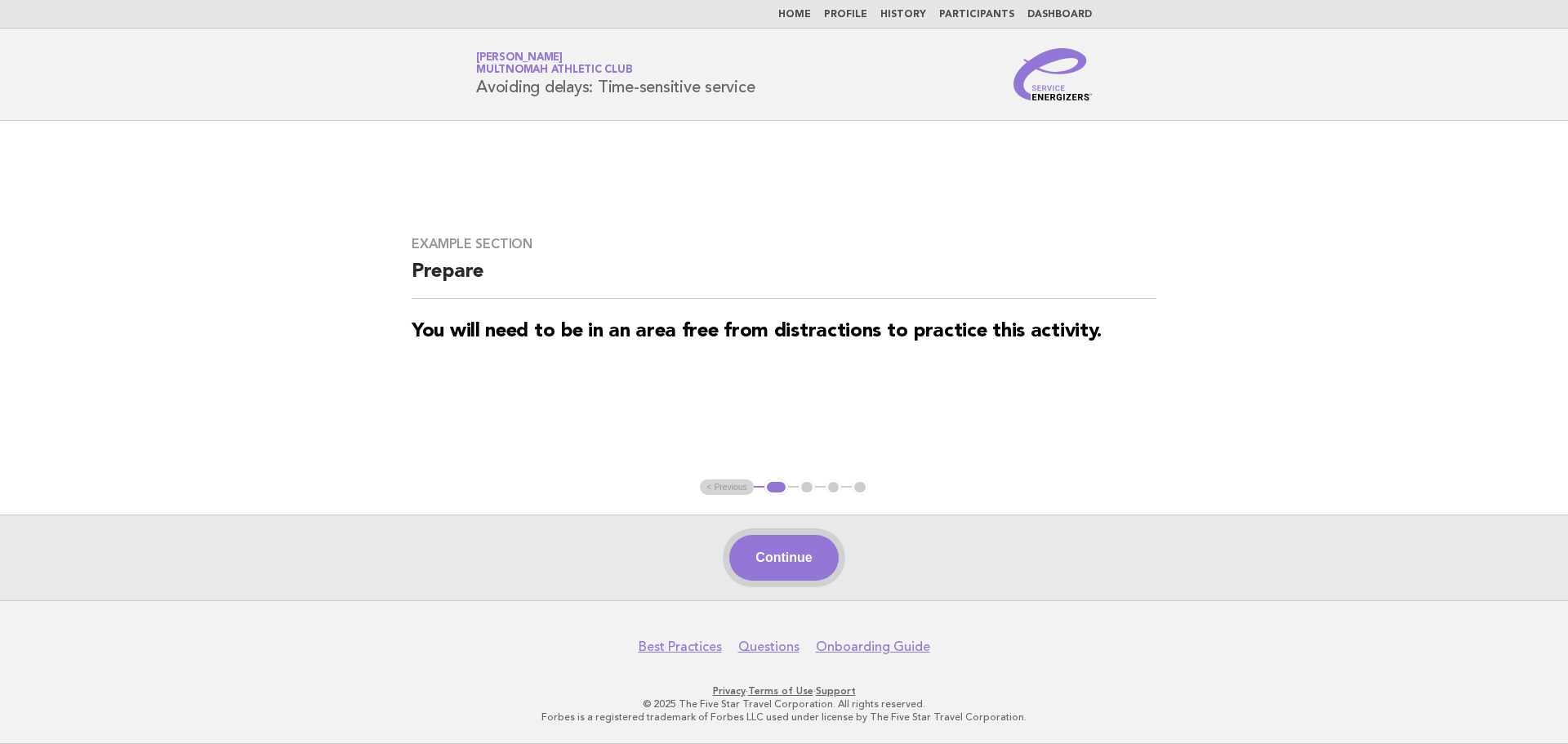
click at [781, 550] on button "Continue" at bounding box center [784, 558] width 109 height 45
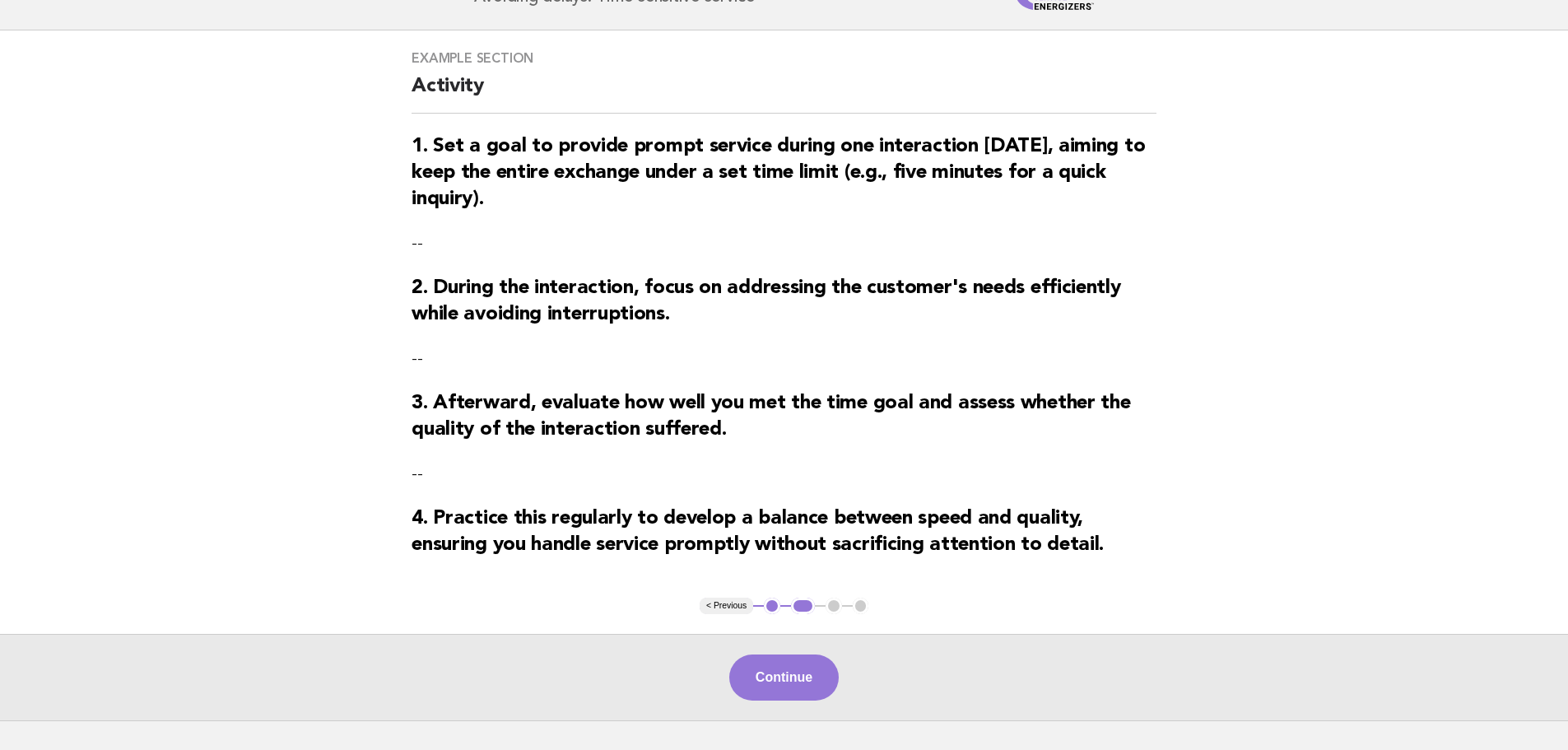
scroll to position [89, 0]
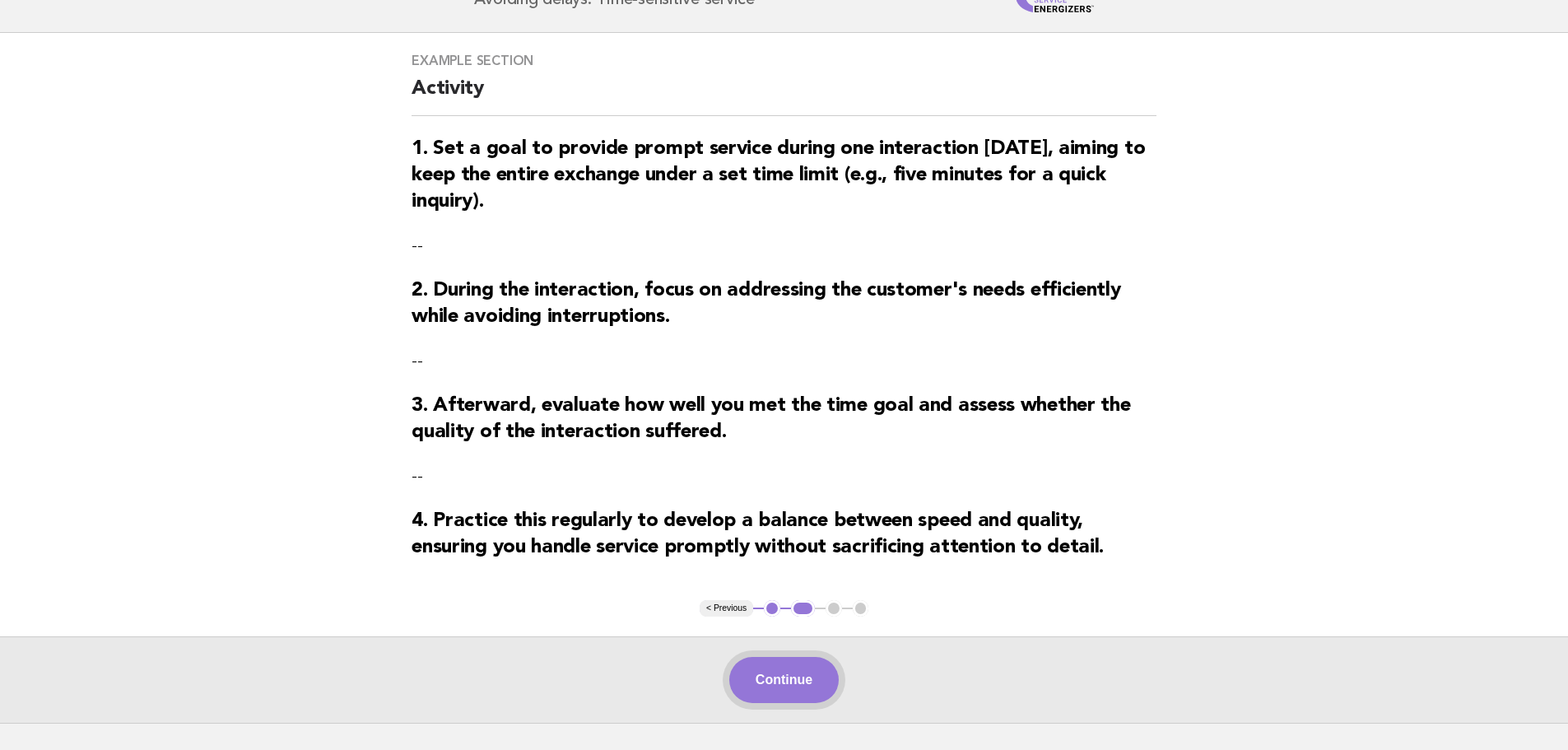
click at [794, 694] on button "Continue" at bounding box center [784, 680] width 110 height 46
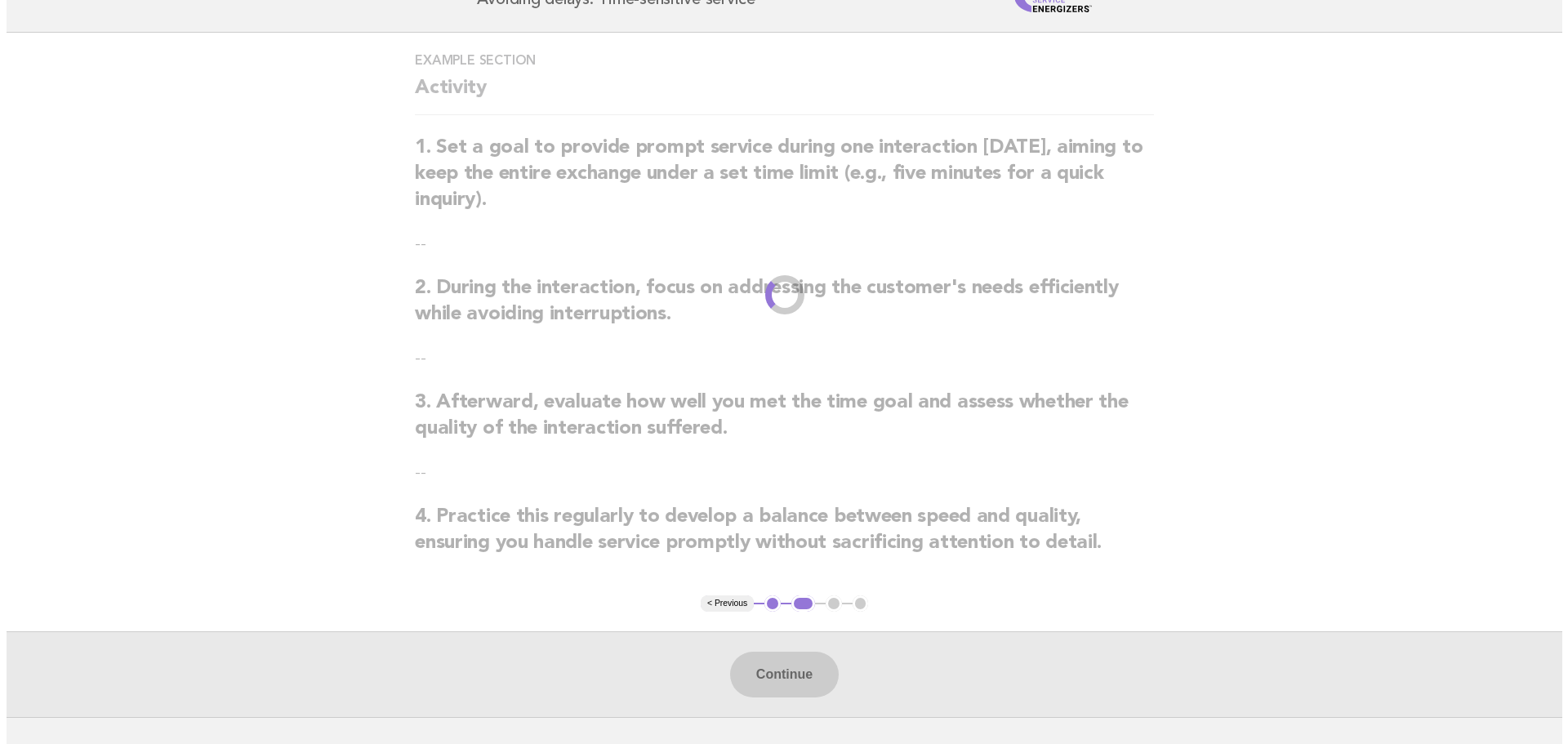
scroll to position [0, 0]
